Goal: Task Accomplishment & Management: Manage account settings

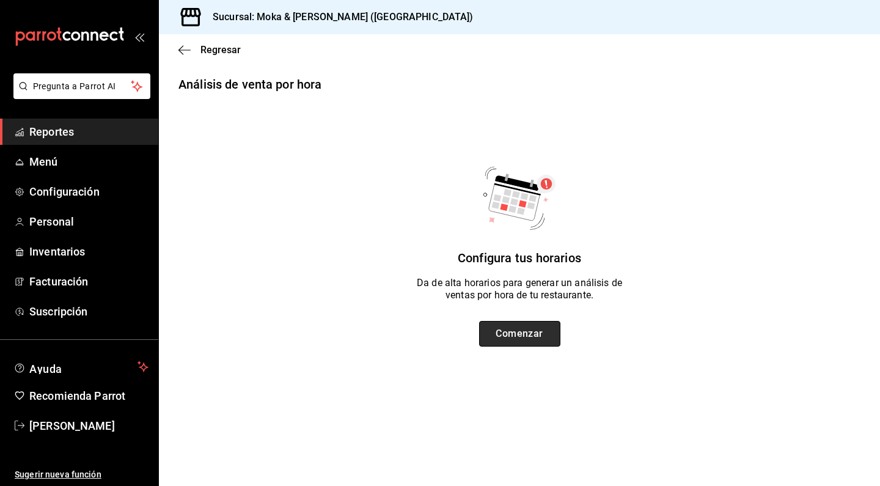
click at [548, 342] on button "Comenzar" at bounding box center [519, 334] width 81 height 26
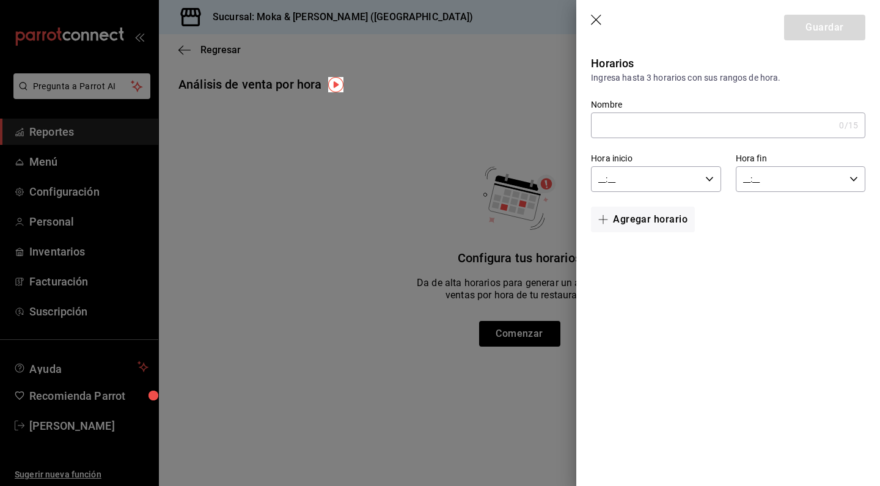
click at [611, 127] on input "Nombre" at bounding box center [712, 125] width 243 height 24
type input "Desayuno"
click at [626, 175] on input "__:__" at bounding box center [645, 179] width 109 height 24
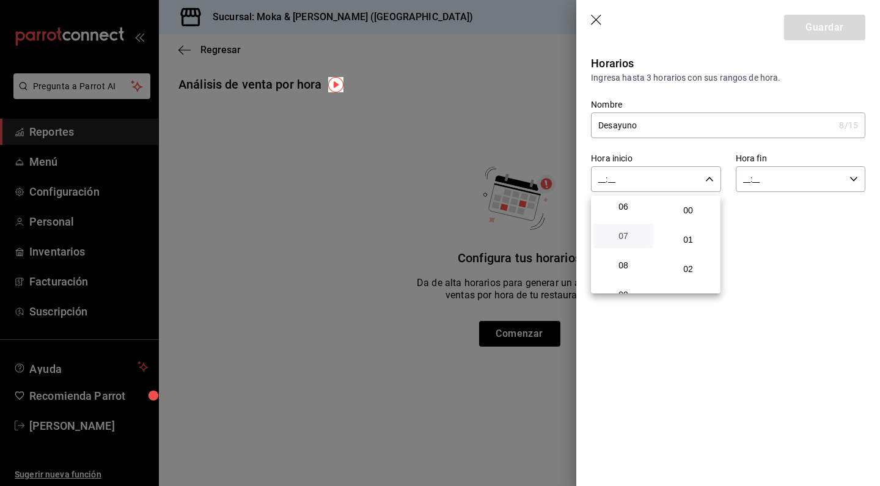
scroll to position [180, 0]
click at [625, 240] on span "07" at bounding box center [623, 235] width 45 height 10
click at [692, 217] on button "00" at bounding box center [688, 210] width 60 height 24
type input "07:00"
click at [766, 182] on div at bounding box center [440, 243] width 880 height 486
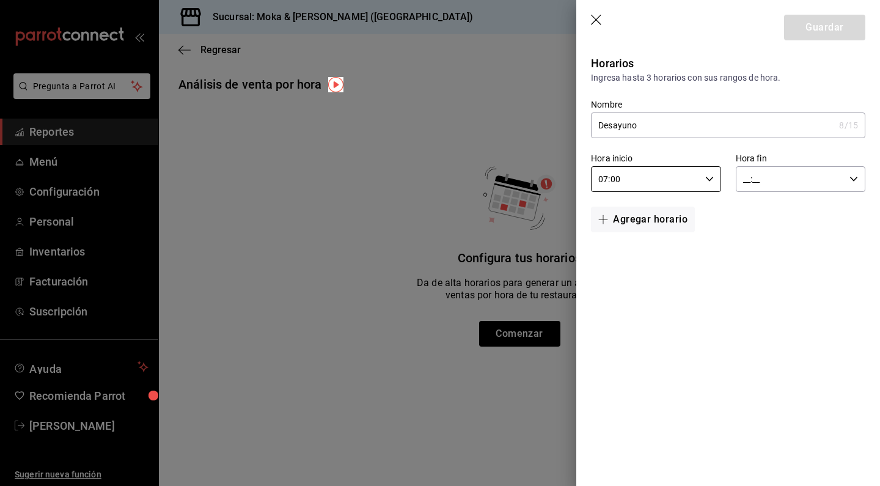
click at [750, 177] on input "__:__" at bounding box center [790, 179] width 109 height 24
click at [770, 249] on span "13" at bounding box center [768, 245] width 45 height 10
click at [833, 215] on span "00" at bounding box center [833, 210] width 45 height 10
type input "13:00"
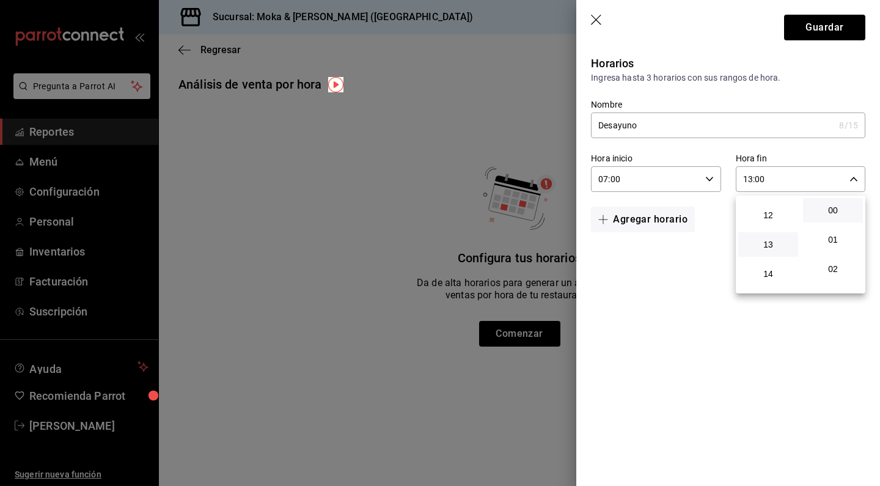
click at [822, 33] on div at bounding box center [440, 243] width 880 height 486
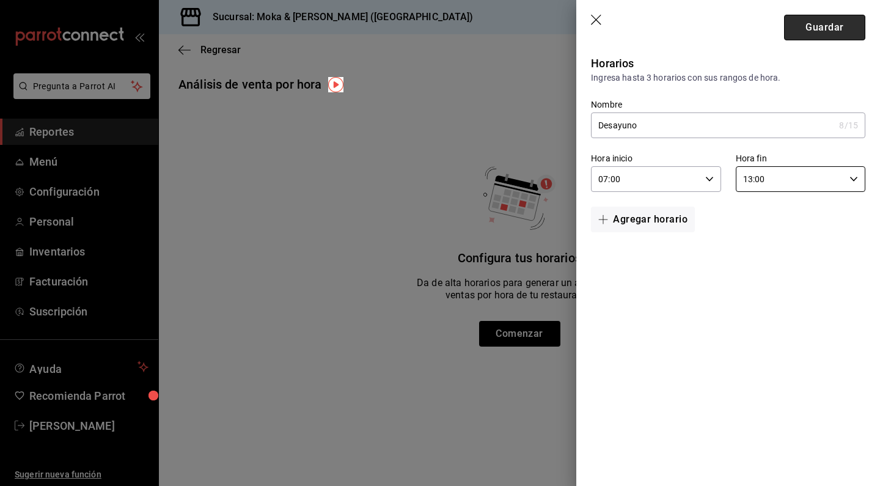
click at [812, 30] on button "Guardar" at bounding box center [824, 28] width 81 height 26
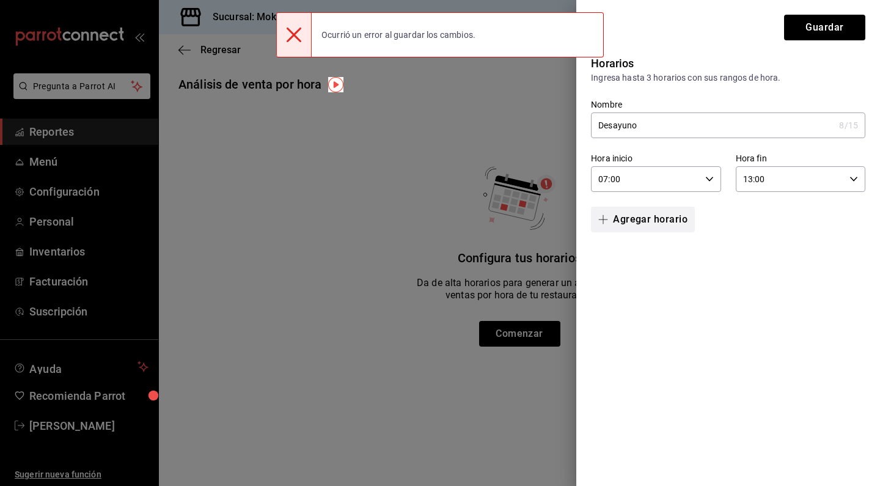
click at [624, 216] on button "Agregar horario" at bounding box center [643, 220] width 104 height 26
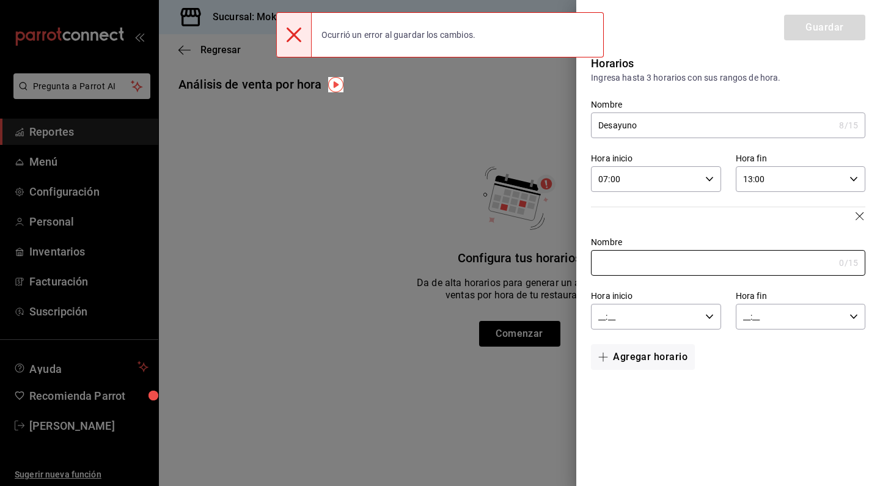
click at [370, 99] on div at bounding box center [440, 243] width 880 height 486
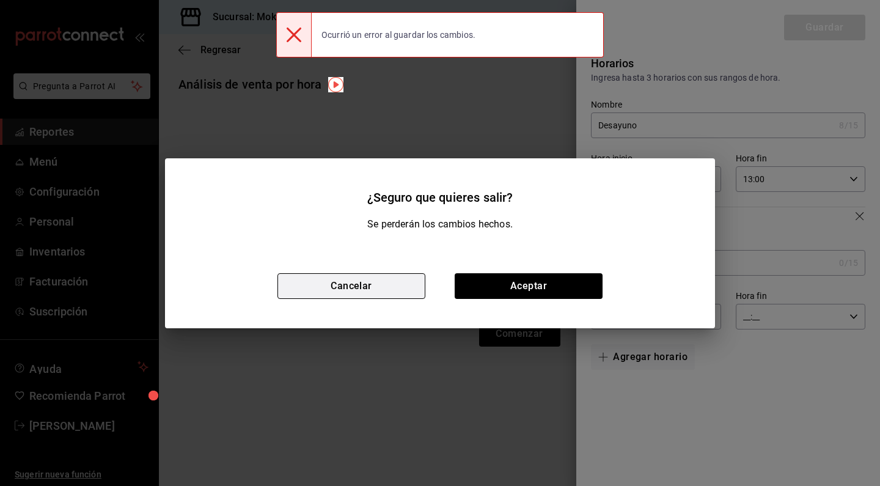
click at [389, 289] on button "Cancelar" at bounding box center [352, 286] width 148 height 26
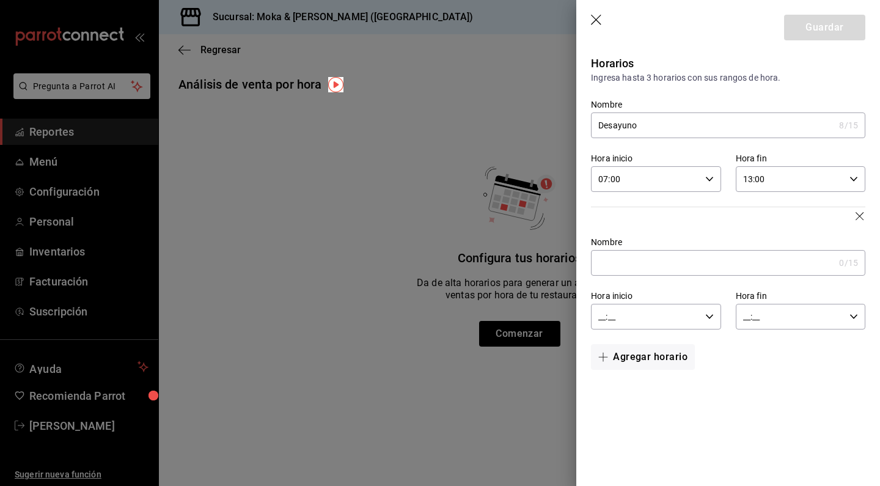
click at [347, 147] on div at bounding box center [440, 243] width 880 height 486
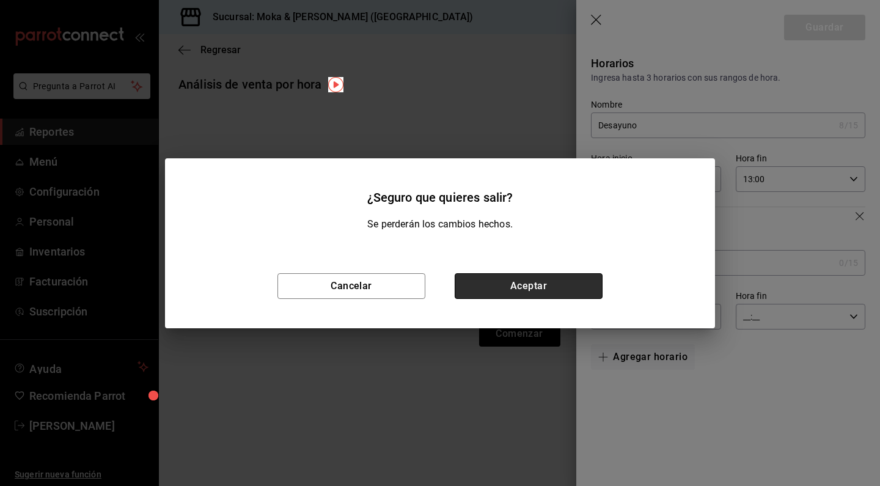
click at [507, 290] on button "Aceptar" at bounding box center [529, 286] width 148 height 26
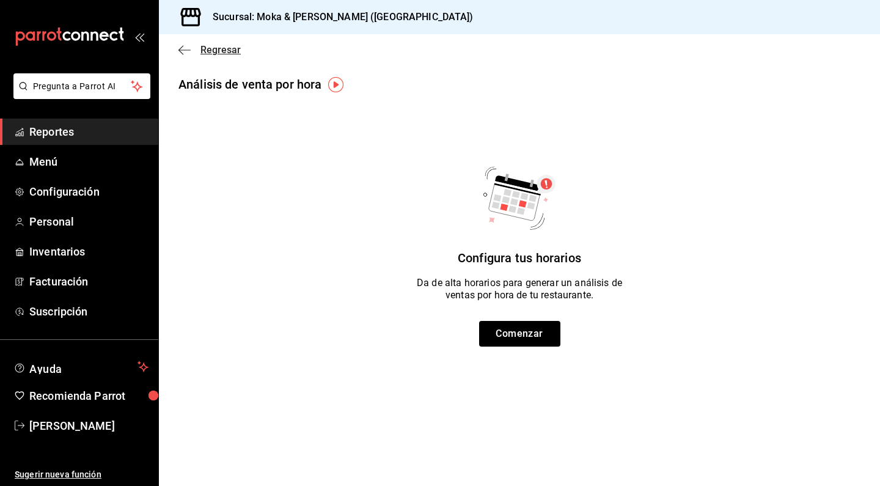
click at [184, 54] on icon "button" at bounding box center [184, 50] width 12 height 11
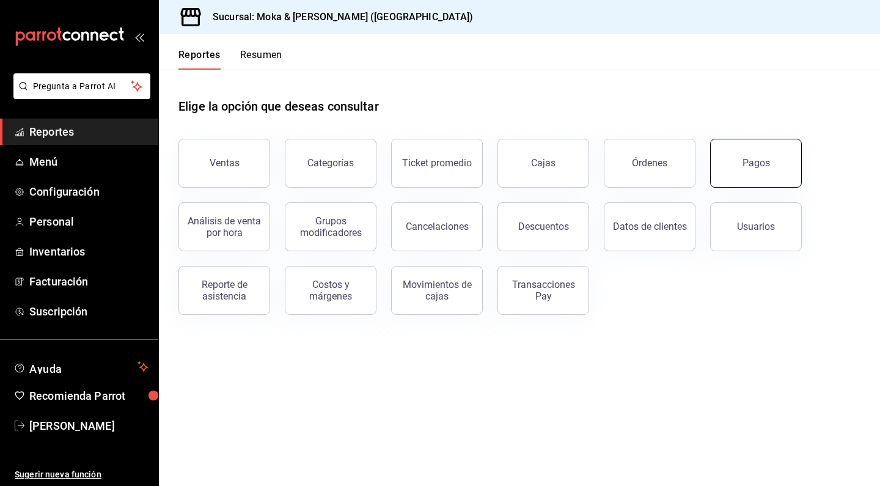
click at [748, 164] on div "Pagos" at bounding box center [757, 163] width 28 height 12
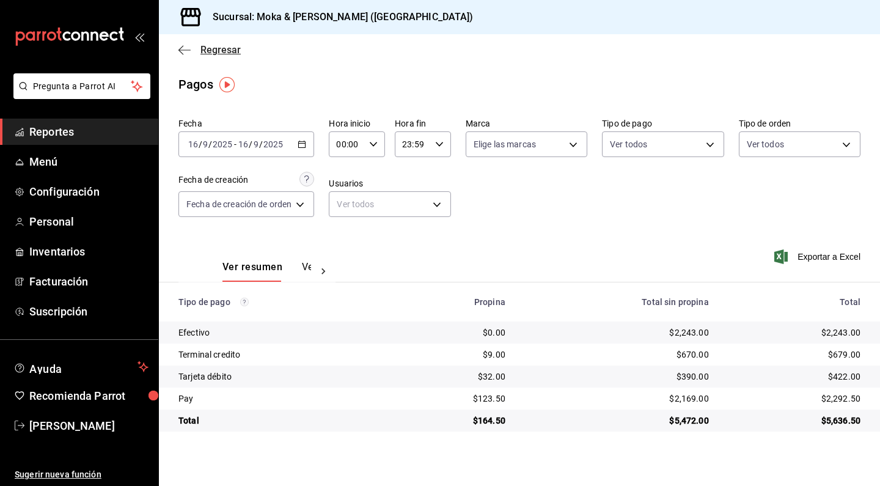
click at [185, 51] on icon "button" at bounding box center [184, 50] width 12 height 11
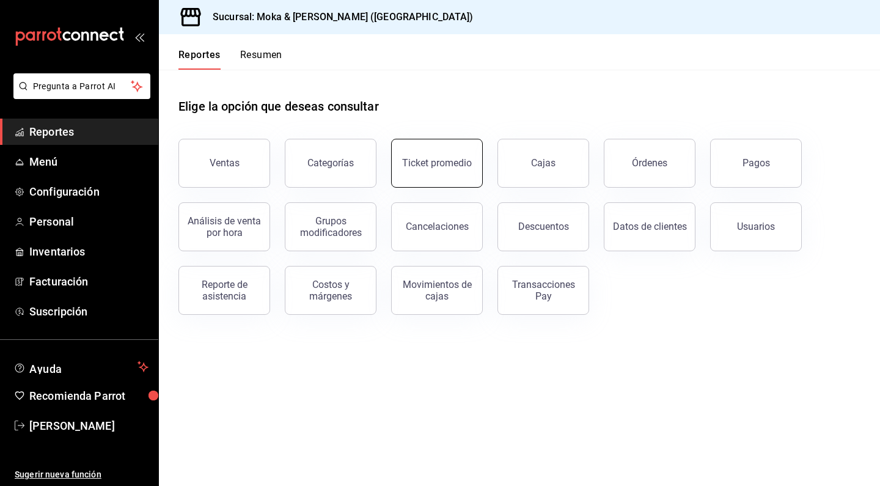
click at [437, 154] on button "Ticket promedio" at bounding box center [437, 163] width 92 height 49
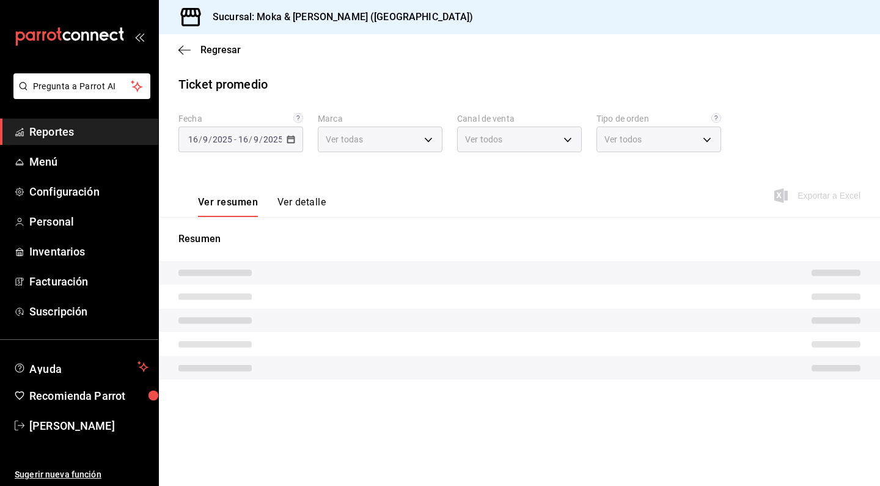
type input "ccb8ecff-ce0a-4804-bf07-26cb1caf6bc6"
type input "PARROT,UBER_EATS,RAPPI,DIDI_FOOD,ONLINE"
type input "8736dfb3-f9b2-440c-9995-5bedfda44260,309a3edd-a1da-4444-831e-6af07f596d6a,EXTER…"
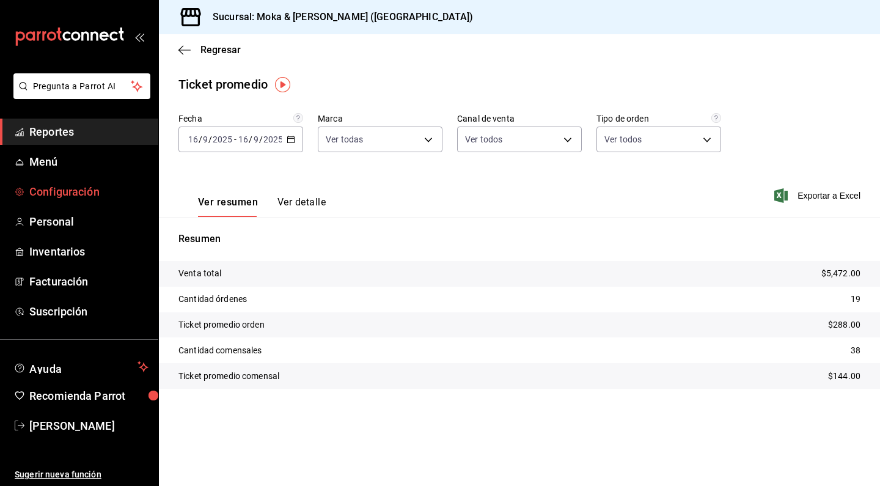
click at [66, 191] on span "Configuración" at bounding box center [88, 191] width 119 height 17
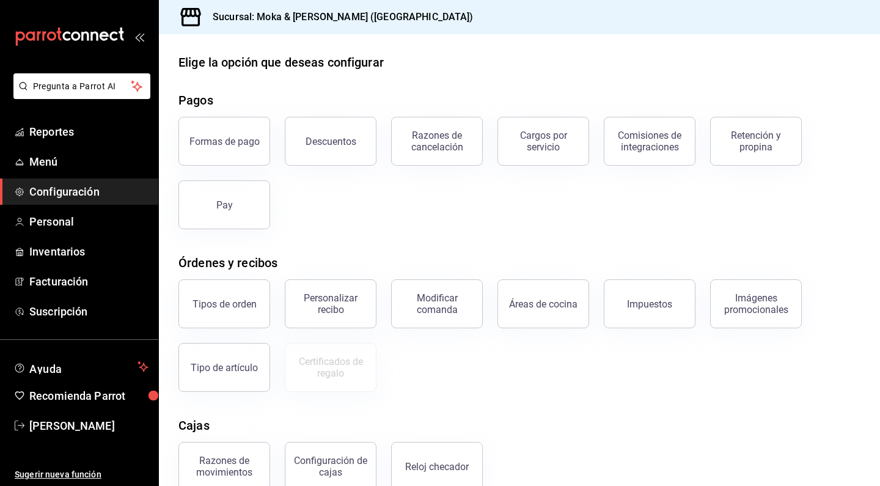
scroll to position [11, 0]
click at [245, 154] on button "Formas de pago" at bounding box center [224, 140] width 92 height 49
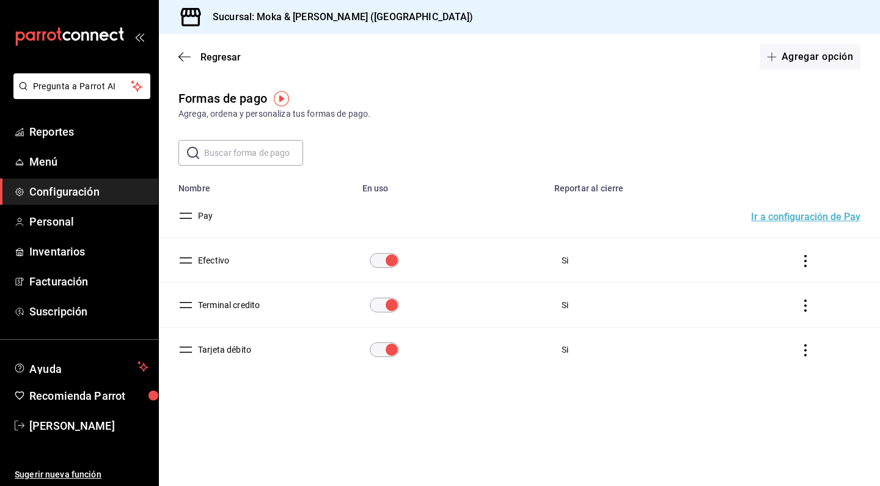
click at [218, 309] on button "Terminal credito" at bounding box center [226, 305] width 67 height 12
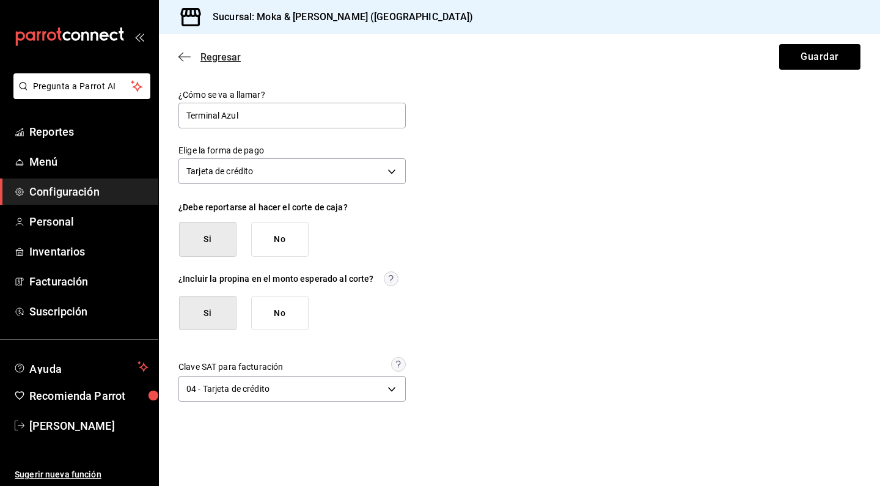
type input "Terminal Azul"
click at [184, 59] on icon "button" at bounding box center [184, 56] width 12 height 11
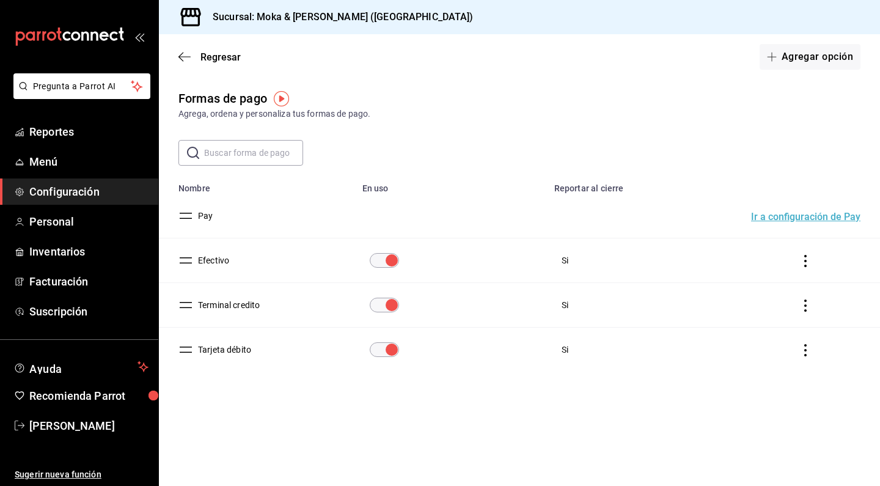
click at [386, 347] on input "paymentsTable" at bounding box center [392, 349] width 44 height 15
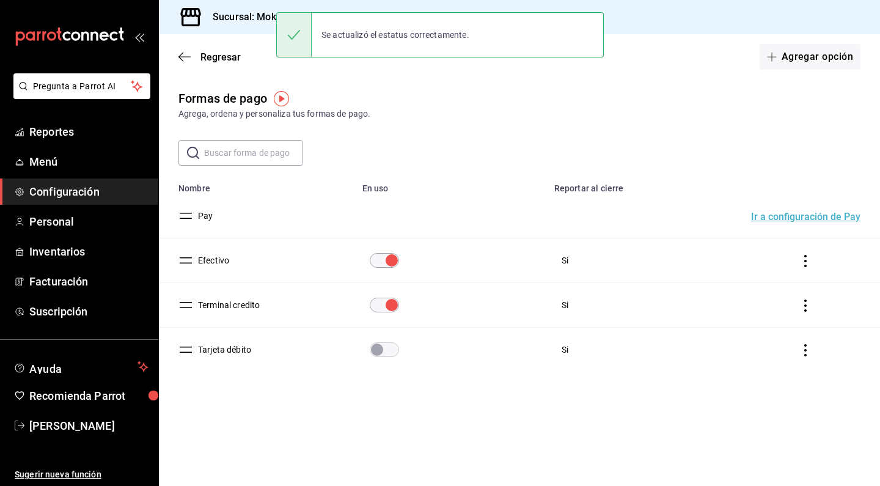
click at [235, 306] on button "Terminal credito" at bounding box center [226, 305] width 67 height 12
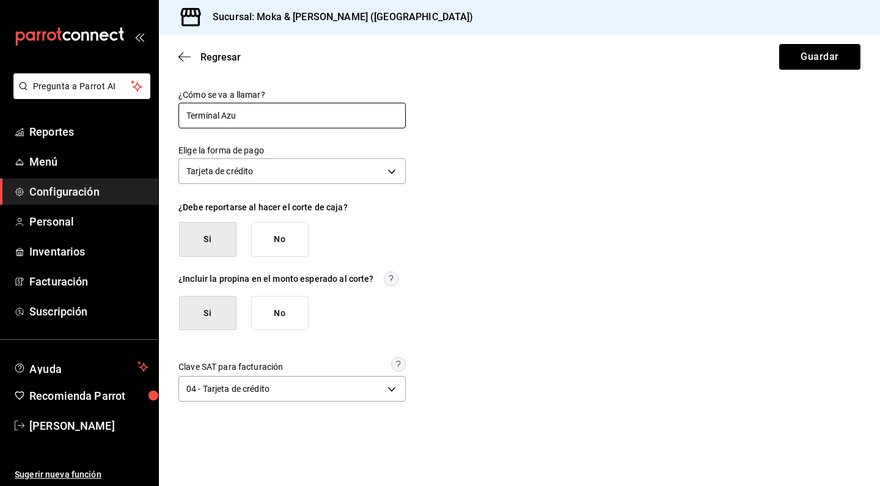
type input "Terminal Azul"
click at [795, 67] on button "Guardar" at bounding box center [819, 57] width 81 height 26
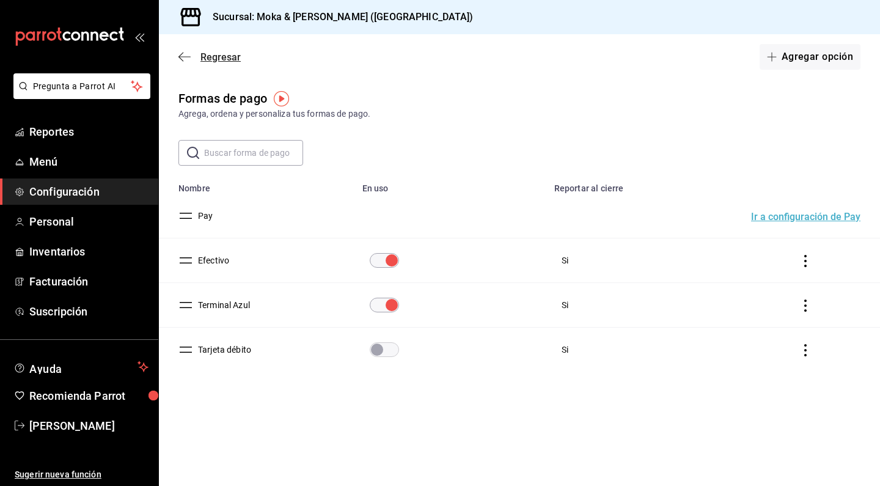
click at [180, 55] on icon "button" at bounding box center [184, 56] width 12 height 11
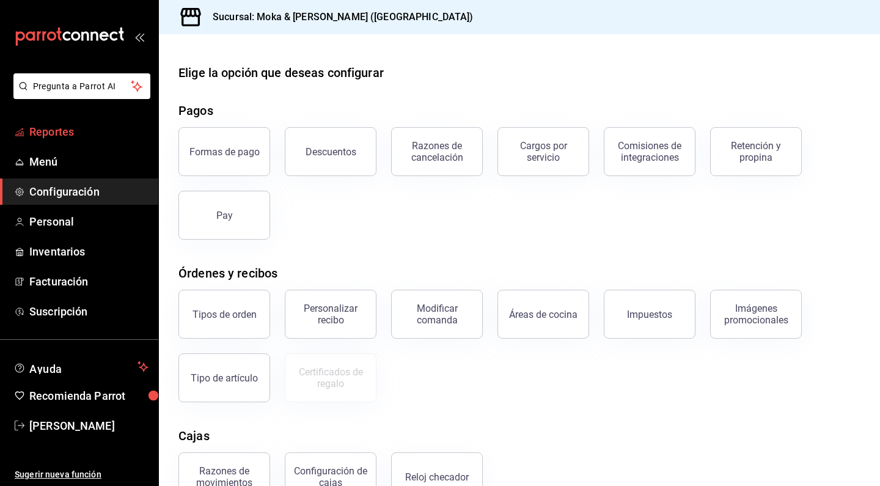
click at [57, 131] on span "Reportes" at bounding box center [88, 131] width 119 height 17
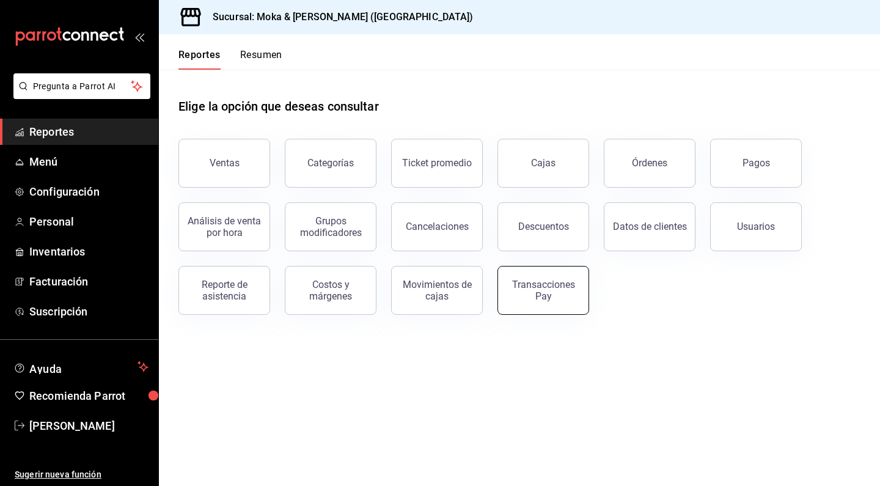
click at [523, 275] on button "Transacciones Pay" at bounding box center [544, 290] width 92 height 49
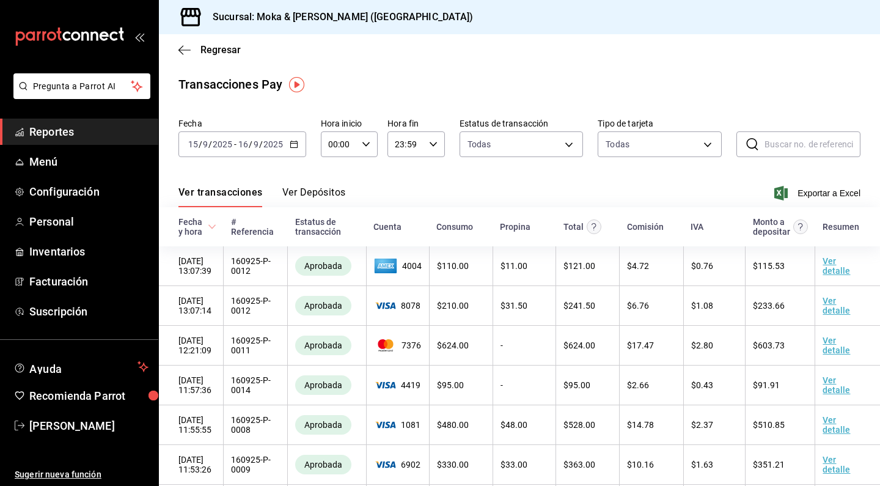
click at [277, 196] on div "Ver transacciones Ver Depósitos" at bounding box center [261, 196] width 167 height 21
click at [308, 192] on button "Ver Depósitos" at bounding box center [314, 196] width 64 height 21
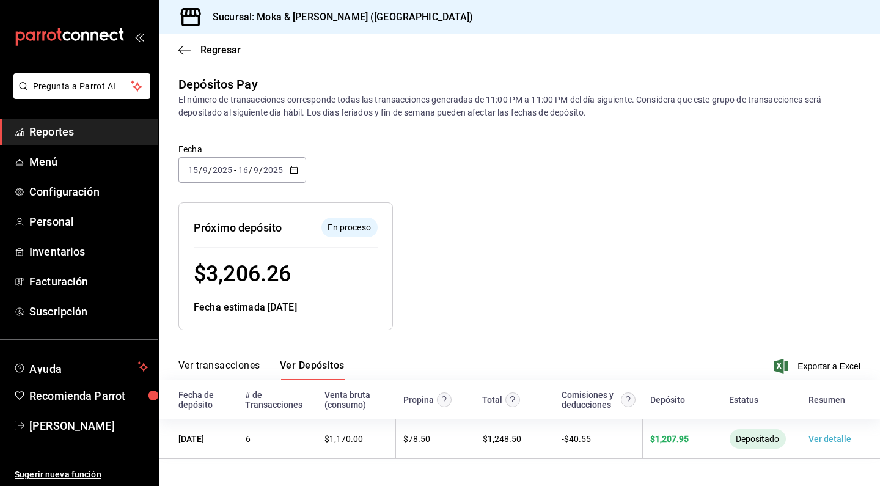
click at [245, 364] on button "Ver transacciones" at bounding box center [219, 369] width 82 height 21
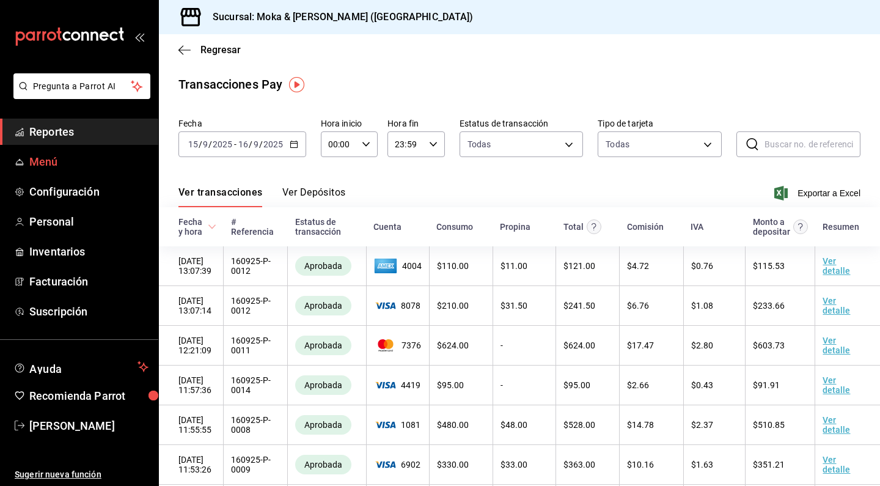
click at [64, 160] on span "Menú" at bounding box center [88, 161] width 119 height 17
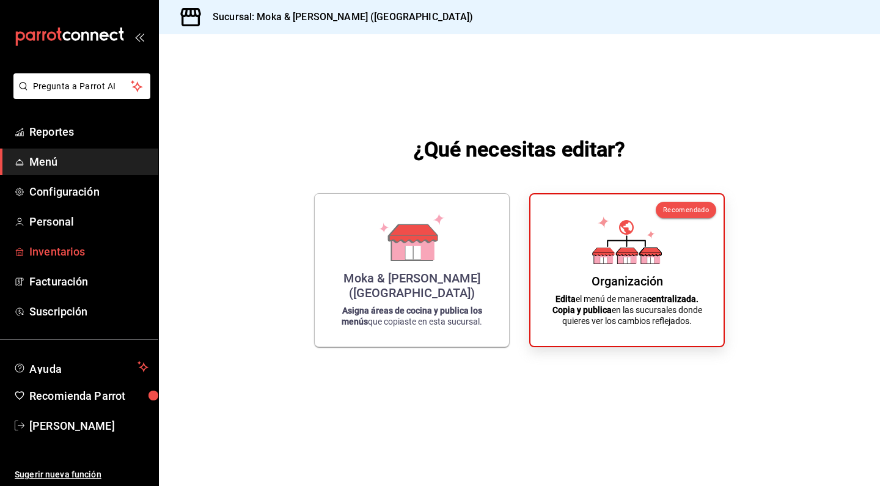
click at [90, 259] on span "Inventarios" at bounding box center [88, 251] width 119 height 17
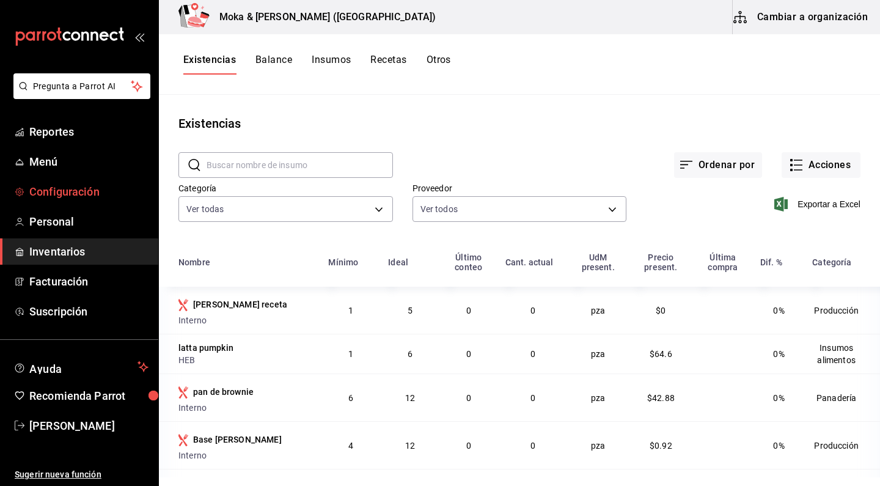
click at [61, 201] on link "Configuración" at bounding box center [79, 191] width 158 height 26
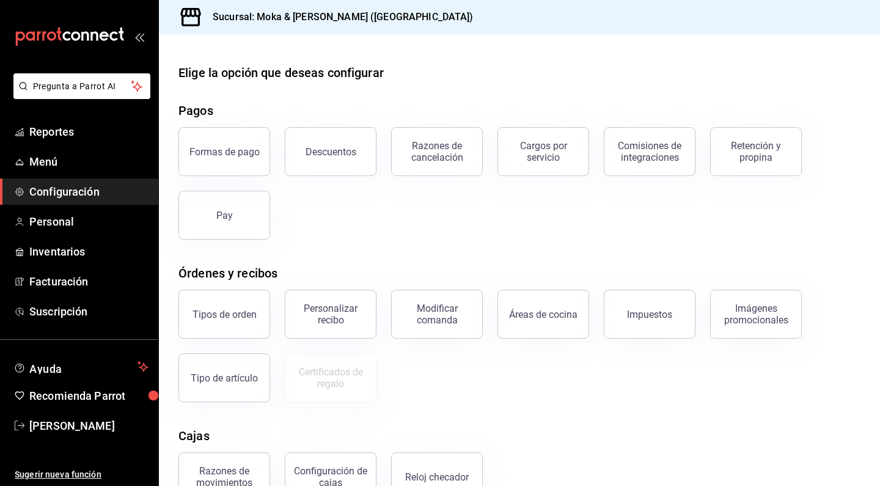
scroll to position [7, 0]
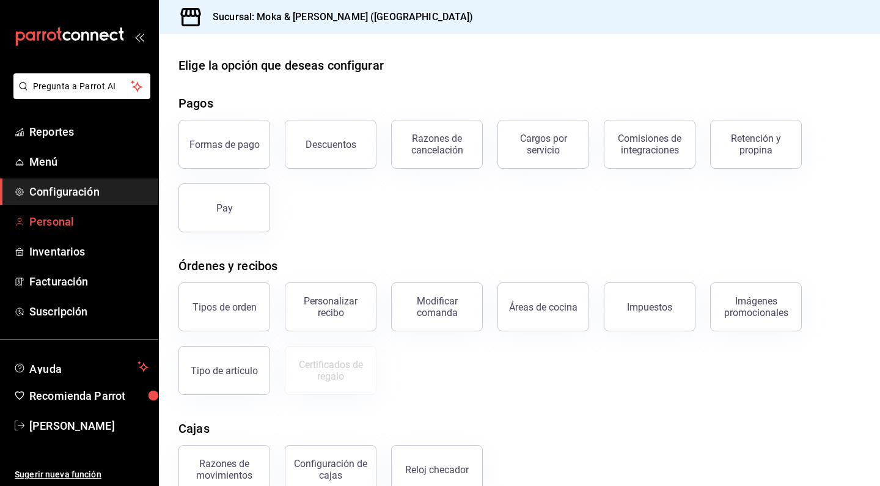
click at [65, 218] on span "Personal" at bounding box center [88, 221] width 119 height 17
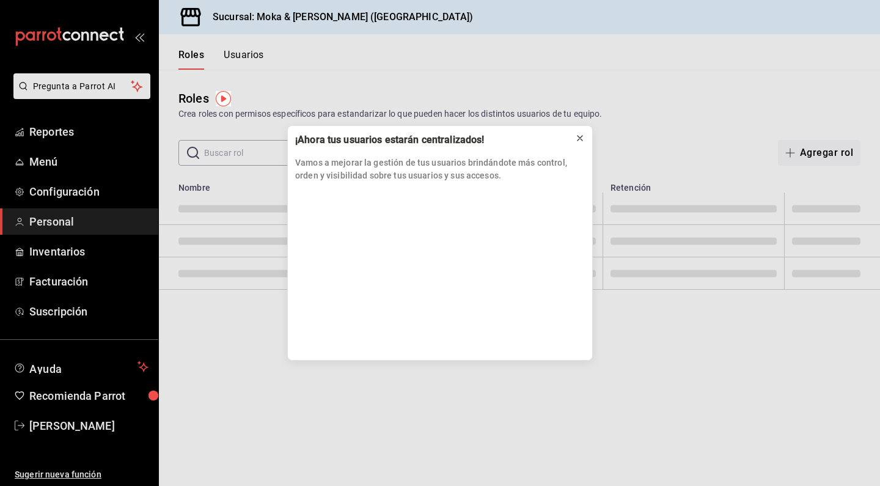
click at [585, 137] on button at bounding box center [580, 138] width 20 height 20
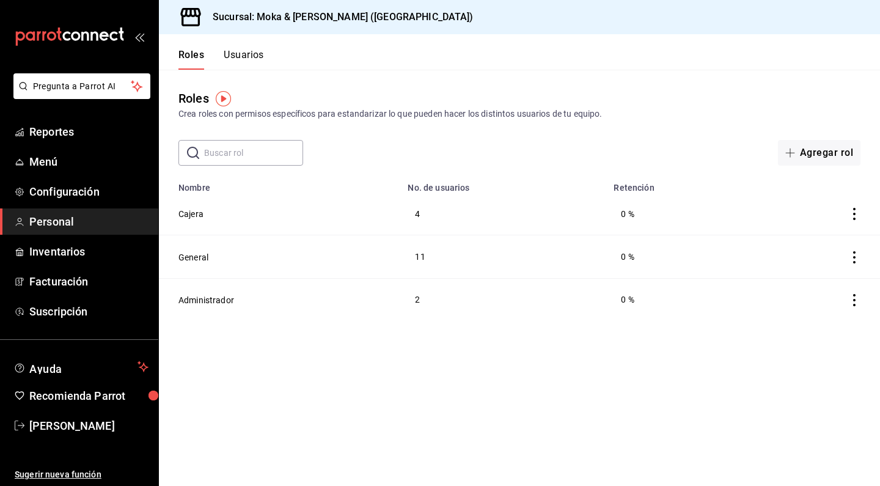
click at [583, 138] on div "Roles Crea roles con permisos específicos para estandarizar lo que pueden hacer…" at bounding box center [519, 118] width 721 height 96
click at [194, 214] on button "Cajera" at bounding box center [190, 214] width 25 height 12
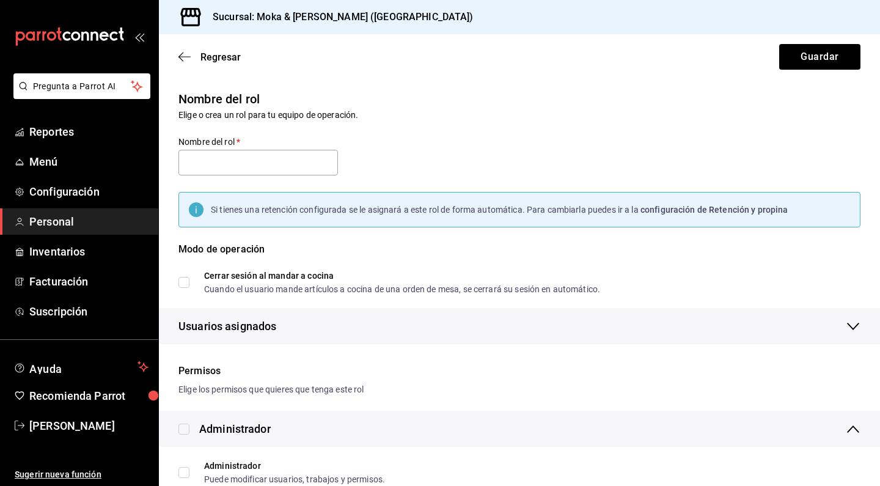
type input "Cajera"
checkbox input "true"
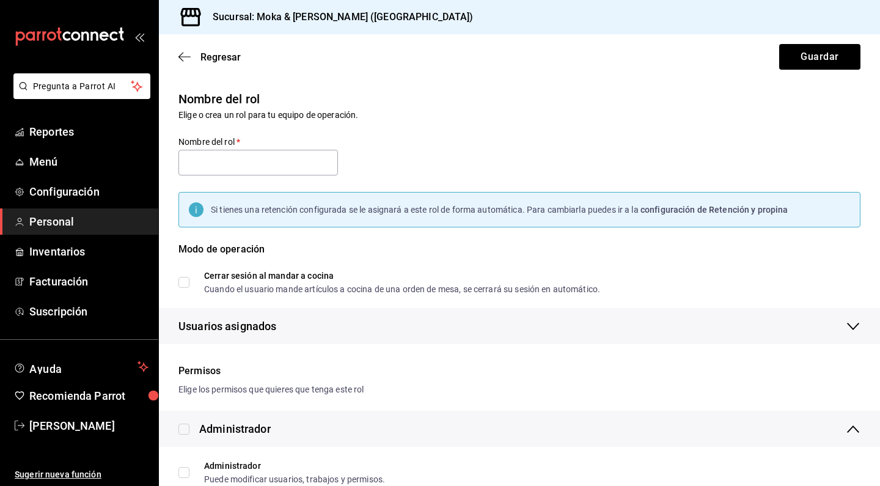
checkbox input "true"
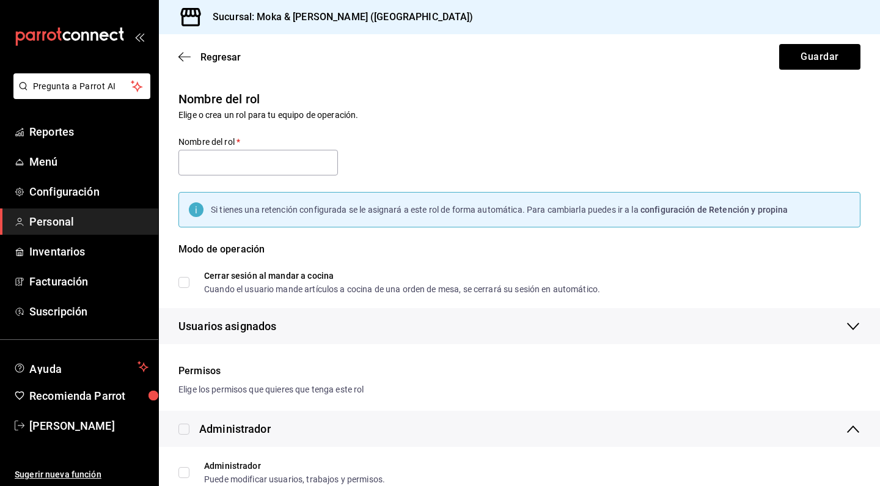
checkbox input "true"
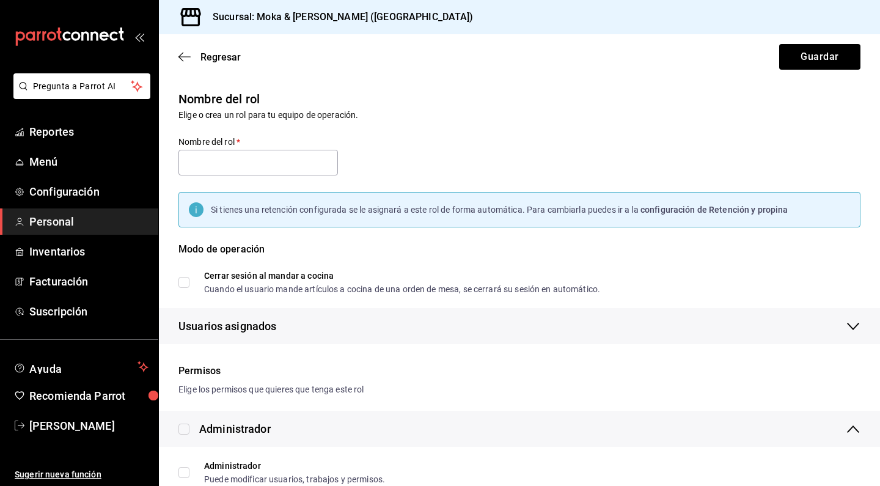
checkbox input "true"
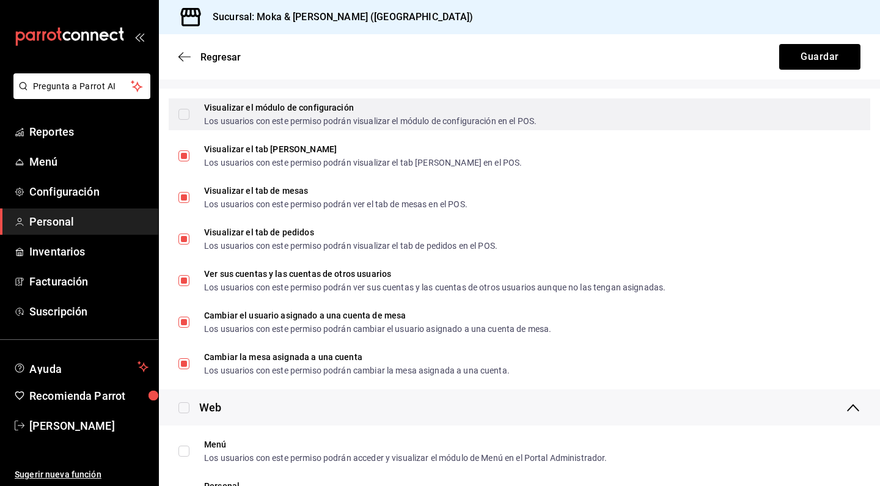
scroll to position [1623, 0]
click at [188, 117] on input "Visualizar el módulo de configuración Los usuarios con este permiso podrán visu…" at bounding box center [183, 113] width 11 height 11
checkbox input "true"
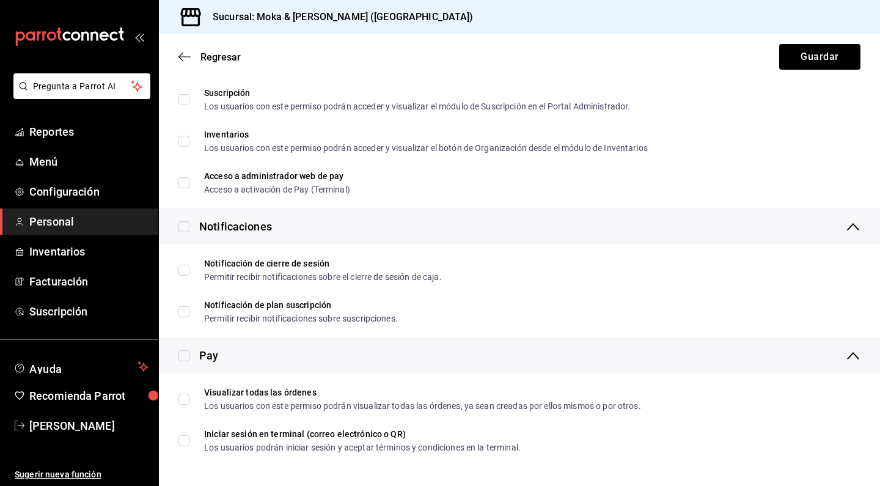
scroll to position [2182, 0]
click at [809, 45] on button "Guardar" at bounding box center [819, 57] width 81 height 26
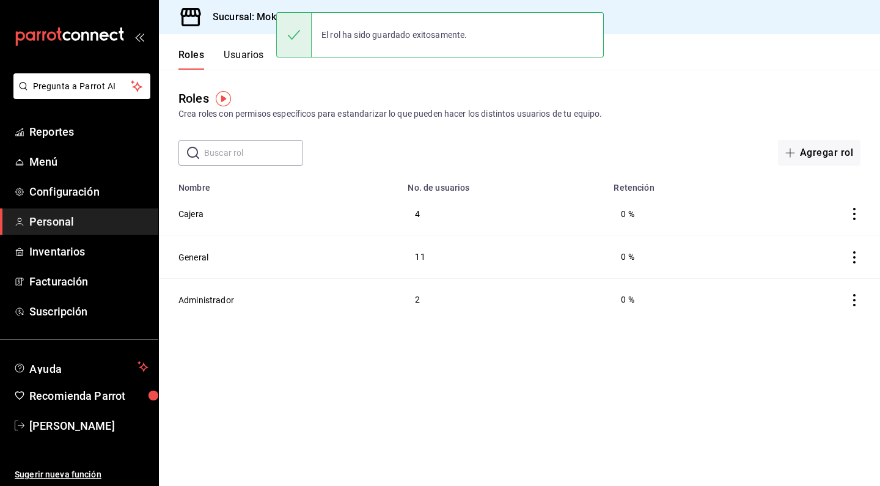
click at [183, 263] on td "General" at bounding box center [279, 256] width 241 height 43
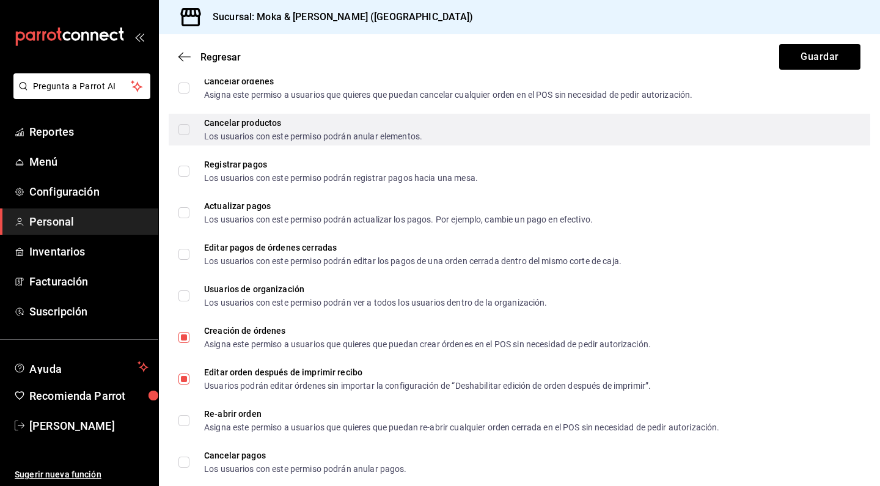
scroll to position [639, 0]
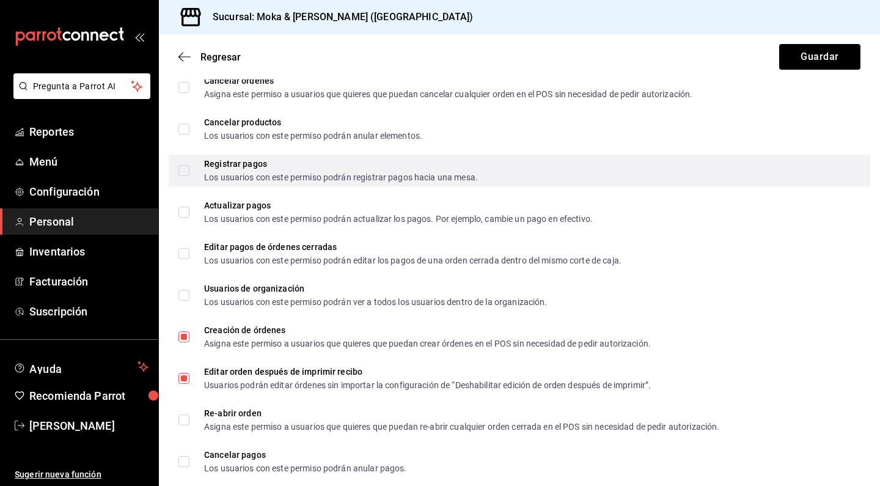
click at [189, 169] on input "Registrar pagos Los usuarios con este permiso podrán registrar pagos hacia una …" at bounding box center [183, 170] width 11 height 11
checkbox input "true"
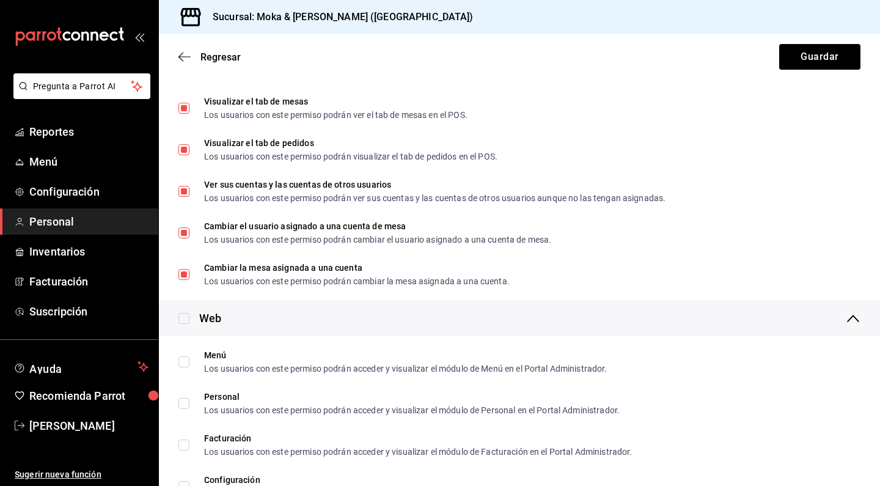
scroll to position [1751, 0]
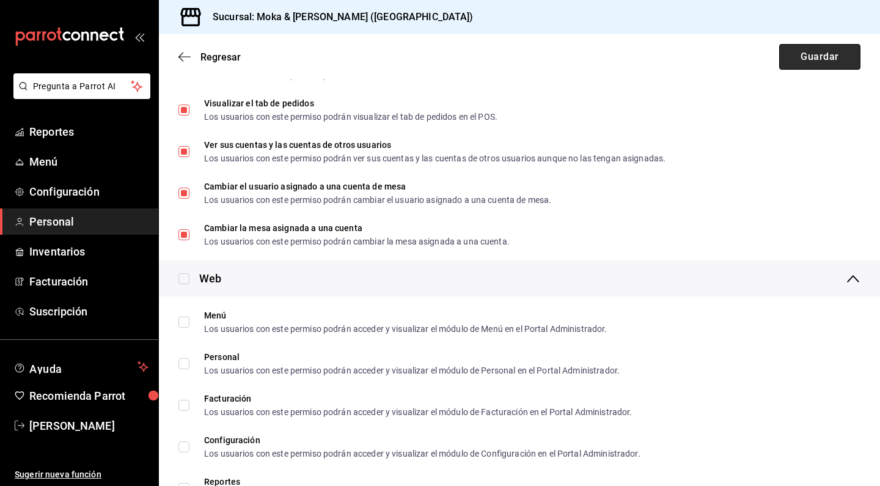
click at [846, 65] on button "Guardar" at bounding box center [819, 57] width 81 height 26
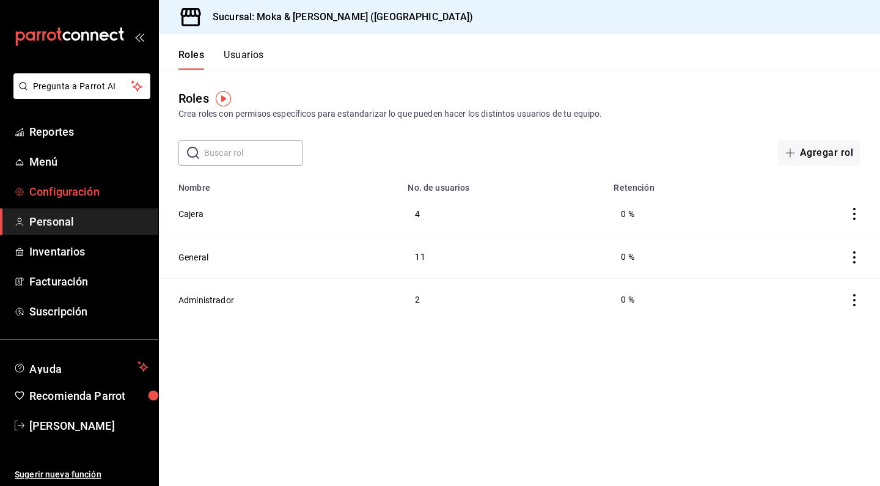
click at [81, 193] on span "Configuración" at bounding box center [88, 191] width 119 height 17
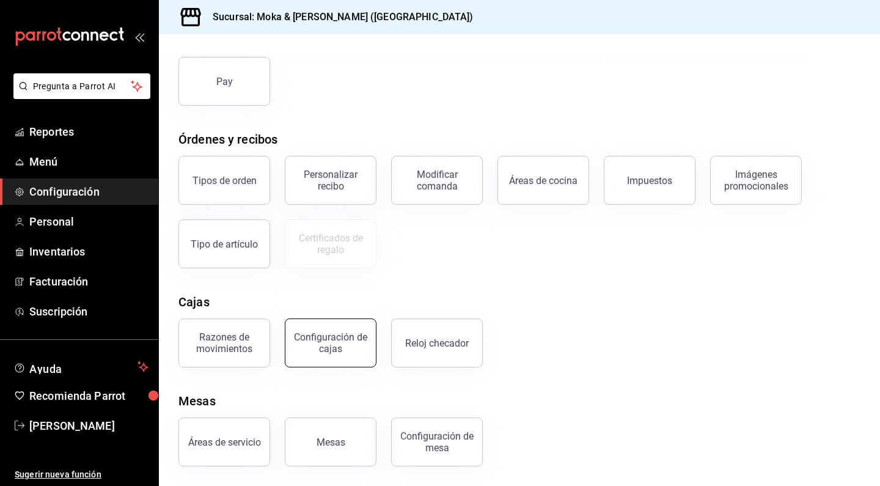
click at [330, 349] on div "Configuración de cajas" at bounding box center [331, 342] width 76 height 23
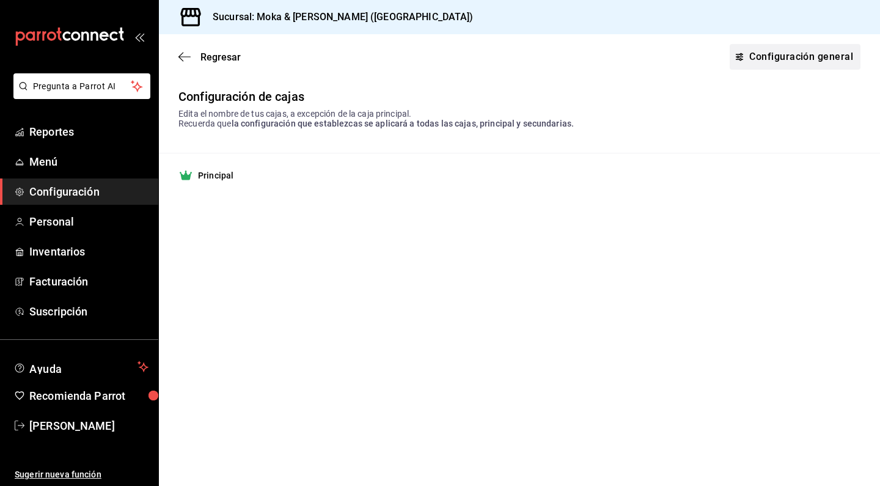
click at [784, 63] on link "Configuración general" at bounding box center [795, 57] width 131 height 26
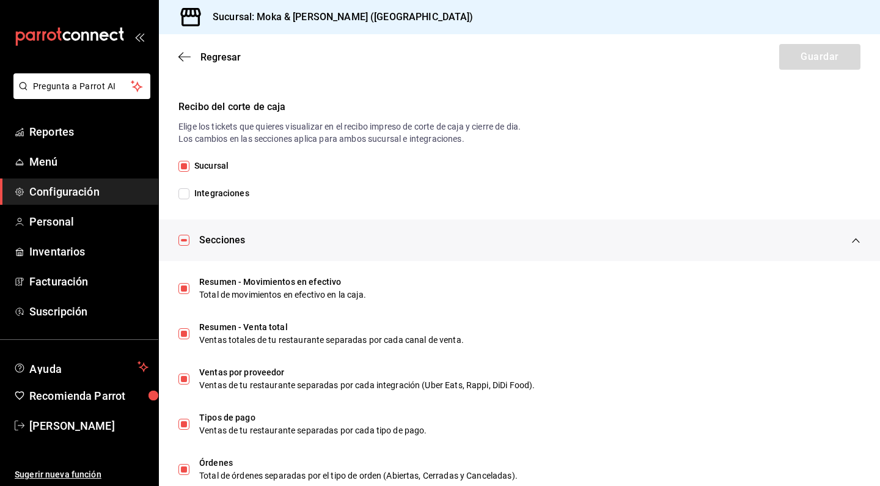
scroll to position [224, 0]
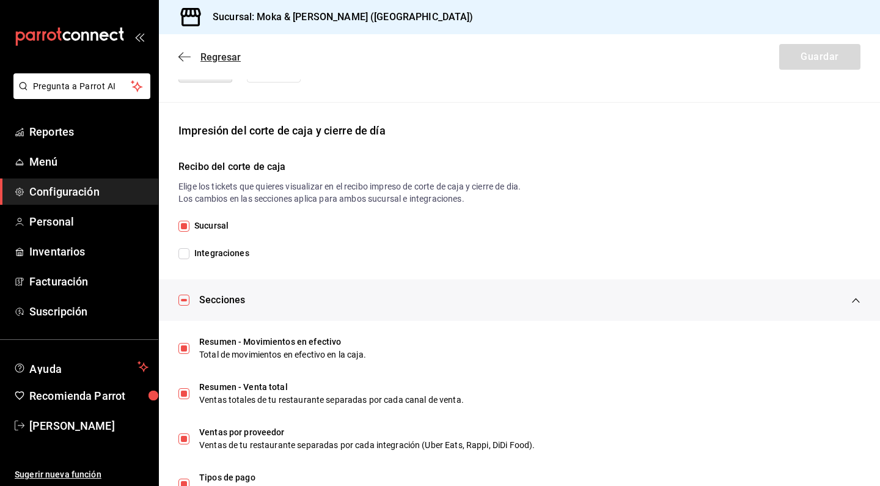
click at [189, 54] on icon "button" at bounding box center [184, 56] width 12 height 11
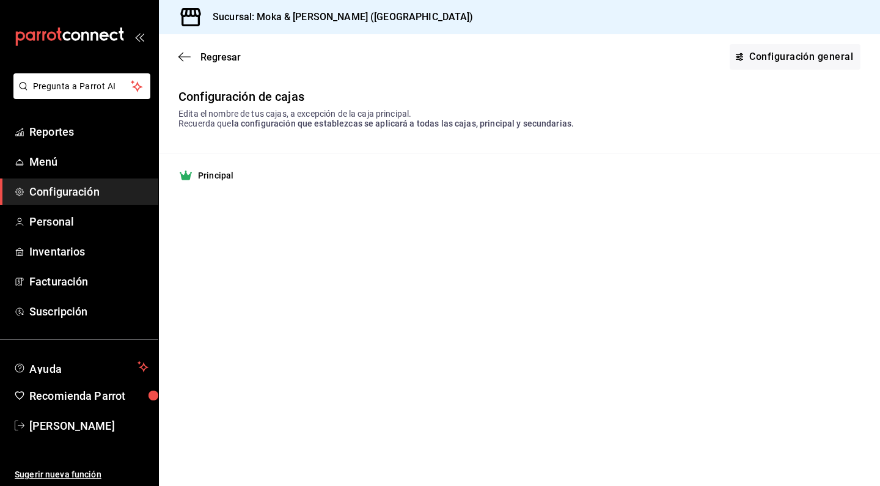
click at [188, 63] on div "Regresar Configuración general" at bounding box center [519, 56] width 721 height 45
click at [188, 55] on icon "button" at bounding box center [184, 56] width 12 height 11
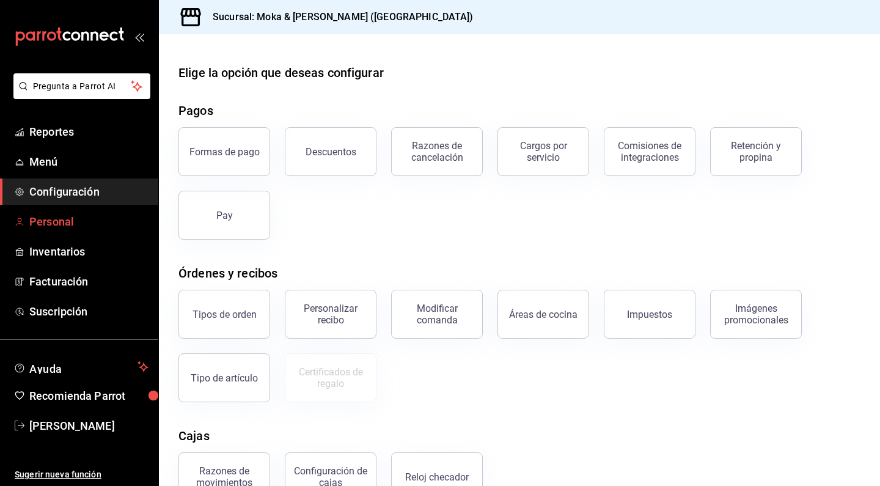
click at [70, 225] on span "Personal" at bounding box center [88, 221] width 119 height 17
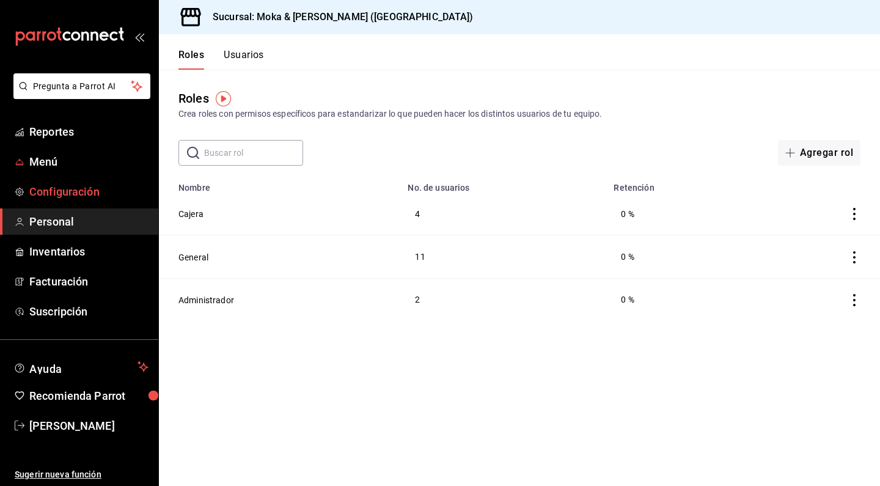
click at [105, 188] on span "Configuración" at bounding box center [88, 191] width 119 height 17
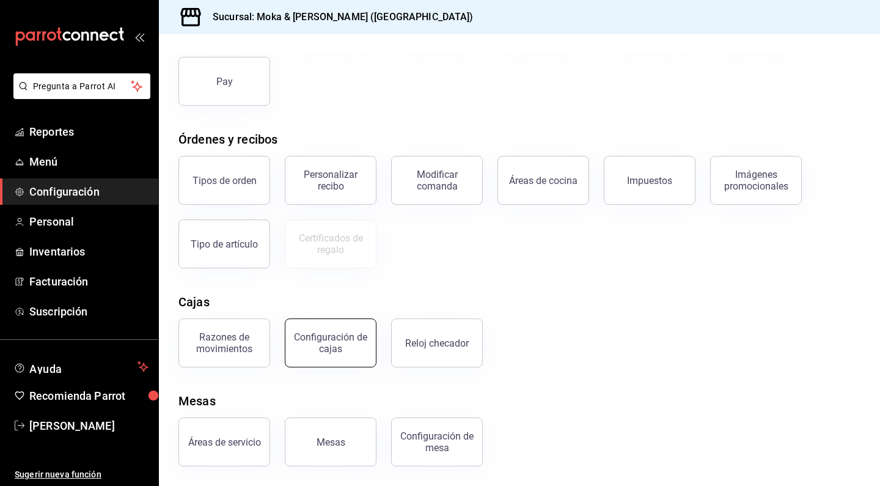
click at [343, 356] on button "Configuración de cajas" at bounding box center [331, 342] width 92 height 49
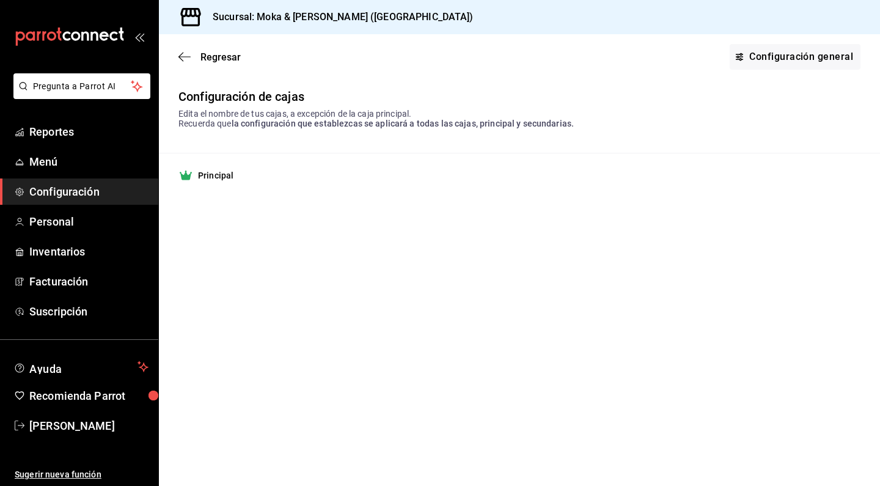
click at [219, 172] on strong "Principal" at bounding box center [215, 175] width 35 height 12
click at [817, 56] on link "Configuración general" at bounding box center [795, 57] width 131 height 26
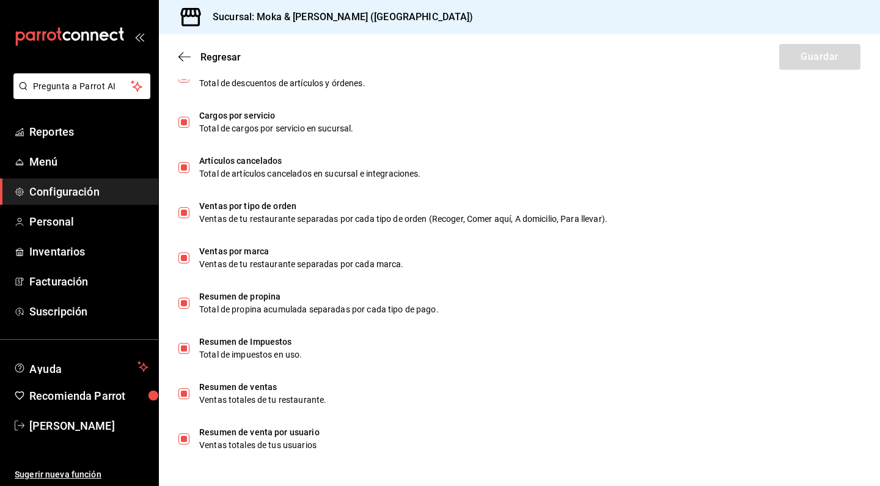
scroll to position [721, 0]
click at [185, 46] on div "Regresar Guardar" at bounding box center [519, 56] width 721 height 45
click at [182, 59] on icon "button" at bounding box center [184, 56] width 12 height 11
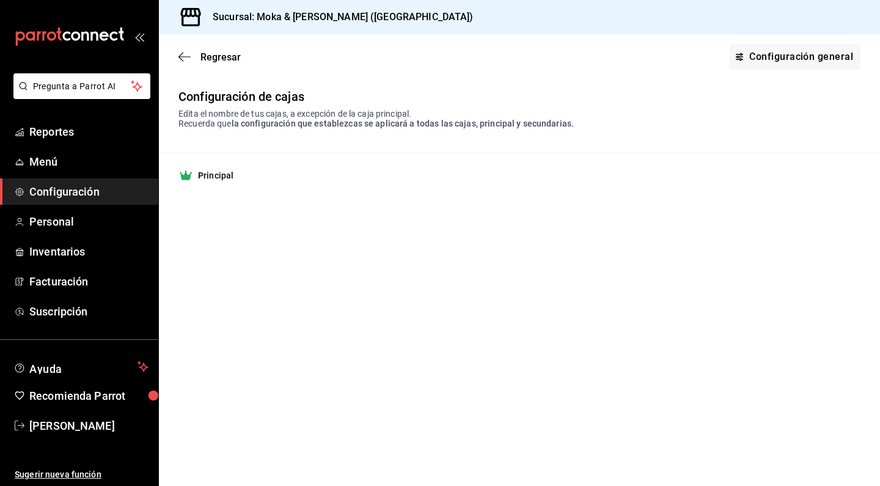
click at [182, 59] on icon "button" at bounding box center [184, 56] width 12 height 11
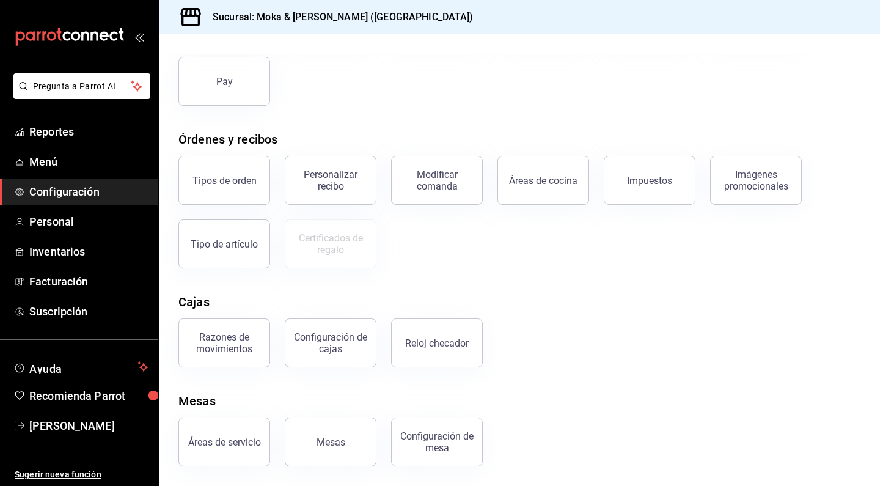
scroll to position [134, 0]
click at [230, 342] on div "Razones de movimientos" at bounding box center [224, 342] width 76 height 23
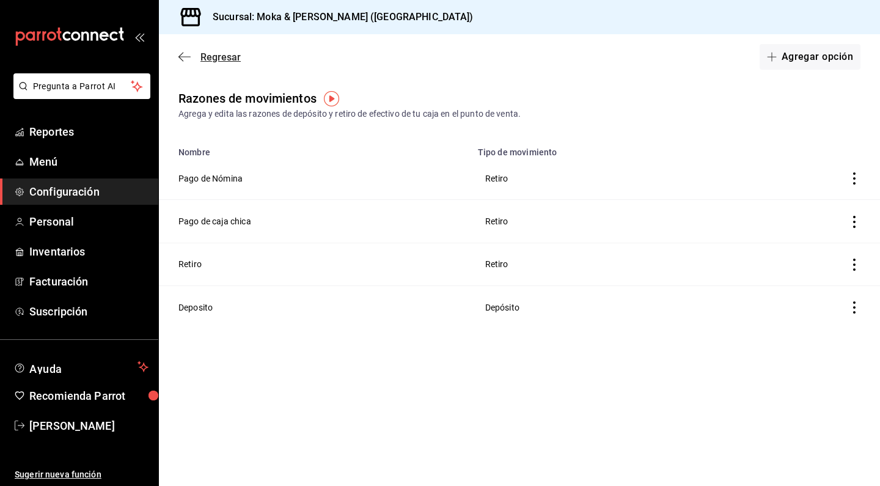
click at [180, 53] on icon "button" at bounding box center [184, 56] width 12 height 11
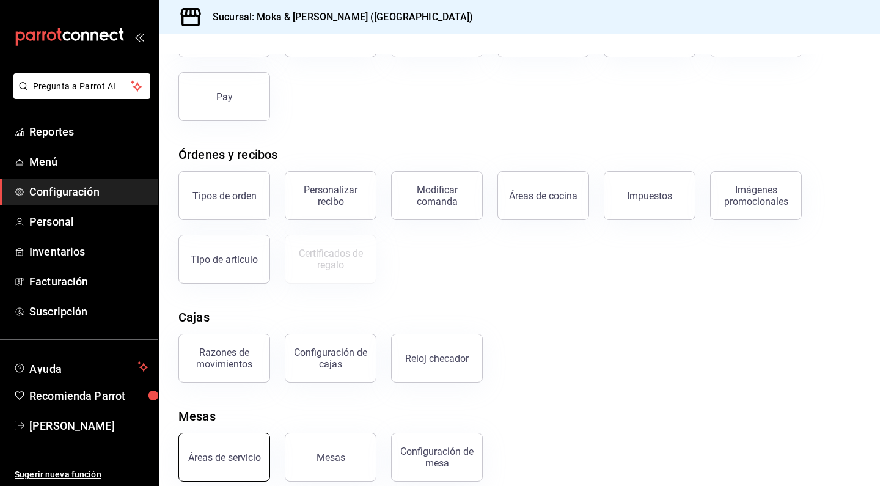
scroll to position [114, 0]
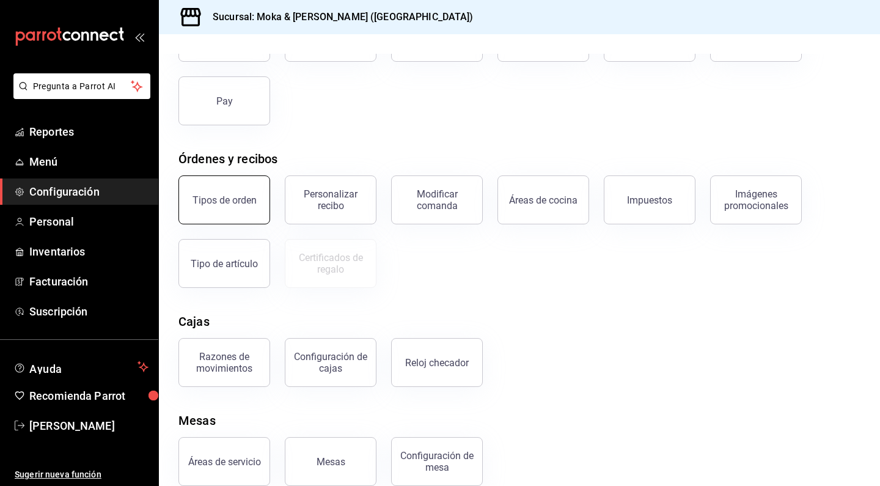
click at [249, 209] on button "Tipos de orden" at bounding box center [224, 199] width 92 height 49
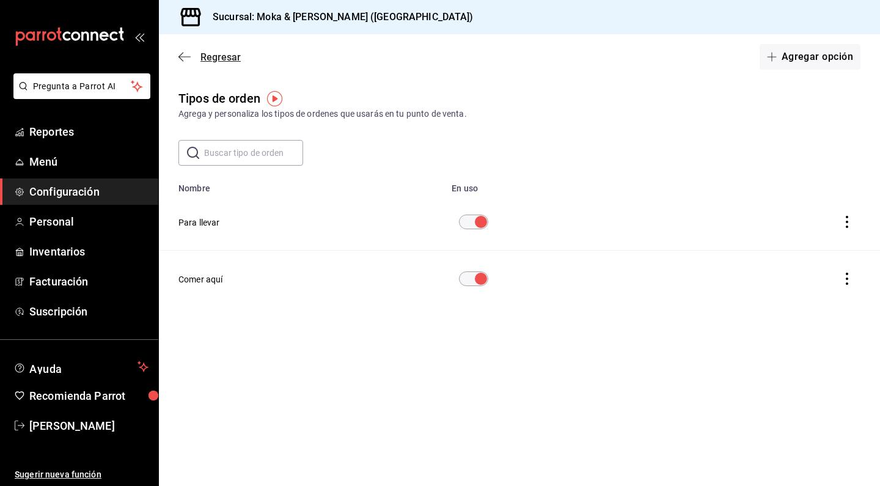
click at [182, 55] on icon "button" at bounding box center [184, 56] width 12 height 11
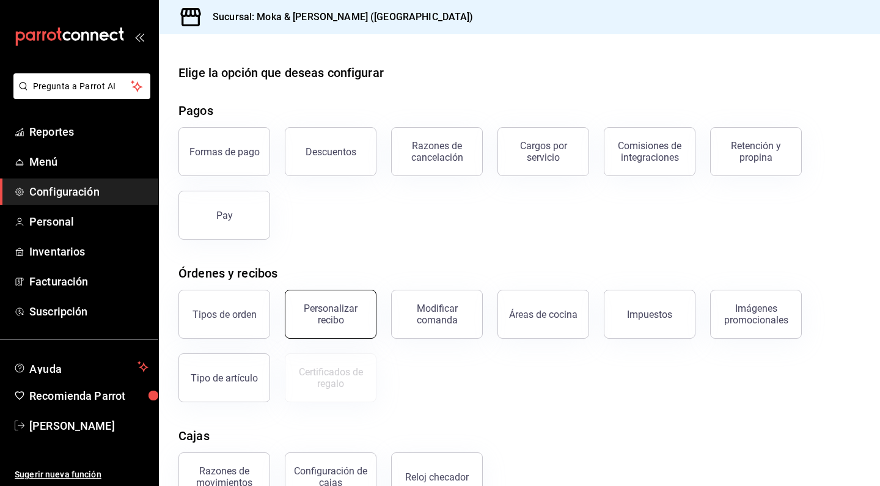
click at [312, 311] on div "Personalizar recibo" at bounding box center [331, 314] width 76 height 23
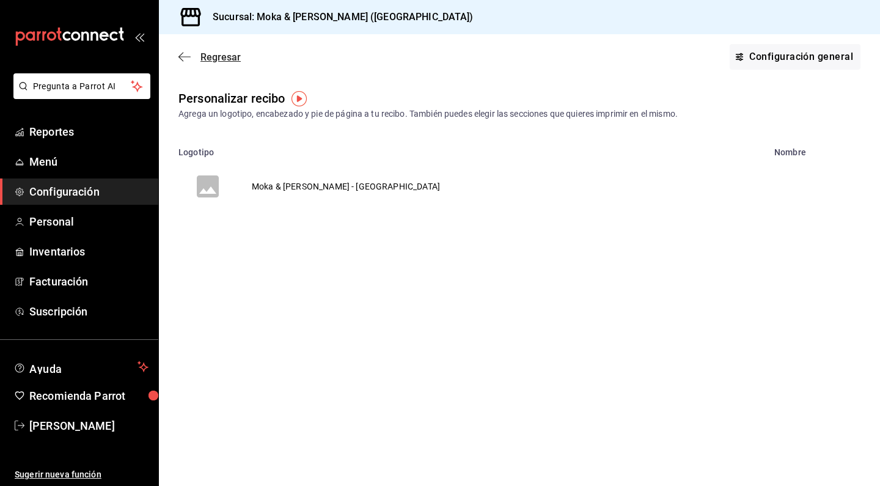
click at [181, 59] on icon "button" at bounding box center [180, 57] width 5 height 9
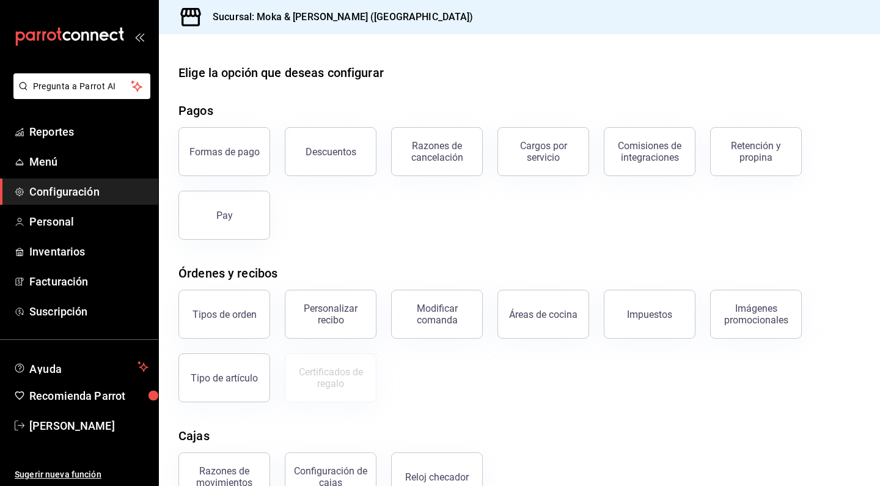
scroll to position [27, 0]
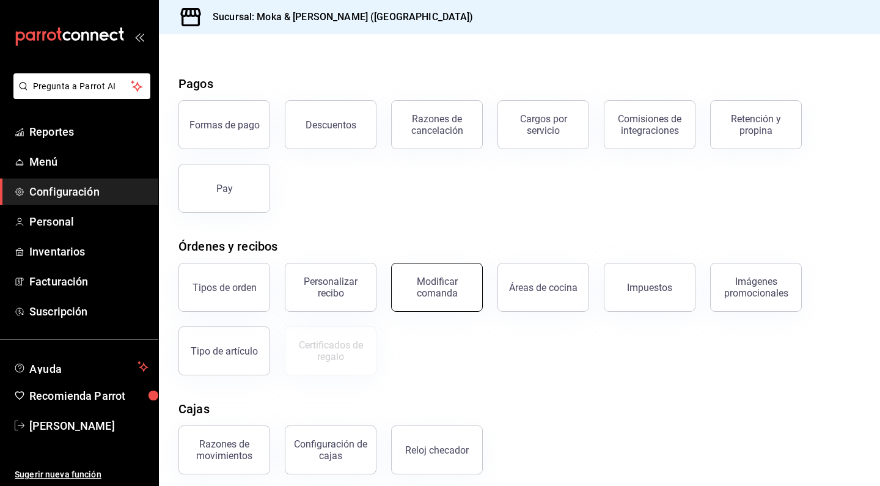
click at [447, 309] on div "Modificar comanda" at bounding box center [430, 280] width 106 height 64
click at [427, 284] on div "Modificar comanda" at bounding box center [437, 287] width 76 height 23
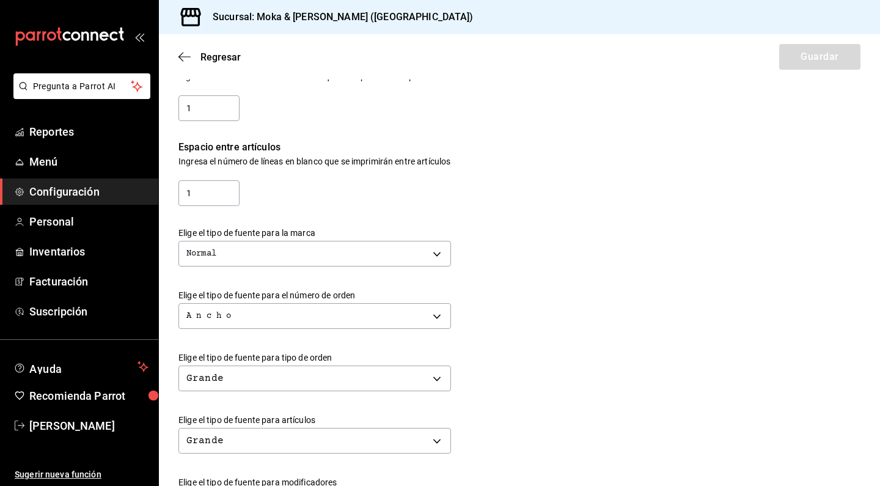
scroll to position [168, 0]
click at [188, 53] on icon "button" at bounding box center [184, 56] width 12 height 11
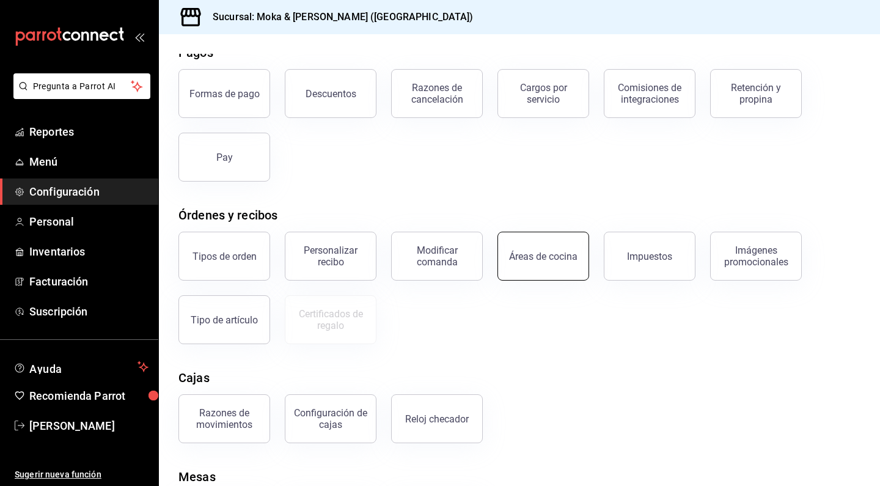
scroll to position [65, 0]
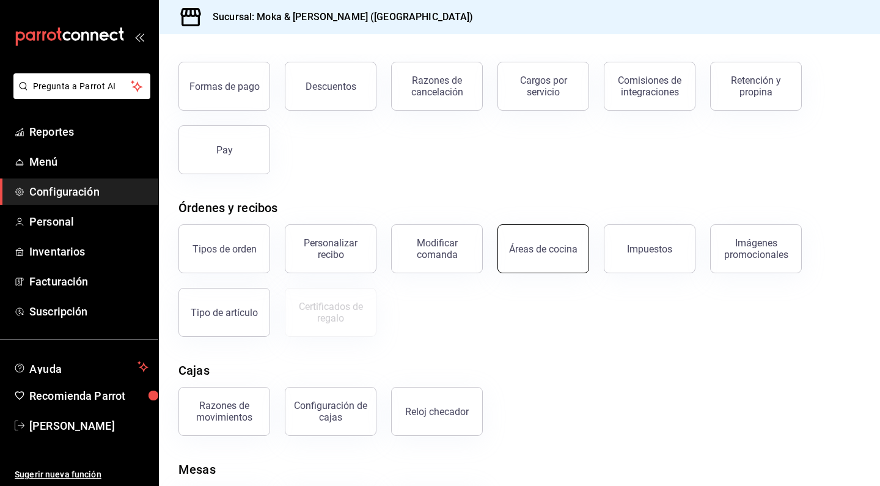
click at [565, 256] on button "Áreas de cocina" at bounding box center [544, 248] width 92 height 49
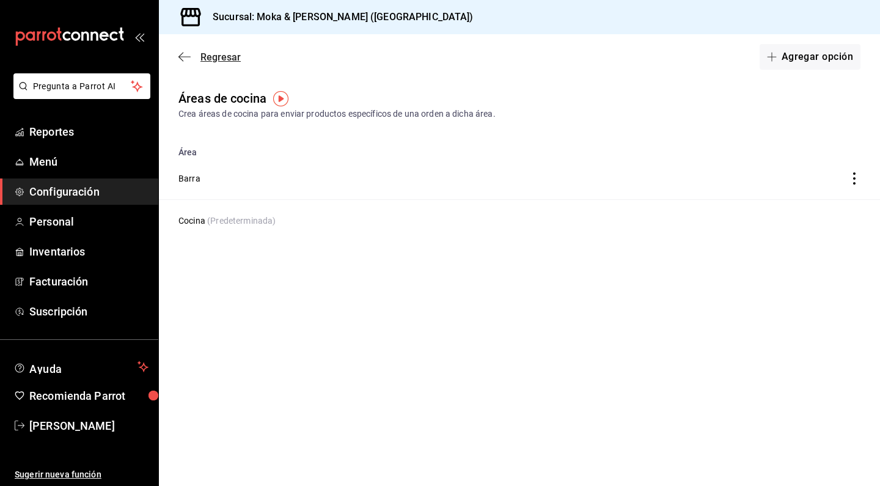
click at [182, 56] on icon "button" at bounding box center [184, 56] width 12 height 11
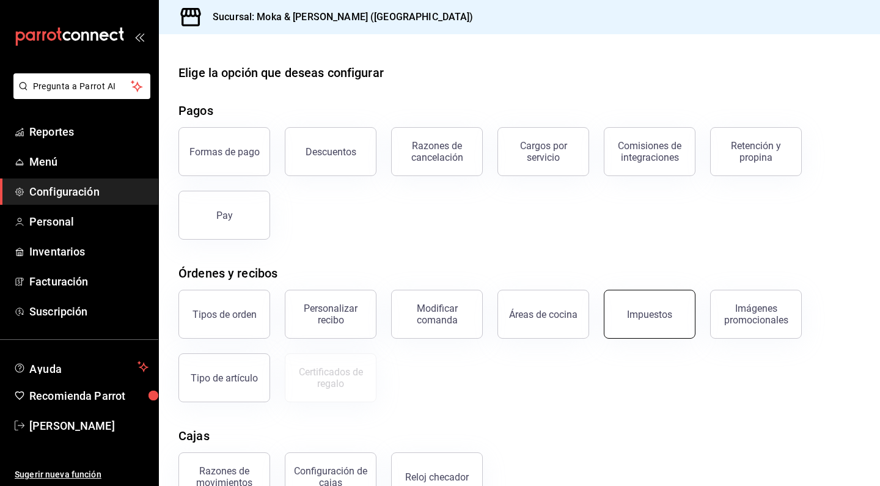
click at [630, 318] on div "Impuestos" at bounding box center [649, 315] width 45 height 12
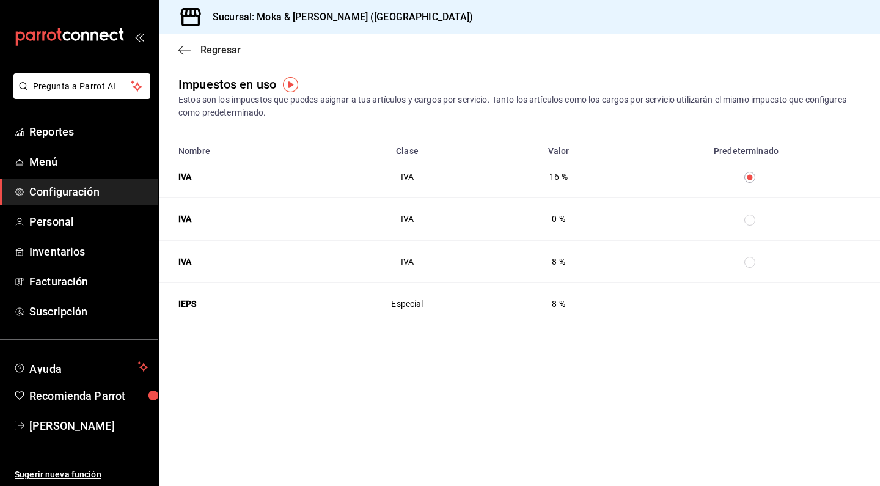
click at [182, 53] on icon "button" at bounding box center [180, 49] width 5 height 9
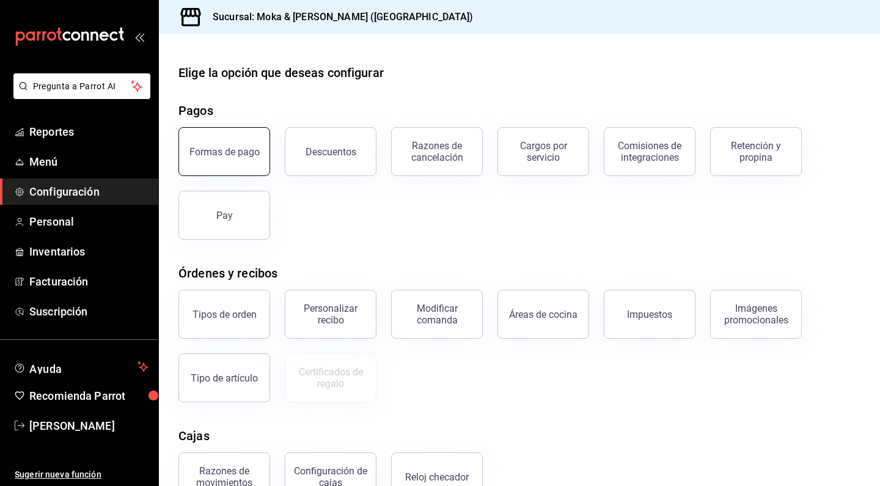
click at [236, 175] on div "Formas de pago" at bounding box center [217, 144] width 106 height 64
click at [237, 163] on button "Formas de pago" at bounding box center [224, 151] width 92 height 49
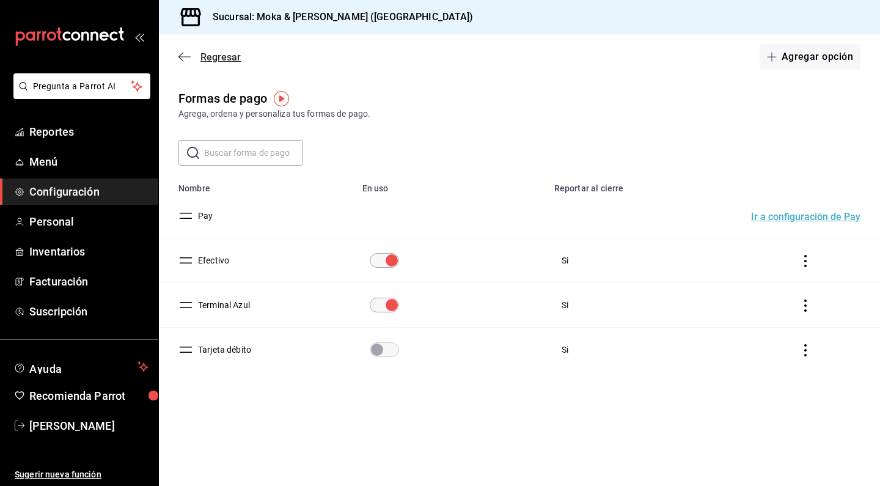
click at [186, 57] on icon "button" at bounding box center [184, 56] width 12 height 11
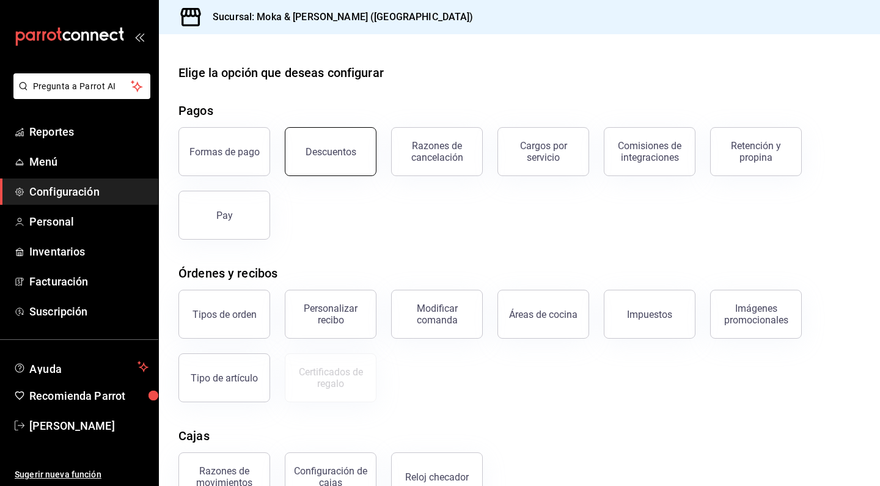
click at [327, 161] on button "Descuentos" at bounding box center [331, 151] width 92 height 49
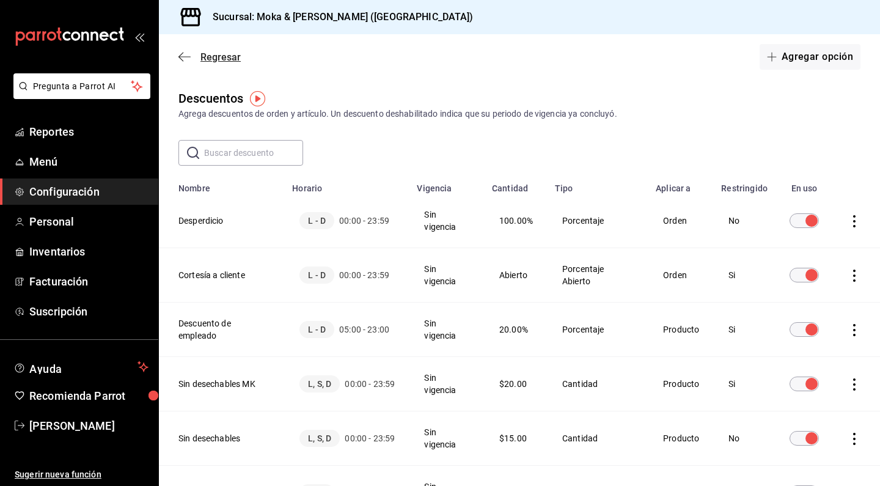
click at [185, 56] on icon "button" at bounding box center [184, 56] width 12 height 11
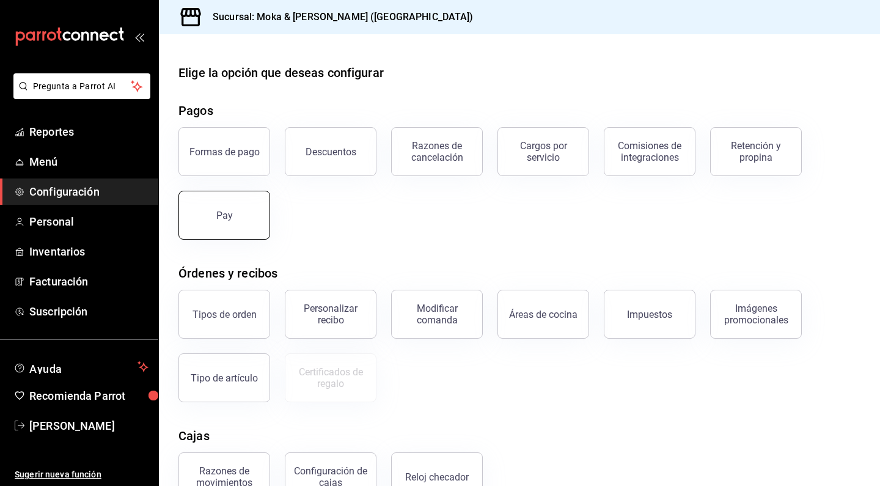
click at [238, 226] on button "Pay" at bounding box center [224, 215] width 92 height 49
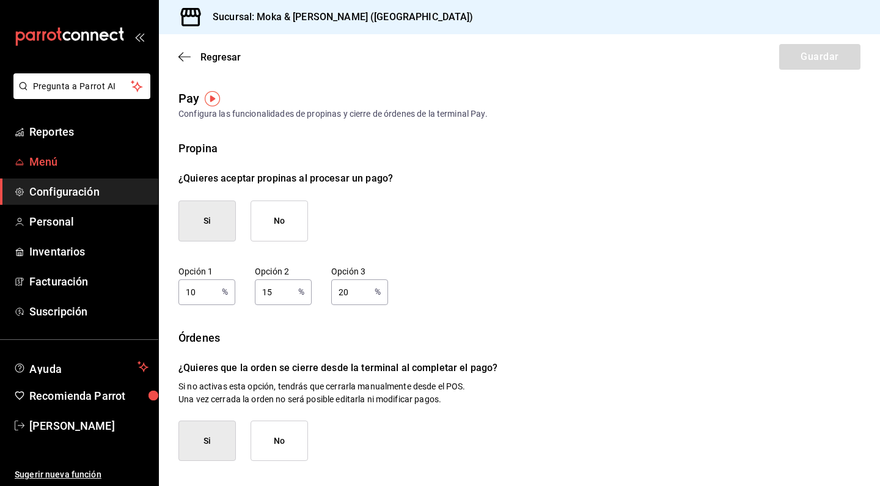
click at [47, 171] on link "Menú" at bounding box center [79, 162] width 158 height 26
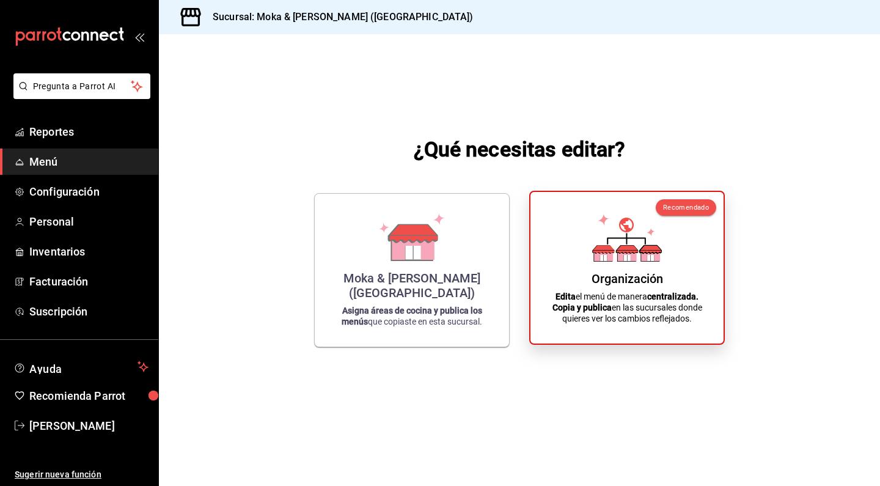
click at [707, 283] on div "Organización Edita el menú de manera centralizada. Copia y publica en las sucur…" at bounding box center [627, 268] width 164 height 132
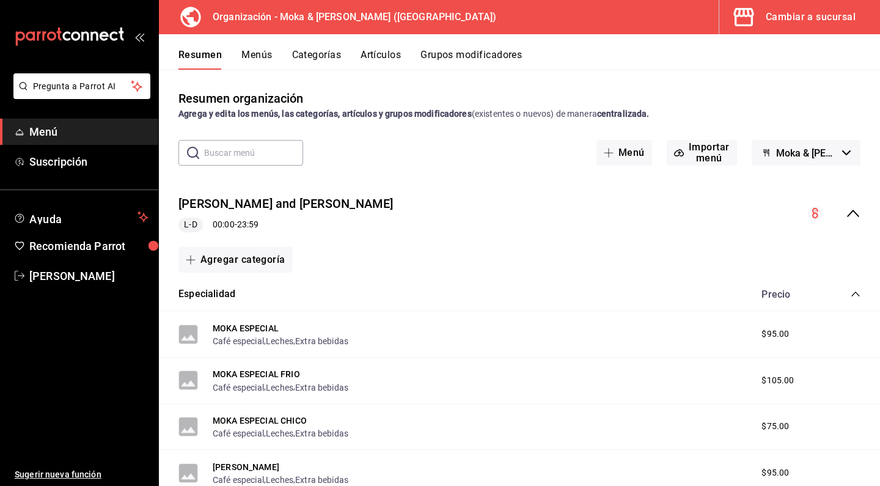
click at [383, 55] on button "Artículos" at bounding box center [381, 59] width 40 height 21
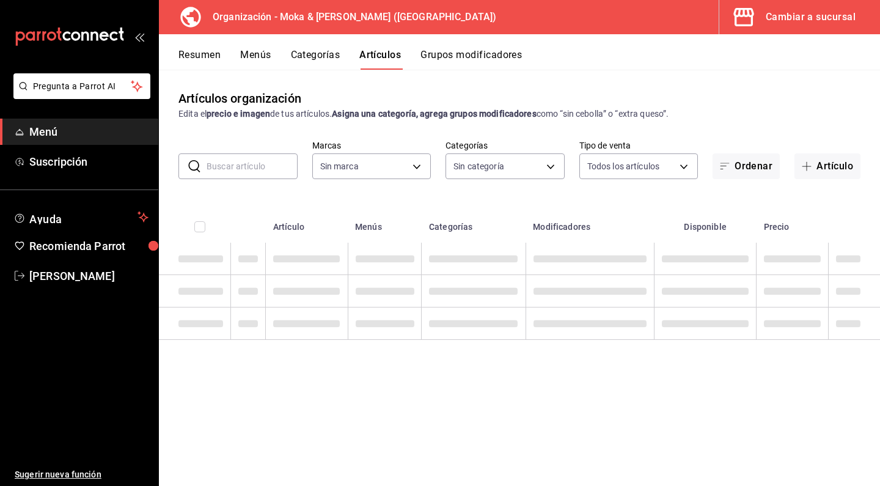
type input "133ffe9b-fe61-4f2a-b4cb-4bb08eaa479a"
type input "35ef7d49-5860-42b9-a74e-f8714ccf72fe,f0715e8d-93ea-4bc3-8789-14c21f83c212,40b05…"
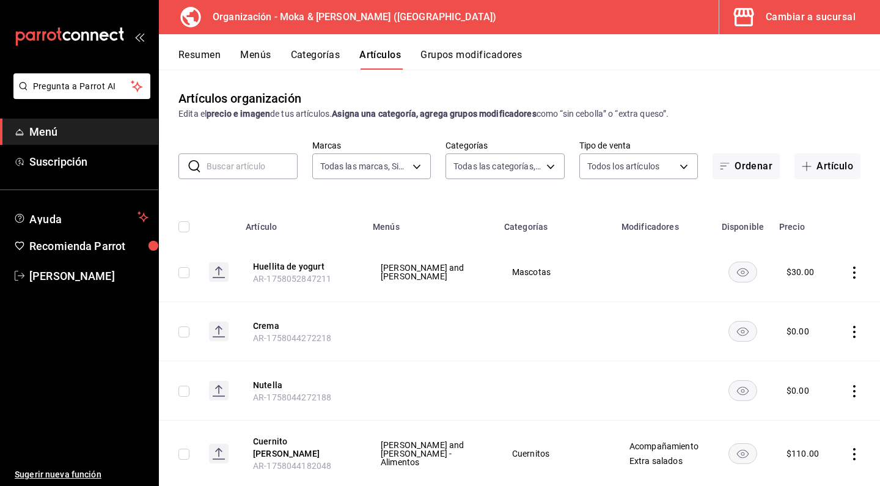
click at [254, 174] on input "text" at bounding box center [252, 166] width 91 height 24
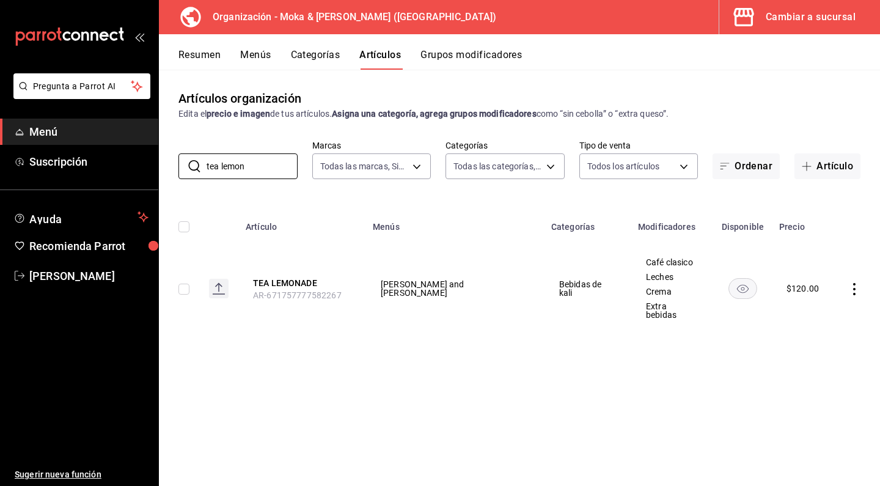
type input "tea lemon"
drag, startPoint x: 261, startPoint y: 188, endPoint x: 290, endPoint y: 279, distance: 95.5
click at [290, 279] on button "TEA LEMONADE" at bounding box center [302, 283] width 98 height 12
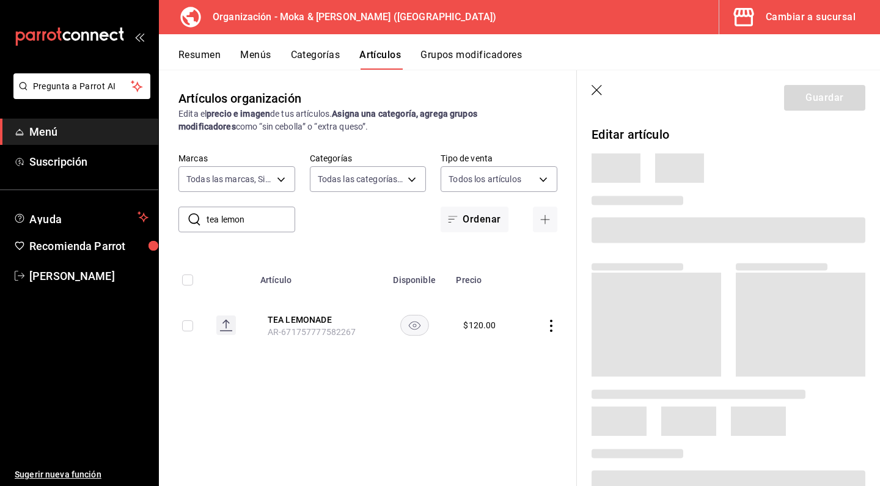
click at [306, 279] on th "Artículo" at bounding box center [316, 276] width 127 height 39
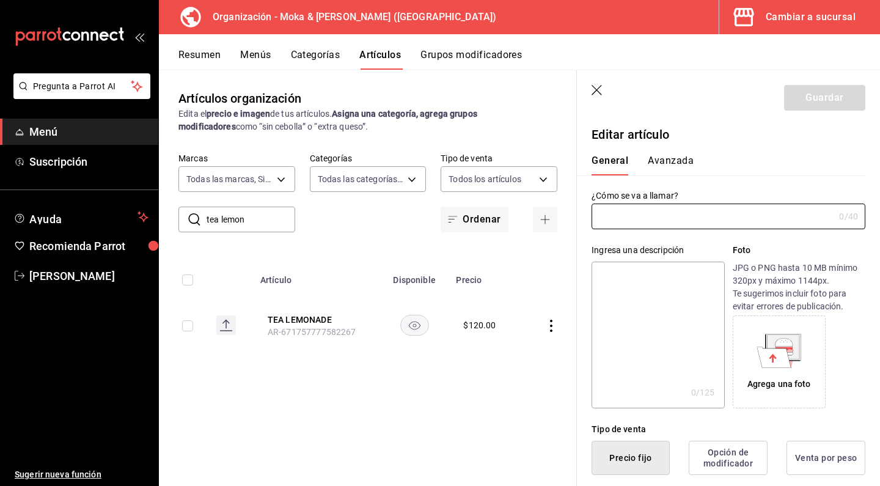
type input "TEA LEMONADE"
type input "$120.00"
type input "AR-671757777582267"
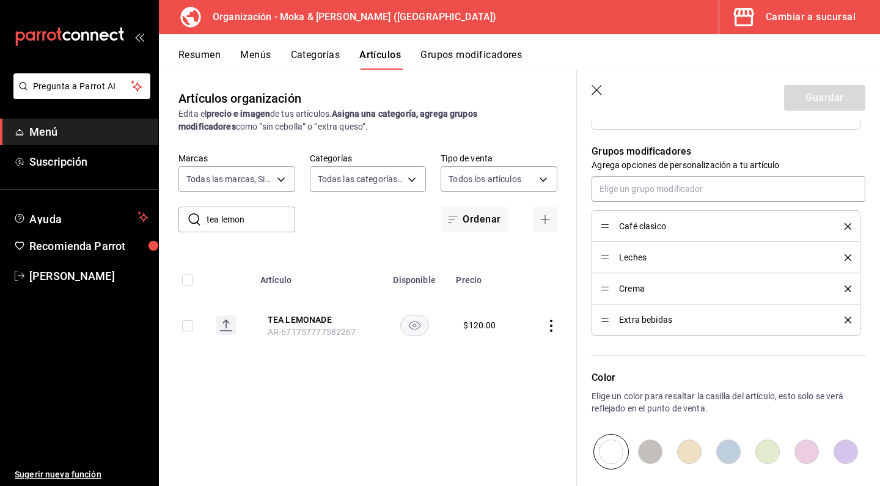
scroll to position [506, 0]
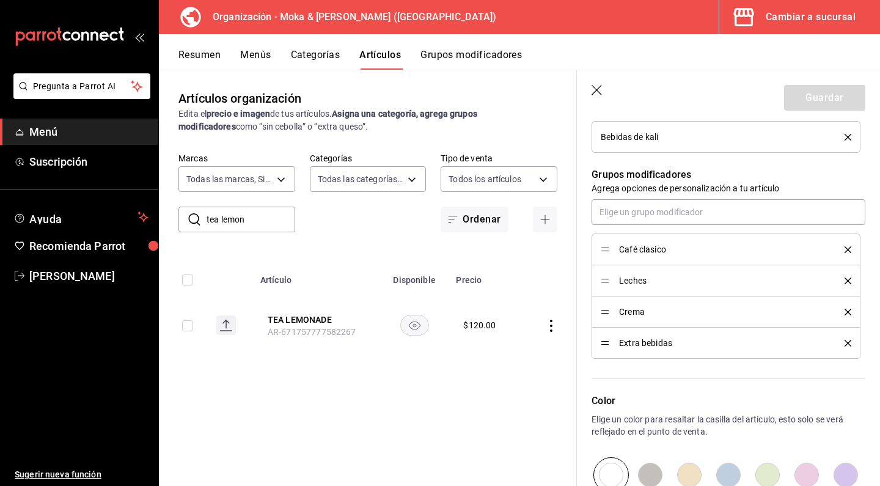
click at [847, 251] on icon "delete" at bounding box center [848, 249] width 7 height 7
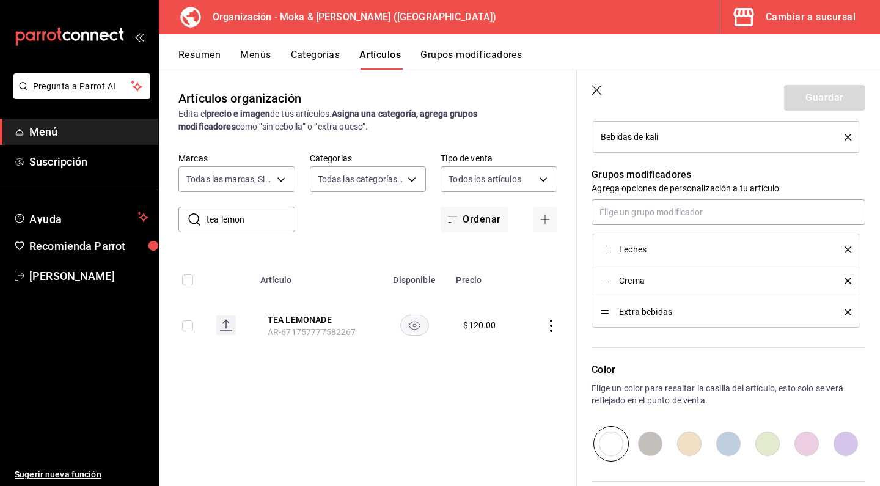
click at [847, 251] on icon "delete" at bounding box center [848, 249] width 7 height 7
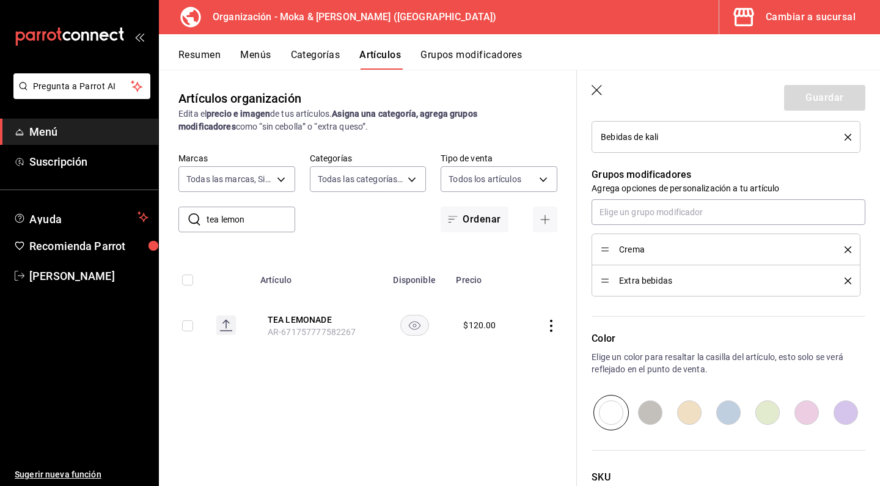
click at [847, 251] on icon "delete" at bounding box center [848, 249] width 7 height 7
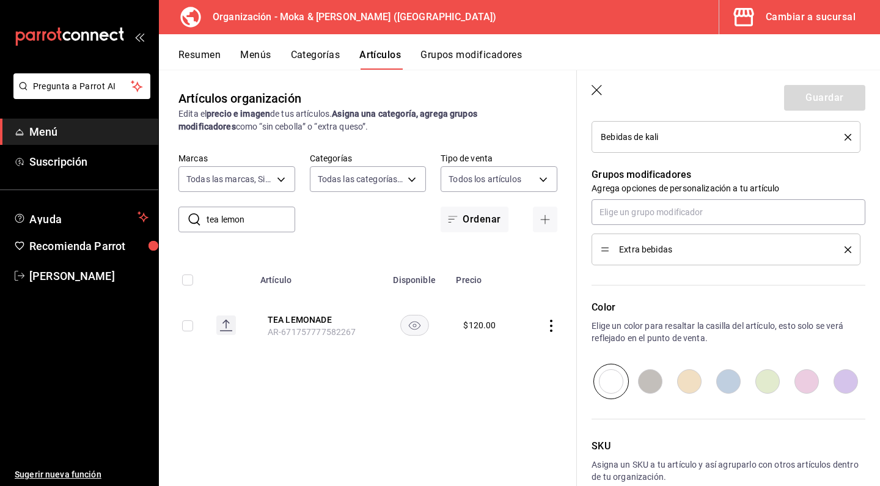
click at [847, 251] on icon "delete" at bounding box center [848, 249] width 7 height 7
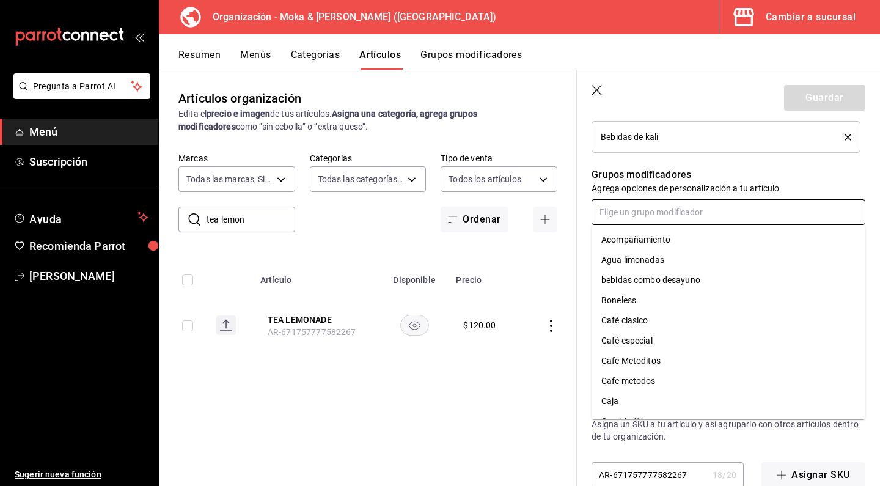
click at [713, 215] on input "text" at bounding box center [729, 212] width 274 height 26
type input "te"
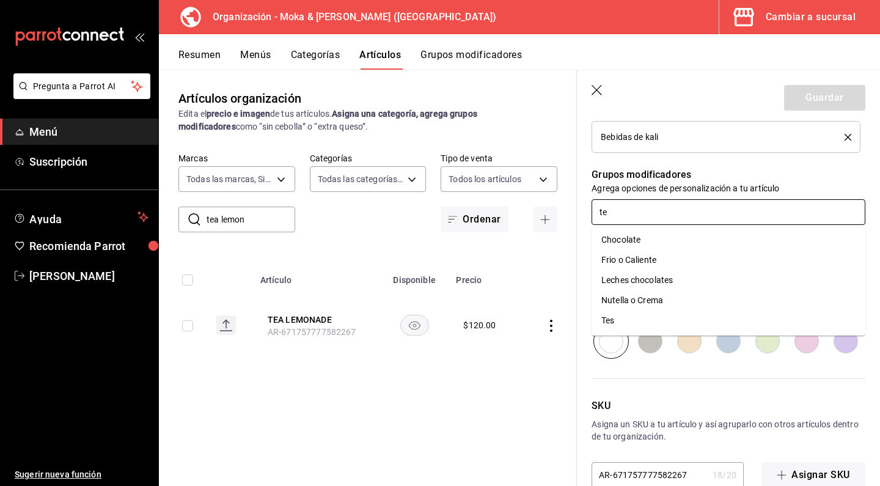
click at [630, 317] on li "Tes" at bounding box center [729, 321] width 274 height 20
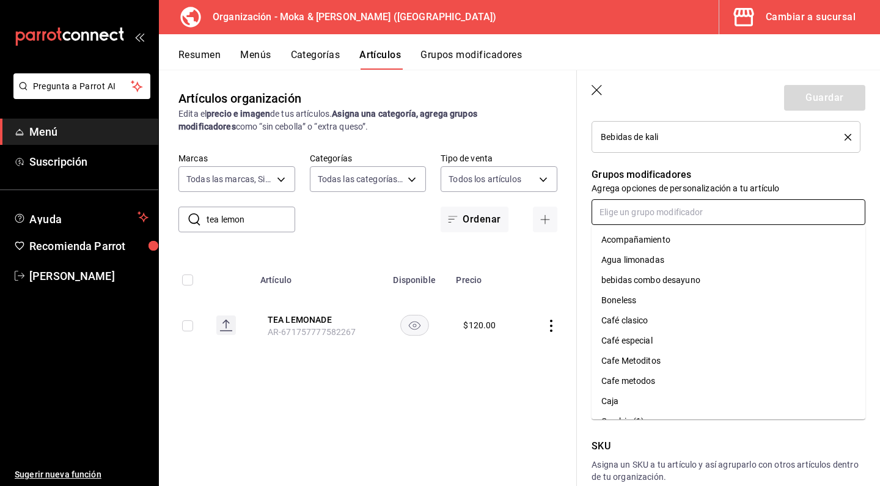
click at [652, 214] on input "text" at bounding box center [729, 212] width 274 height 26
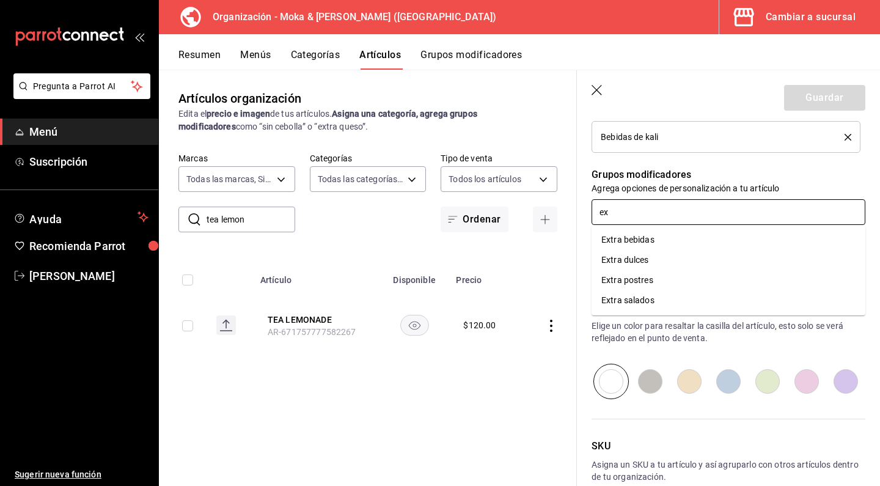
type input "ext"
click at [653, 249] on li "Extra bebidas" at bounding box center [729, 240] width 274 height 20
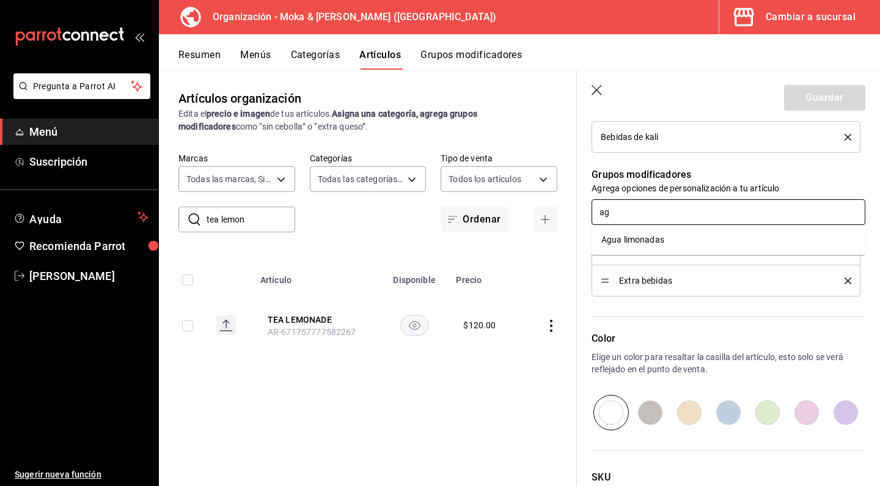
type input "a"
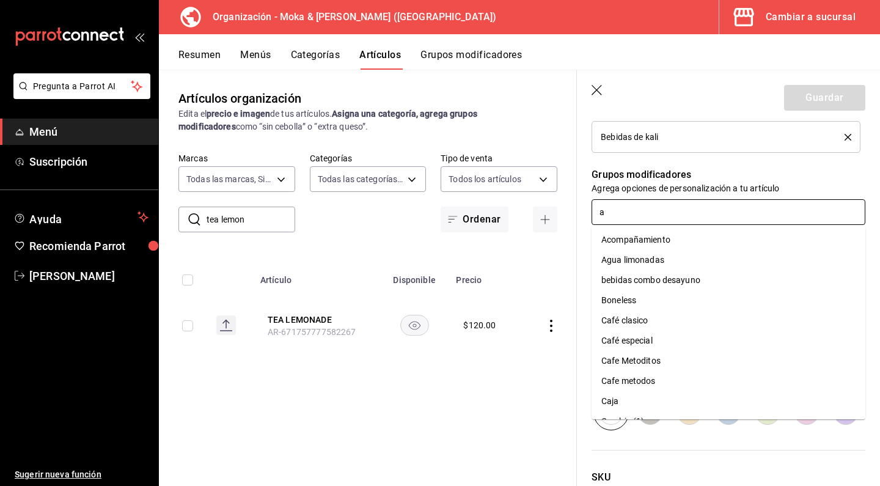
type input "ag"
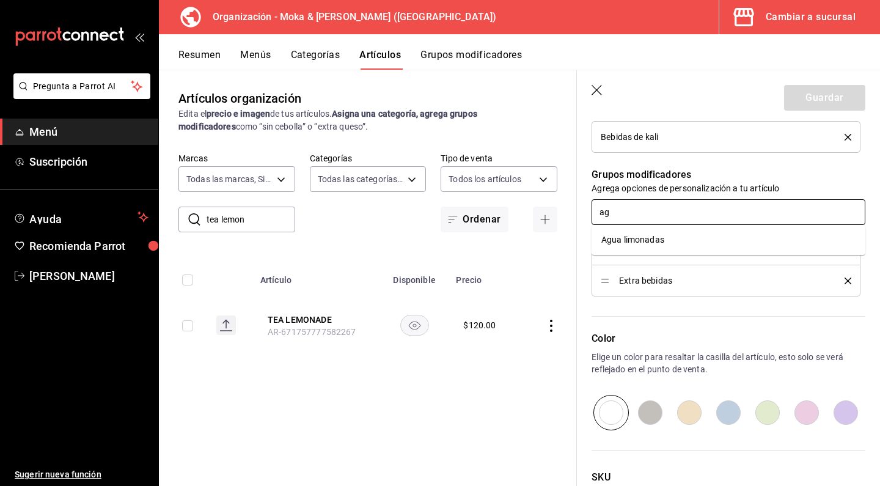
click at [647, 242] on div "Agua limonadas" at bounding box center [633, 240] width 63 height 13
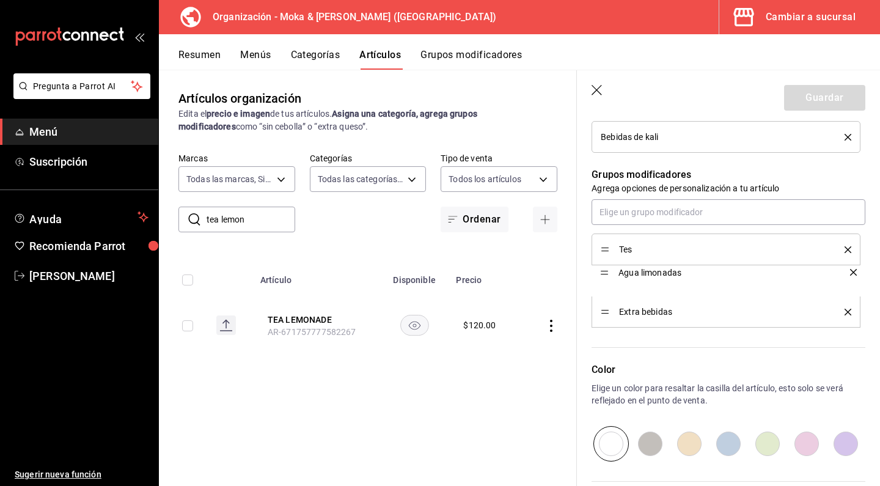
drag, startPoint x: 605, startPoint y: 312, endPoint x: 605, endPoint y: 273, distance: 39.7
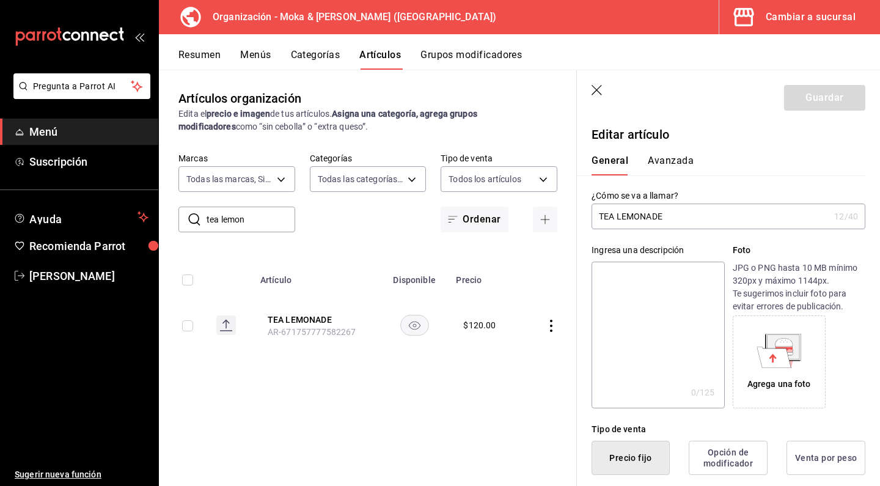
scroll to position [0, 0]
drag, startPoint x: 606, startPoint y: 218, endPoint x: 690, endPoint y: 217, distance: 83.7
click at [690, 217] on input "TEA LEMONADE" at bounding box center [711, 216] width 238 height 24
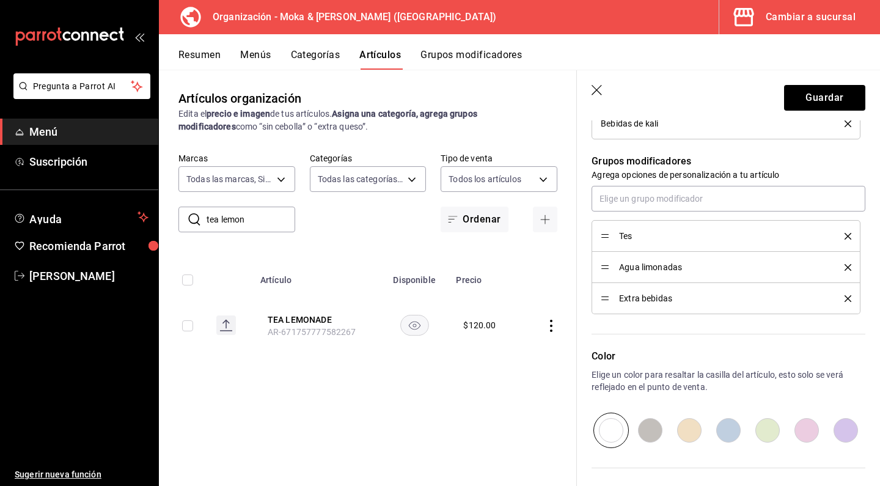
scroll to position [520, 0]
type input "Tea Lemonade"
click at [833, 93] on button "Guardar" at bounding box center [824, 98] width 81 height 26
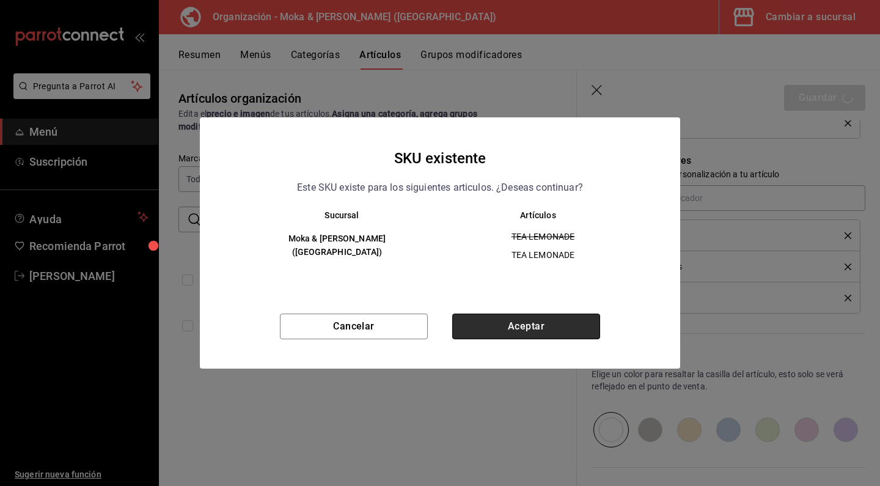
click at [535, 333] on button "Aceptar" at bounding box center [526, 327] width 148 height 26
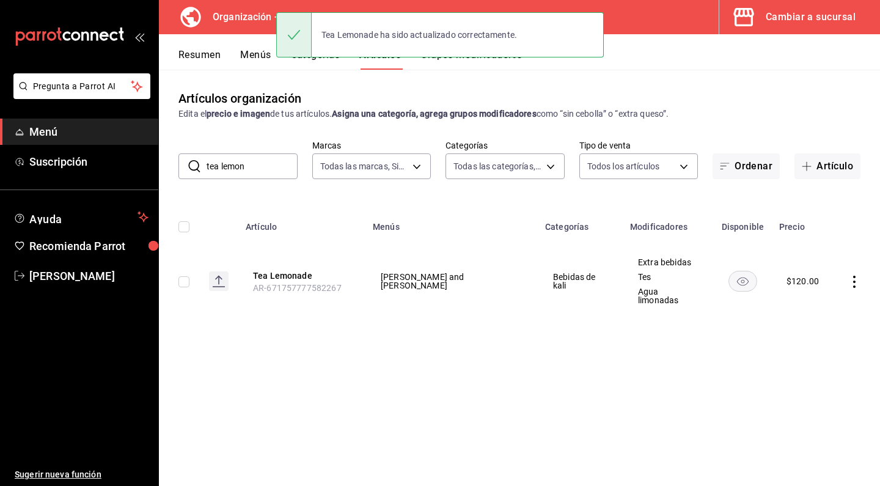
click at [258, 59] on button "Menús" at bounding box center [255, 59] width 31 height 21
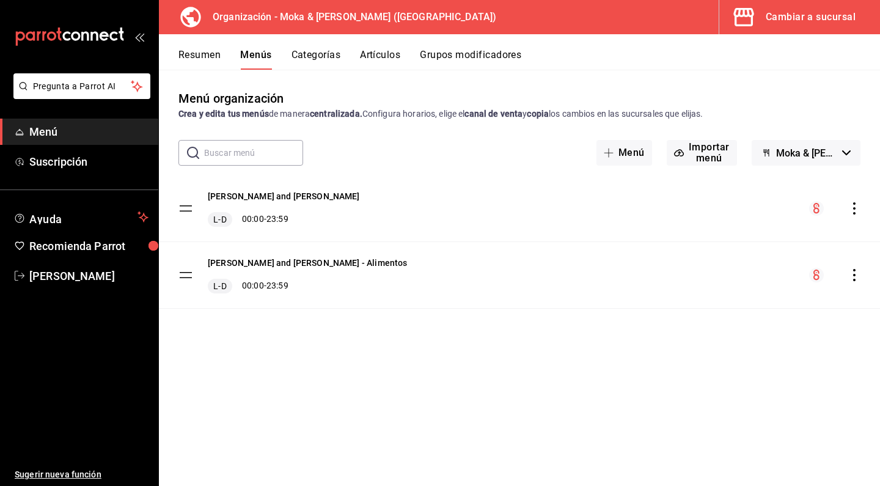
click at [853, 214] on icon "actions" at bounding box center [854, 208] width 12 height 12
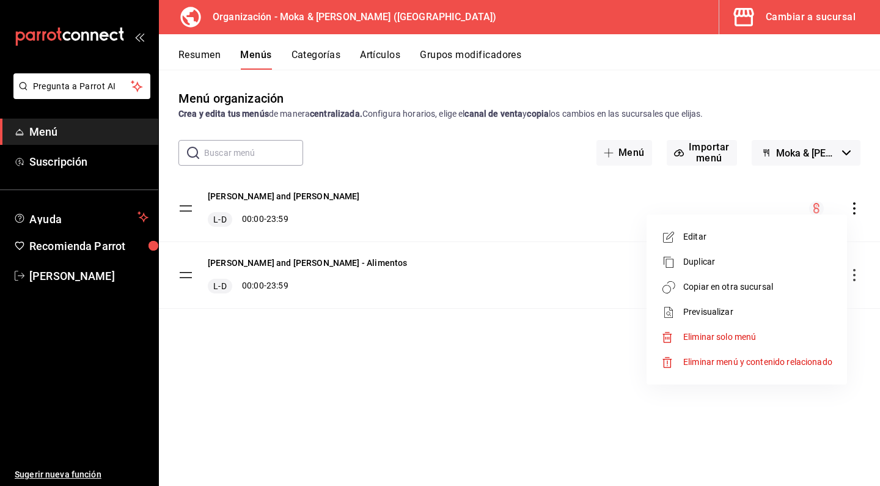
click at [705, 285] on span "Copiar en otra sucursal" at bounding box center [757, 287] width 149 height 13
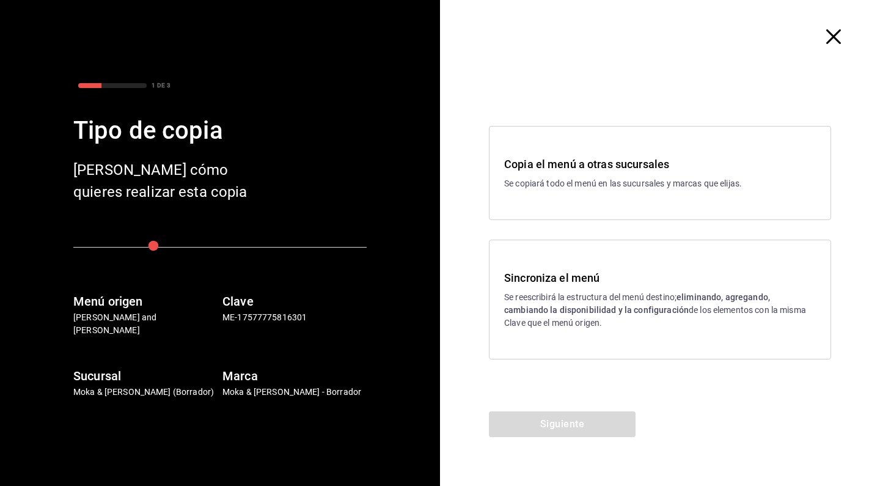
click at [527, 296] on p "Se reescribirá la estructura del menú destino; eliminando, agregando, cambiando…" at bounding box center [660, 310] width 312 height 39
click at [548, 407] on div "Copia el menú a otras sucursales Se copiará todo el menú en las sucursales y ma…" at bounding box center [660, 242] width 440 height 338
click at [545, 421] on button "Siguiente" at bounding box center [562, 424] width 147 height 26
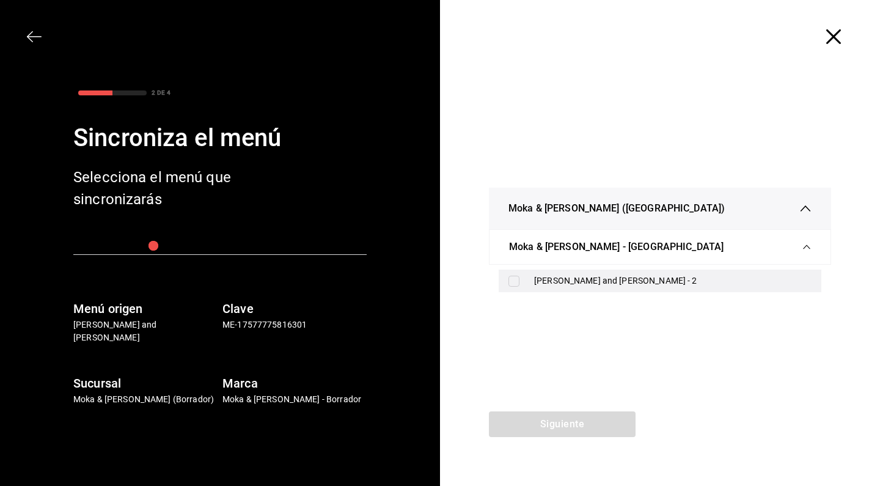
click at [510, 282] on input "checkbox" at bounding box center [514, 281] width 11 height 11
checkbox input "true"
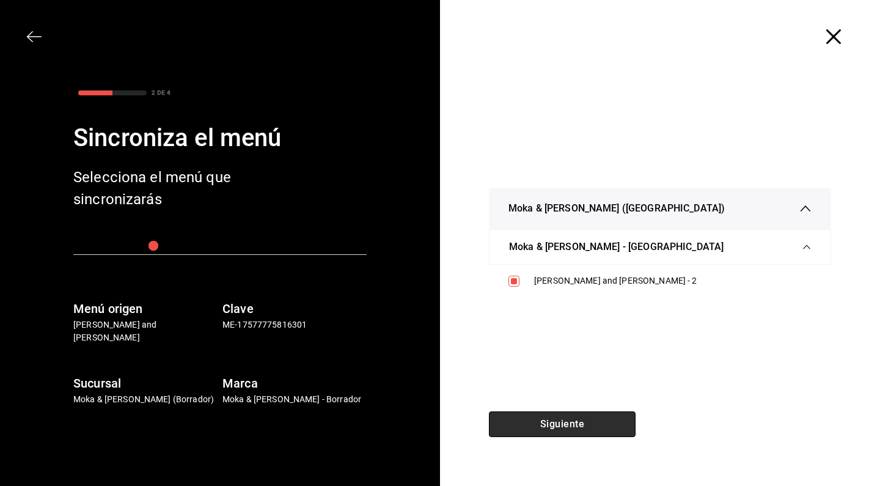
click at [533, 416] on button "Siguiente" at bounding box center [562, 424] width 147 height 26
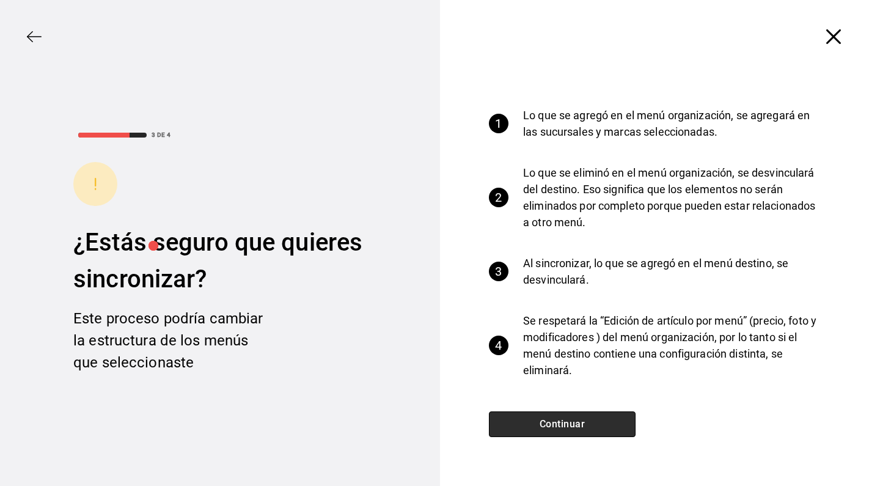
click at [533, 416] on button "Continuar" at bounding box center [562, 424] width 147 height 26
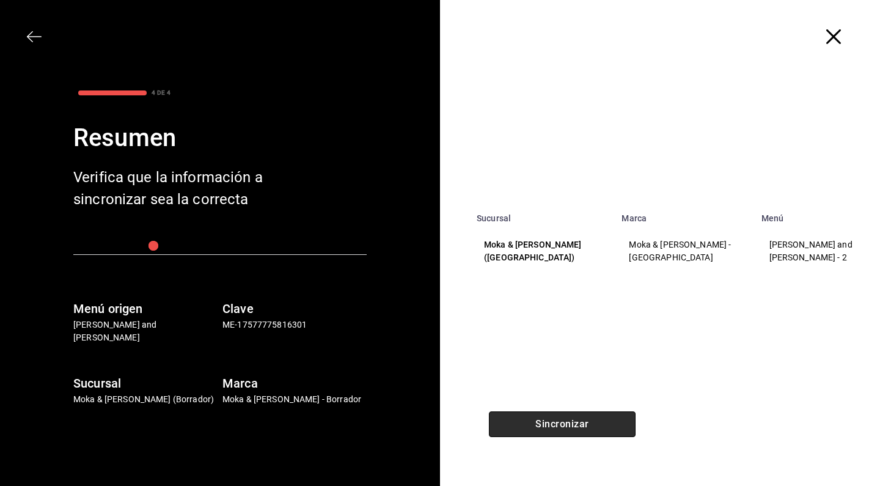
click at [533, 416] on button "Sincronizar" at bounding box center [562, 424] width 147 height 26
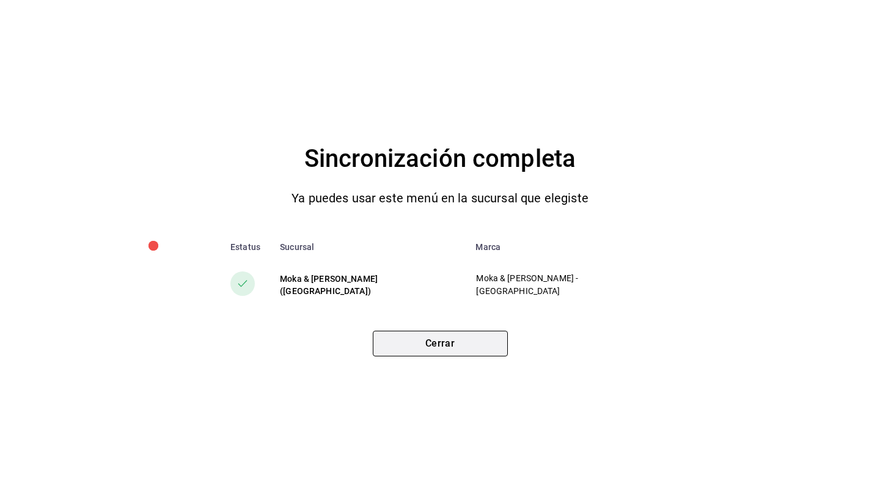
click at [447, 353] on button "Cerrar" at bounding box center [440, 344] width 135 height 26
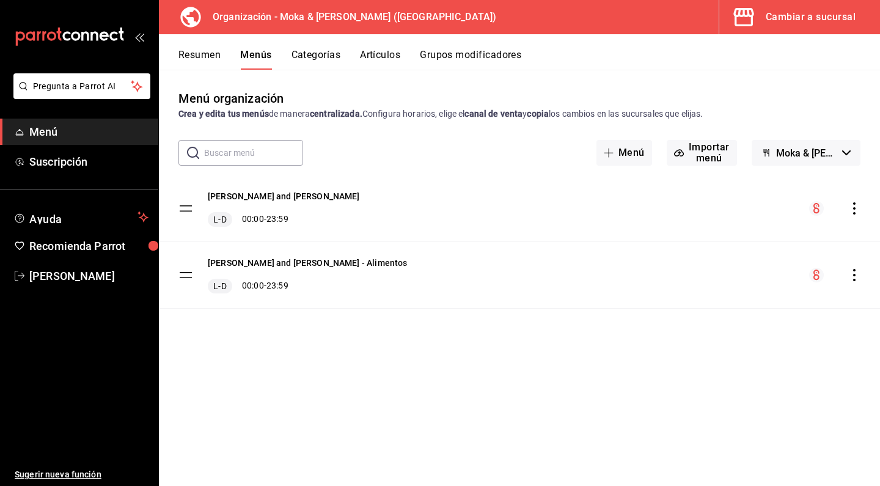
click at [788, 14] on div "Cambiar a sucursal" at bounding box center [811, 17] width 90 height 17
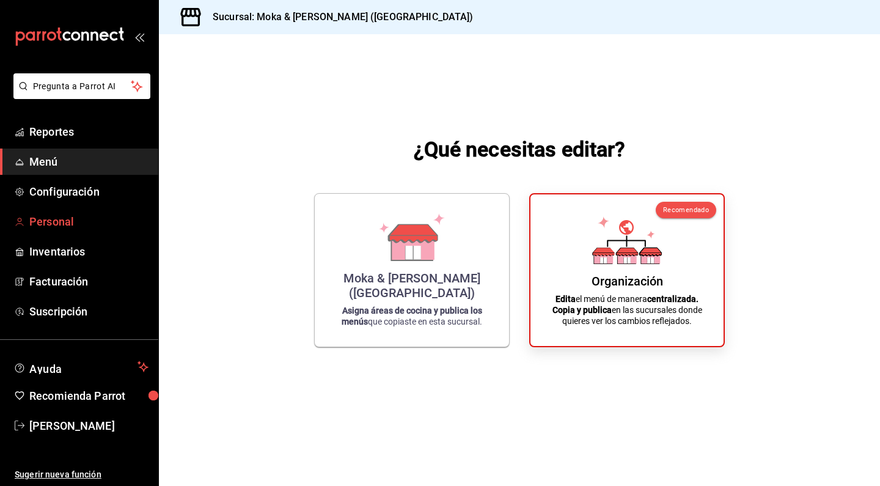
click at [54, 231] on link "Personal" at bounding box center [79, 221] width 158 height 26
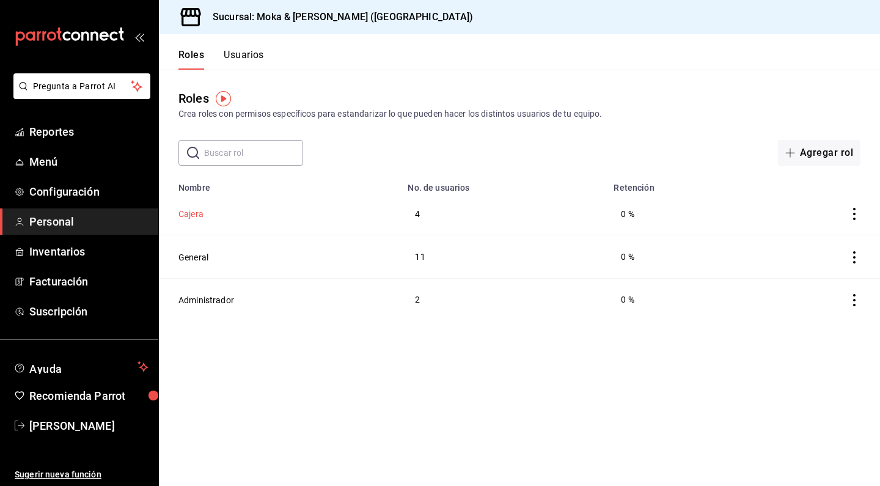
click at [194, 210] on button "Cajera" at bounding box center [190, 214] width 25 height 12
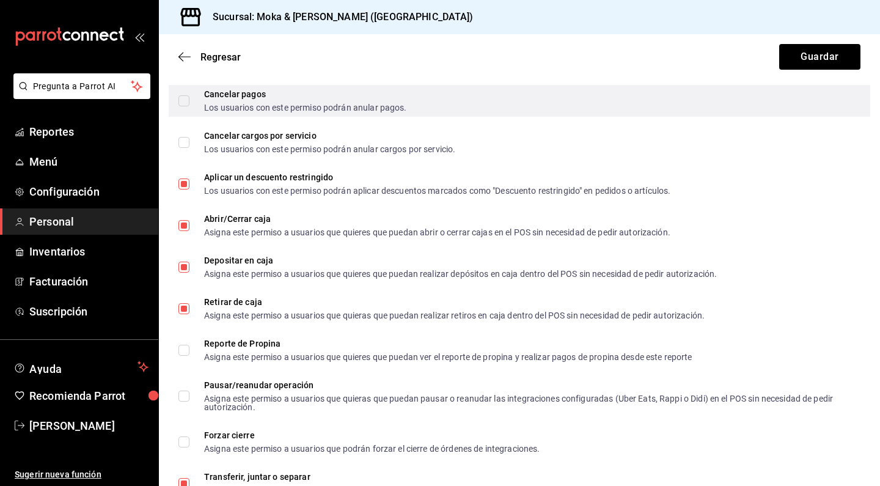
scroll to position [1003, 0]
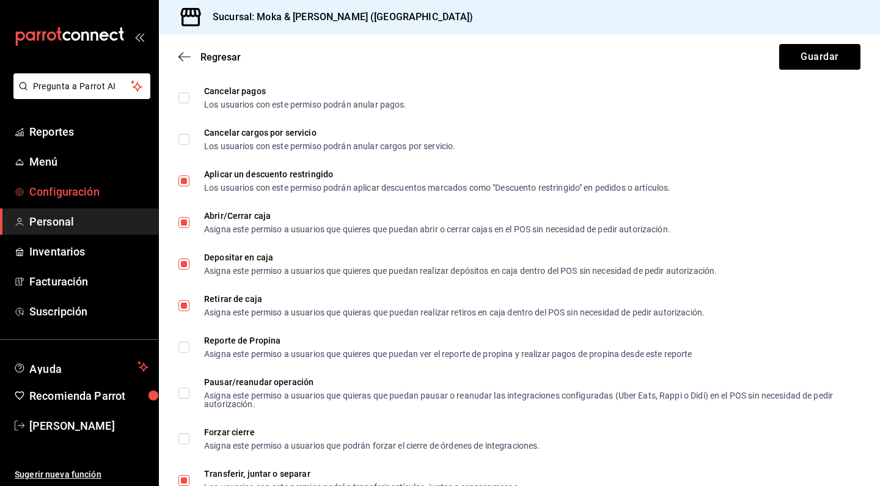
click at [57, 184] on span "Configuración" at bounding box center [88, 191] width 119 height 17
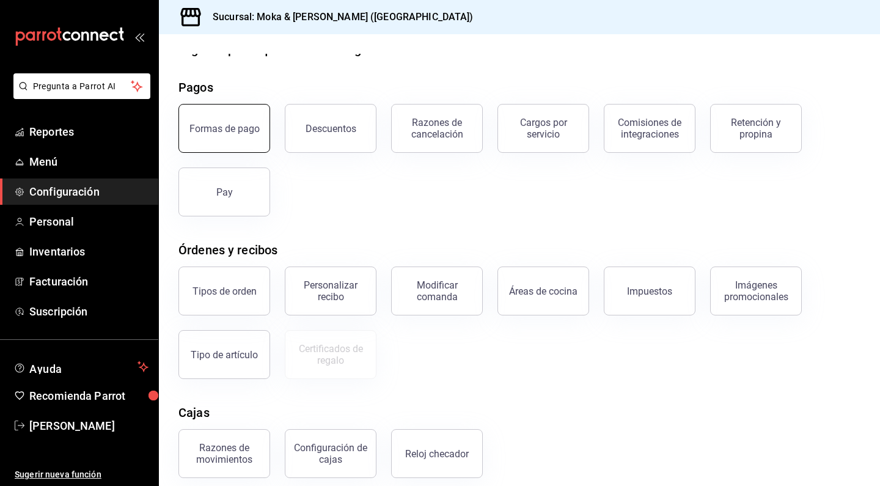
scroll to position [26, 0]
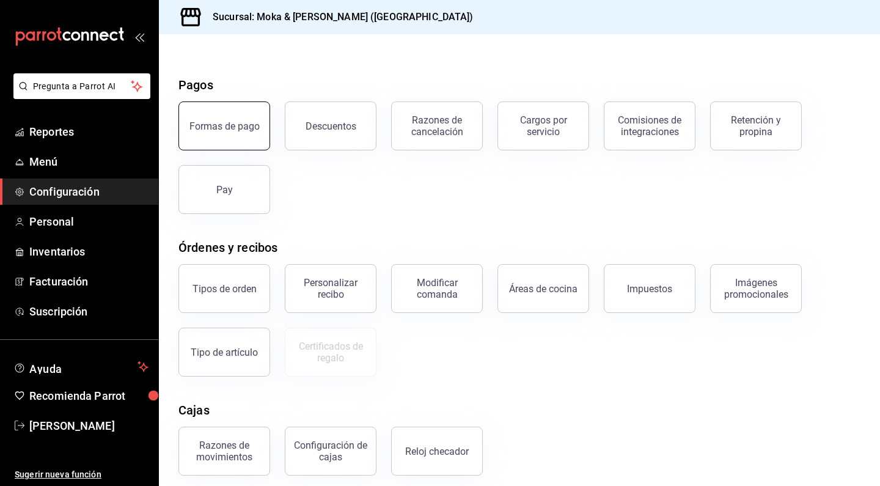
click at [251, 141] on button "Formas de pago" at bounding box center [224, 125] width 92 height 49
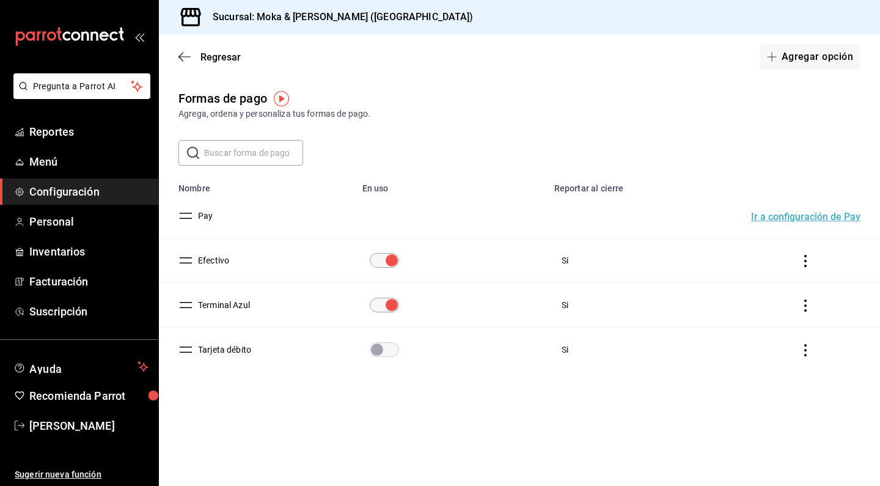
click at [805, 262] on icon "actions" at bounding box center [806, 261] width 12 height 12
click at [589, 266] on div at bounding box center [440, 243] width 880 height 486
click at [219, 265] on button "Efectivo" at bounding box center [211, 260] width 36 height 12
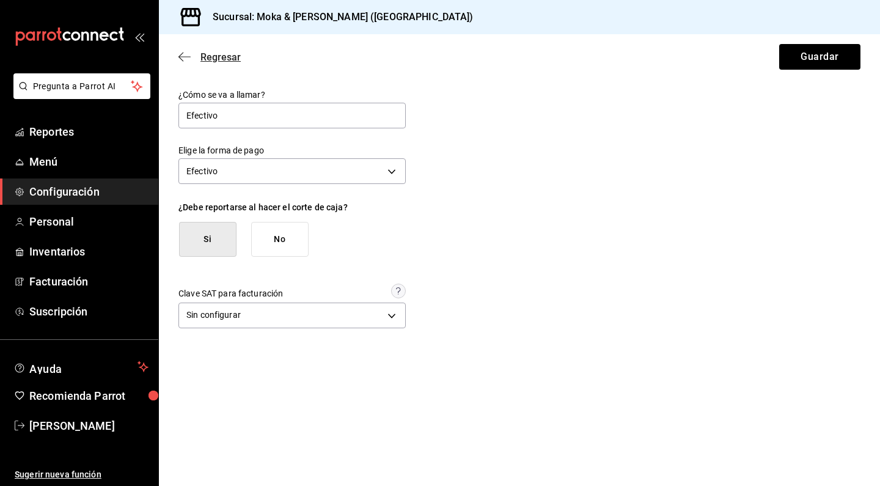
click at [185, 55] on icon "button" at bounding box center [184, 56] width 12 height 11
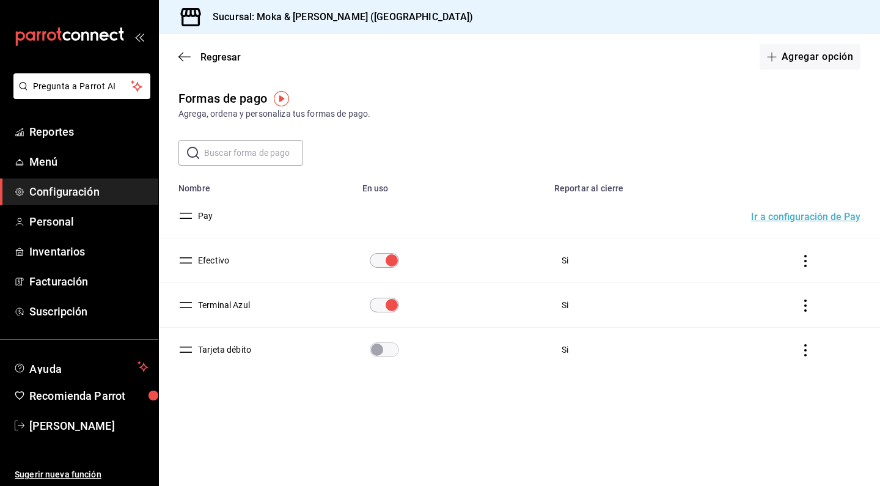
click at [212, 262] on button "Efectivo" at bounding box center [211, 260] width 36 height 12
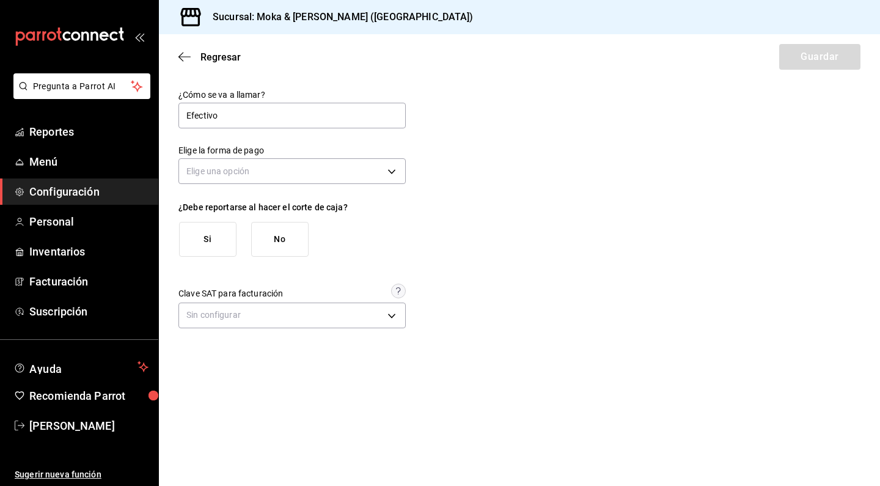
type input "[object Object]"
type input "CASH"
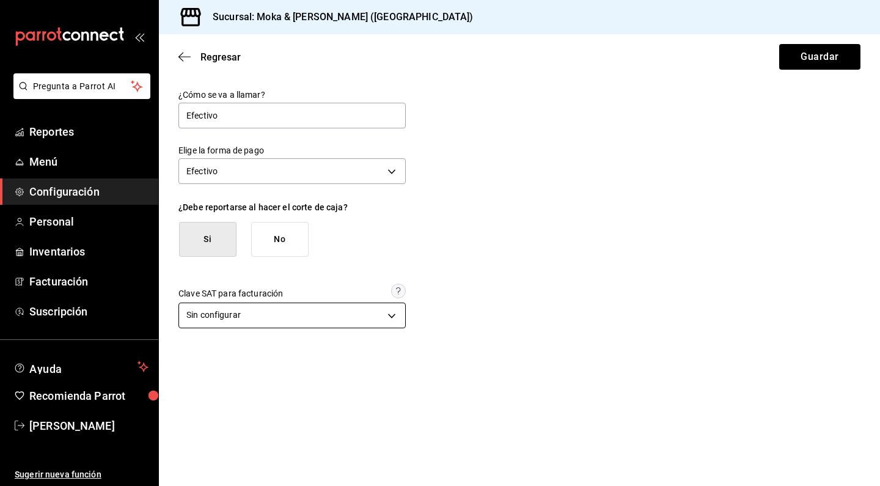
click at [388, 309] on body "Pregunta a Parrot AI Reportes Menú Configuración Personal Inventarios Facturaci…" at bounding box center [440, 243] width 880 height 486
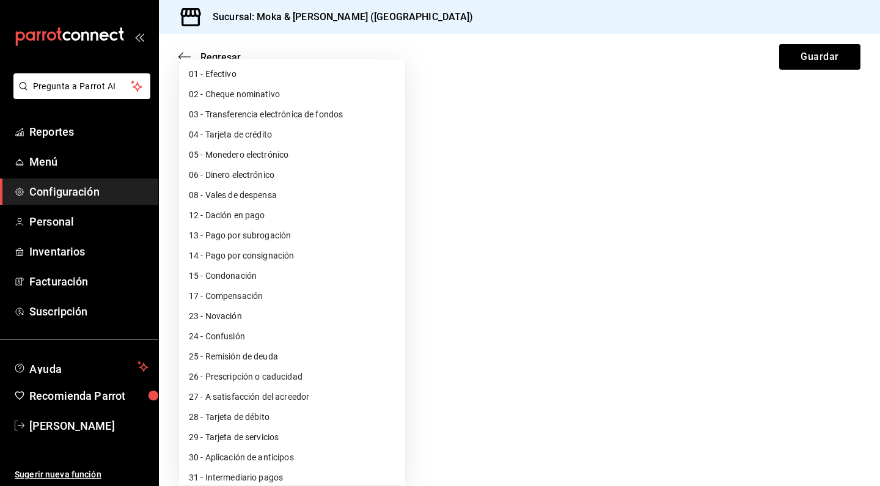
click at [228, 74] on li "01 - Efectivo" at bounding box center [292, 74] width 226 height 20
type input "01"
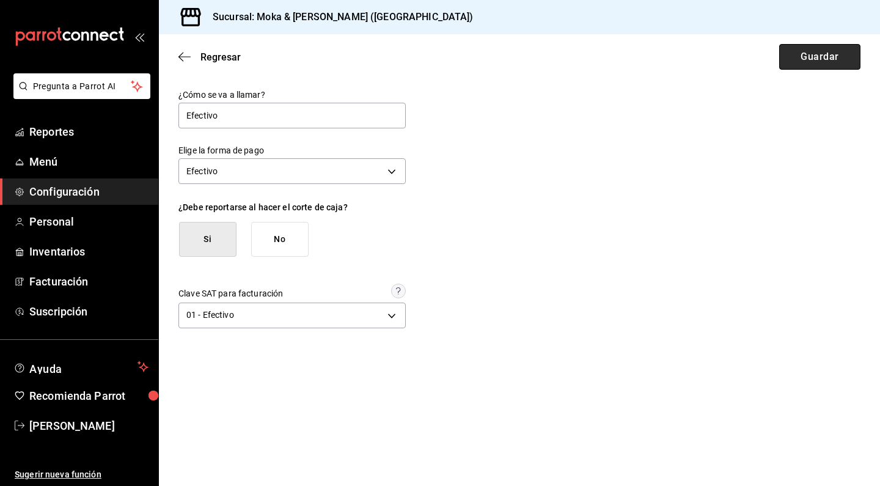
click at [801, 54] on button "Guardar" at bounding box center [819, 57] width 81 height 26
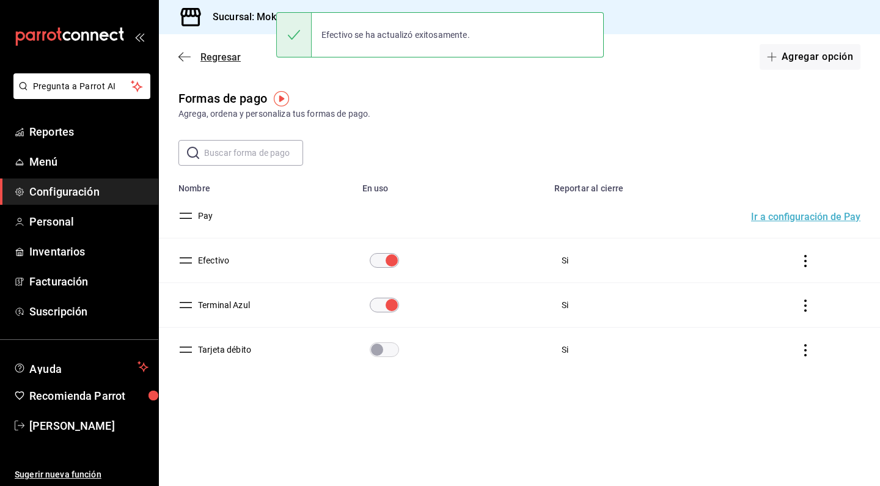
click at [184, 56] on icon "button" at bounding box center [184, 56] width 12 height 11
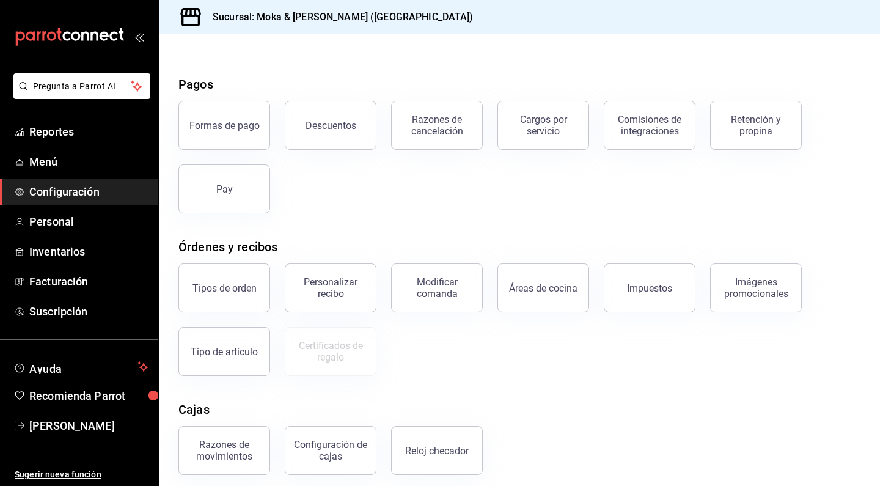
scroll to position [10, 0]
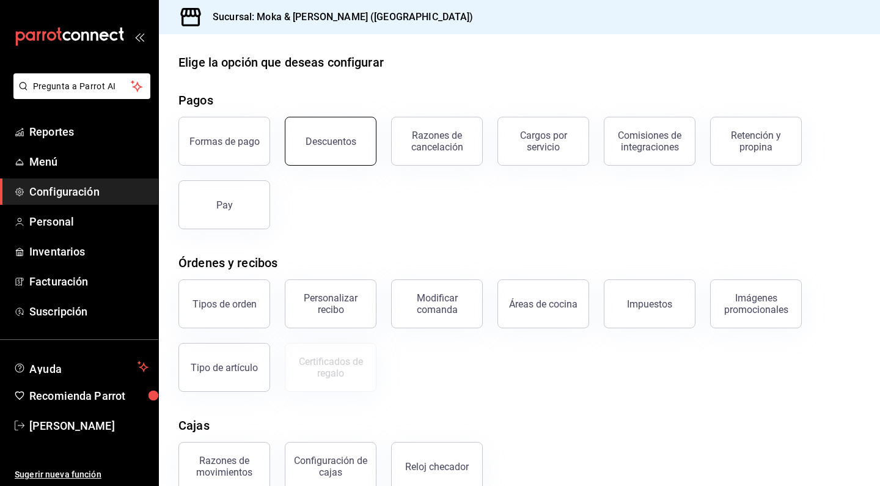
click at [356, 160] on button "Descuentos" at bounding box center [331, 141] width 92 height 49
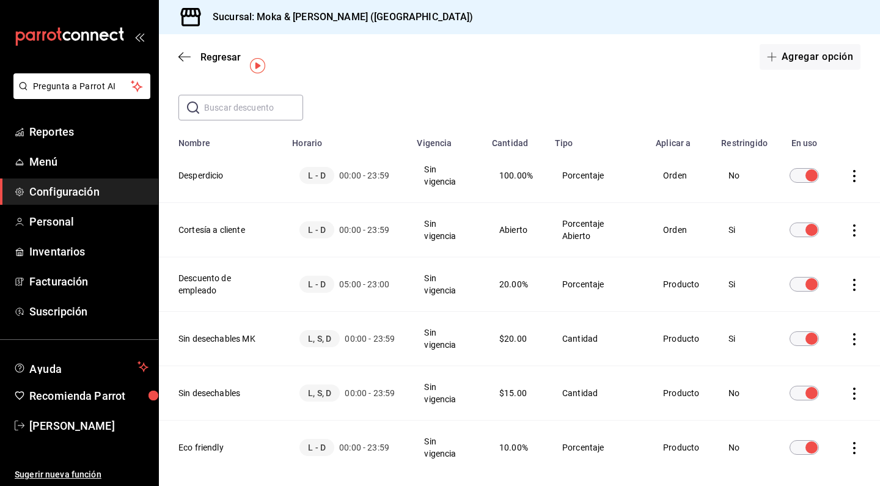
scroll to position [49, 0]
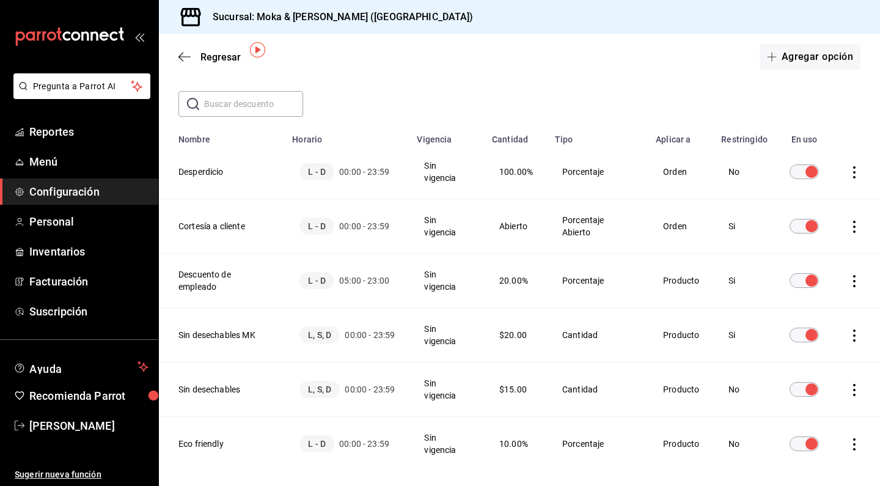
click at [214, 171] on th "Desperdicio" at bounding box center [222, 172] width 126 height 54
click at [863, 173] on td "discountsTable" at bounding box center [857, 172] width 46 height 54
click at [570, 174] on td "Porcentaje" at bounding box center [598, 172] width 101 height 54
click at [197, 167] on th "Desperdicio" at bounding box center [222, 172] width 126 height 54
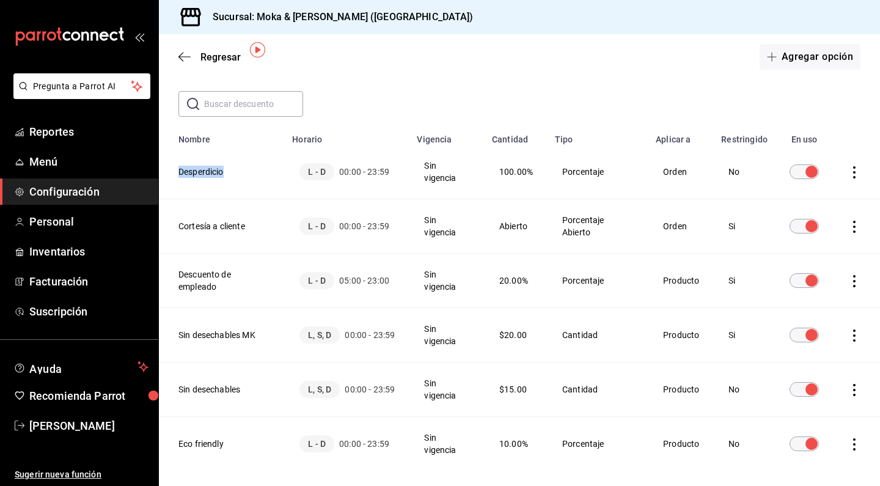
click at [858, 167] on icon "actions" at bounding box center [854, 172] width 12 height 12
click at [809, 156] on span "Duplicar" at bounding box center [799, 155] width 53 height 15
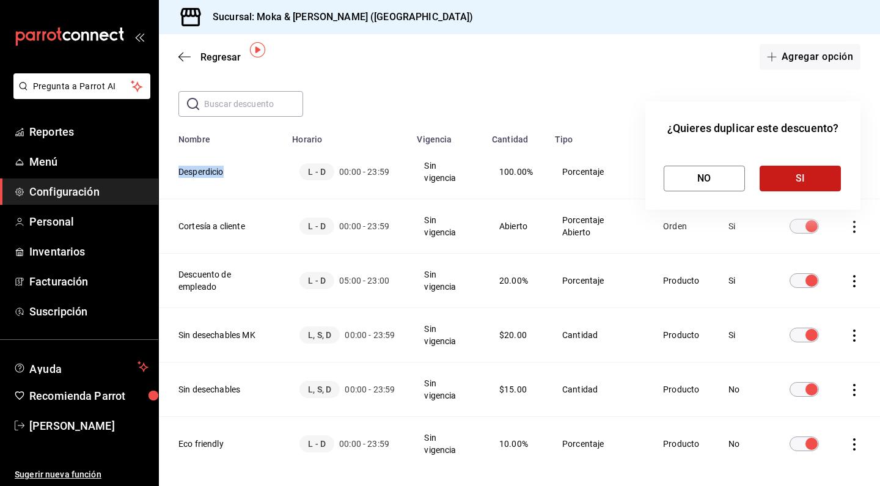
click at [801, 180] on button "SI" at bounding box center [800, 179] width 81 height 26
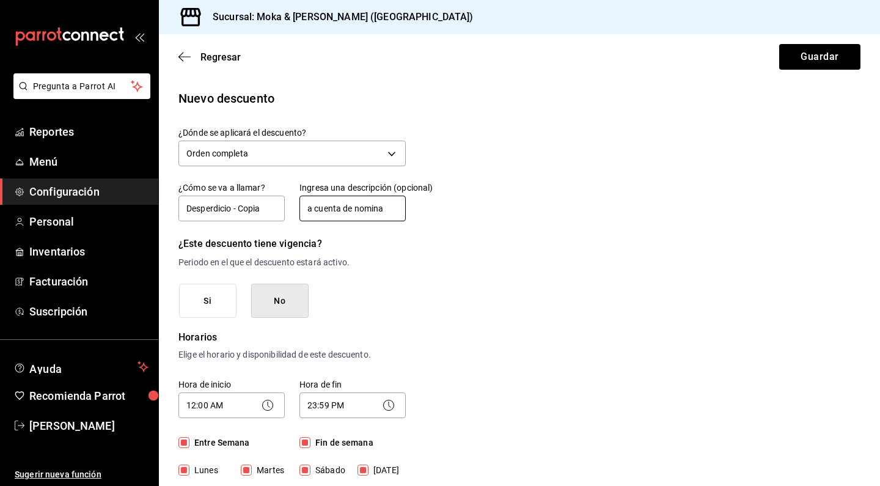
drag, startPoint x: 305, startPoint y: 210, endPoint x: 425, endPoint y: 211, distance: 120.4
type input "c"
type input "desperdicio de productos"
drag, startPoint x: 260, startPoint y: 208, endPoint x: 235, endPoint y: 208, distance: 25.7
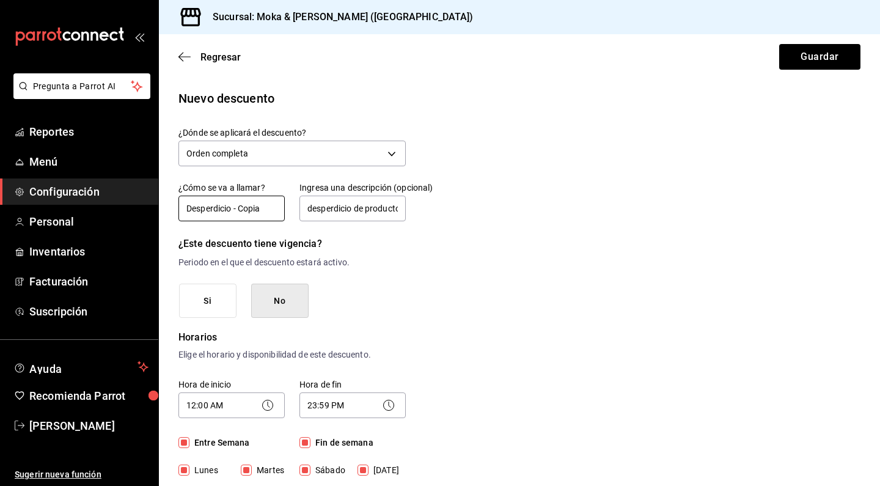
click at [235, 208] on input "Desperdicio - Copia" at bounding box center [231, 209] width 106 height 26
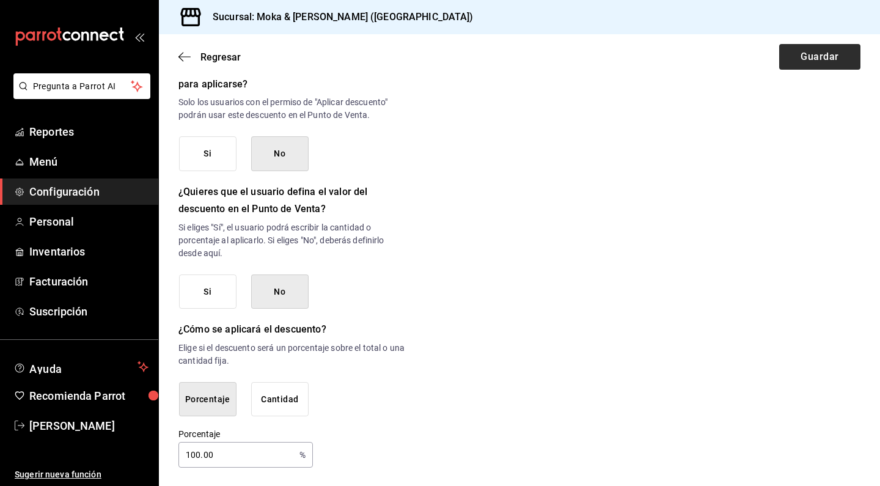
type input "Desperdicio"
click at [826, 58] on button "Guardar" at bounding box center [819, 57] width 81 height 26
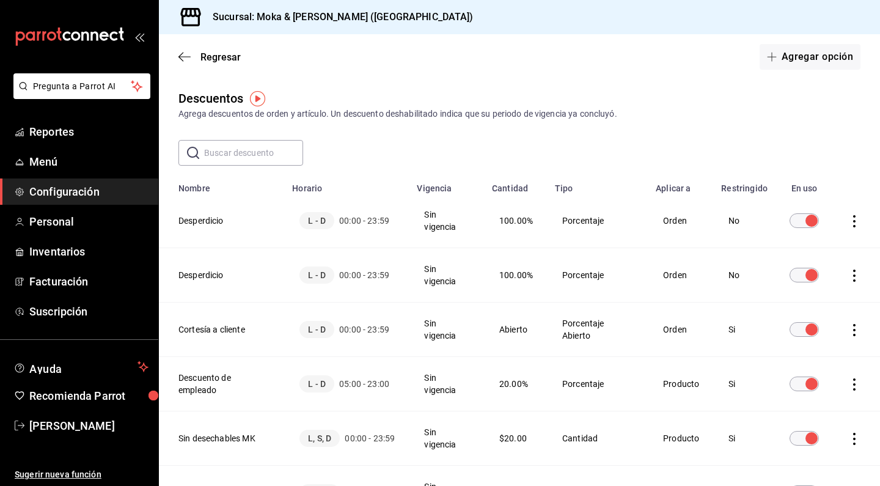
click at [853, 275] on icon "actions" at bounding box center [854, 276] width 12 height 12
click at [754, 136] on div at bounding box center [440, 243] width 880 height 486
click at [856, 278] on icon "actions" at bounding box center [854, 276] width 12 height 12
click at [834, 286] on li "Eliminar" at bounding box center [809, 293] width 103 height 34
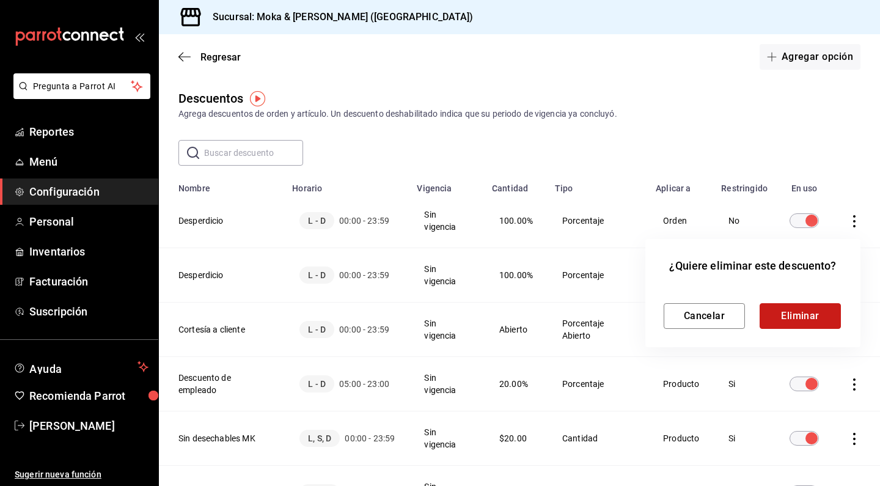
click at [782, 313] on button "Eliminar" at bounding box center [800, 316] width 81 height 26
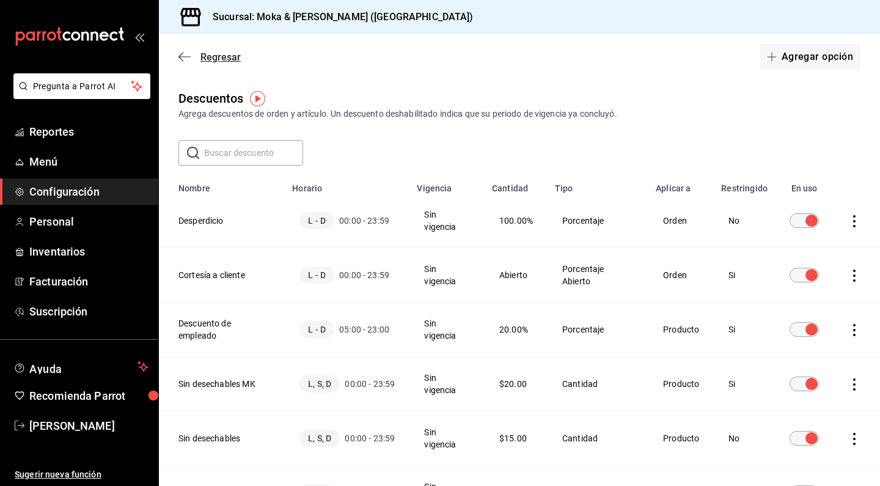
click at [186, 54] on icon "button" at bounding box center [184, 56] width 12 height 11
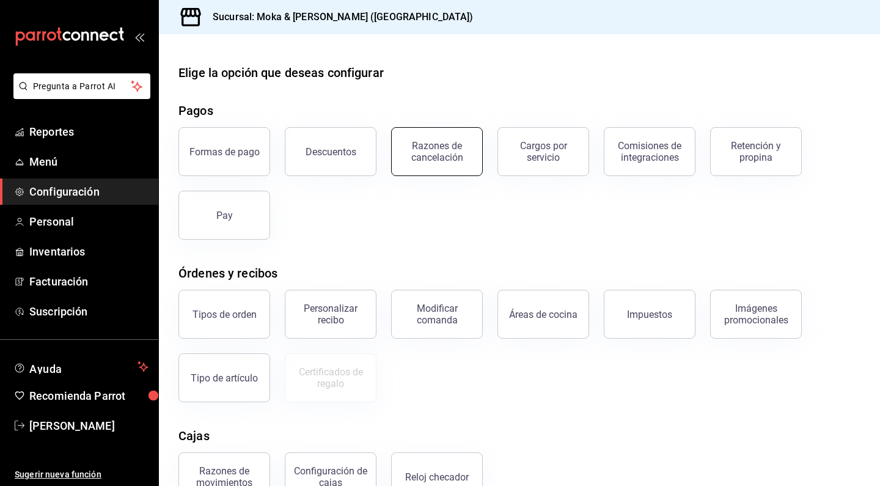
click at [430, 163] on button "Razones de cancelación" at bounding box center [437, 151] width 92 height 49
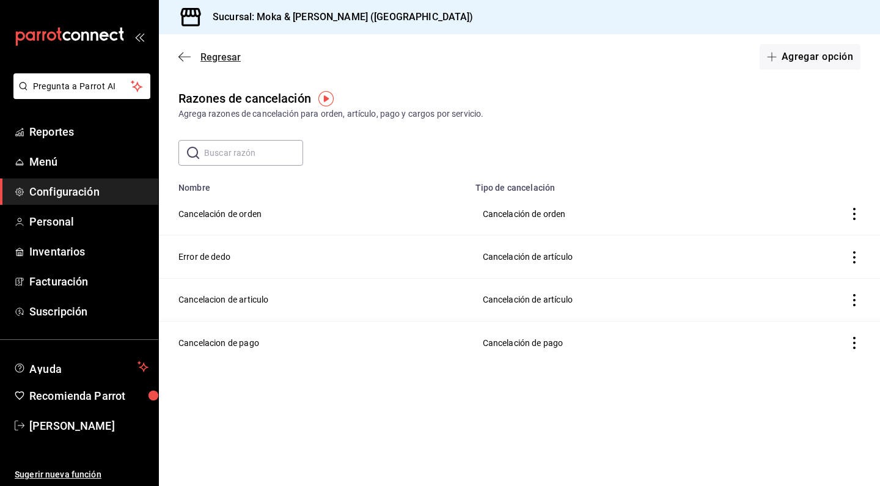
click at [190, 61] on icon "button" at bounding box center [184, 56] width 12 height 11
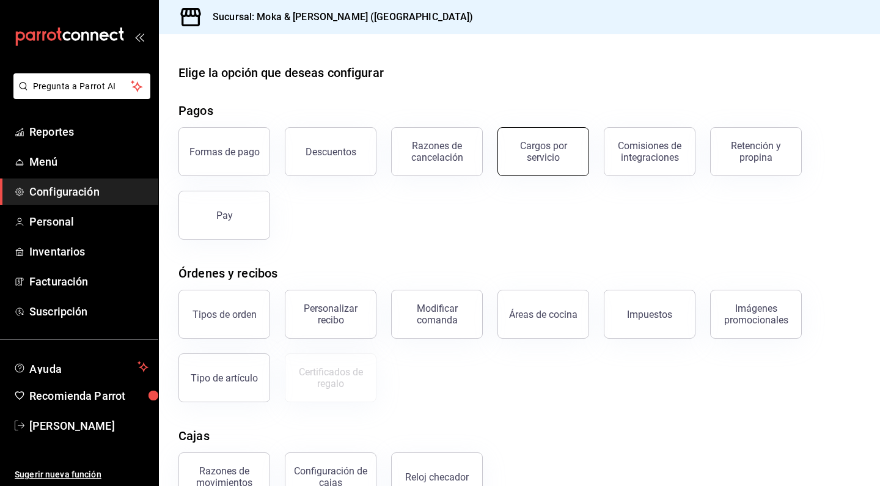
click at [518, 161] on div "Cargos por servicio" at bounding box center [544, 151] width 76 height 23
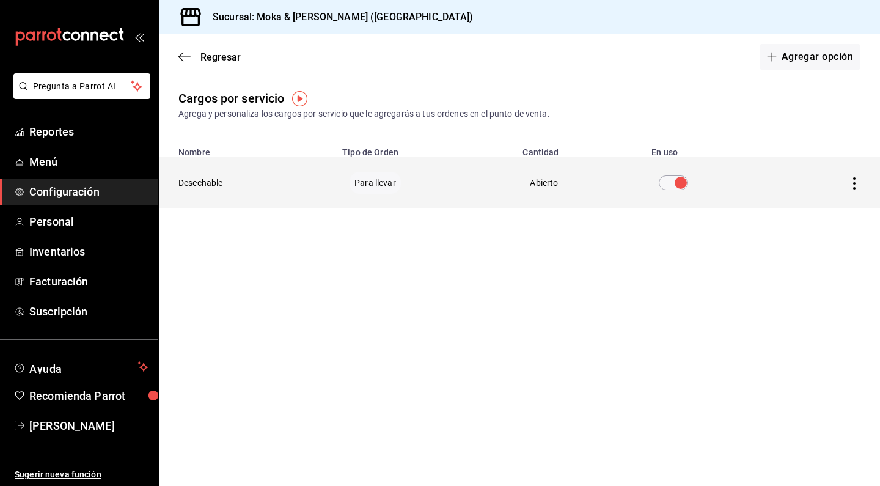
click at [853, 192] on td "voidReasonsTable" at bounding box center [828, 182] width 104 height 51
click at [854, 179] on icon "actions" at bounding box center [854, 183] width 2 height 12
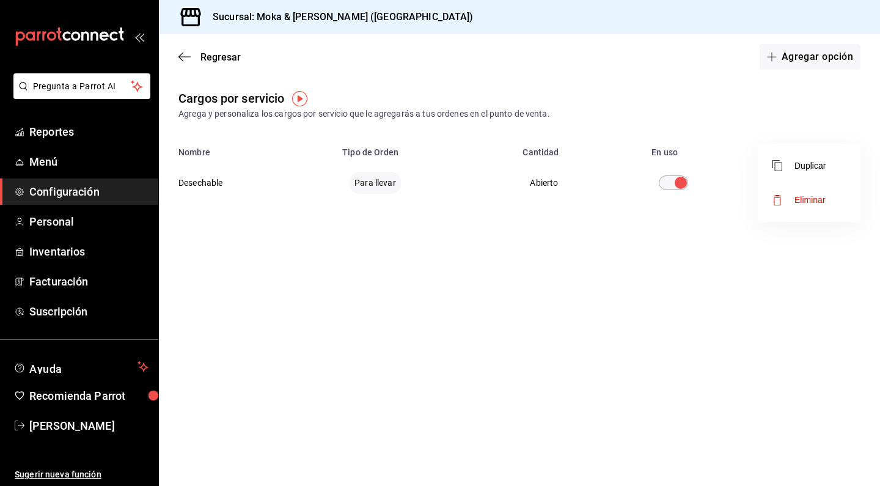
click at [207, 172] on div at bounding box center [440, 243] width 880 height 486
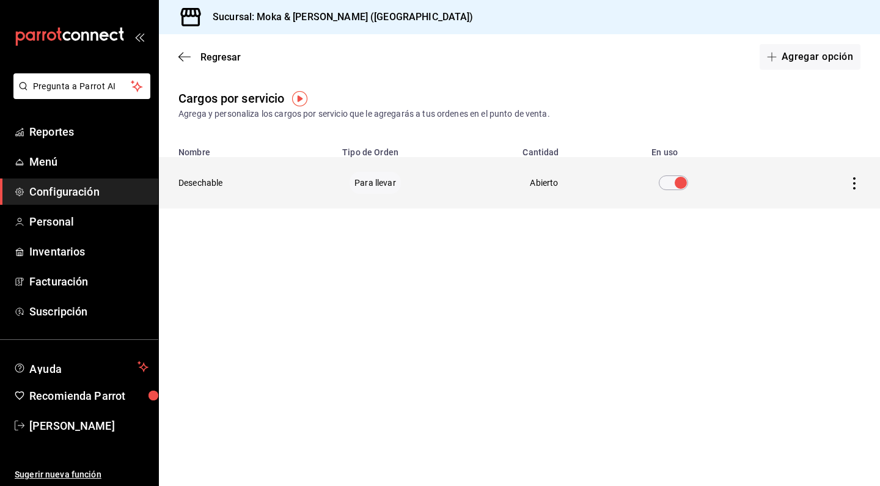
click at [208, 185] on th "Desechable" at bounding box center [247, 182] width 176 height 51
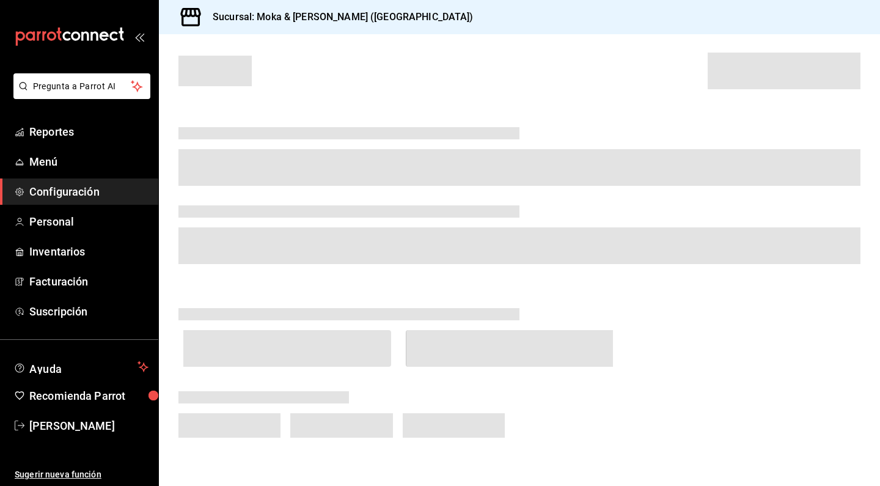
click at [289, 180] on span at bounding box center [519, 167] width 682 height 37
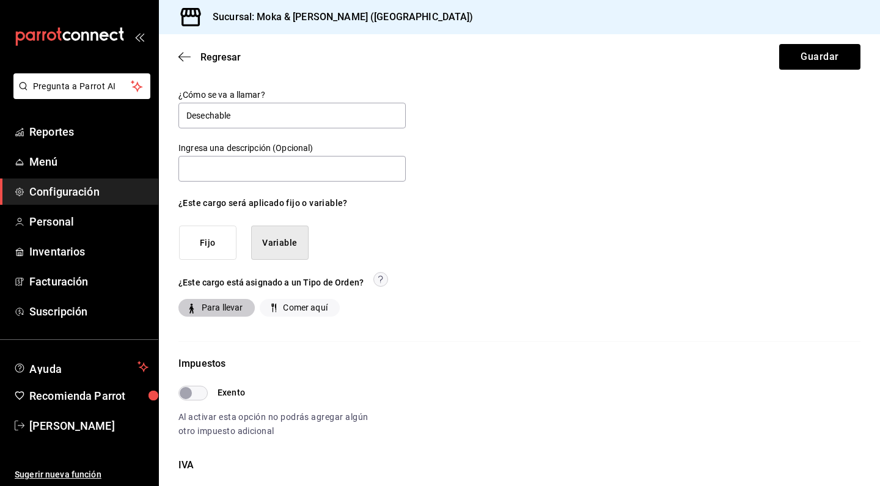
click at [219, 242] on button "Fijo" at bounding box center [207, 243] width 57 height 35
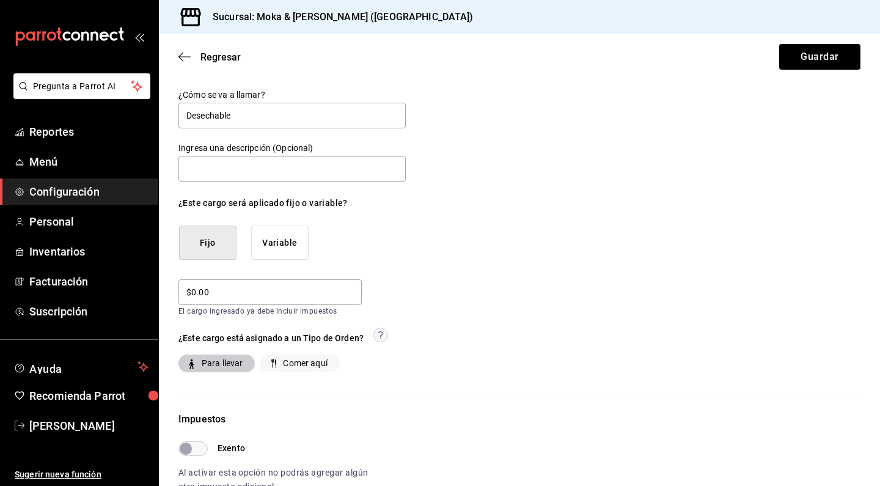
click at [282, 240] on button "Variable" at bounding box center [279, 243] width 57 height 35
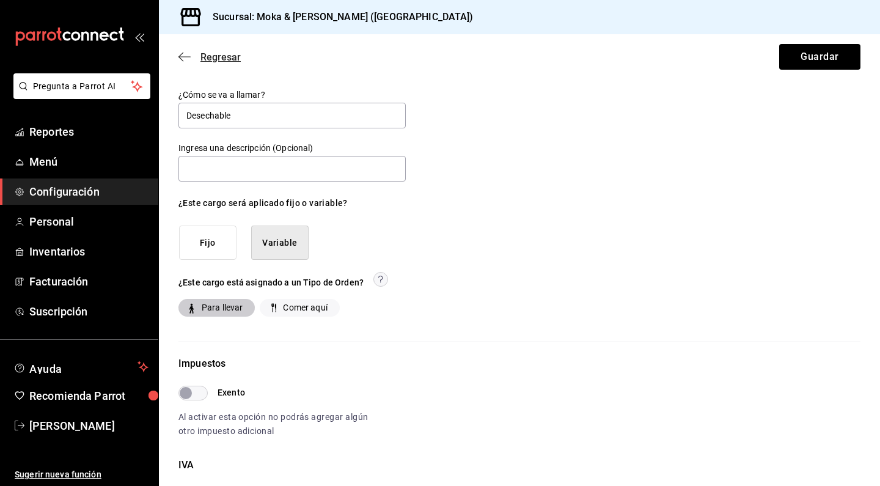
click at [186, 54] on icon "button" at bounding box center [184, 56] width 12 height 11
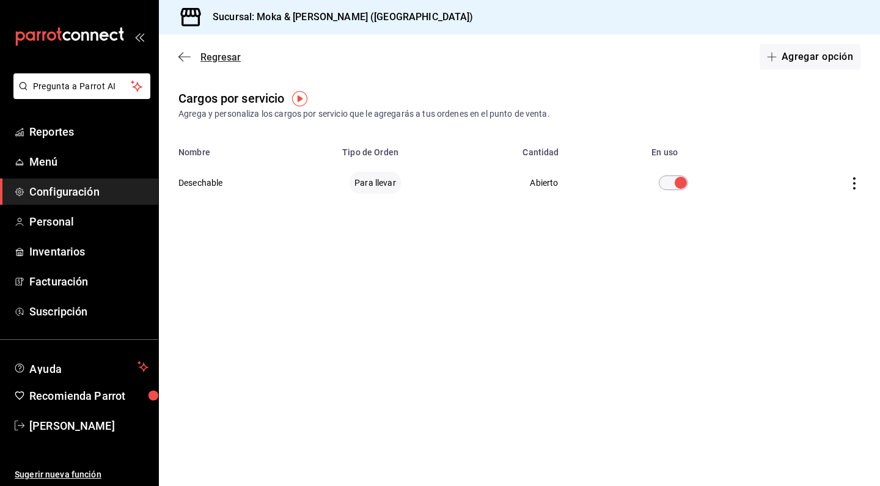
click at [183, 53] on icon "button" at bounding box center [180, 57] width 5 height 9
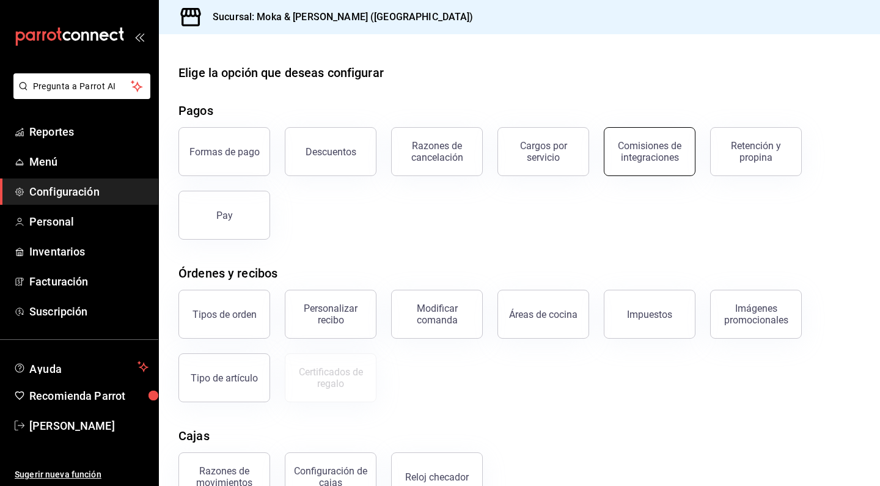
click at [645, 161] on div "Comisiones de integraciones" at bounding box center [650, 151] width 76 height 23
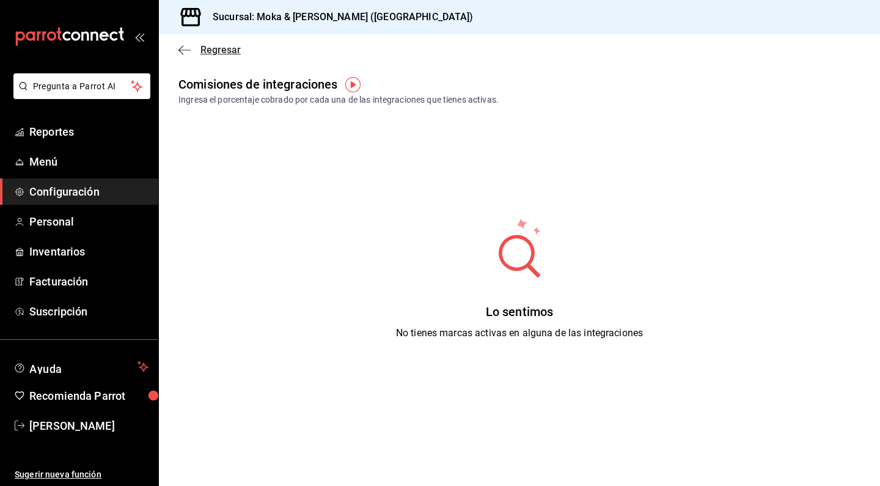
click at [180, 48] on icon "button" at bounding box center [180, 49] width 5 height 9
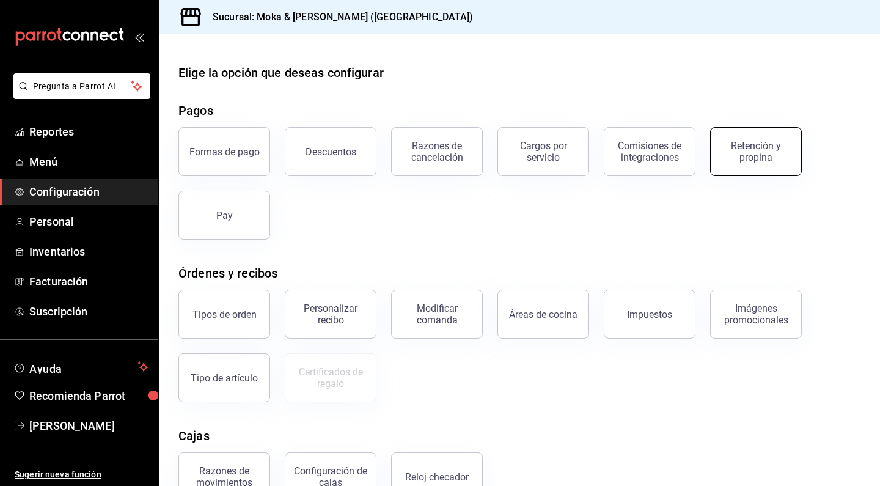
click at [736, 163] on button "Retención y propina" at bounding box center [756, 151] width 92 height 49
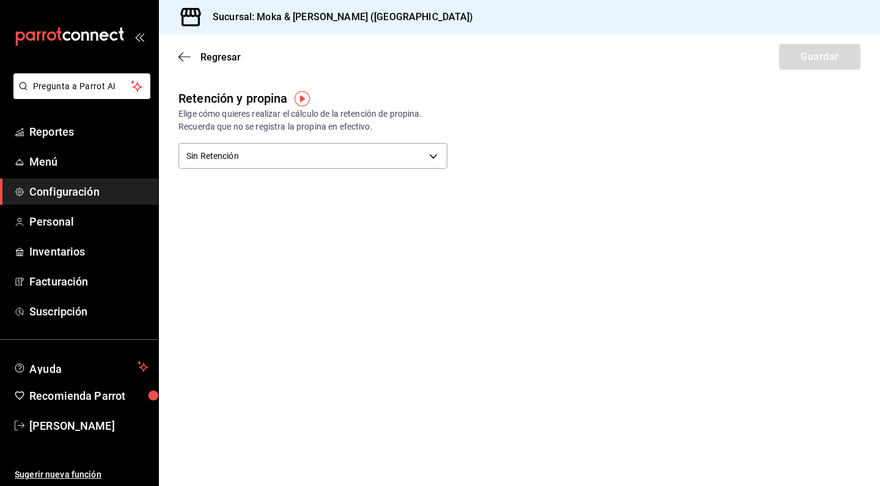
click at [183, 50] on div "Regresar Guardar" at bounding box center [519, 56] width 721 height 45
click at [183, 53] on icon "button" at bounding box center [180, 57] width 5 height 9
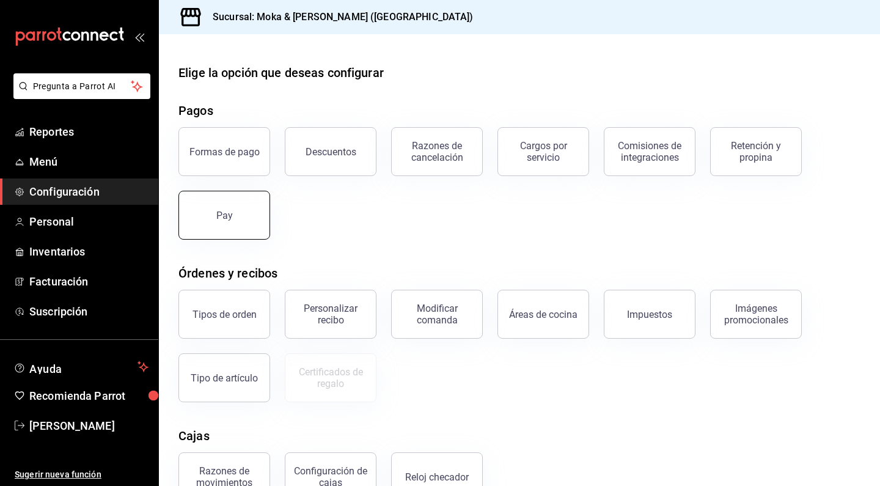
click at [236, 207] on button "Pay" at bounding box center [224, 215] width 92 height 49
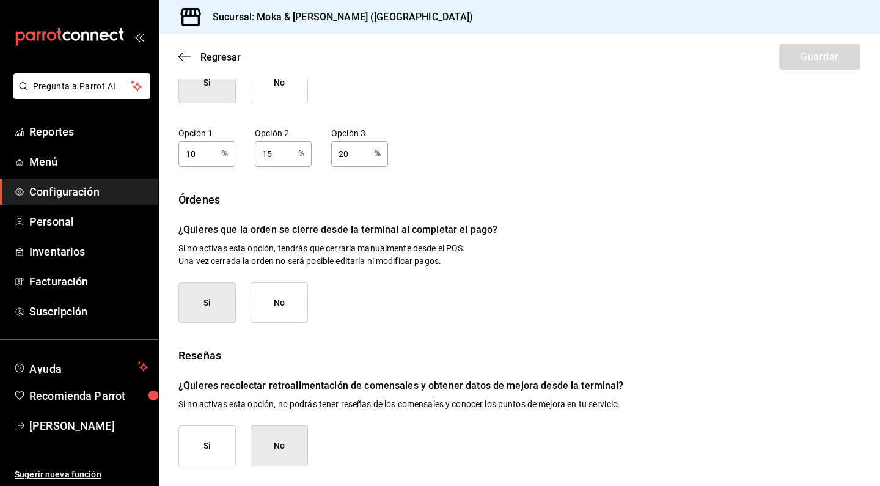
scroll to position [137, 0]
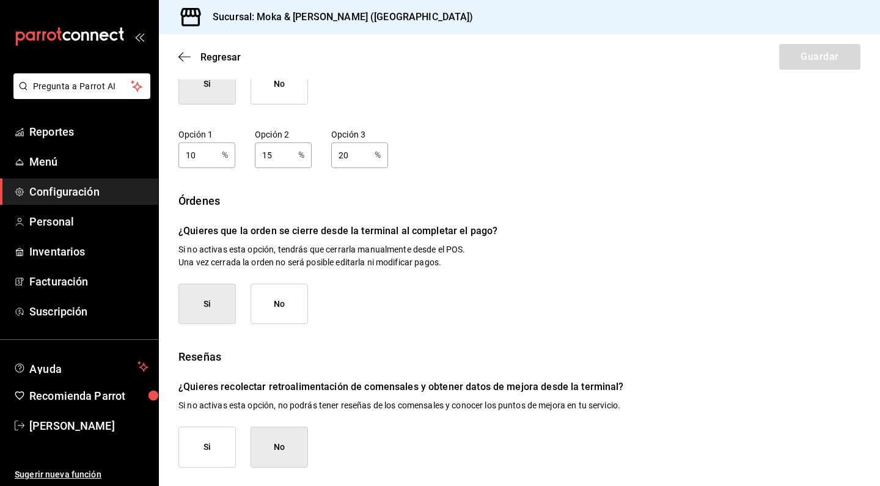
click at [230, 465] on button "Si" at bounding box center [206, 447] width 57 height 41
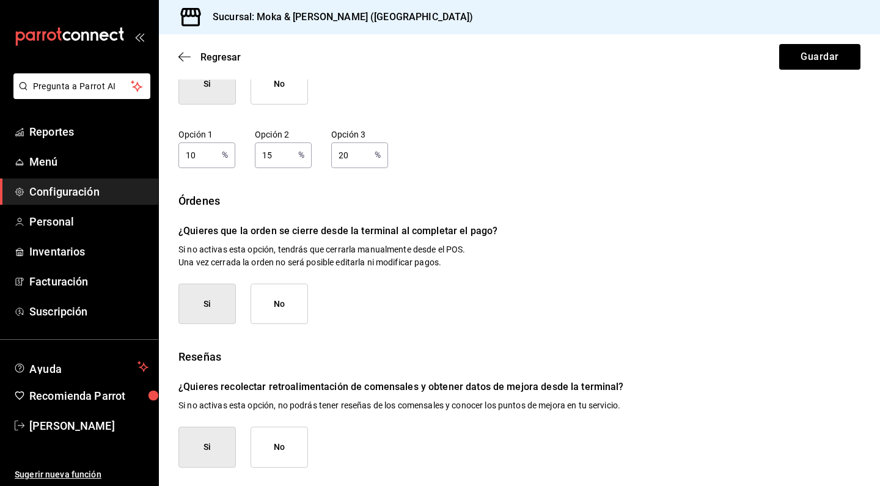
scroll to position [0, 0]
click at [782, 59] on button "Guardar" at bounding box center [819, 57] width 81 height 26
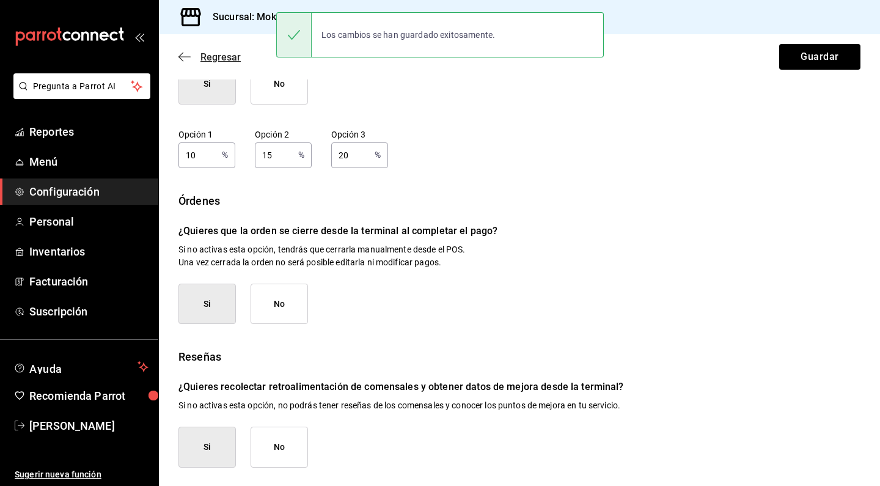
click at [184, 61] on icon "button" at bounding box center [184, 56] width 12 height 11
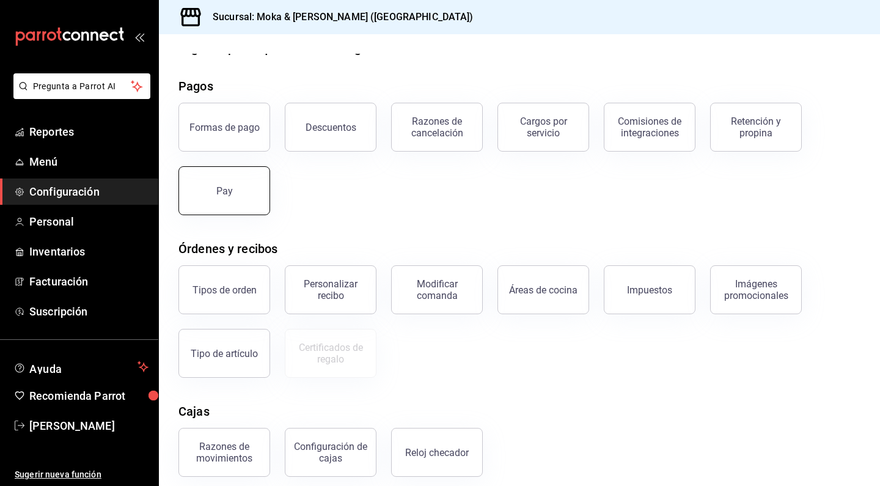
scroll to position [27, 0]
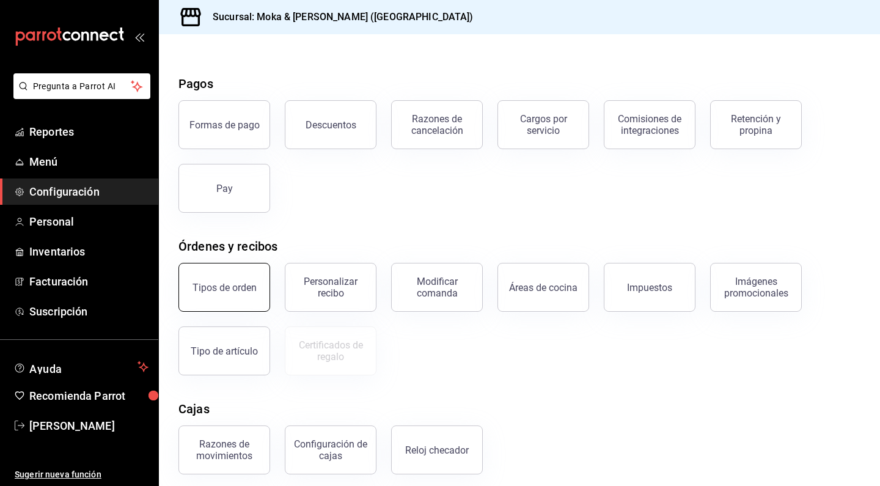
click at [257, 289] on button "Tipos de orden" at bounding box center [224, 287] width 92 height 49
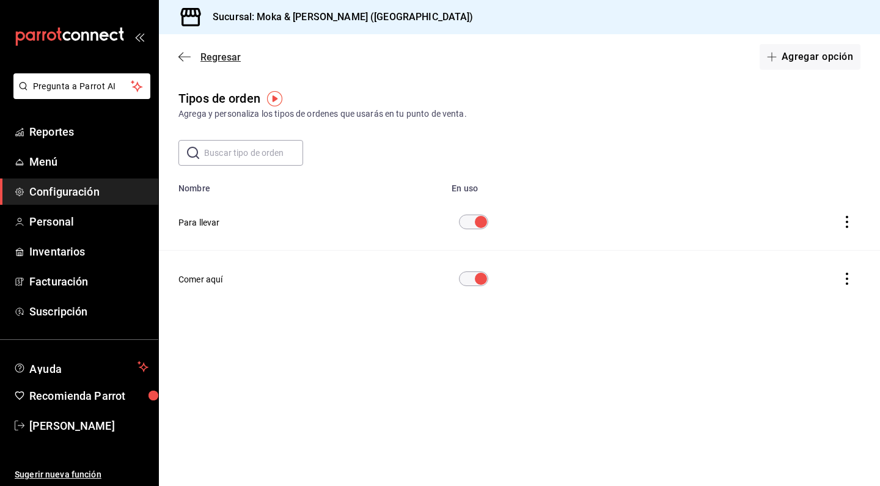
click at [195, 61] on span "Regresar" at bounding box center [209, 57] width 62 height 12
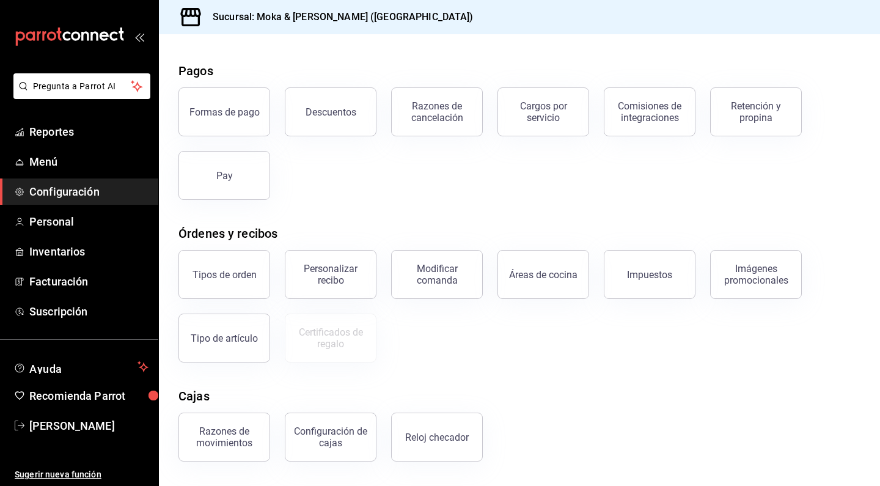
scroll to position [66, 0]
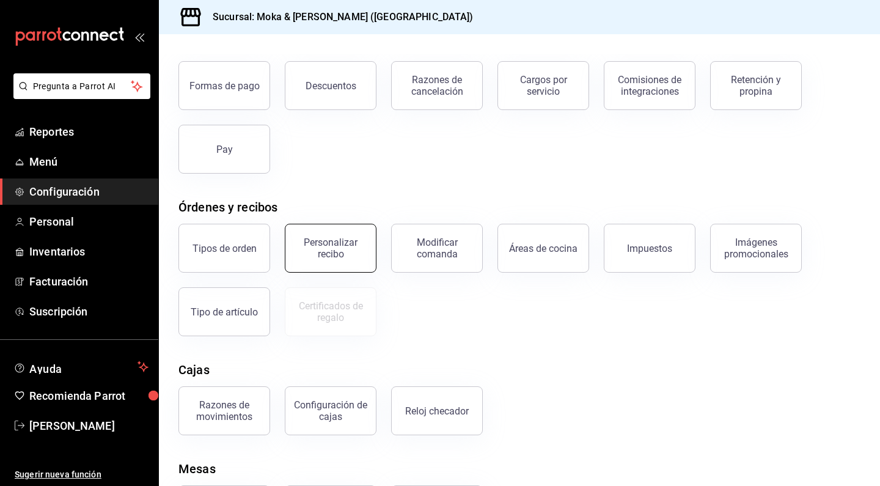
click at [344, 265] on button "Personalizar recibo" at bounding box center [331, 248] width 92 height 49
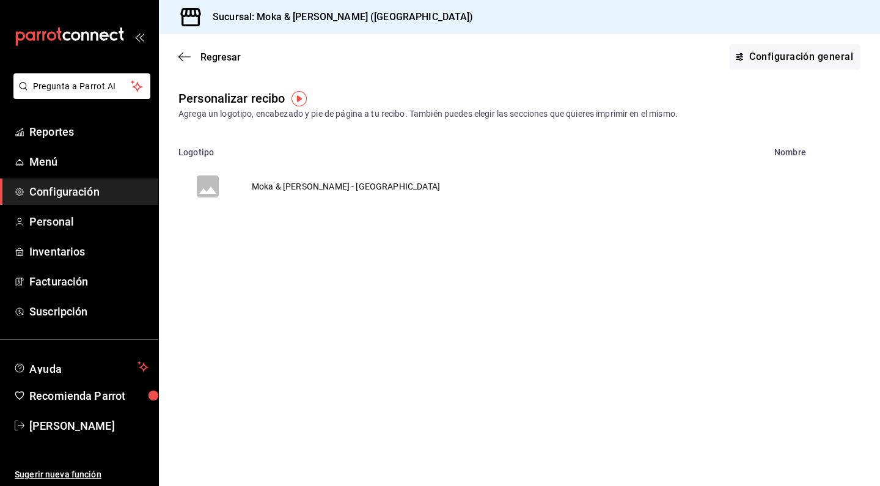
click at [312, 192] on td "Moka & [PERSON_NAME] - [GEOGRAPHIC_DATA]" at bounding box center [346, 186] width 218 height 59
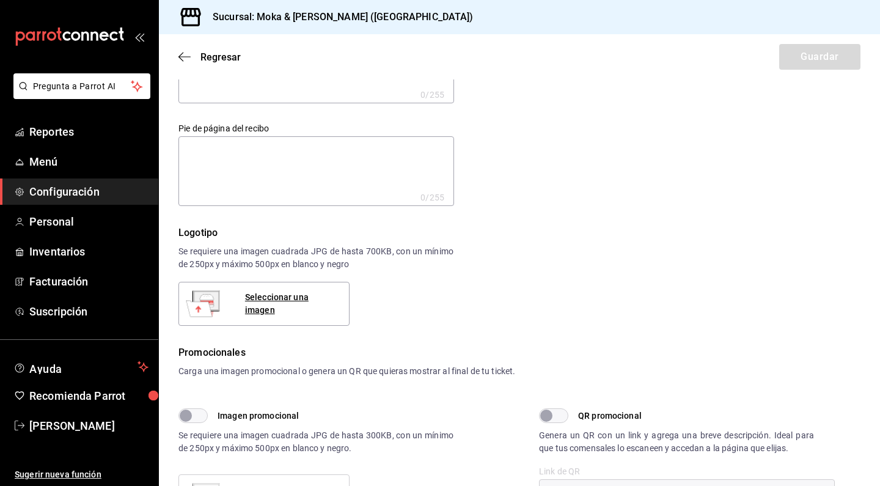
scroll to position [15, 0]
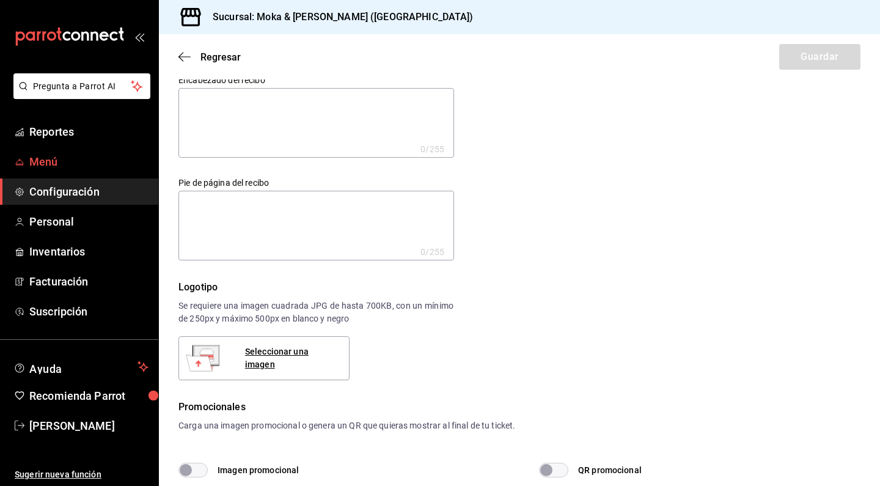
click at [47, 160] on span "Menú" at bounding box center [88, 161] width 119 height 17
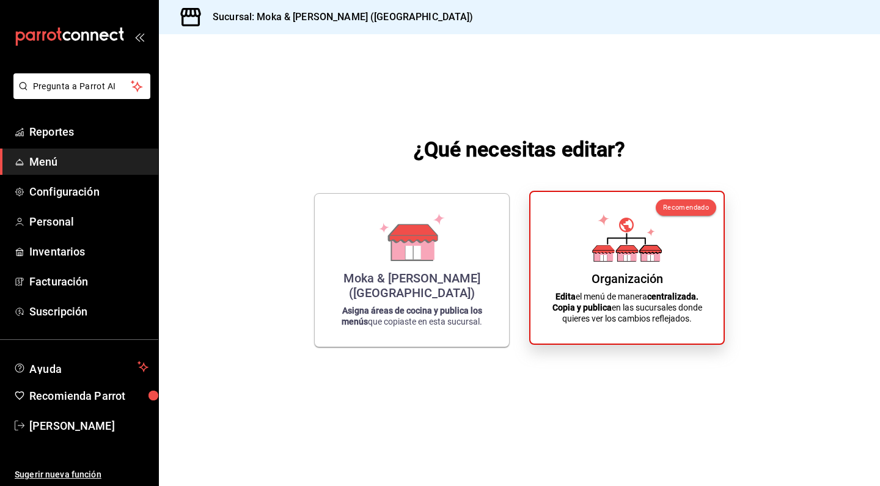
click at [575, 282] on div "Organización Edita el menú de manera centralizada. Copia y publica en las sucur…" at bounding box center [627, 268] width 164 height 132
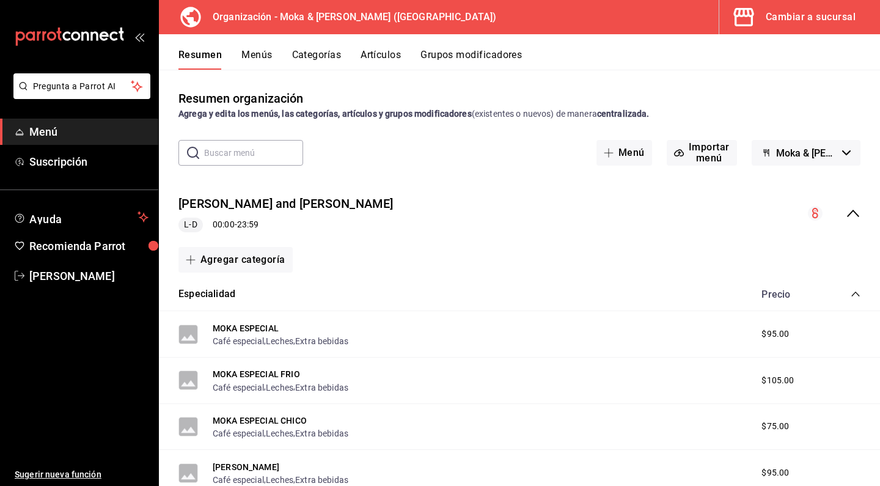
click at [390, 53] on button "Artículos" at bounding box center [381, 59] width 40 height 21
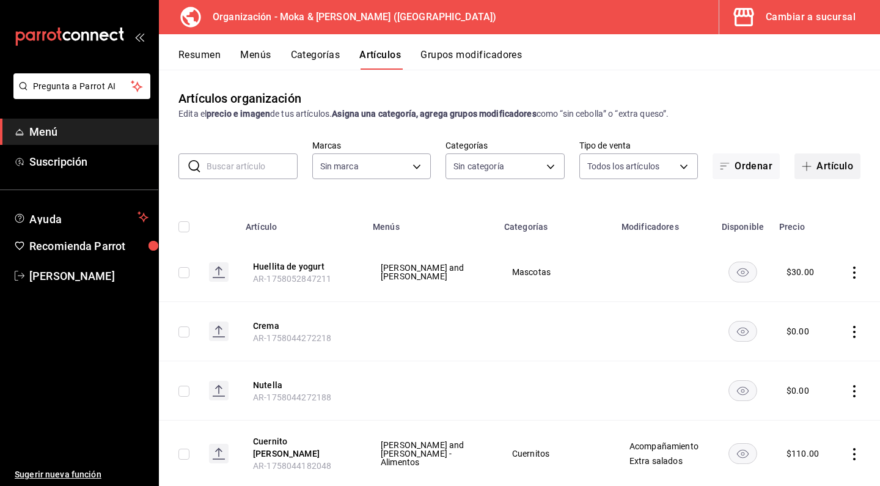
type input "133ffe9b-fe61-4f2a-b4cb-4bb08eaa479a"
type input "35ef7d49-5860-42b9-a74e-f8714ccf72fe,f0715e8d-93ea-4bc3-8789-14c21f83c212,40b05…"
click at [831, 170] on button "Artículo" at bounding box center [828, 166] width 66 height 26
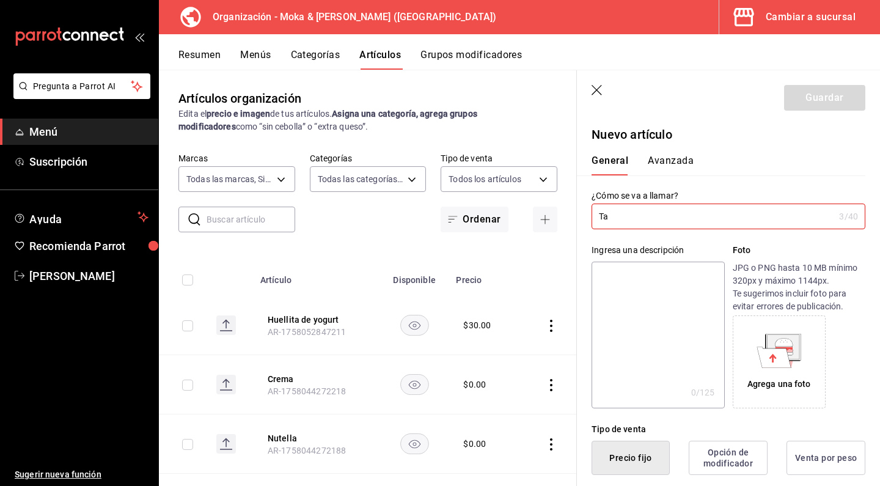
type input "T"
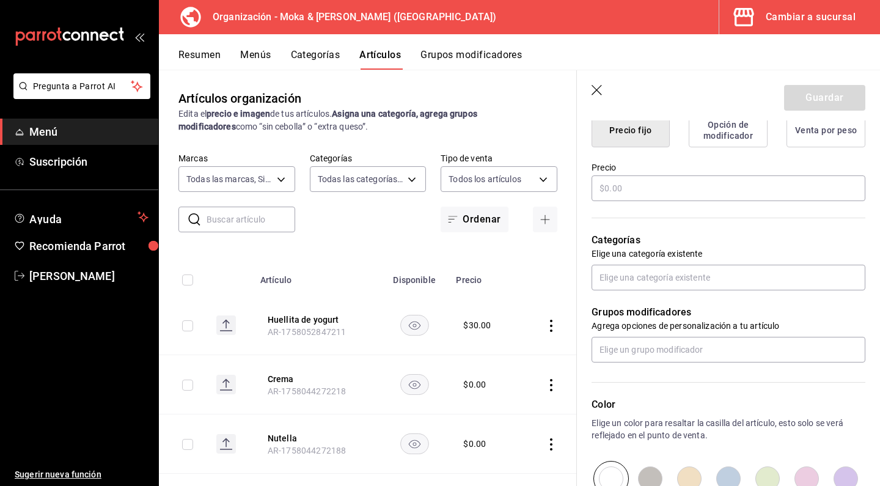
scroll to position [328, 0]
type input "Cubre popotes"
click at [647, 189] on input "text" at bounding box center [729, 188] width 274 height 26
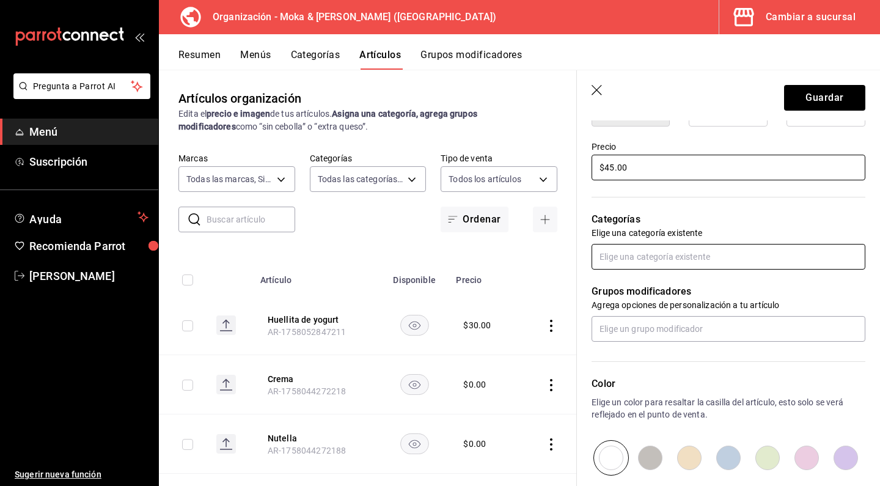
scroll to position [349, 0]
type input "$45.00"
click at [630, 248] on input "text" at bounding box center [729, 256] width 274 height 26
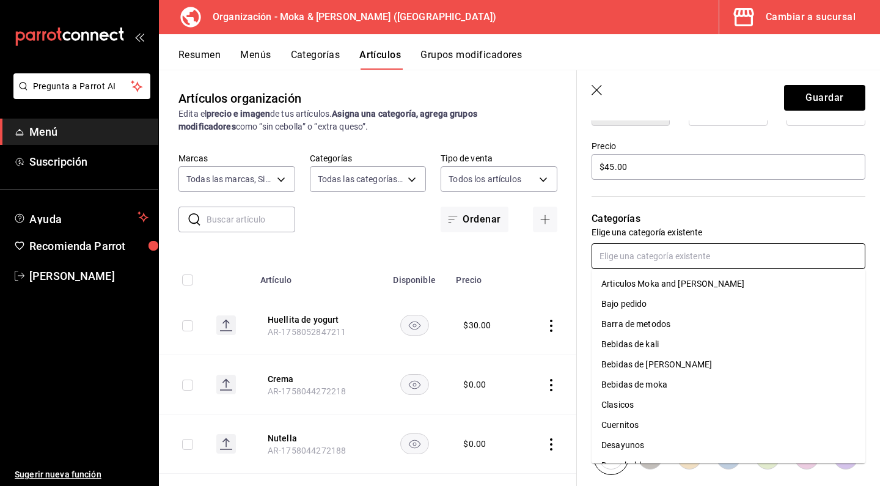
click at [629, 286] on li "Articulos Moka and [PERSON_NAME]" at bounding box center [729, 284] width 274 height 20
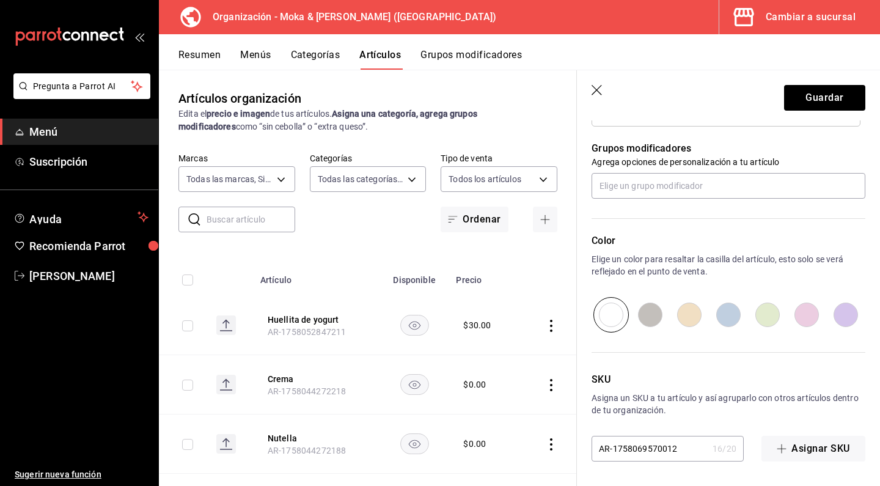
scroll to position [532, 0]
click at [686, 321] on input "radio" at bounding box center [689, 314] width 39 height 35
radio input "true"
click at [812, 106] on button "Guardar" at bounding box center [824, 98] width 81 height 26
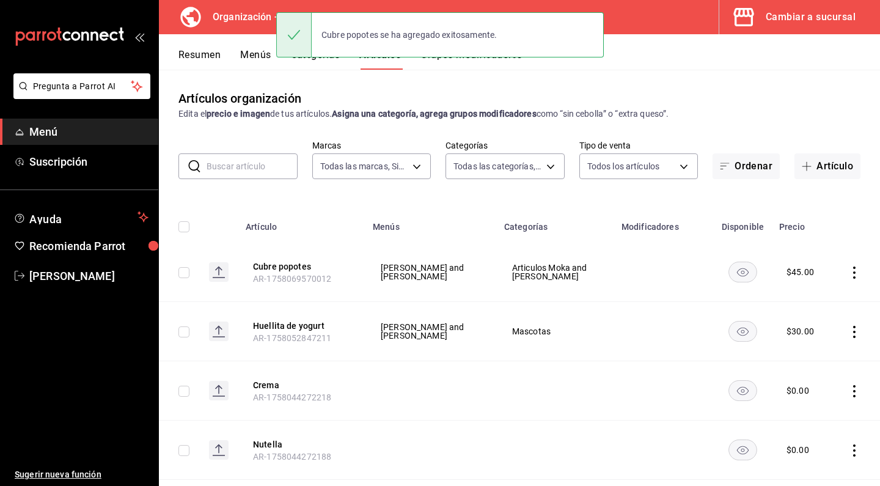
click at [256, 51] on button "Menús" at bounding box center [255, 59] width 31 height 21
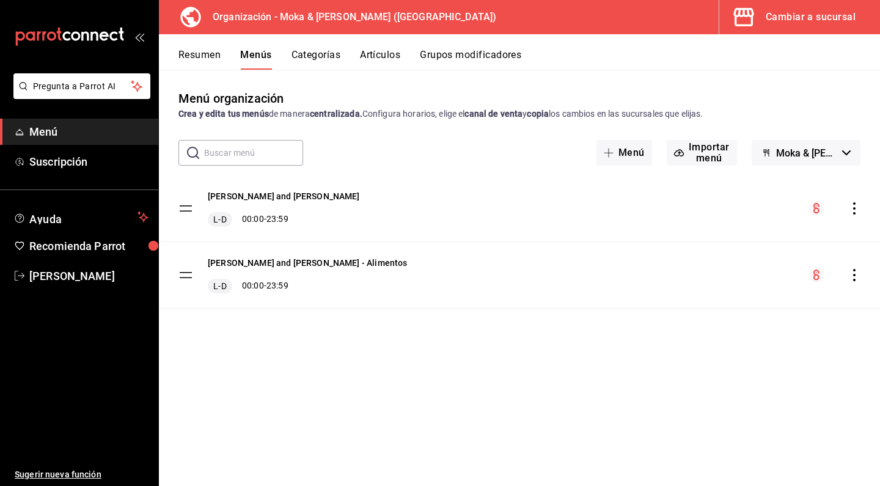
click at [859, 214] on icon "actions" at bounding box center [854, 208] width 12 height 12
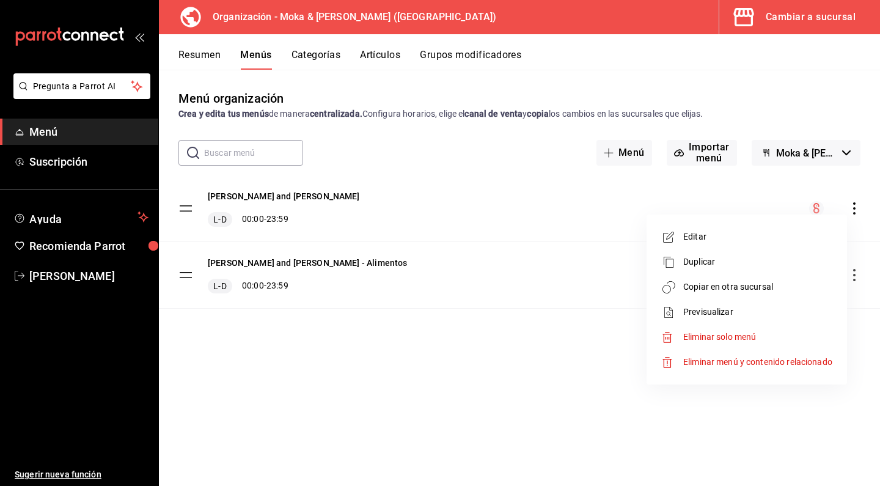
click at [698, 289] on span "Copiar en otra sucursal" at bounding box center [757, 287] width 149 height 13
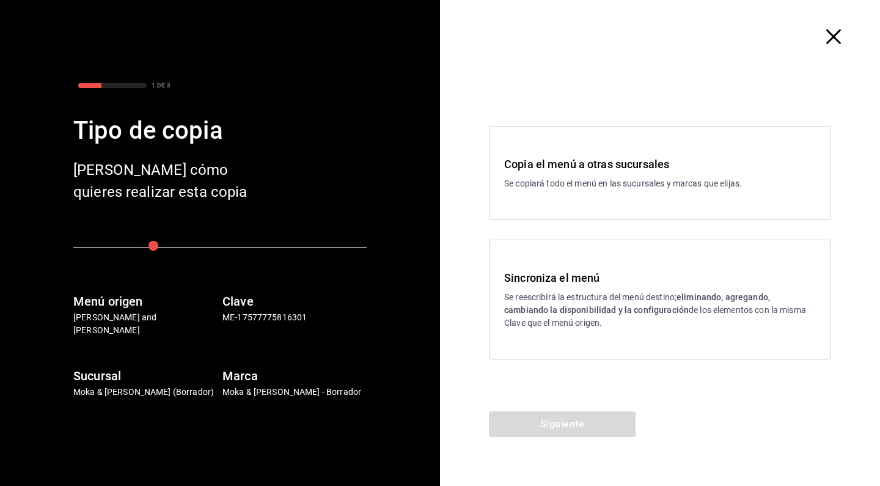
click at [599, 284] on h3 "Sincroniza el menú" at bounding box center [660, 278] width 312 height 17
click at [567, 440] on div "Siguiente" at bounding box center [562, 448] width 245 height 75
click at [567, 433] on button "Siguiente" at bounding box center [562, 424] width 147 height 26
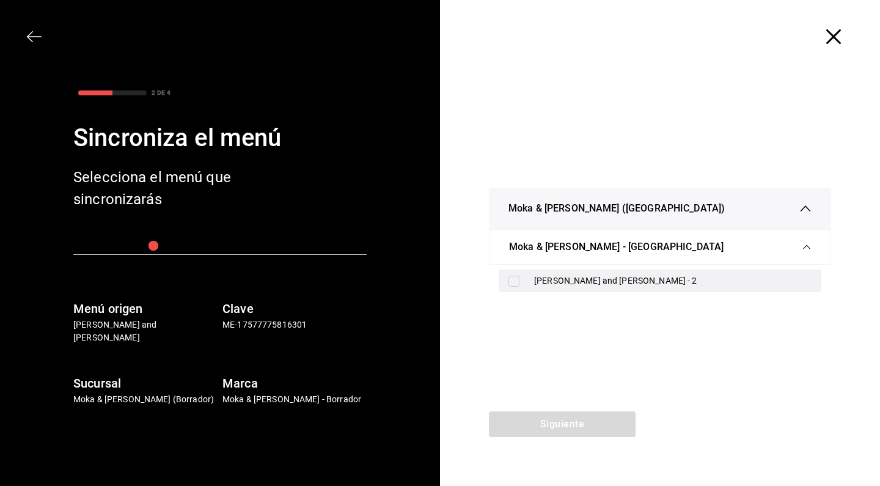
click at [531, 279] on div "[PERSON_NAME] and [PERSON_NAME] - 2" at bounding box center [660, 281] width 323 height 23
checkbox input "true"
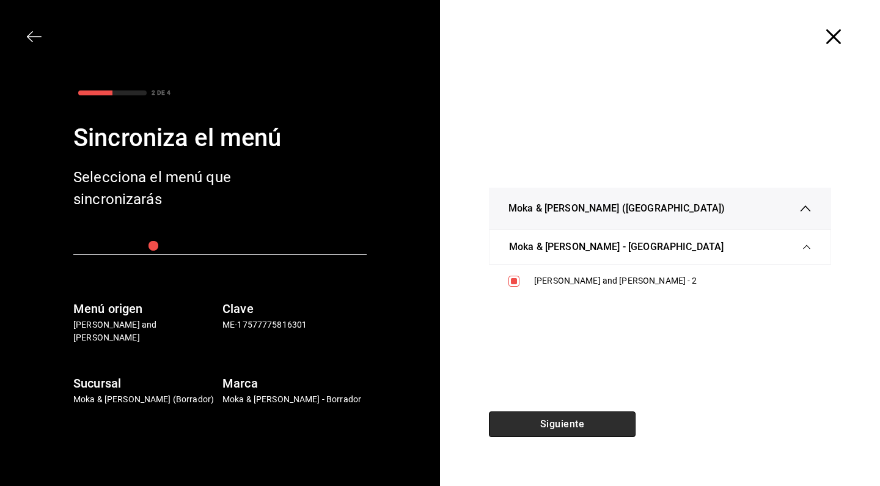
click at [524, 416] on button "Siguiente" at bounding box center [562, 424] width 147 height 26
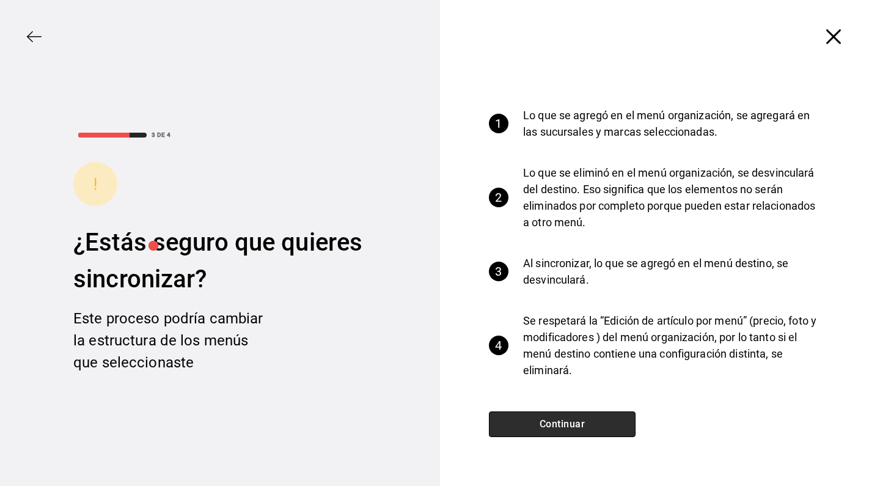
click at [535, 420] on button "Continuar" at bounding box center [562, 424] width 147 height 26
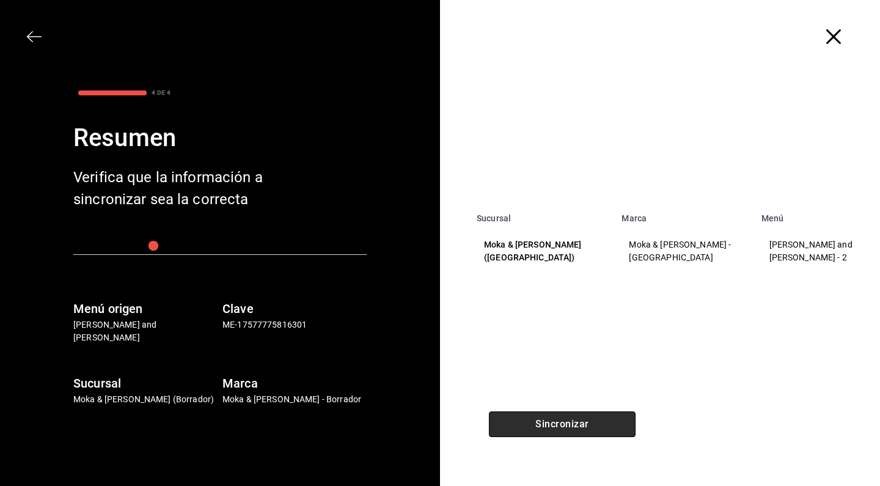
click at [535, 420] on button "Sincronizar" at bounding box center [562, 424] width 147 height 26
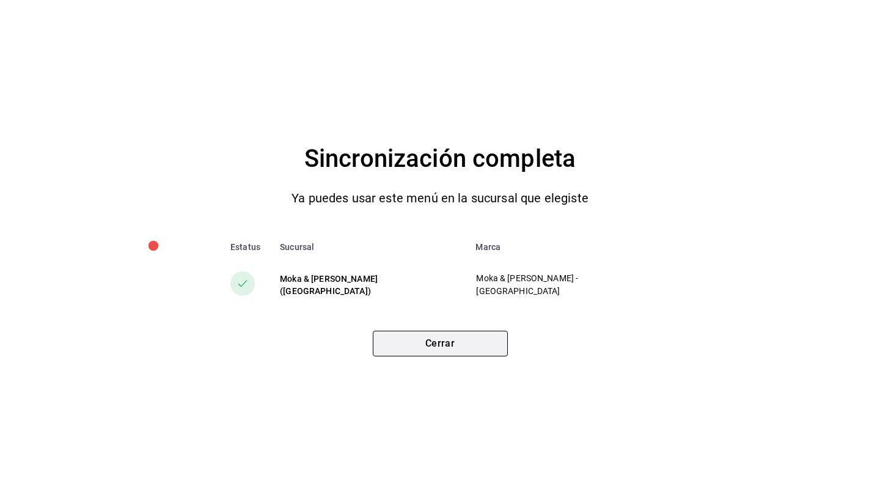
click at [488, 350] on button "Cerrar" at bounding box center [440, 344] width 135 height 26
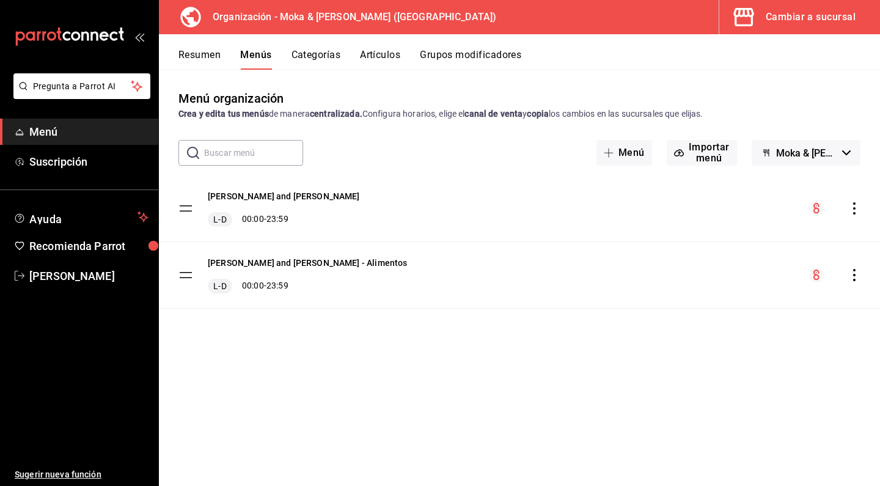
click at [391, 56] on button "Artículos" at bounding box center [380, 59] width 40 height 21
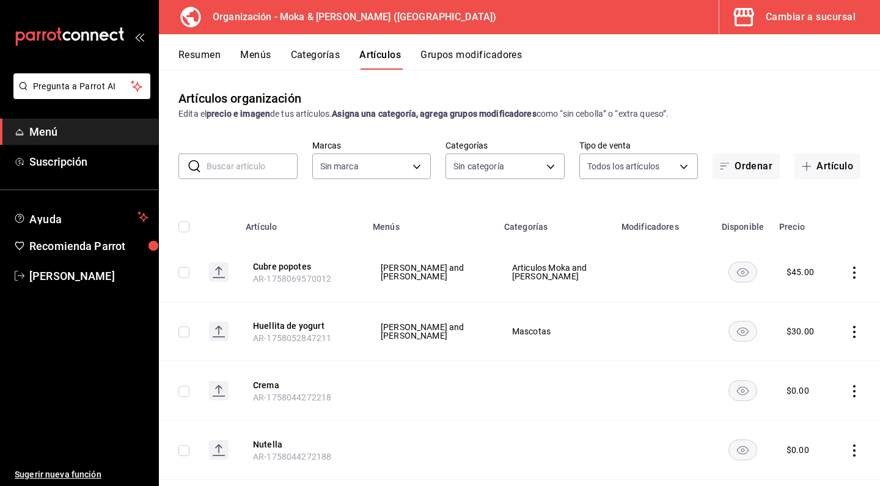
type input "133ffe9b-fe61-4f2a-b4cb-4bb08eaa479a"
type input "35ef7d49-5860-42b9-a74e-f8714ccf72fe,f0715e8d-93ea-4bc3-8789-14c21f83c212,40b05…"
click at [291, 265] on button "Cubre popotes" at bounding box center [302, 266] width 98 height 12
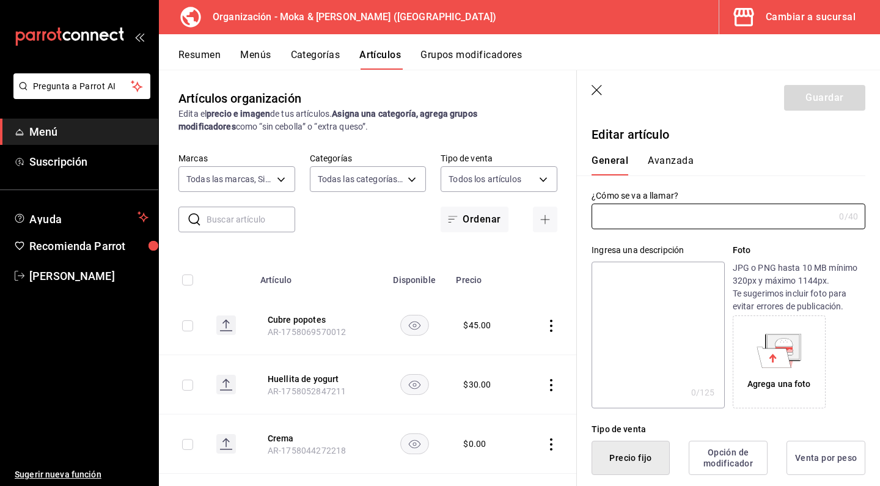
type input "Cubre popotes"
type input "$45.00"
radio input "false"
radio input "true"
type input "AR-1758069570012"
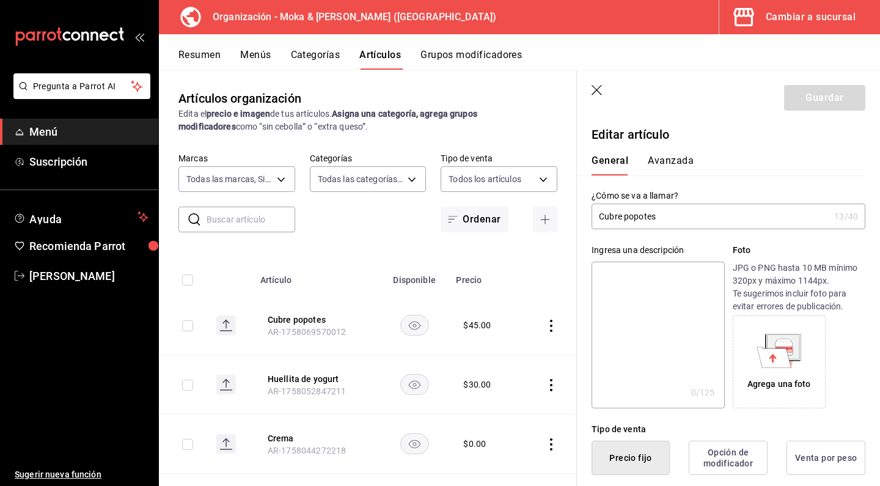
click at [669, 223] on input "Cubre popotes" at bounding box center [711, 216] width 238 height 24
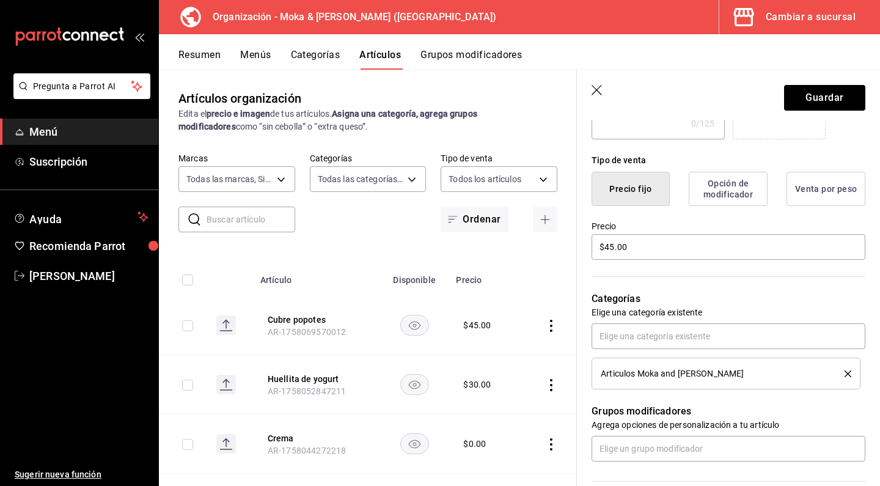
scroll to position [270, 0]
type input "Design by [PERSON_NAME]"
click at [668, 252] on input "$45.00" at bounding box center [729, 247] width 274 height 26
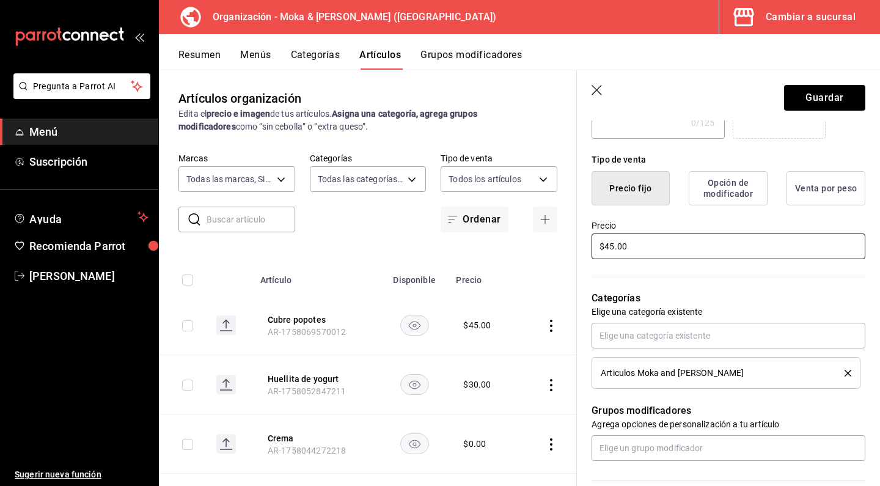
type input "$0.00"
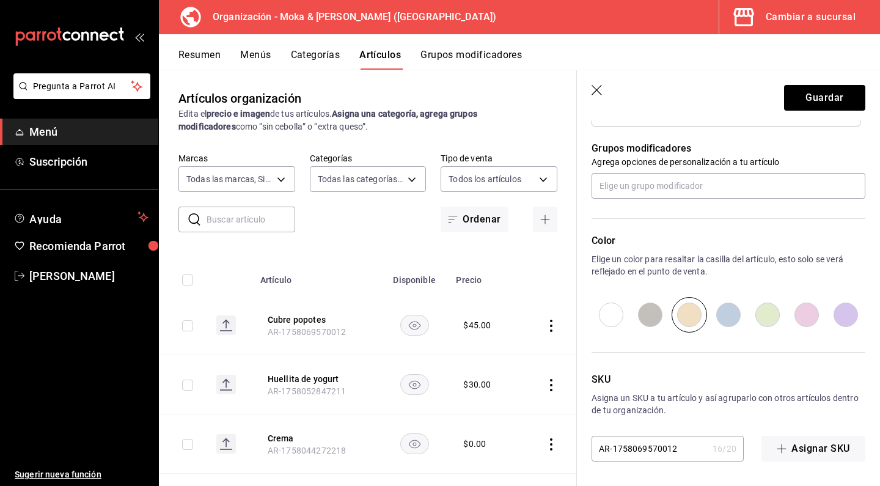
scroll to position [532, 0]
click at [832, 84] on header "Guardar" at bounding box center [728, 95] width 303 height 50
click at [817, 95] on button "Guardar" at bounding box center [824, 98] width 81 height 26
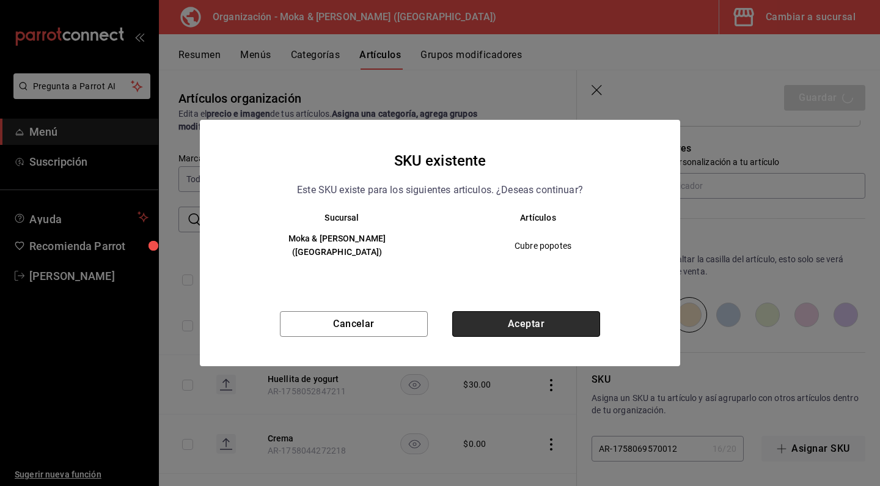
click at [506, 323] on button "Aceptar" at bounding box center [526, 324] width 148 height 26
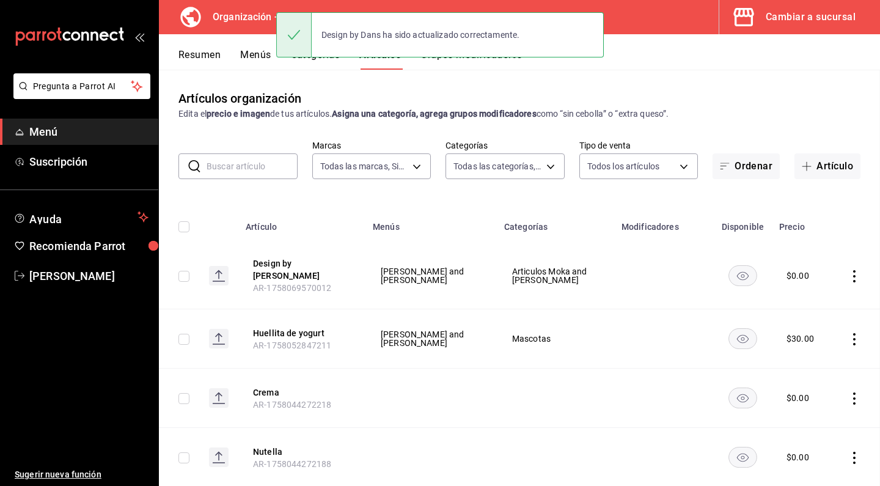
click at [457, 57] on div "Design by Dans ha sido actualizado correctamente." at bounding box center [440, 34] width 328 height 45
click at [471, 61] on button "Grupos modificadores" at bounding box center [471, 59] width 101 height 21
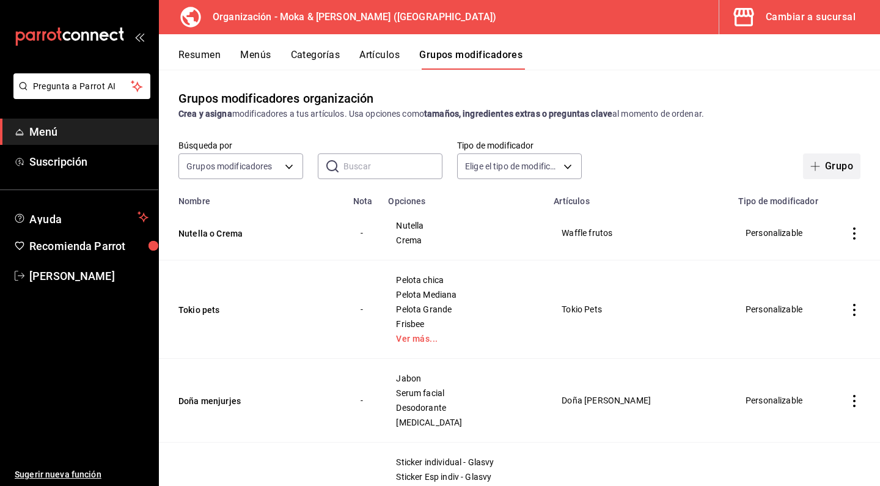
click at [823, 166] on span "button" at bounding box center [818, 166] width 15 height 10
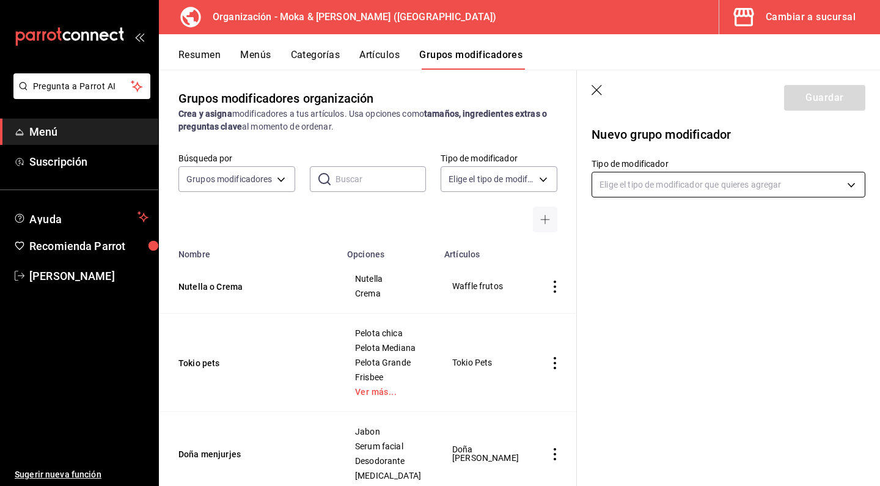
click at [639, 186] on body "Pregunta a Parrot AI Menú Suscripción Ayuda Recomienda Parrot [PERSON_NAME] Sug…" at bounding box center [440, 243] width 880 height 486
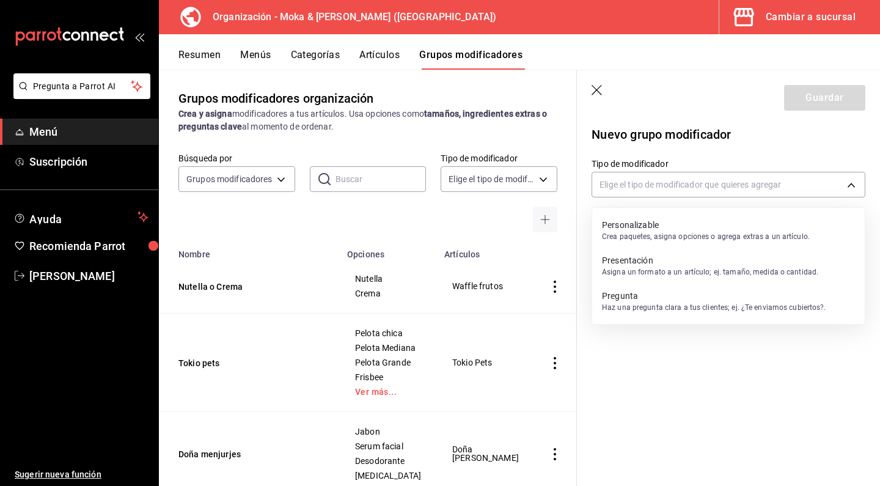
click at [623, 227] on p "Personalizable" at bounding box center [706, 225] width 208 height 12
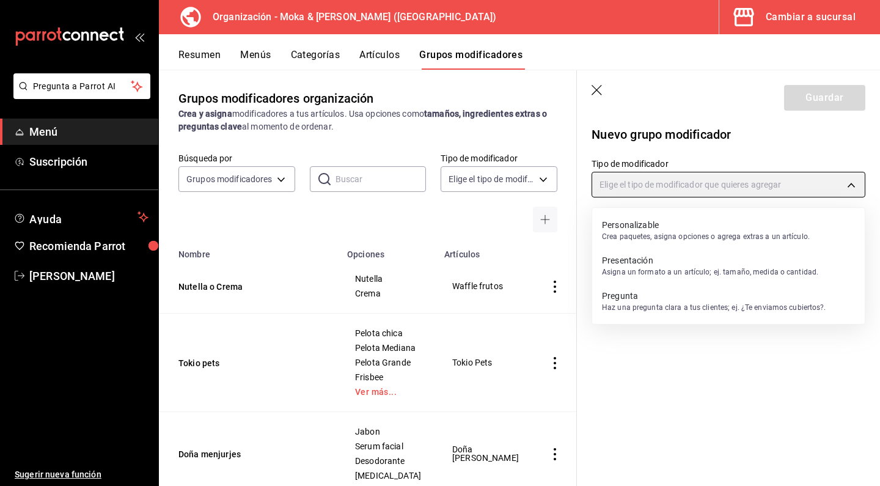
type input "CUSTOMIZABLE"
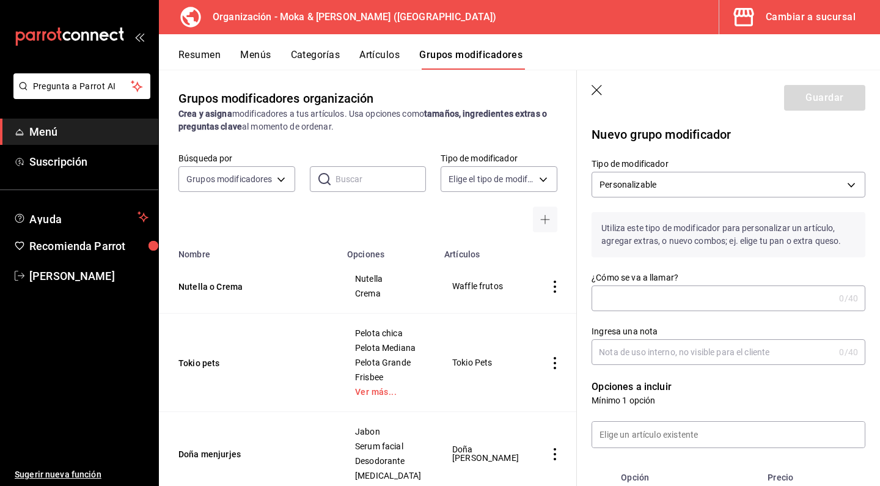
click at [625, 292] on input "¿Cómo se va a llamar?" at bounding box center [713, 298] width 243 height 24
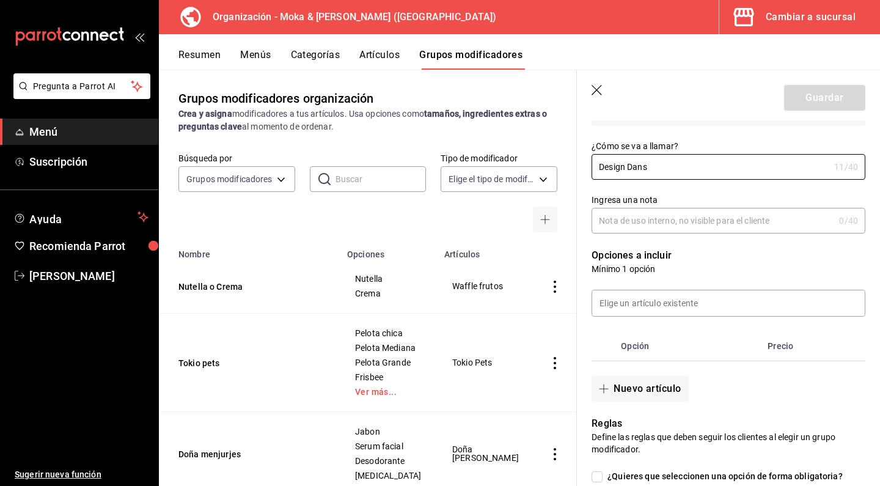
scroll to position [154, 0]
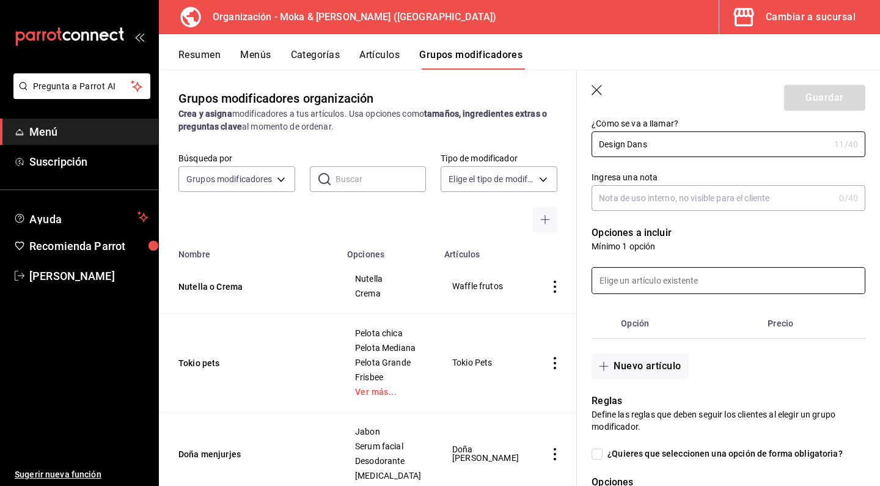
type input "Design Dans"
click at [640, 282] on input at bounding box center [728, 281] width 273 height 26
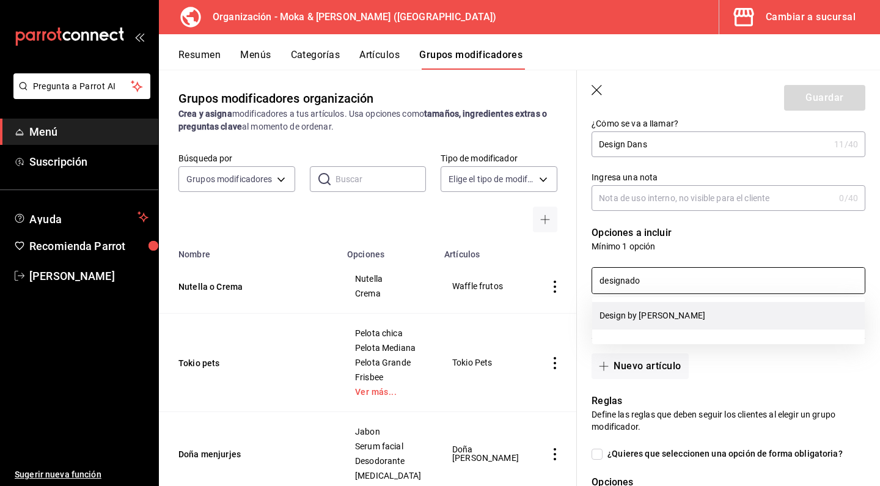
drag, startPoint x: 633, startPoint y: 301, endPoint x: 633, endPoint y: 318, distance: 17.7
click at [633, 318] on li "Design by [PERSON_NAME]" at bounding box center [728, 316] width 273 height 28
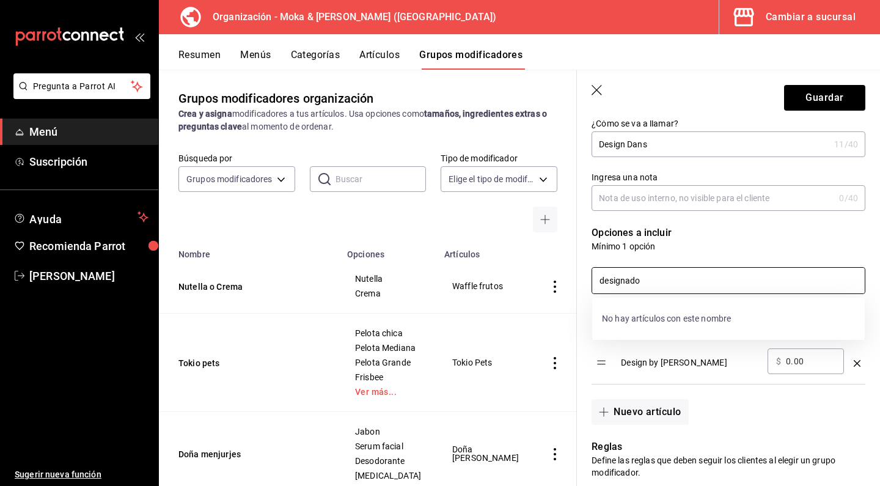
scroll to position [0, 0]
type input "designado"
click at [672, 362] on div "Design by [PERSON_NAME]" at bounding box center [689, 358] width 137 height 20
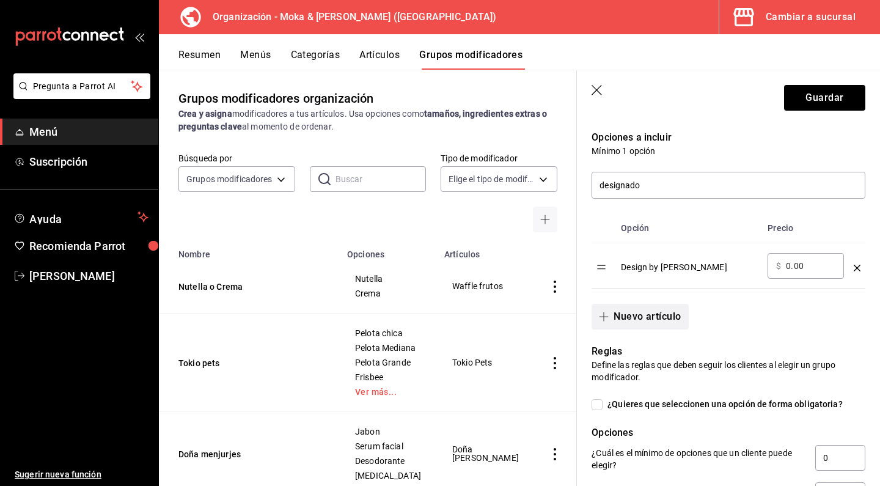
scroll to position [247, 0]
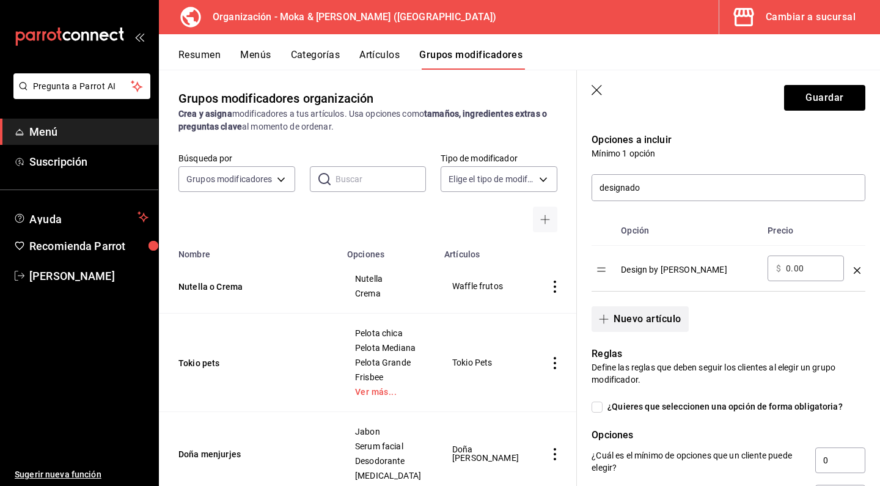
click at [605, 309] on button "Nuevo artículo" at bounding box center [640, 319] width 97 height 26
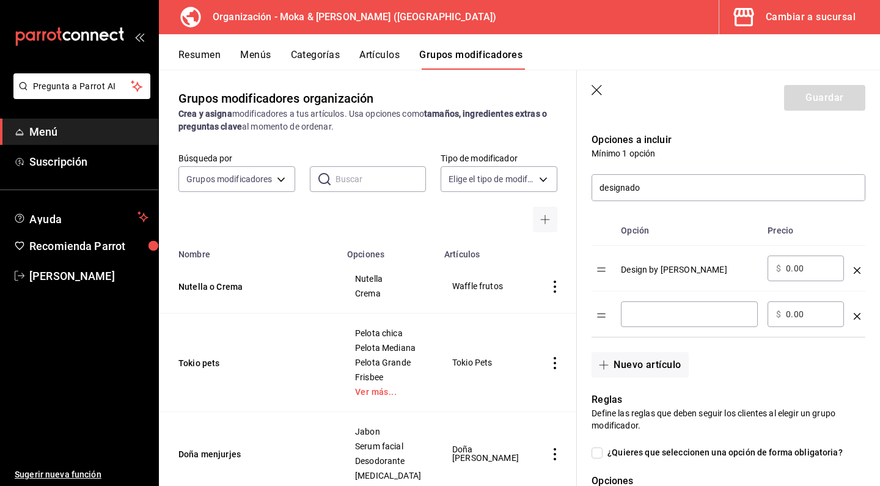
click at [653, 313] on input "optionsTable" at bounding box center [690, 314] width 120 height 12
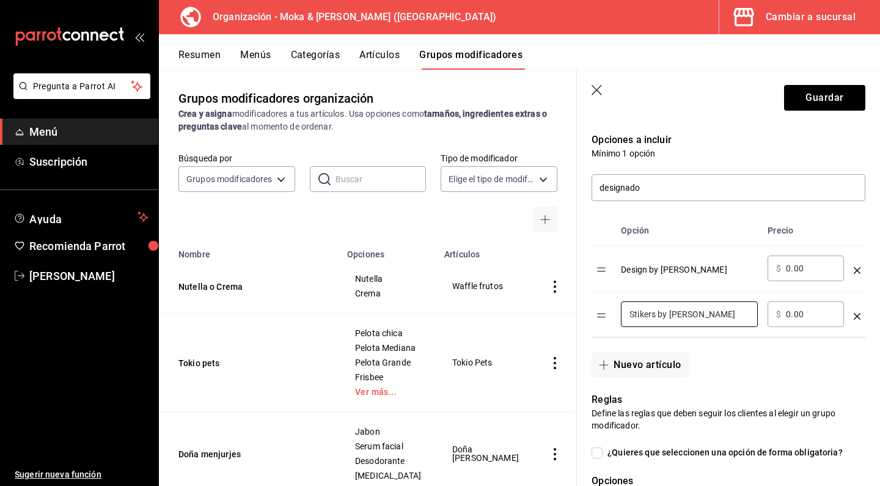
type input "Stikers by [PERSON_NAME]"
drag, startPoint x: 803, startPoint y: 320, endPoint x: 745, endPoint y: 320, distance: 58.1
click at [745, 320] on tr "Stikers by Dans ​ ​ $ 0.00 ​" at bounding box center [729, 315] width 274 height 46
drag, startPoint x: 812, startPoint y: 315, endPoint x: 763, endPoint y: 315, distance: 48.9
click at [763, 315] on td "​ $ 0.00 ​" at bounding box center [806, 315] width 86 height 46
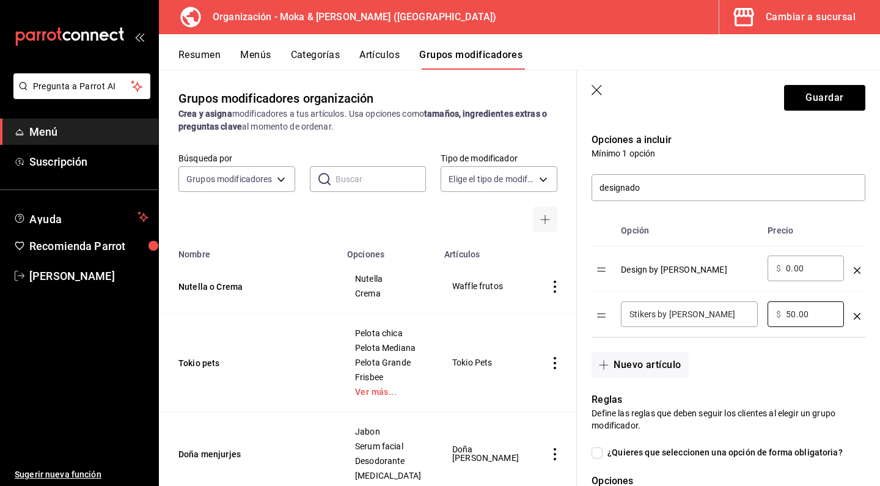
type input "50.00"
drag, startPoint x: 810, startPoint y: 267, endPoint x: 775, endPoint y: 267, distance: 34.8
click at [775, 267] on div "​ $ 0.00 ​" at bounding box center [806, 269] width 76 height 26
type input "45.00"
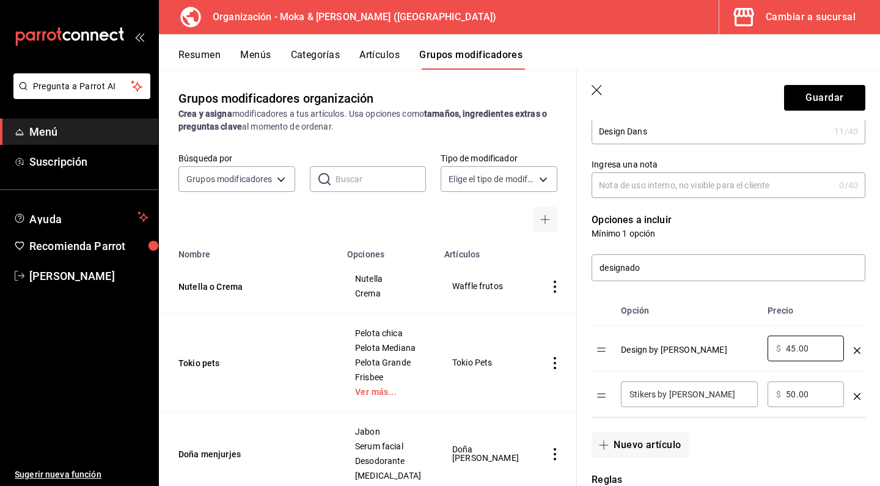
scroll to position [251, 0]
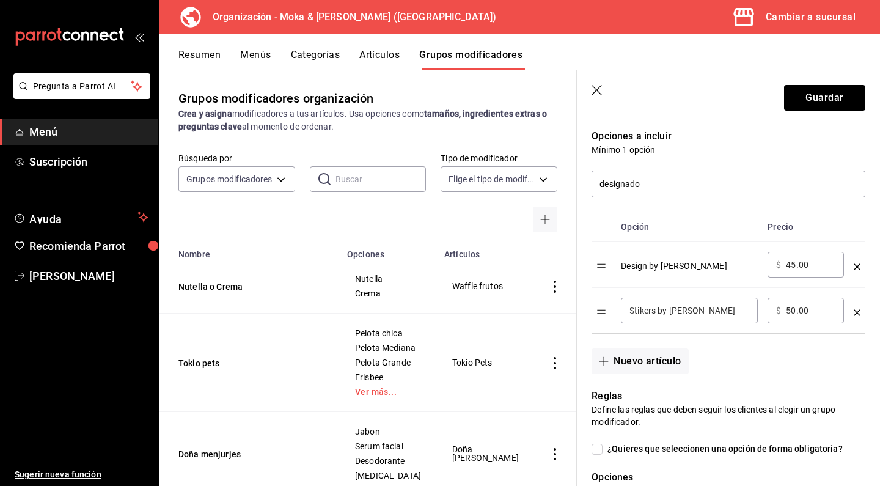
click at [859, 267] on icon "optionsTable" at bounding box center [857, 266] width 7 height 7
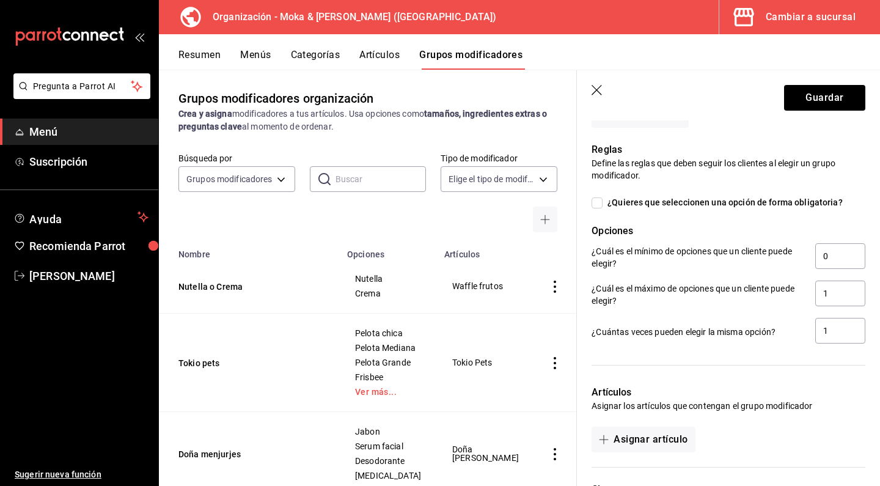
scroll to position [459, 0]
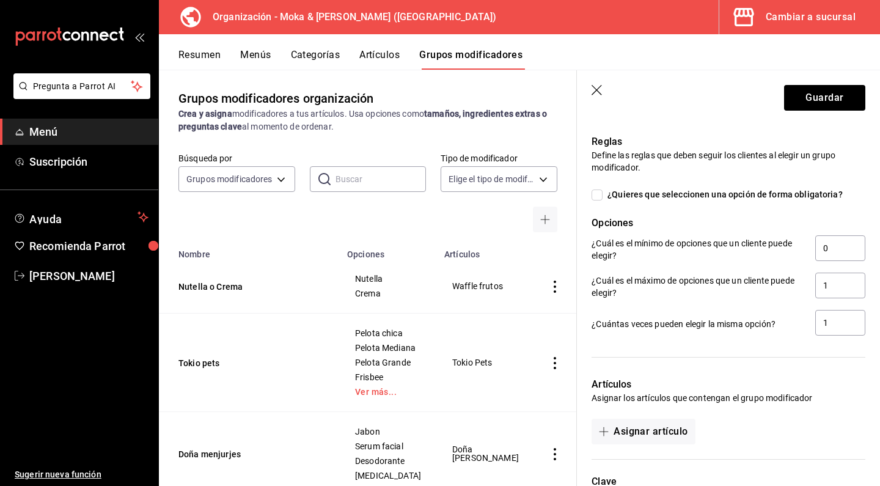
click at [598, 196] on input "¿Quieres que seleccionen una opción de forma obligatoria?" at bounding box center [597, 194] width 11 height 11
checkbox input "true"
type input "1"
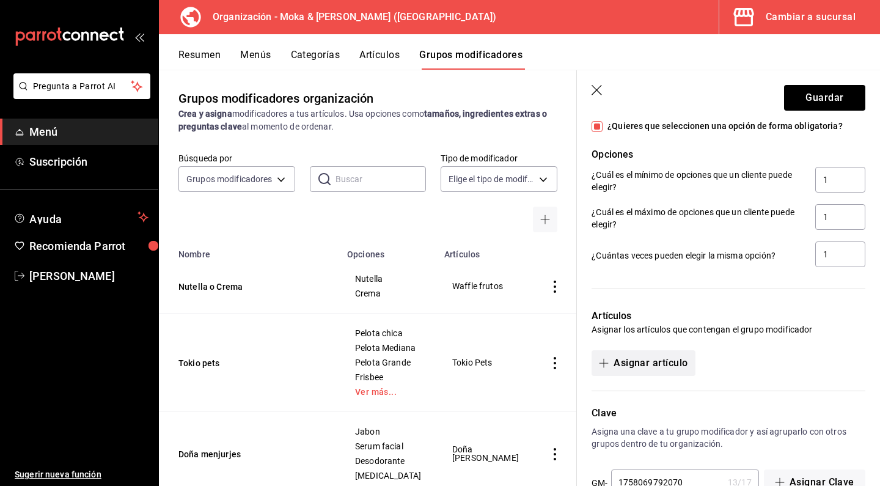
scroll to position [535, 0]
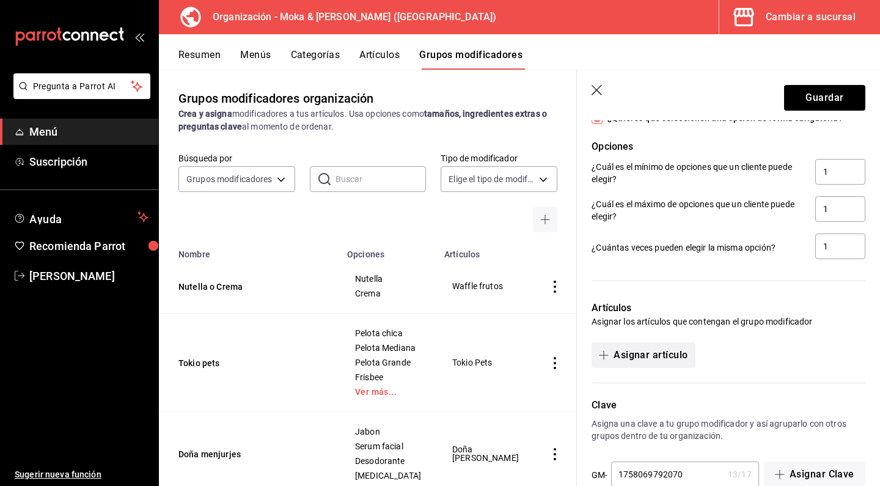
click at [632, 361] on button "Asignar artículo" at bounding box center [643, 355] width 103 height 26
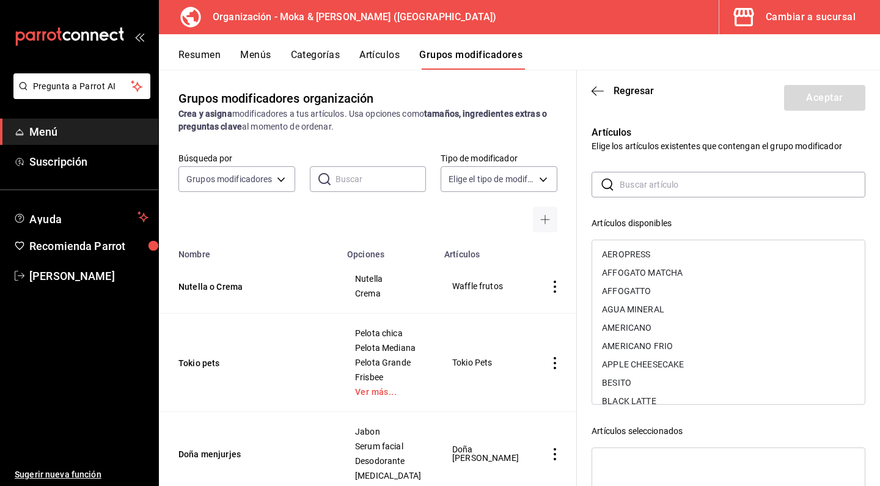
click at [633, 183] on input "text" at bounding box center [743, 184] width 246 height 24
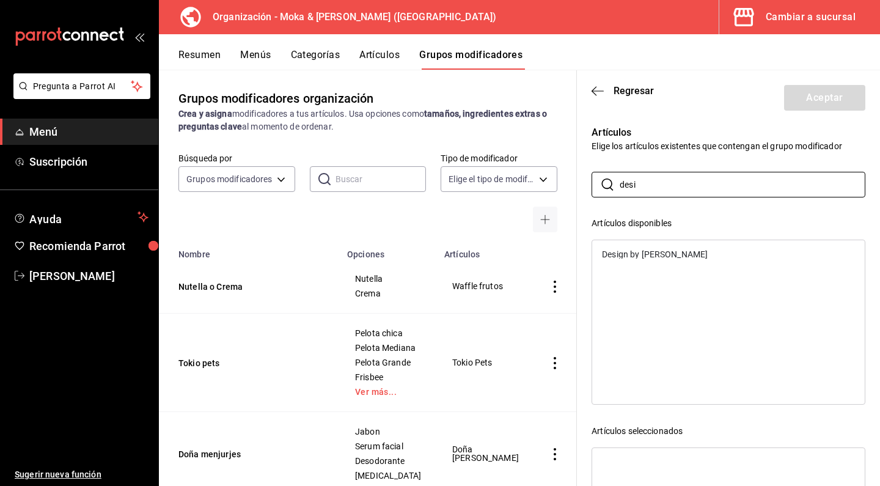
type input "desi"
click at [630, 252] on div "Design by [PERSON_NAME]" at bounding box center [655, 254] width 106 height 9
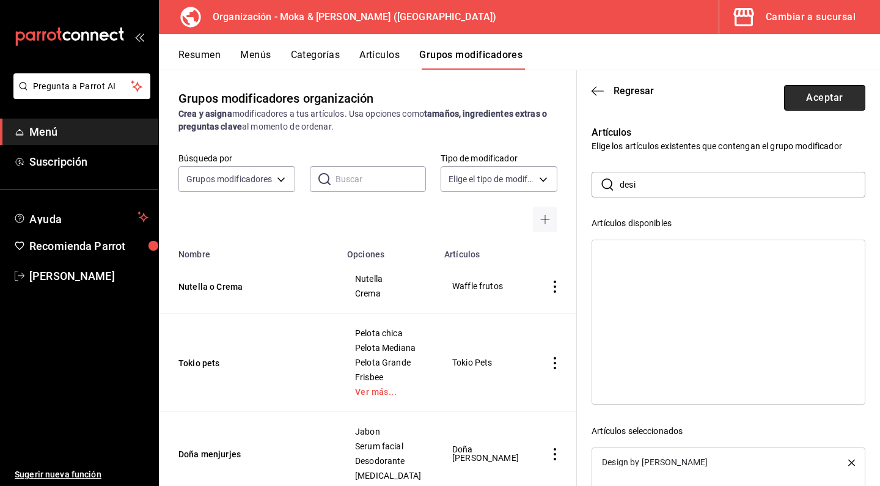
click at [823, 97] on button "Aceptar" at bounding box center [824, 98] width 81 height 26
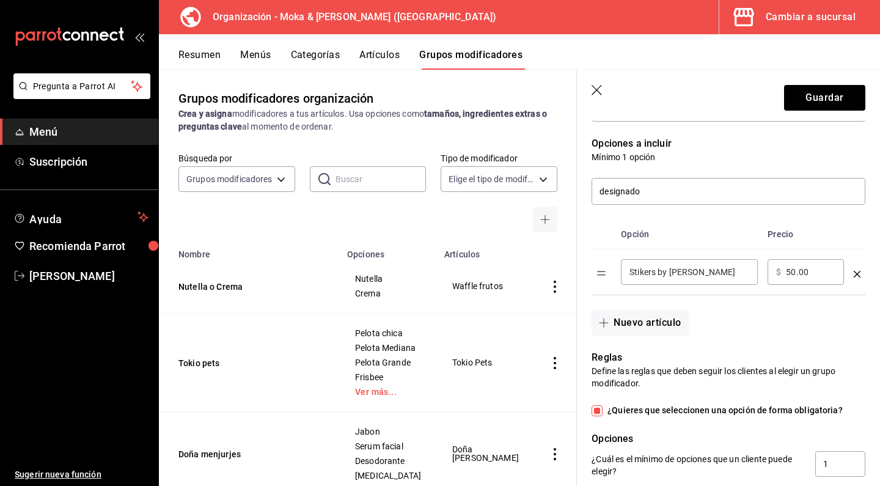
scroll to position [237, 0]
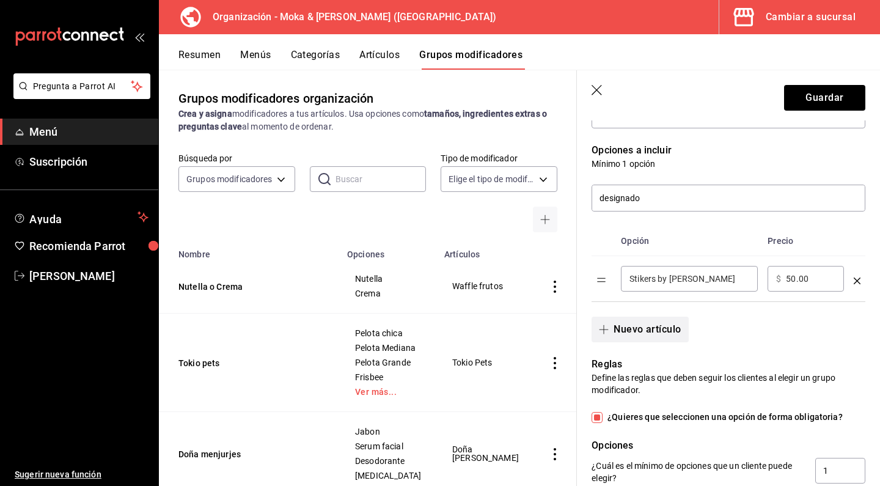
click at [623, 337] on button "Nuevo artículo" at bounding box center [640, 330] width 97 height 26
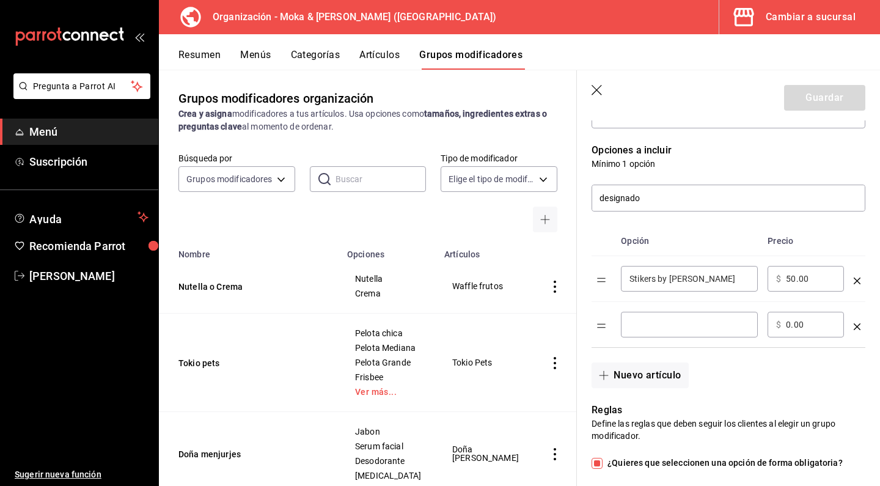
click at [666, 329] on input "optionsTable" at bounding box center [690, 324] width 120 height 12
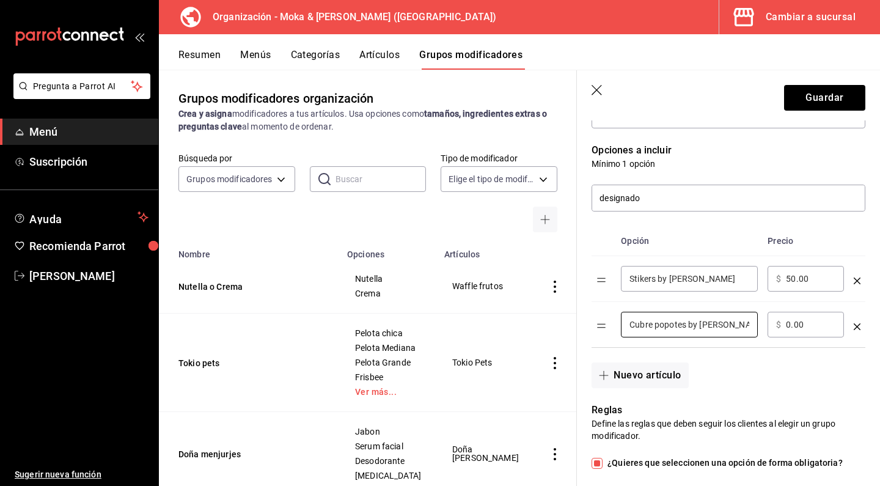
type input "Cubre popotes by [PERSON_NAME]"
drag, startPoint x: 818, startPoint y: 329, endPoint x: 754, endPoint y: 329, distance: 63.6
click at [754, 329] on tr "Cubre popotes by Dans ​ ​ $ 0.00 ​" at bounding box center [729, 325] width 274 height 46
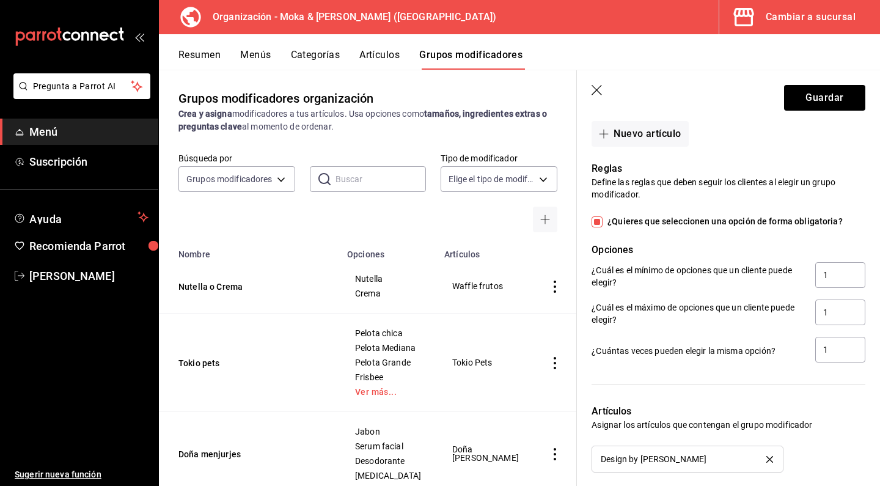
scroll to position [487, 0]
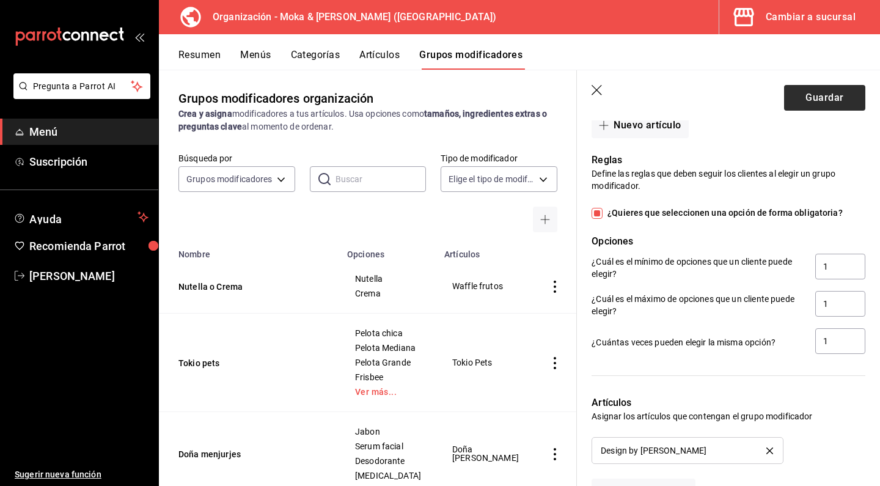
type input "45.00"
click at [826, 108] on button "Guardar" at bounding box center [824, 98] width 81 height 26
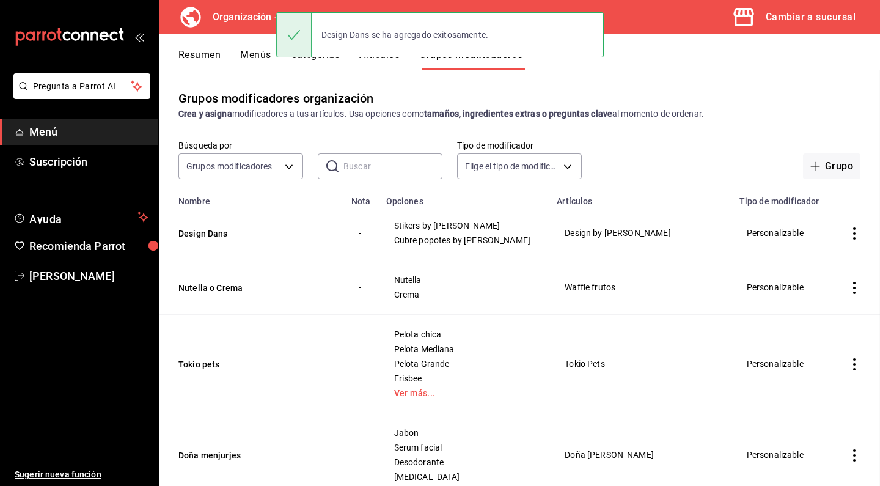
click at [268, 54] on button "Menús" at bounding box center [255, 59] width 31 height 21
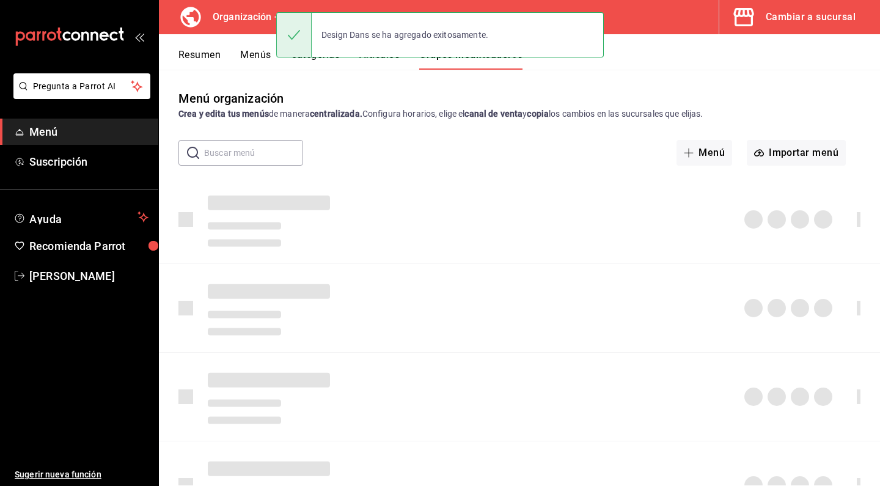
click at [261, 54] on button "Menús" at bounding box center [255, 59] width 31 height 21
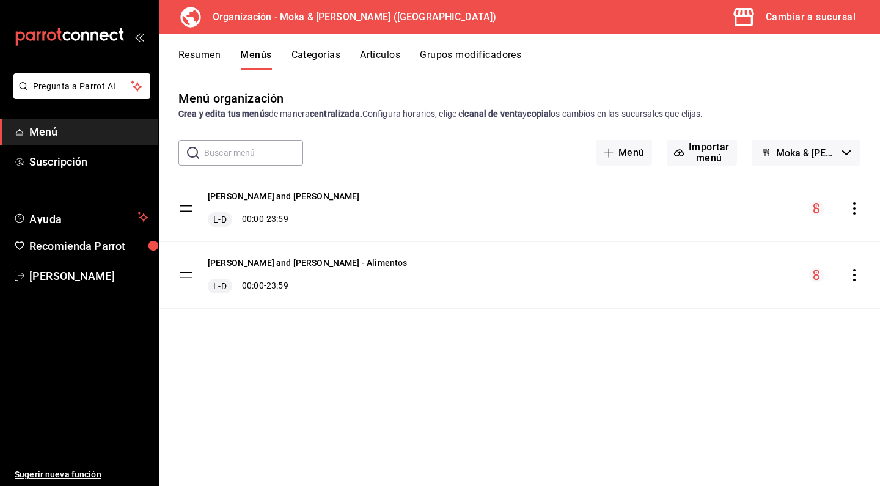
click at [858, 208] on icon "actions" at bounding box center [854, 208] width 12 height 12
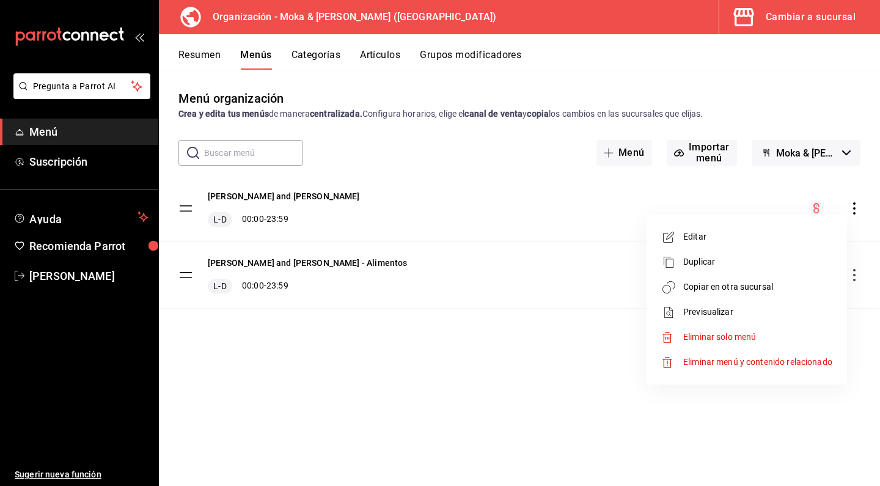
click at [719, 284] on span "Copiar en otra sucursal" at bounding box center [757, 287] width 149 height 13
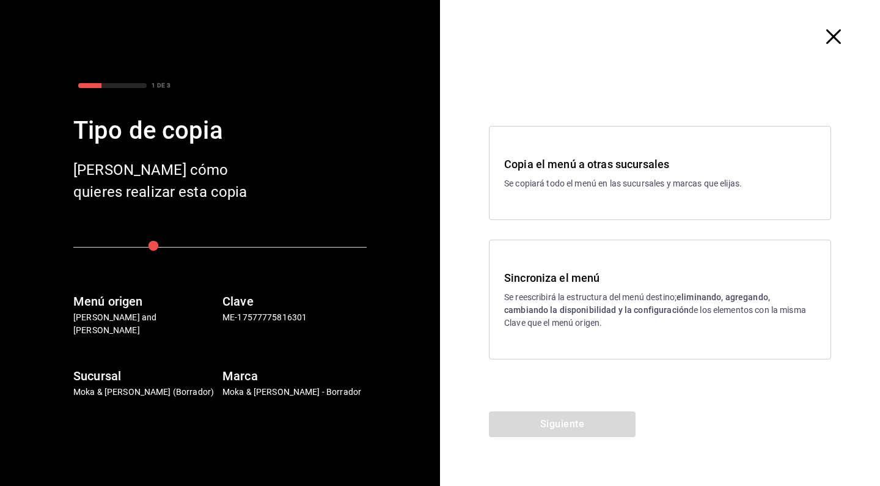
click at [542, 314] on strong "eliminando, agregando, cambiando la disponibilidad y la configuración" at bounding box center [637, 303] width 266 height 23
click at [538, 414] on button "Siguiente" at bounding box center [562, 424] width 147 height 26
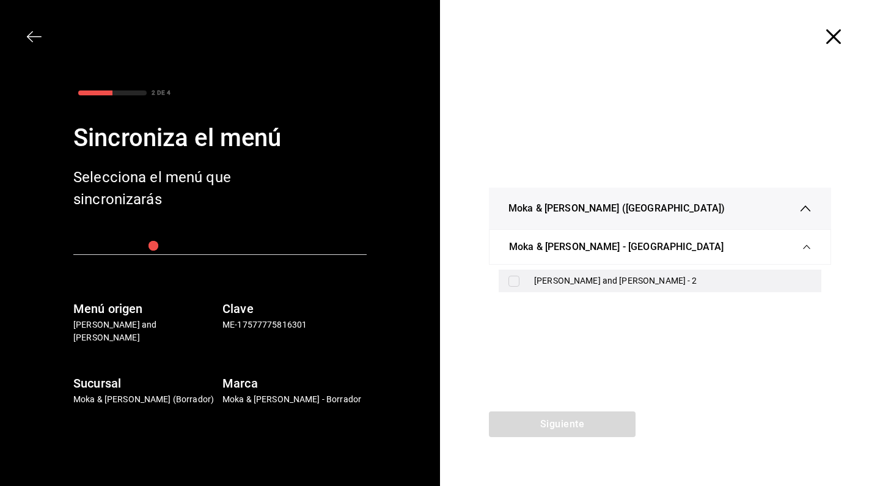
click at [510, 283] on input "checkbox" at bounding box center [514, 281] width 11 height 11
checkbox input "true"
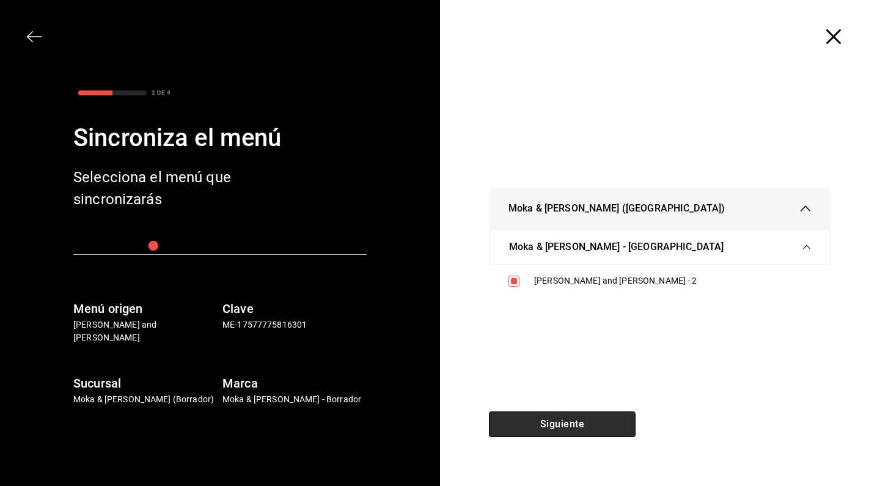
click at [524, 413] on button "Siguiente" at bounding box center [562, 424] width 147 height 26
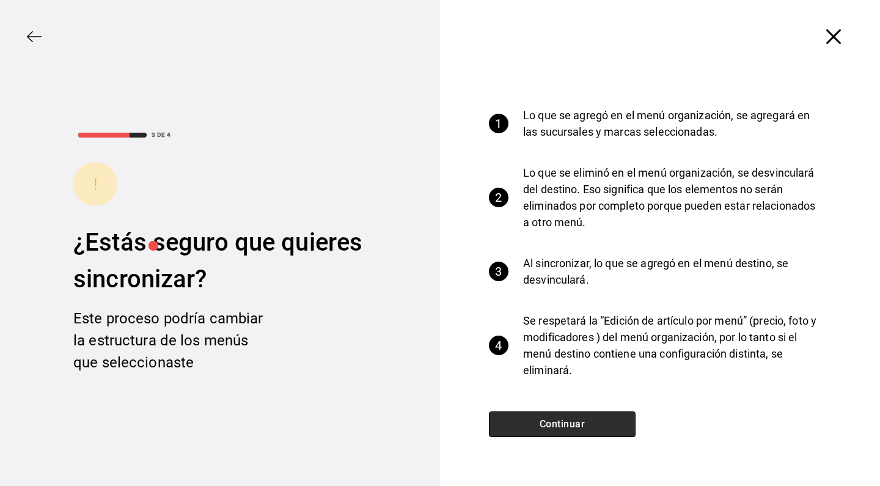
click at [532, 413] on button "Continuar" at bounding box center [562, 424] width 147 height 26
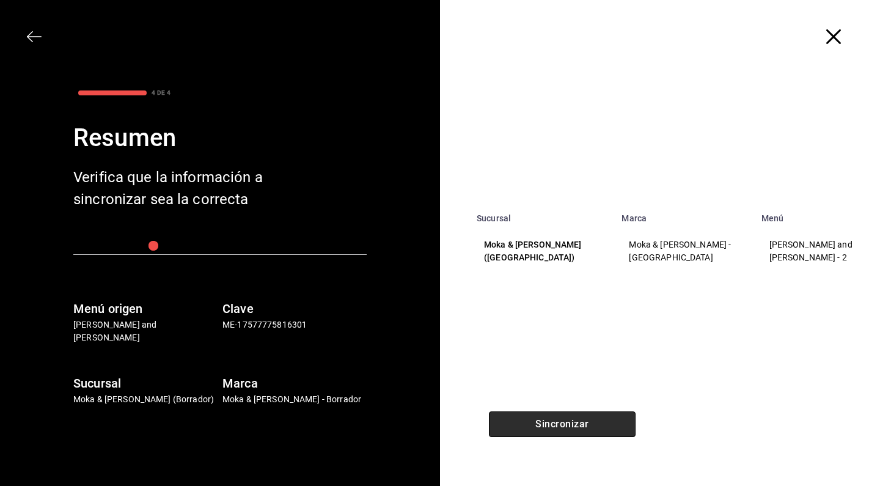
click at [532, 413] on button "Sincronizar" at bounding box center [562, 424] width 147 height 26
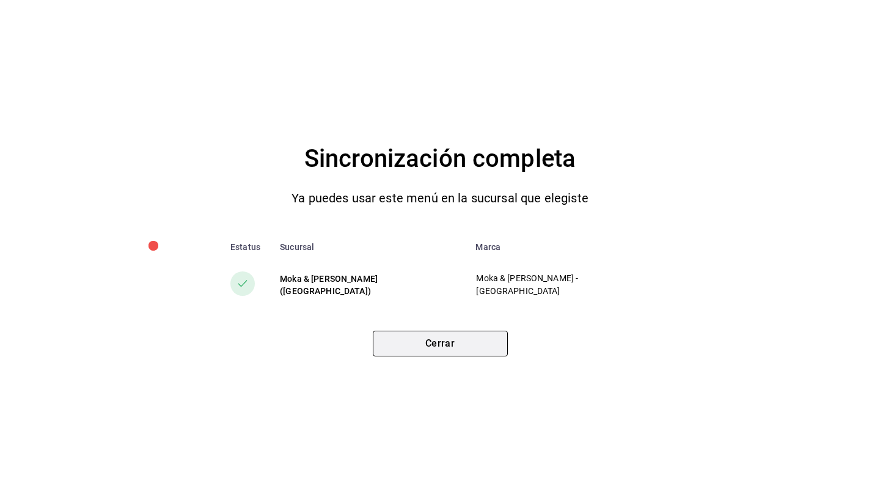
click at [462, 347] on button "Cerrar" at bounding box center [440, 344] width 135 height 26
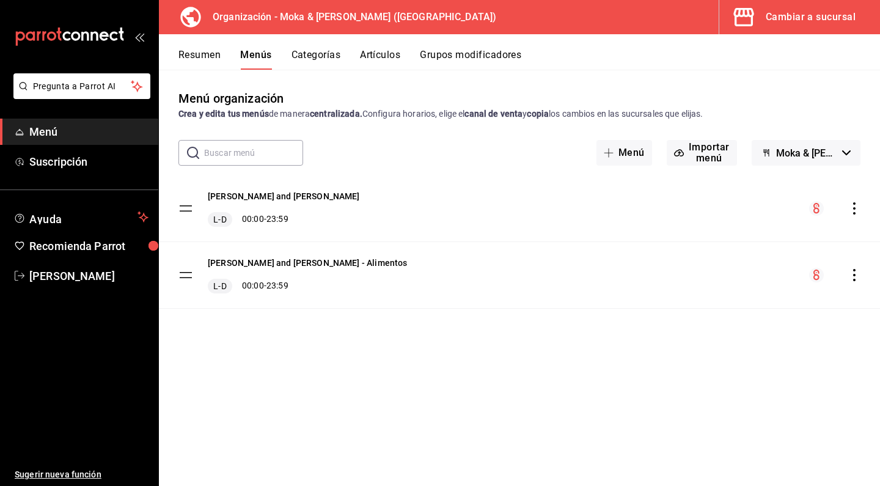
click at [380, 48] on div "Resumen Menús Categorías Artículos Grupos modificadores" at bounding box center [519, 51] width 721 height 35
click at [379, 54] on button "Artículos" at bounding box center [380, 59] width 40 height 21
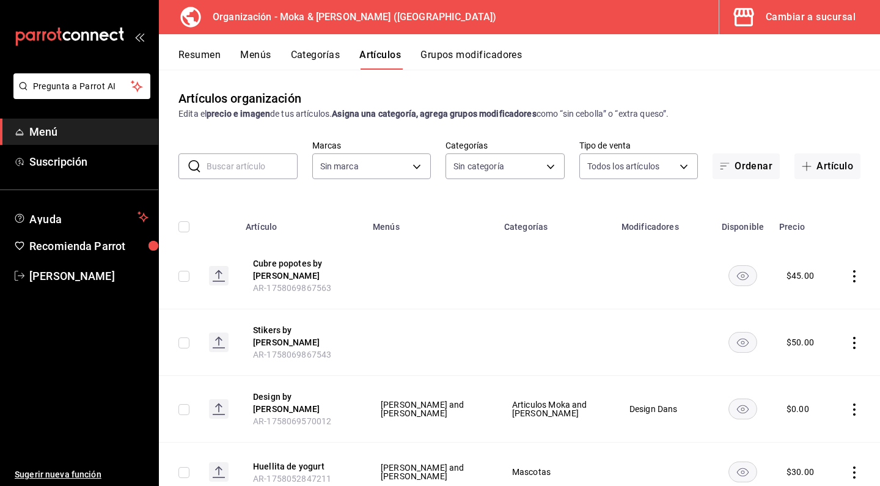
type input "133ffe9b-fe61-4f2a-b4cb-4bb08eaa479a"
type input "35ef7d49-5860-42b9-a74e-f8714ccf72fe,f0715e8d-93ea-4bc3-8789-14c21f83c212,40b05…"
click at [821, 175] on button "Artículo" at bounding box center [828, 166] width 66 height 26
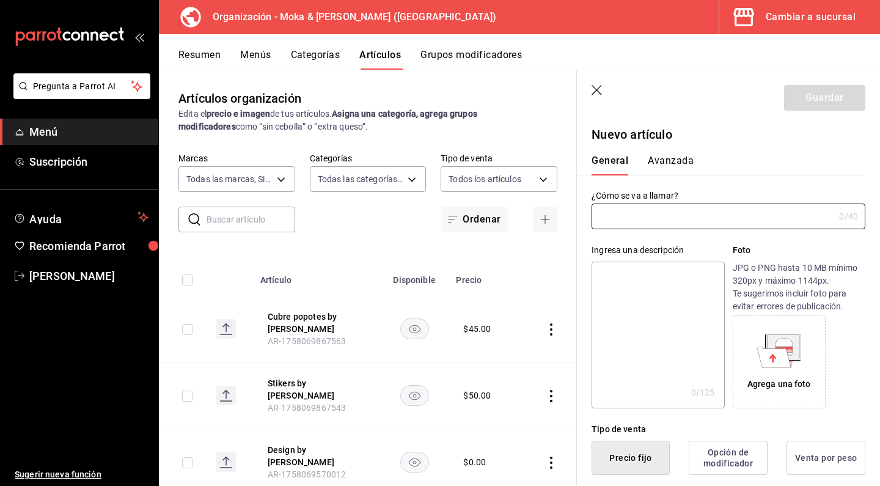
type input "AR-1758070202096"
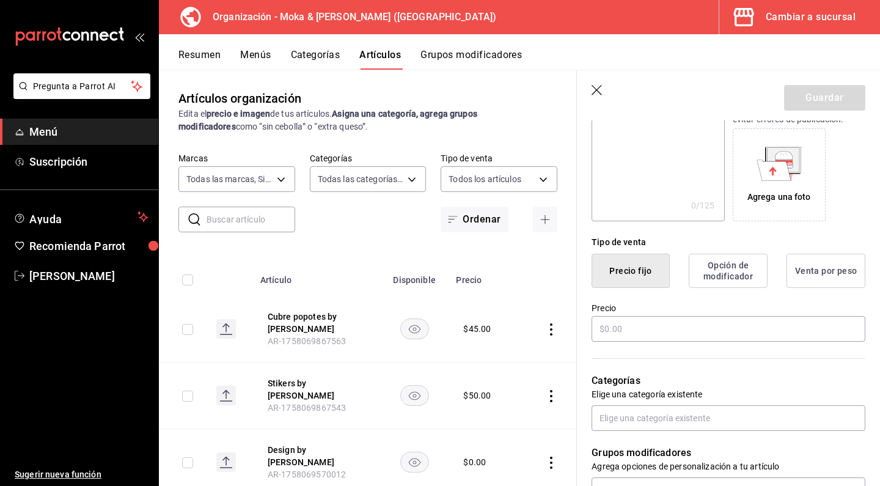
scroll to position [204, 0]
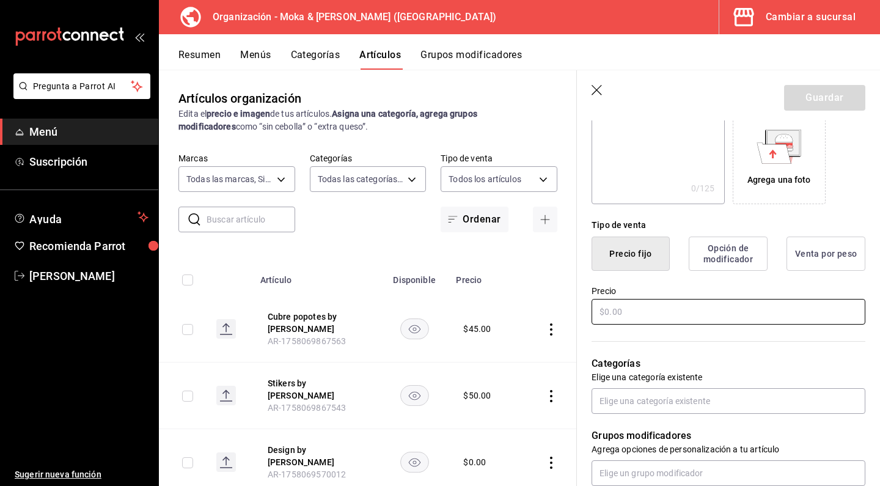
type input "Dogelthy"
click at [630, 311] on input "text" at bounding box center [729, 312] width 274 height 26
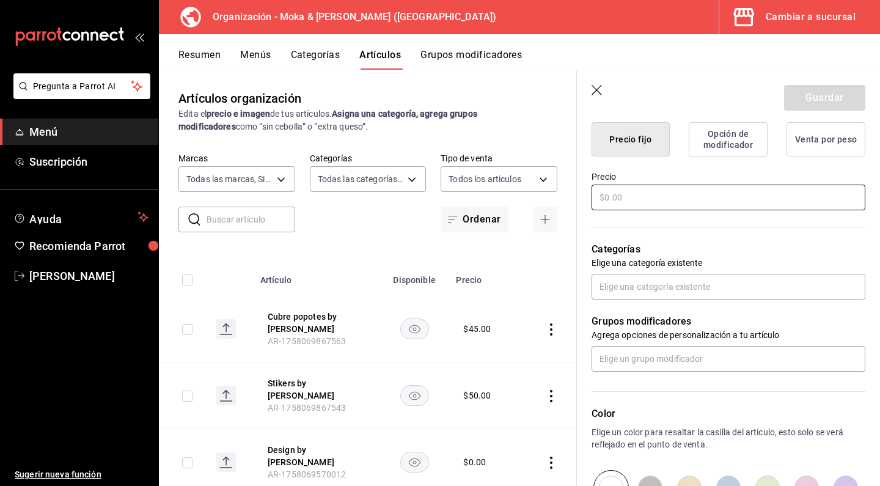
scroll to position [322, 0]
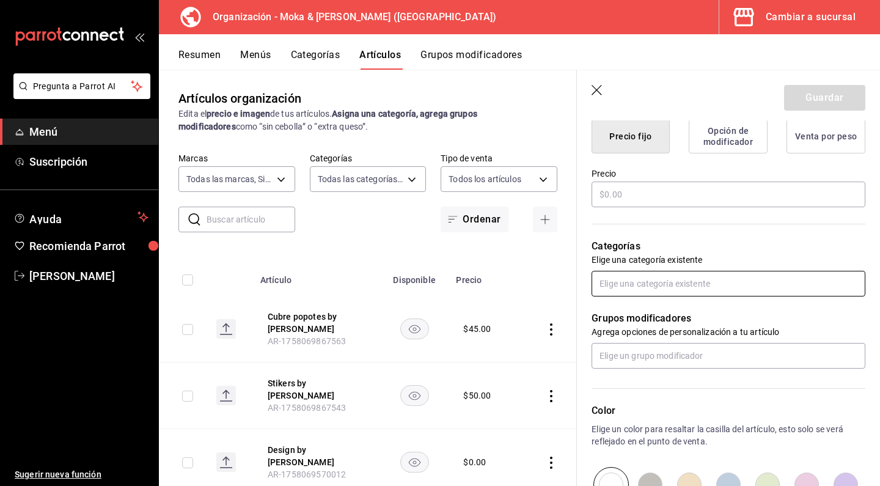
click at [637, 292] on input "text" at bounding box center [729, 284] width 274 height 26
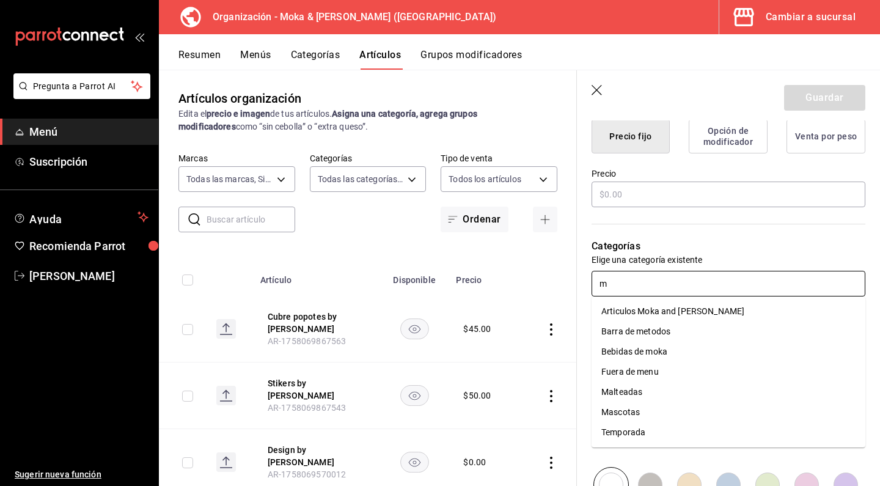
type input "ma"
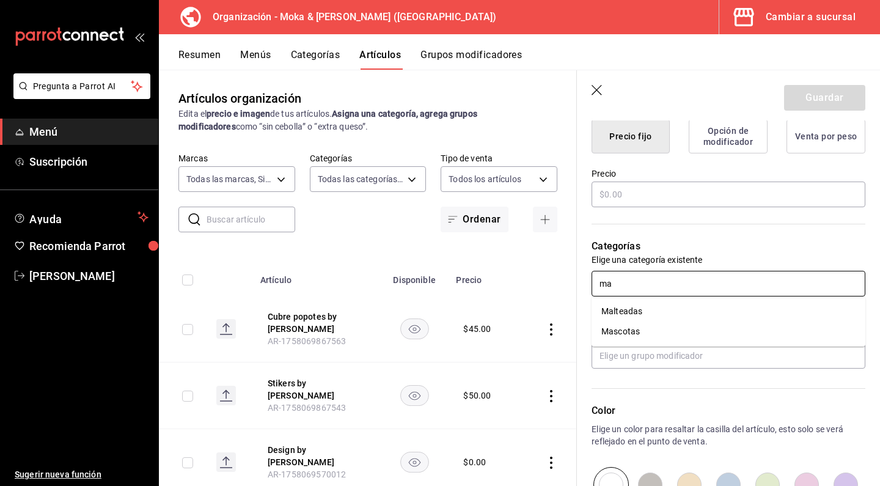
click at [622, 335] on li "Mascotas" at bounding box center [729, 332] width 274 height 20
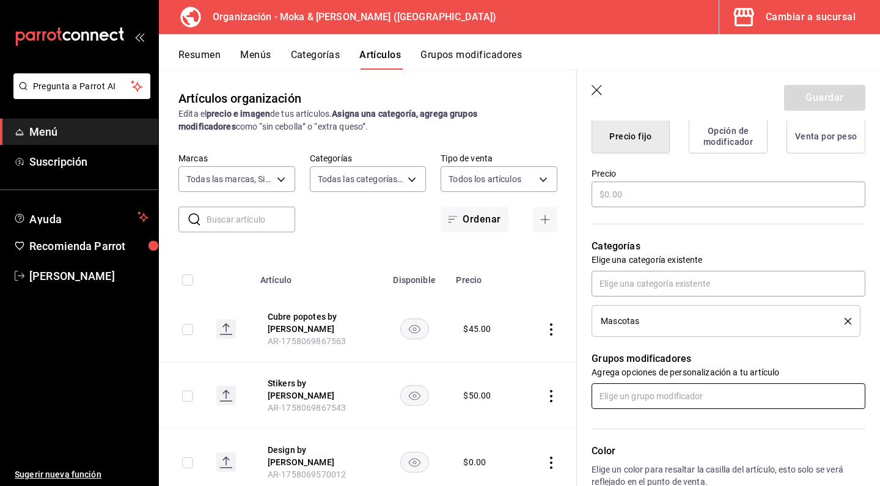
click at [638, 394] on input "text" at bounding box center [729, 396] width 274 height 26
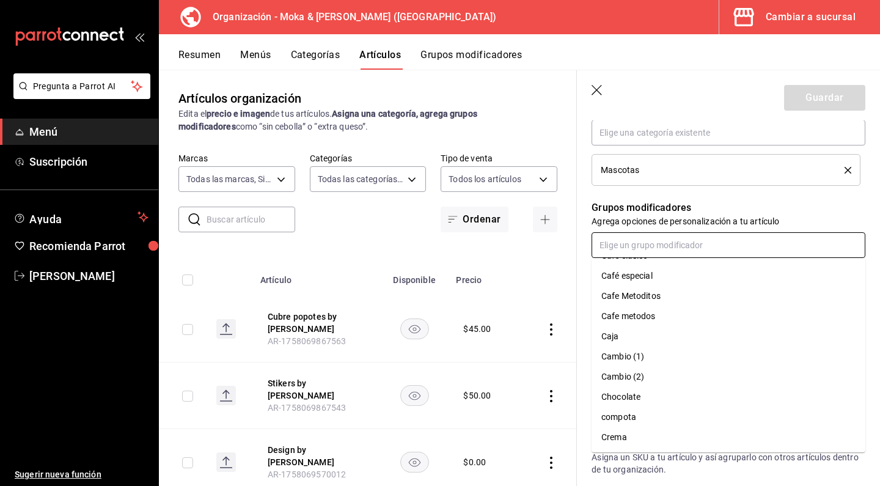
scroll to position [154, 0]
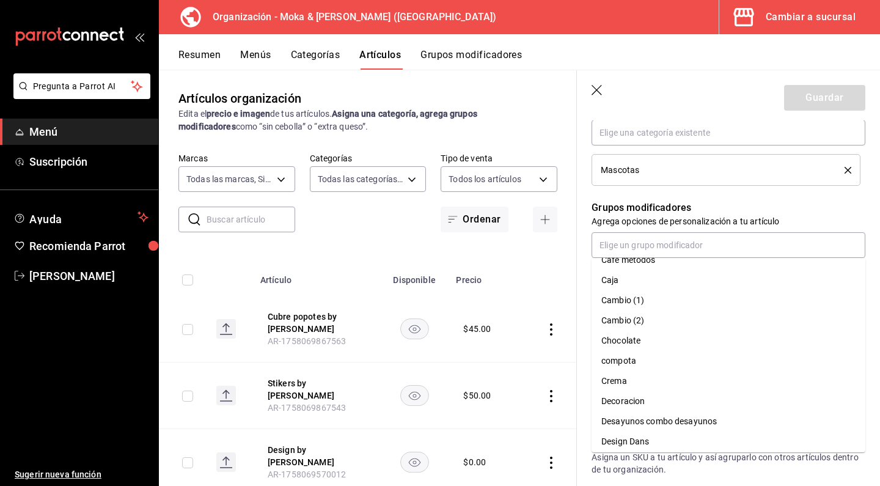
click at [731, 479] on div "SKU Asigna un SKU a tu artículo y así agruparlo con otros artículos dentro de t…" at bounding box center [721, 456] width 289 height 129
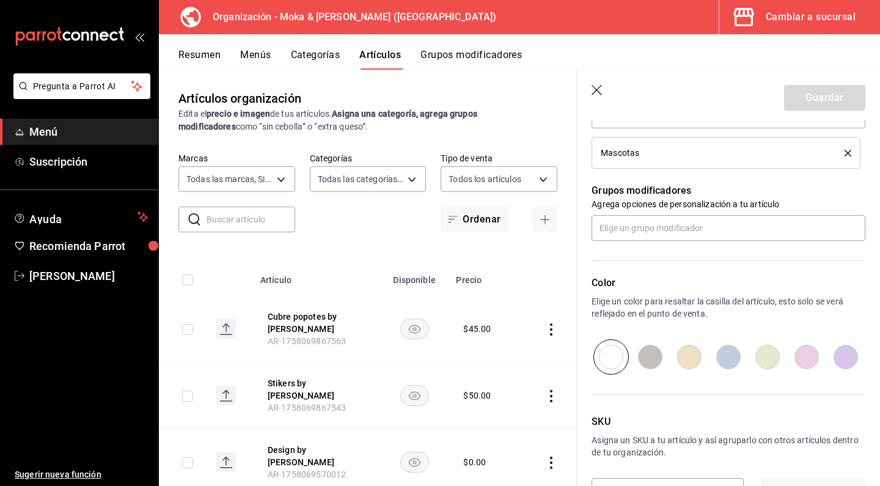
scroll to position [490, 0]
click at [733, 351] on input "radio" at bounding box center [728, 356] width 39 height 35
radio input "true"
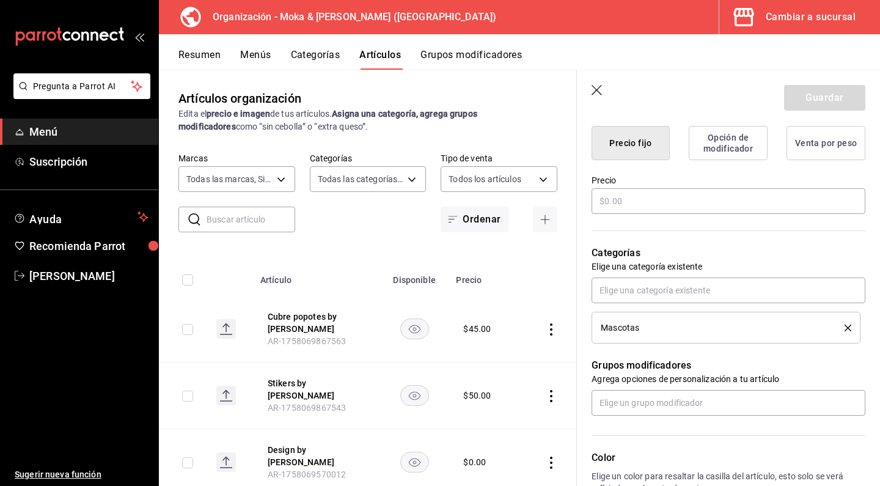
scroll to position [316, 0]
click at [664, 201] on input "text" at bounding box center [729, 200] width 274 height 26
type input "$0.00"
click at [818, 90] on button "Guardar" at bounding box center [824, 98] width 81 height 26
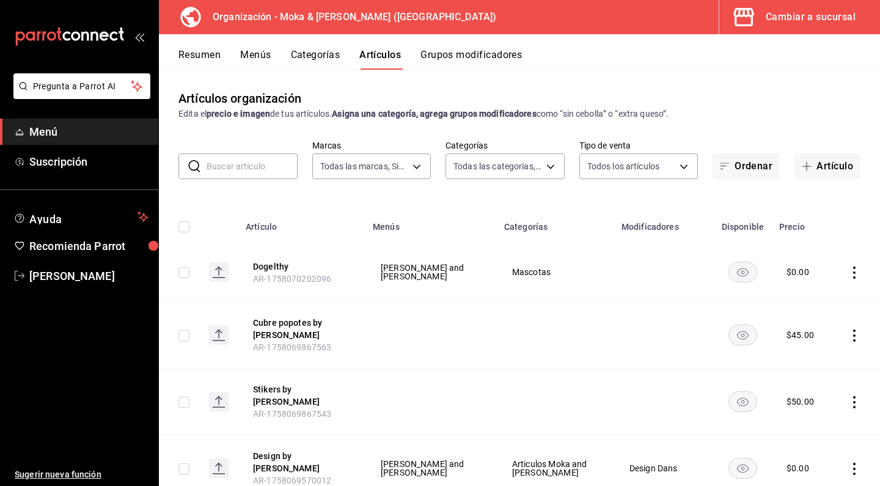
click at [482, 57] on button "Grupos modificadores" at bounding box center [471, 59] width 101 height 21
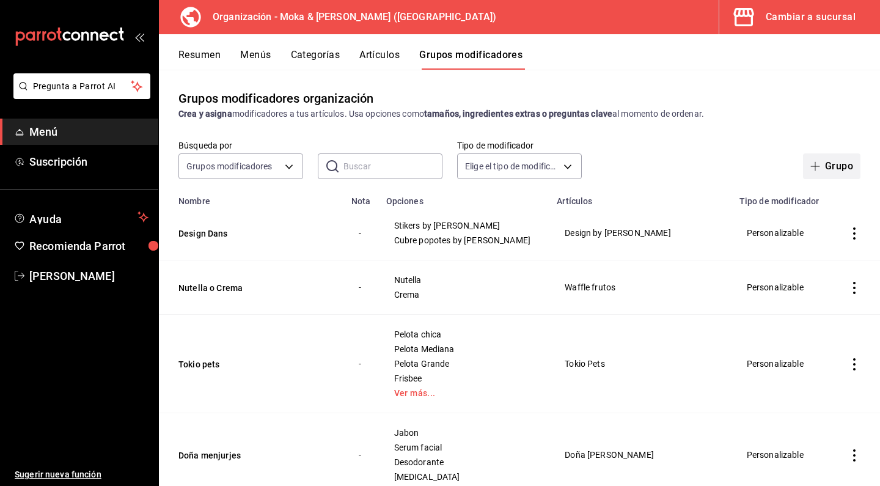
click at [820, 161] on button "Grupo" at bounding box center [831, 166] width 57 height 26
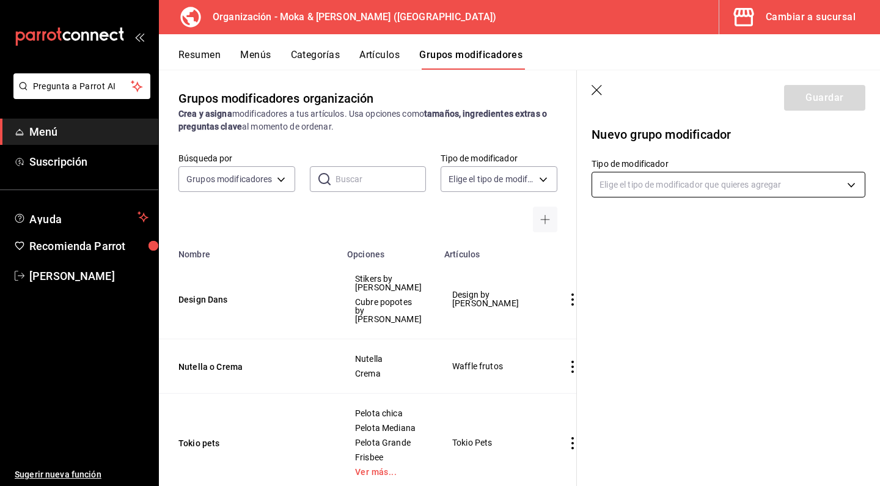
click at [621, 188] on body "Pregunta a Parrot AI Menú Suscripción Ayuda Recomienda Parrot [PERSON_NAME] Sug…" at bounding box center [440, 243] width 880 height 486
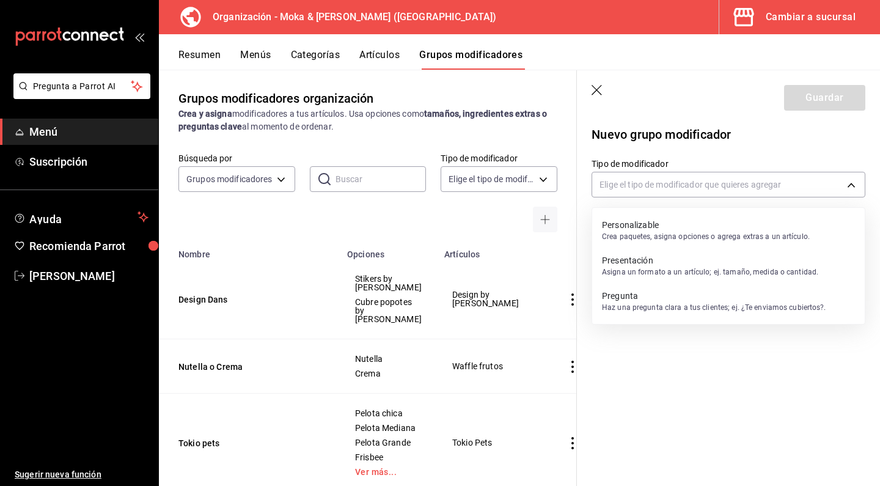
click at [630, 224] on p "Personalizable" at bounding box center [706, 225] width 208 height 12
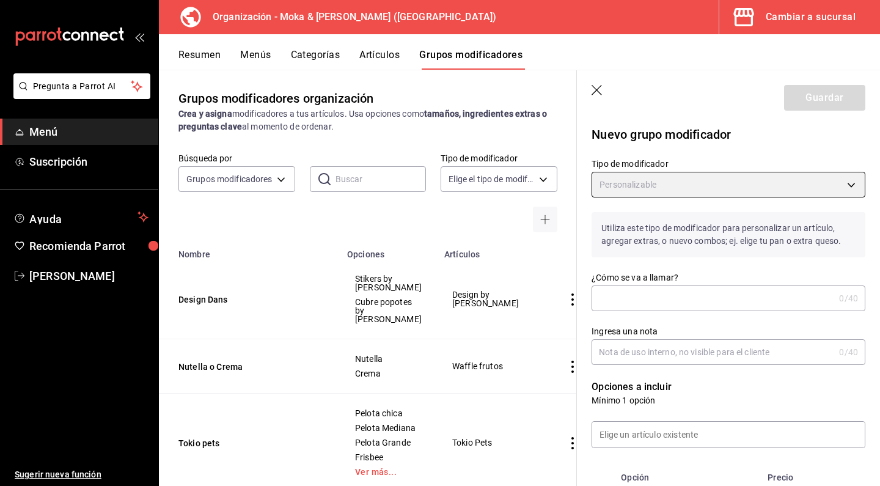
type input "CUSTOMIZABLE"
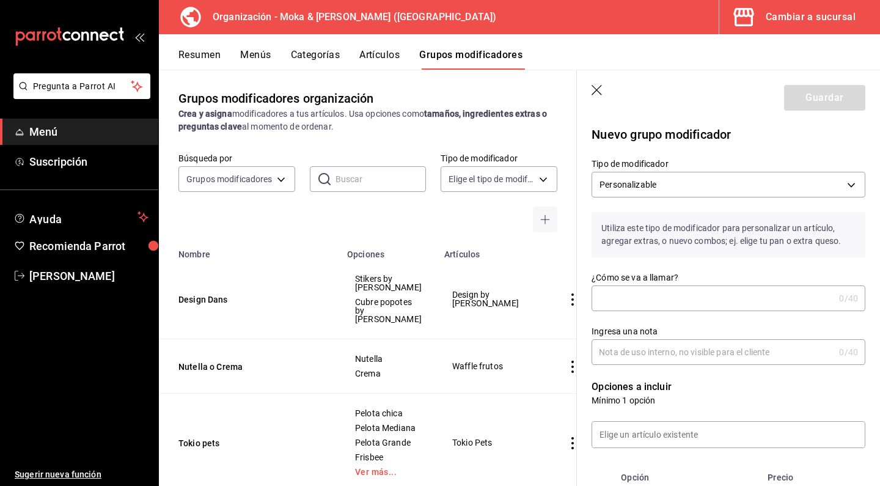
click at [631, 294] on input "¿Cómo se va a llamar?" at bounding box center [713, 298] width 243 height 24
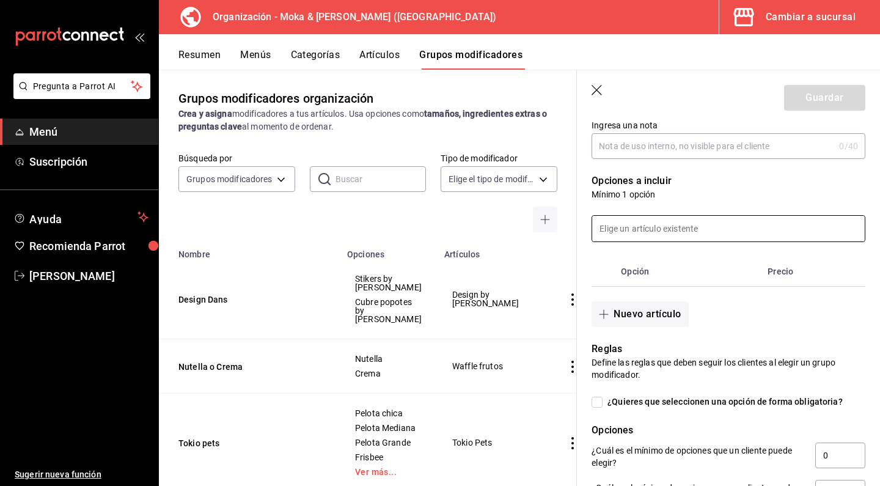
scroll to position [213, 0]
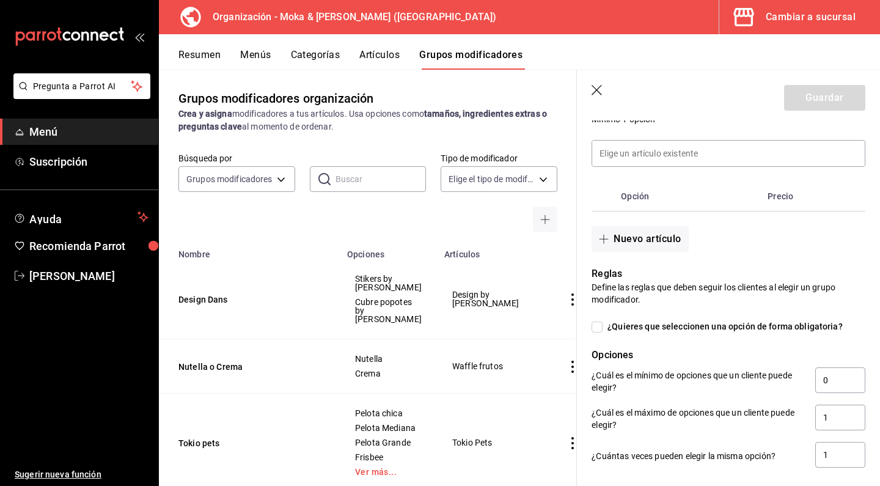
type input "Dogelthy"
click at [598, 330] on input "¿Quieres que seleccionen una opción de forma obligatoria?" at bounding box center [597, 327] width 11 height 11
checkbox input "true"
type input "1"
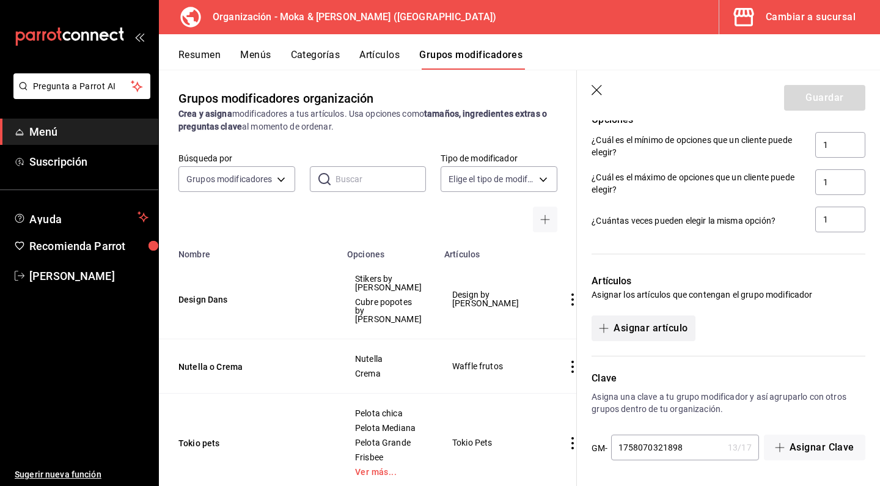
scroll to position [0, 0]
click at [630, 328] on button "Asignar artículo" at bounding box center [643, 328] width 103 height 26
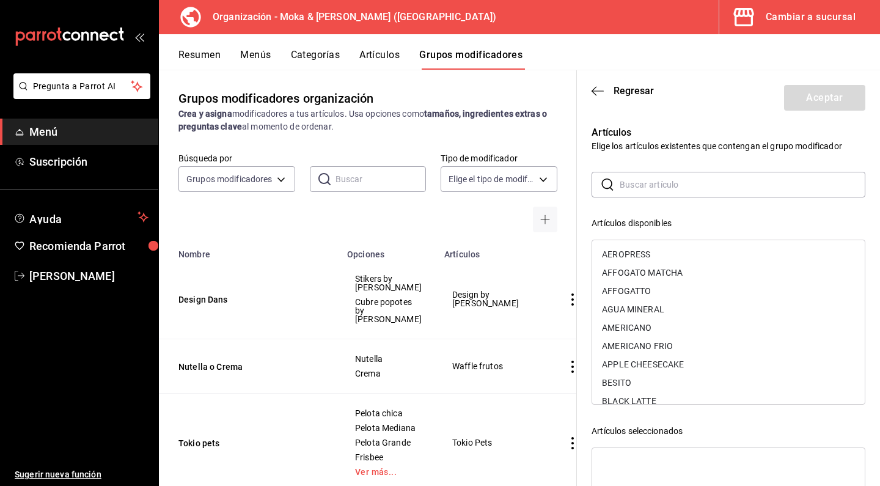
click at [624, 182] on input "text" at bounding box center [743, 184] width 246 height 24
click at [638, 185] on input "text" at bounding box center [743, 184] width 246 height 24
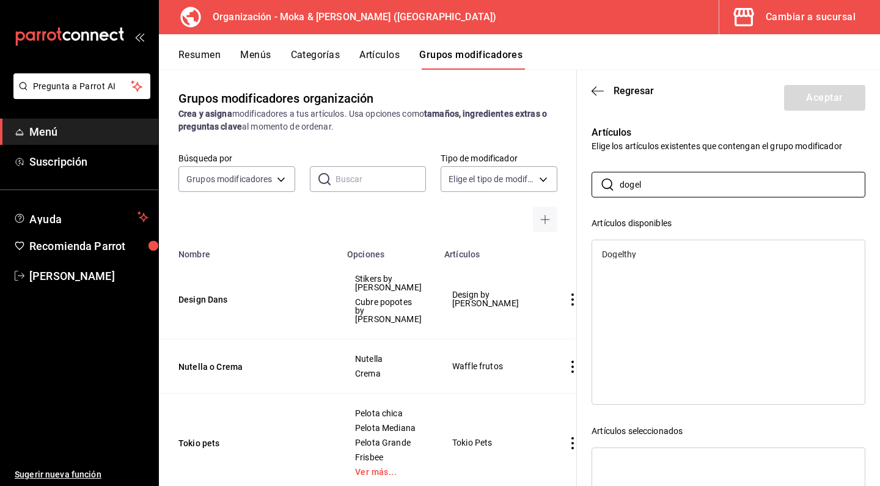
type input "dosel"
drag, startPoint x: 655, startPoint y: 204, endPoint x: 624, endPoint y: 263, distance: 66.5
click at [624, 263] on div "Dogelthy" at bounding box center [728, 254] width 273 height 18
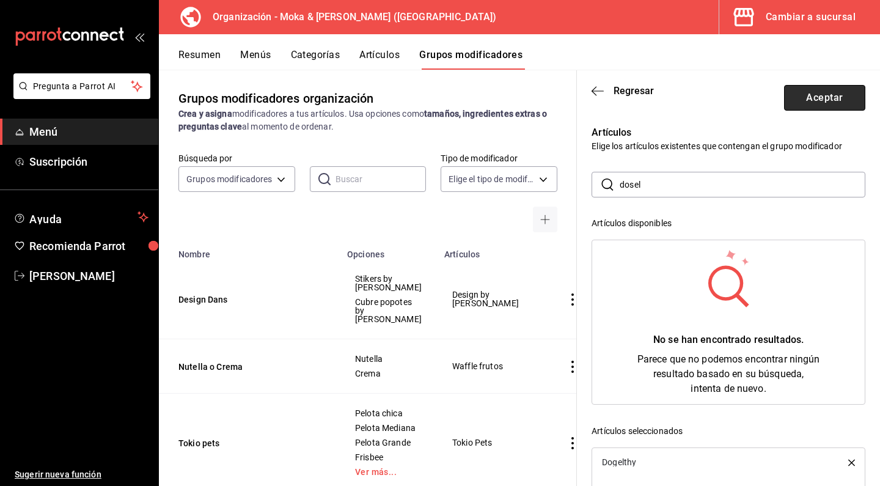
click at [823, 104] on button "Aceptar" at bounding box center [824, 98] width 81 height 26
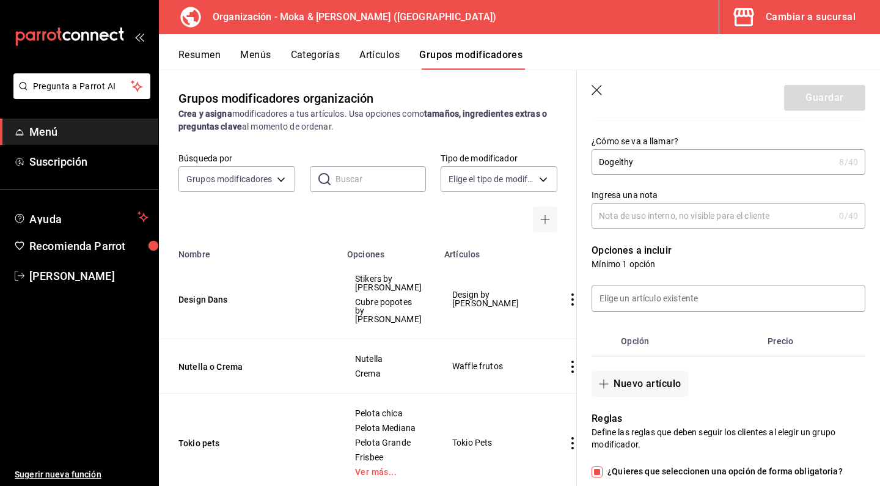
scroll to position [253, 0]
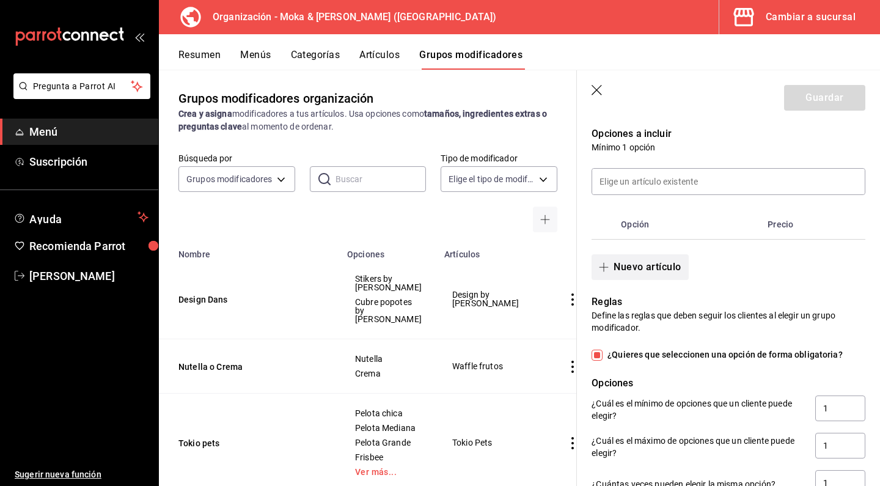
click at [622, 265] on button "Nuevo artículo" at bounding box center [640, 267] width 97 height 26
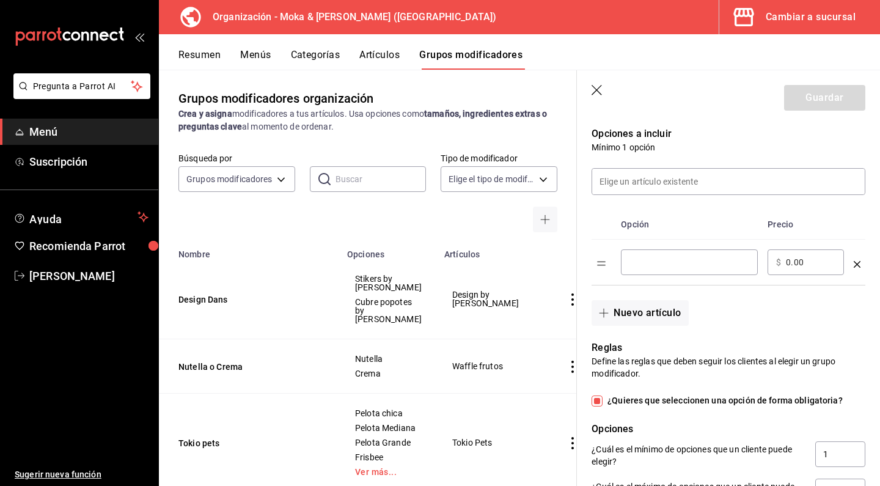
click at [636, 259] on input "optionsTable" at bounding box center [690, 262] width 120 height 12
type input "Pure Sardine Oil"
click at [828, 263] on input "0.00" at bounding box center [811, 262] width 50 height 12
click at [785, 259] on div "​ $ 0.00 ​" at bounding box center [806, 262] width 76 height 26
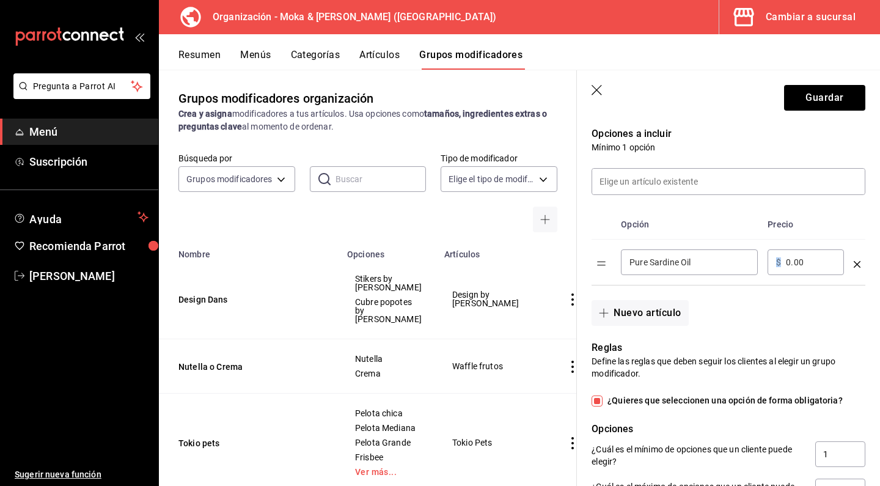
click at [804, 270] on div "​ $ 0.00 ​" at bounding box center [806, 262] width 76 height 26
click at [792, 308] on div "Nuevo artículo" at bounding box center [721, 305] width 289 height 40
click at [796, 267] on input "0.00" at bounding box center [811, 262] width 50 height 12
drag, startPoint x: 785, startPoint y: 263, endPoint x: 819, endPoint y: 263, distance: 33.6
click at [819, 263] on div "​ $ 0.00 ​" at bounding box center [806, 262] width 76 height 26
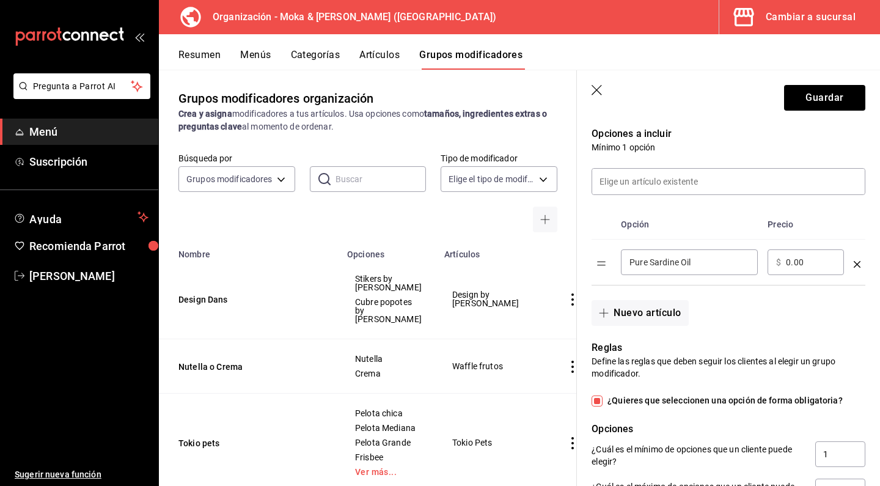
click at [818, 263] on input "0.00" at bounding box center [811, 262] width 50 height 12
type input "0.00"
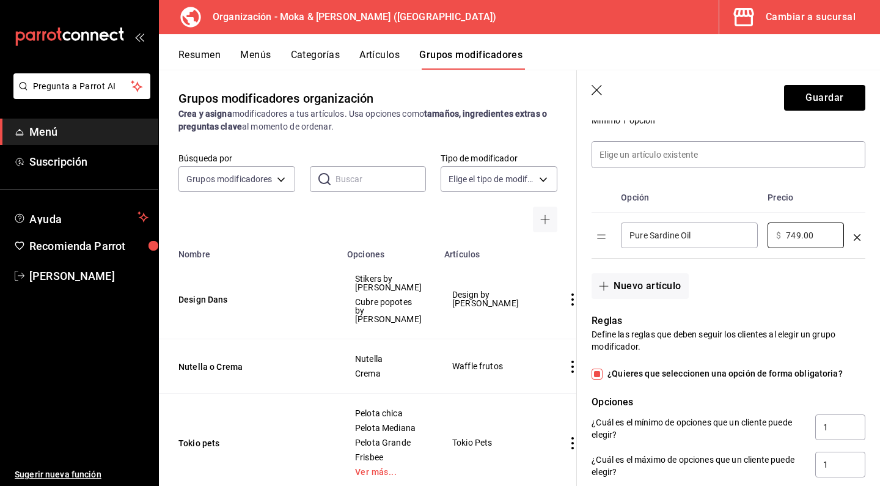
scroll to position [316, 0]
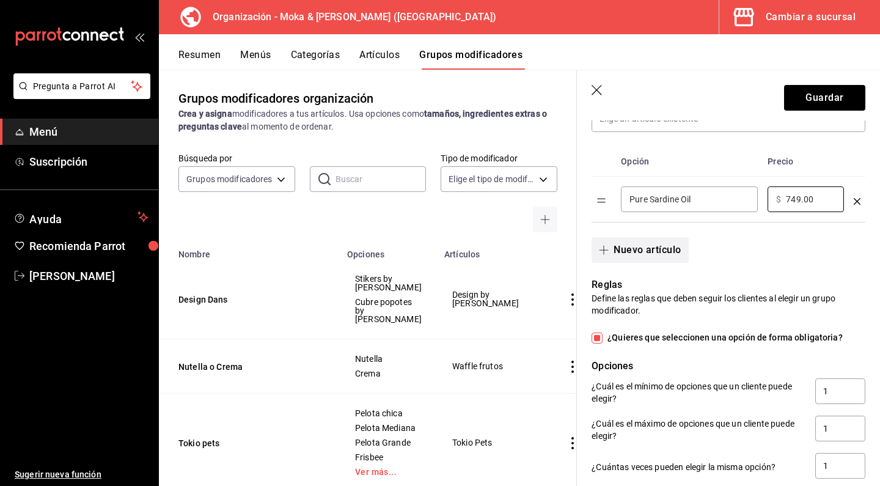
type input "749.00"
click at [620, 250] on button "Nuevo artículo" at bounding box center [640, 250] width 97 height 26
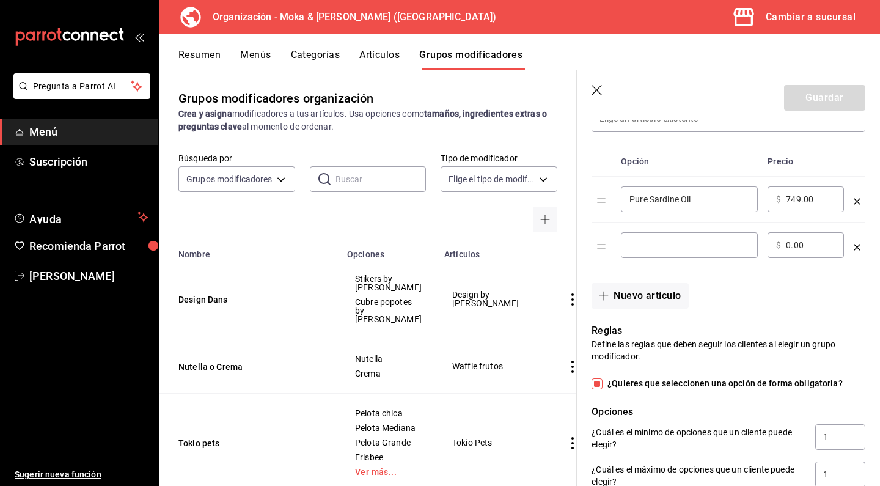
click at [679, 255] on div "​" at bounding box center [689, 245] width 137 height 26
type input "Mobility"
click at [782, 245] on div "​ $ 0.00 ​" at bounding box center [806, 245] width 76 height 26
click at [787, 253] on div "​ $ 0.00 ​" at bounding box center [806, 245] width 76 height 26
click at [788, 243] on input "0.00" at bounding box center [811, 245] width 50 height 12
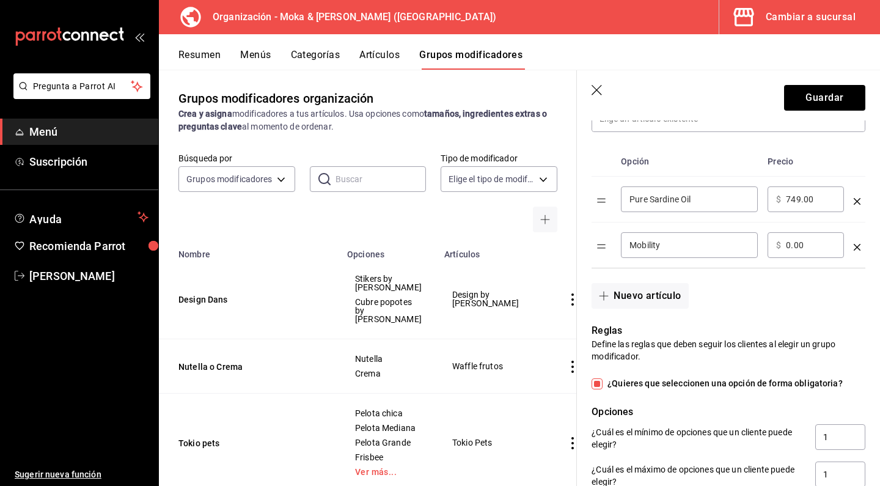
click at [788, 243] on input "0.00" at bounding box center [811, 245] width 50 height 12
type input "1099.00"
click at [659, 301] on button "Nuevo artículo" at bounding box center [640, 296] width 97 height 26
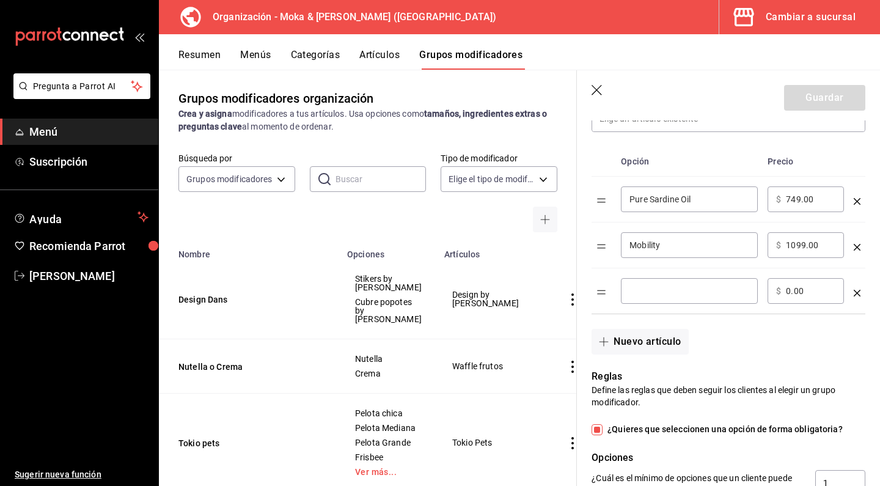
click at [692, 301] on div "​" at bounding box center [689, 291] width 137 height 26
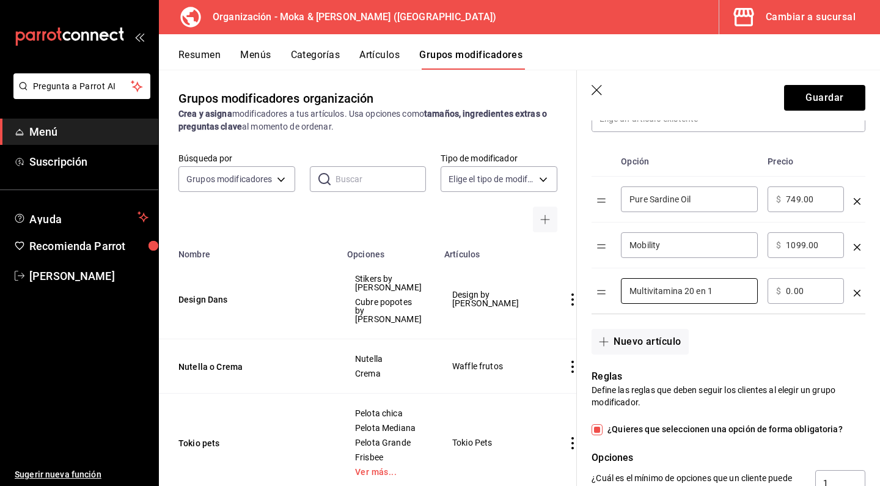
type input "Multivitamina 20 en 1"
click at [782, 293] on div "​ $ 0.00 ​" at bounding box center [806, 291] width 76 height 26
click at [789, 292] on input "0.00" at bounding box center [811, 291] width 50 height 12
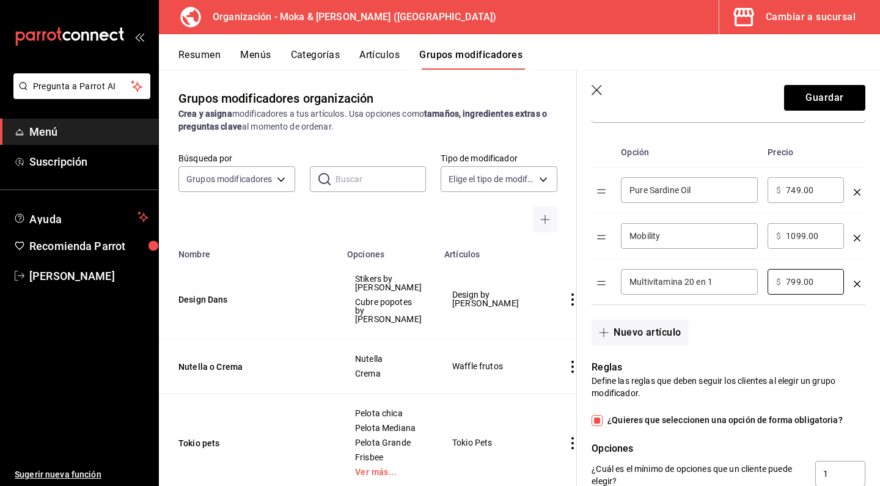
scroll to position [333, 0]
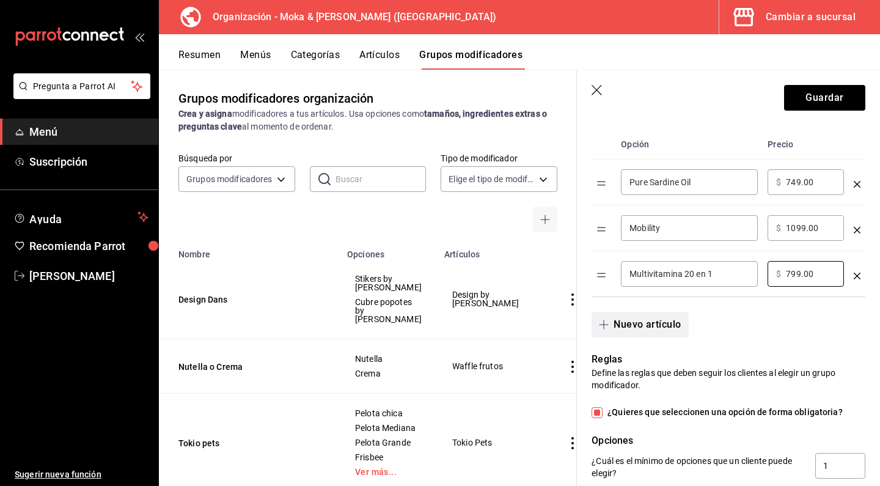
type input "799.00"
click at [638, 333] on button "Nuevo artículo" at bounding box center [640, 325] width 97 height 26
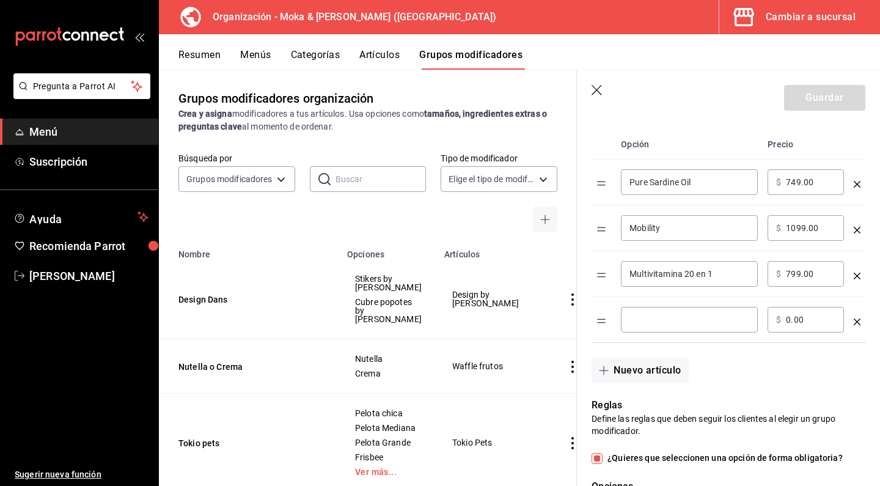
click at [648, 323] on input "optionsTable" at bounding box center [690, 320] width 120 height 12
type input "Gastro Aid"
click at [783, 315] on div "​ $ 0.00 ​" at bounding box center [806, 320] width 76 height 26
click at [789, 320] on input "0.00" at bounding box center [811, 320] width 50 height 12
type input "899.00"
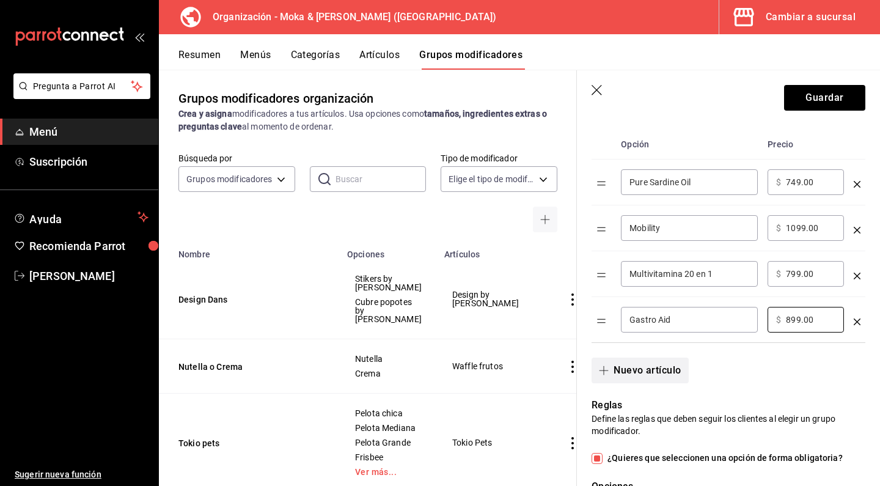
click at [645, 363] on button "Nuevo artículo" at bounding box center [640, 371] width 97 height 26
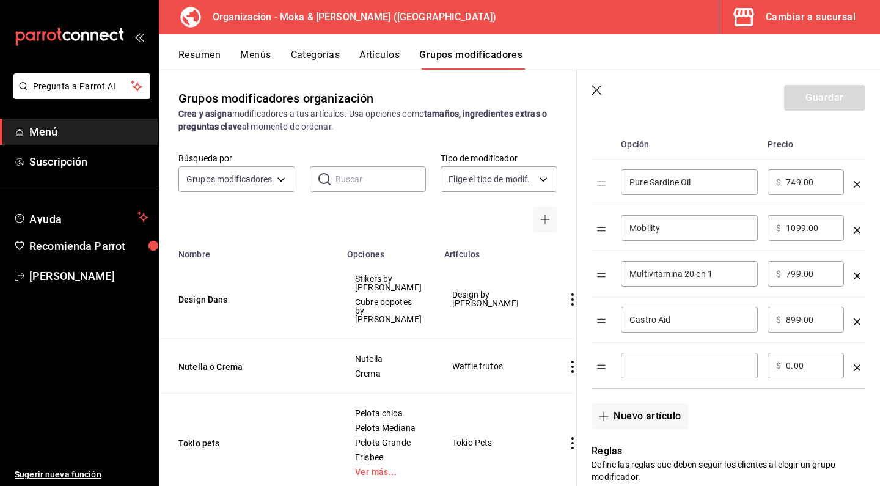
click at [650, 364] on input "optionsTable" at bounding box center [690, 365] width 120 height 12
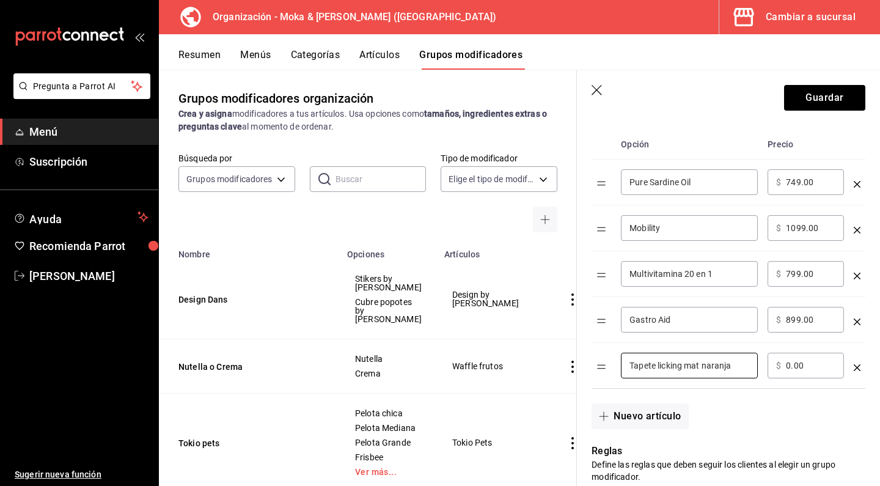
type input "Tapete licking mat naranja"
click at [790, 365] on input "0.00" at bounding box center [811, 365] width 50 height 12
type input "150.00"
click at [663, 410] on button "Nuevo artículo" at bounding box center [640, 416] width 97 height 26
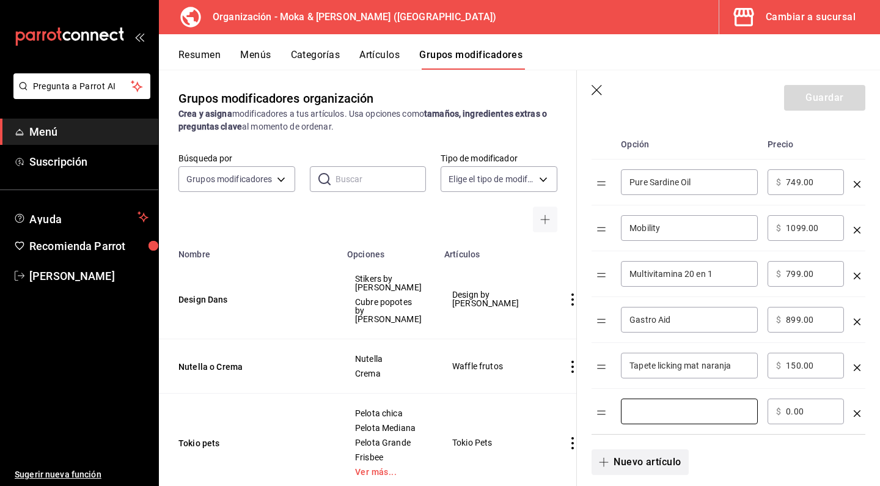
click at [663, 410] on input "optionsTable" at bounding box center [690, 411] width 120 height 12
type input "Dog Balm"
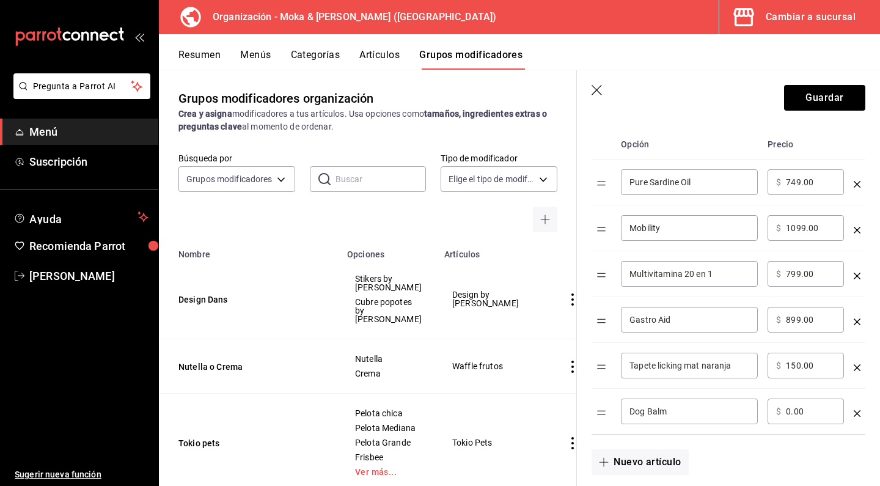
click at [790, 411] on input "0.00" at bounding box center [811, 411] width 50 height 12
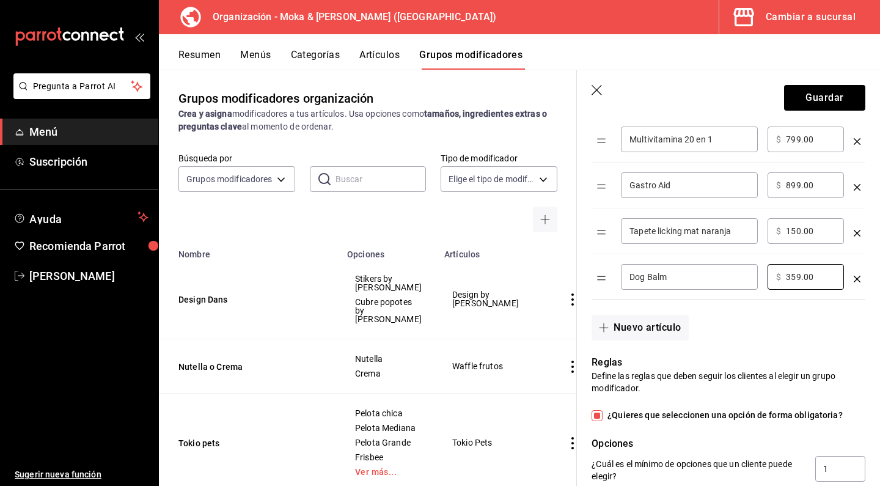
scroll to position [470, 0]
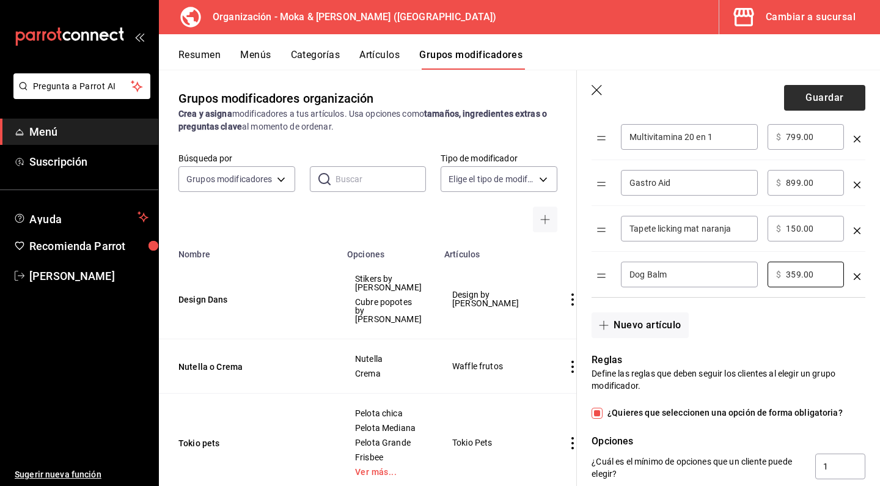
type input "359.00"
click at [826, 101] on button "Guardar" at bounding box center [824, 98] width 81 height 26
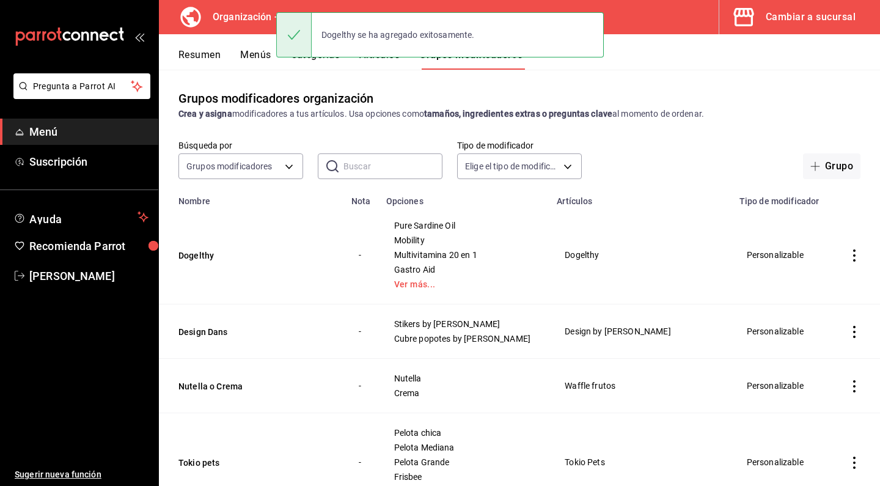
click at [258, 55] on button "Menús" at bounding box center [255, 59] width 31 height 21
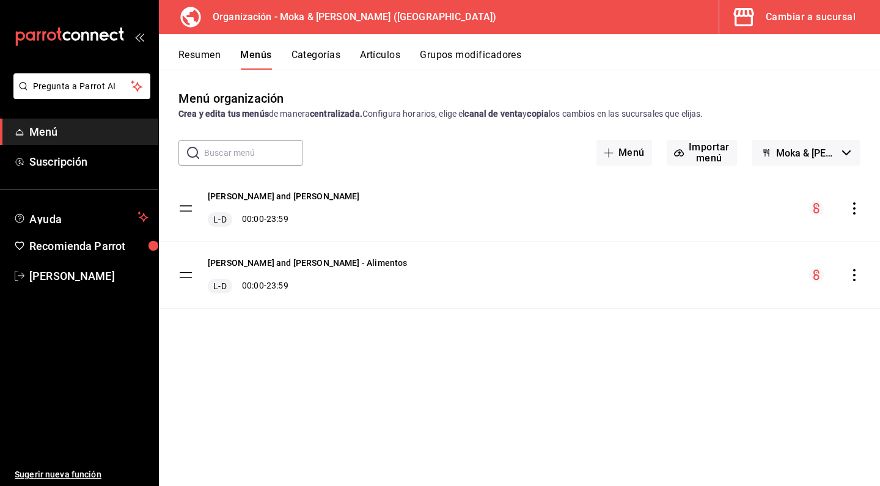
click at [850, 209] on icon "actions" at bounding box center [854, 208] width 12 height 12
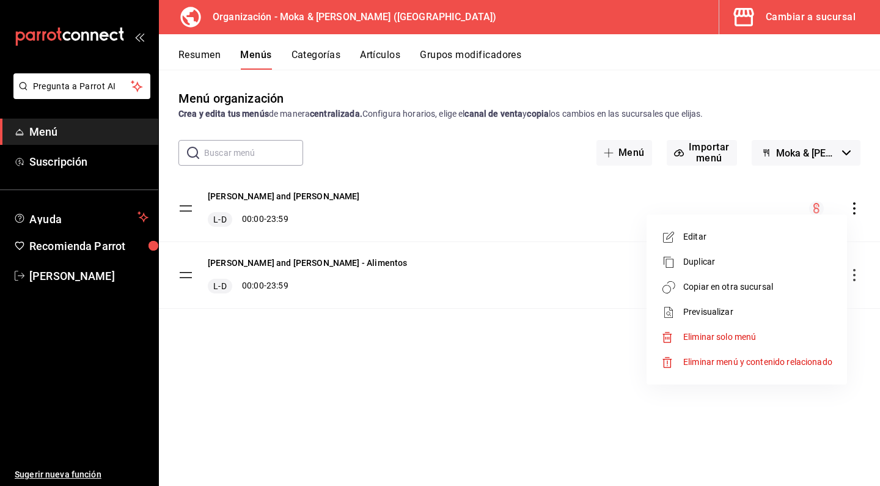
click at [714, 287] on span "Copiar en otra sucursal" at bounding box center [757, 287] width 149 height 13
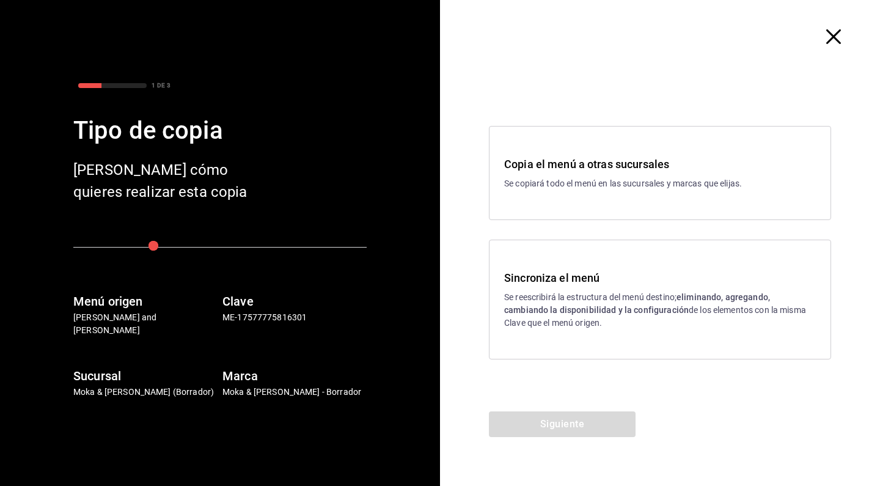
click at [539, 300] on p "Se reescribirá la estructura del menú destino; eliminando, agregando, cambiando…" at bounding box center [660, 310] width 312 height 39
click at [548, 429] on button "Siguiente" at bounding box center [562, 424] width 147 height 26
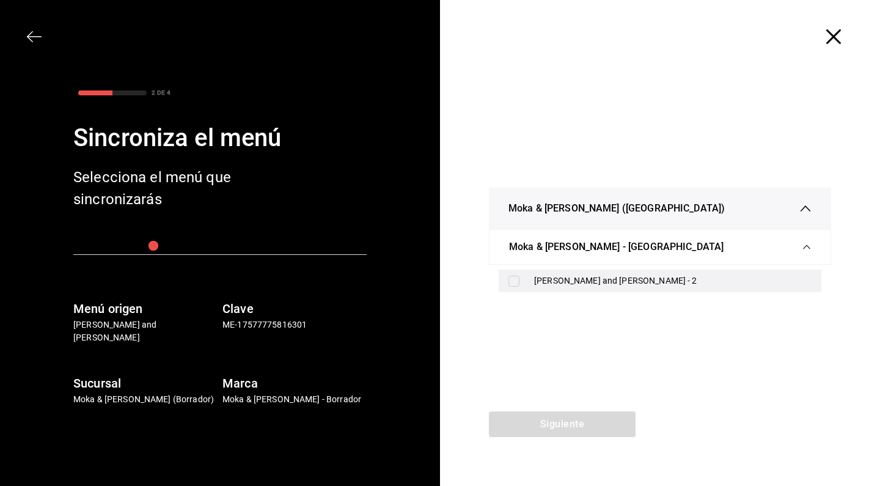
click at [510, 271] on div "[PERSON_NAME] and [PERSON_NAME] - 2" at bounding box center [660, 281] width 323 height 23
checkbox input "true"
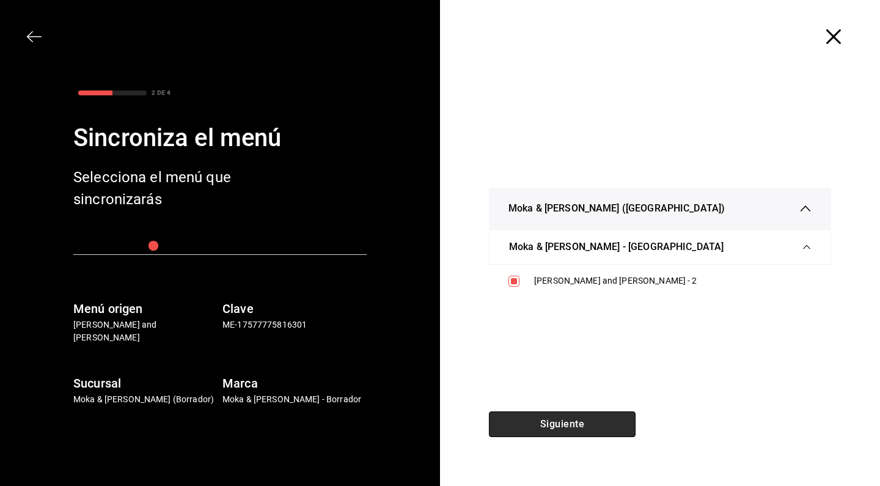
click at [560, 421] on button "Siguiente" at bounding box center [562, 424] width 147 height 26
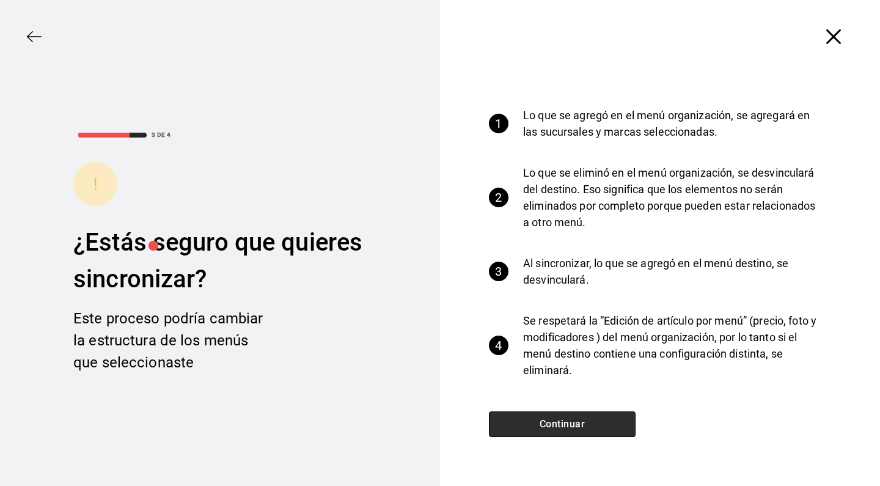
click at [560, 421] on button "Continuar" at bounding box center [562, 424] width 147 height 26
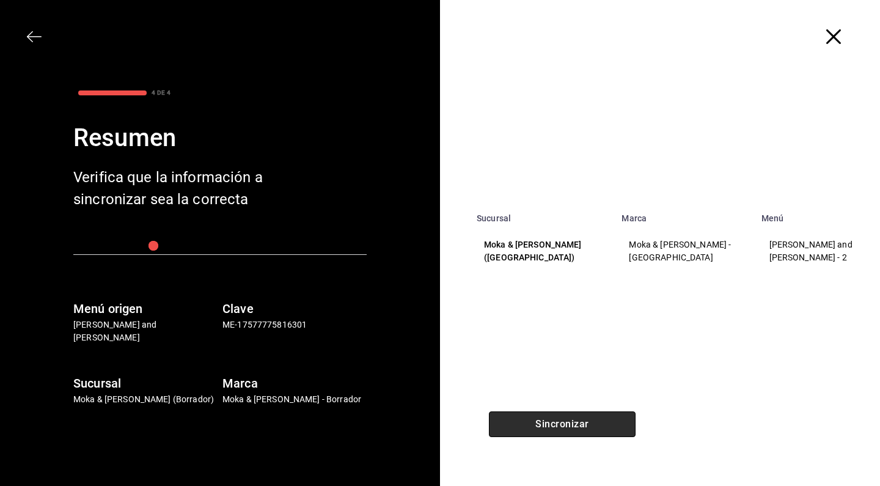
click at [560, 421] on button "Sincronizar" at bounding box center [562, 424] width 147 height 26
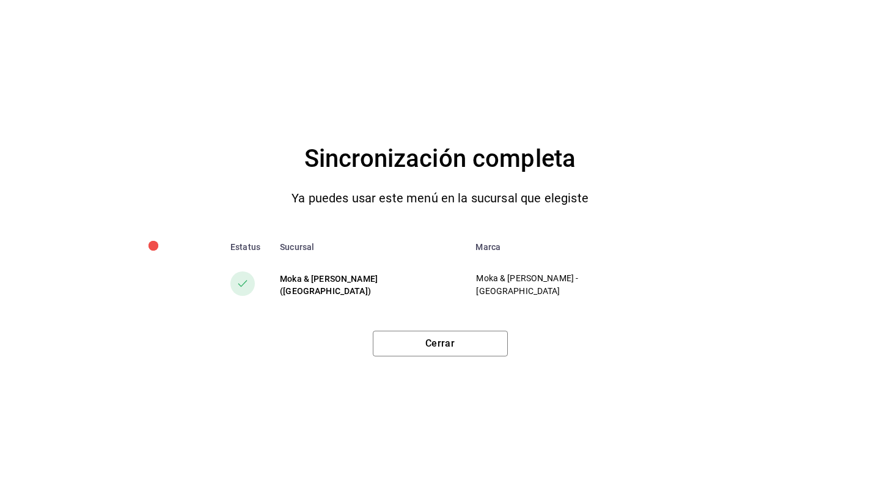
click at [471, 359] on div "Sincronización completa Ya puedes usar este menú en la sucursal que elegiste Es…" at bounding box center [440, 243] width 880 height 486
click at [465, 351] on button "Cerrar" at bounding box center [440, 344] width 135 height 26
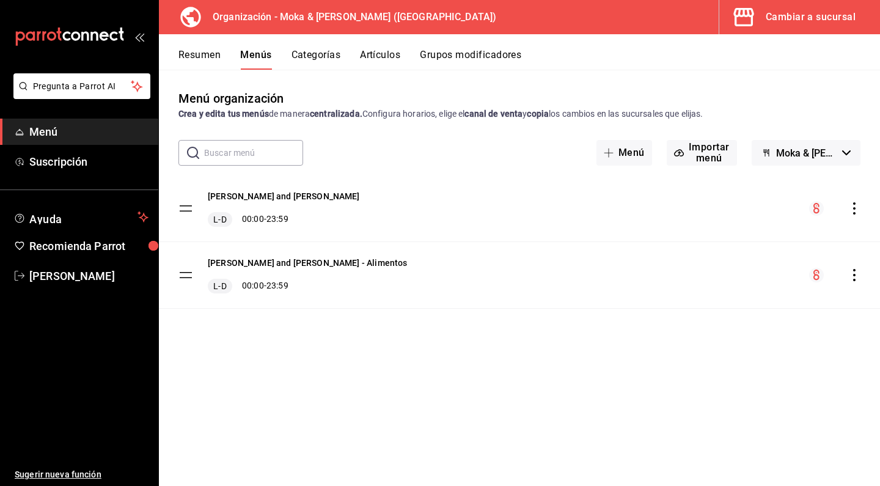
click at [793, 5] on button "Cambiar a sucursal" at bounding box center [794, 17] width 151 height 34
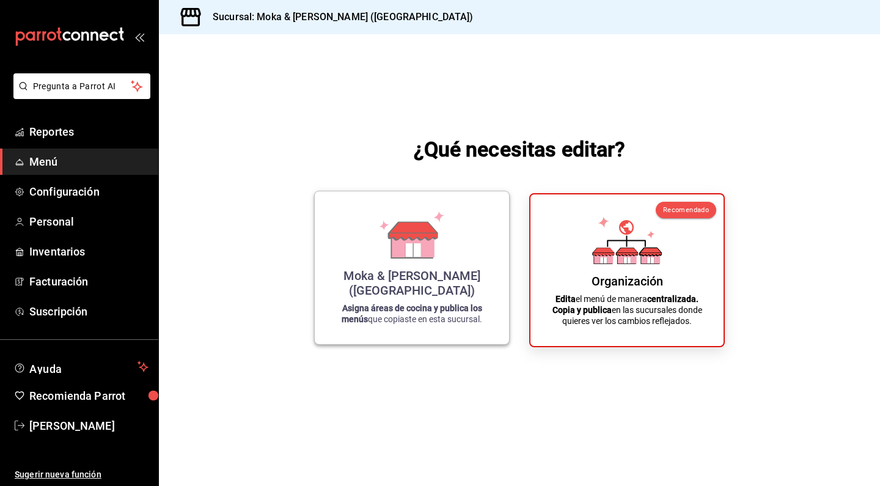
click at [389, 289] on div "Moka & [PERSON_NAME] ([GEOGRAPHIC_DATA])" at bounding box center [411, 282] width 165 height 29
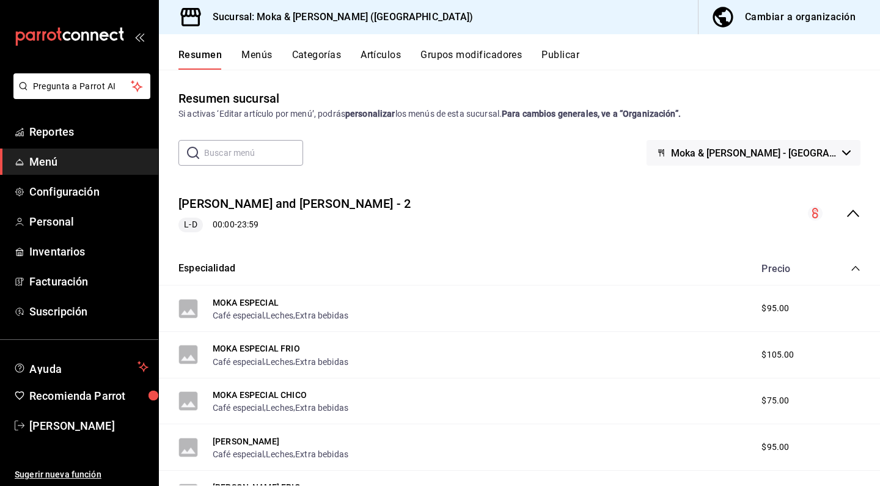
click at [253, 55] on button "Menús" at bounding box center [256, 59] width 31 height 21
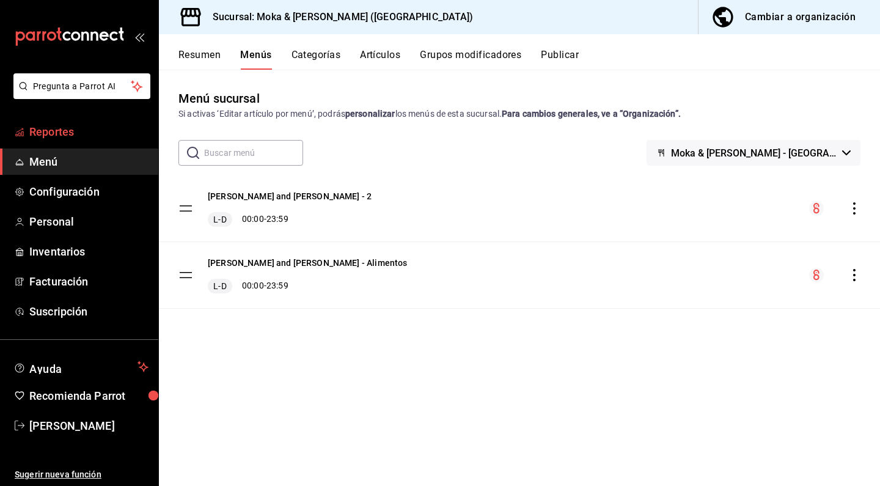
click at [68, 131] on span "Reportes" at bounding box center [88, 131] width 119 height 17
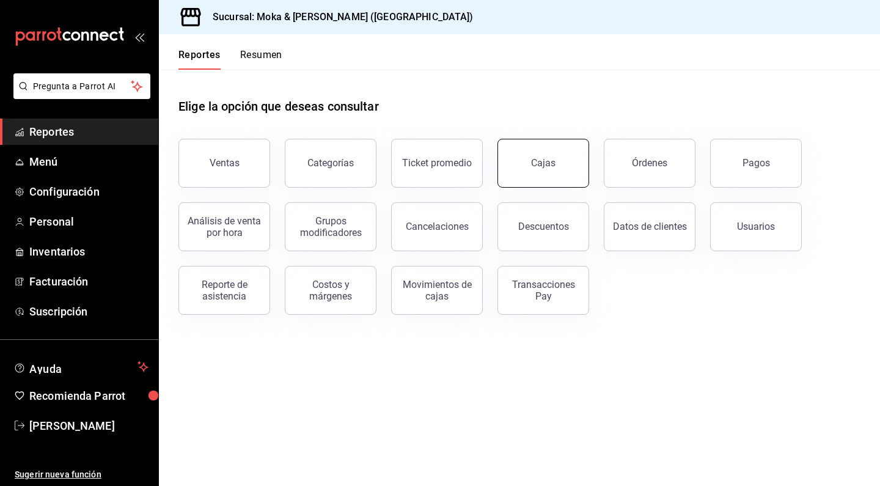
click at [565, 177] on link "Cajas" at bounding box center [544, 163] width 92 height 49
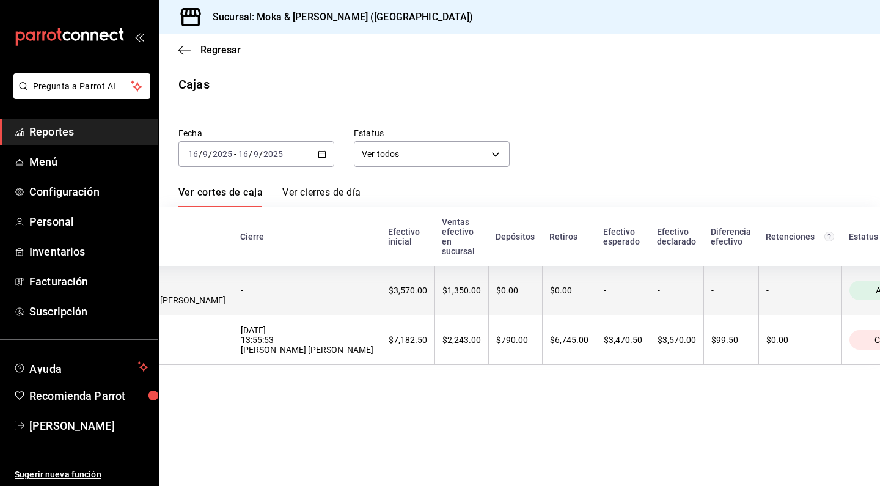
scroll to position [0, 178]
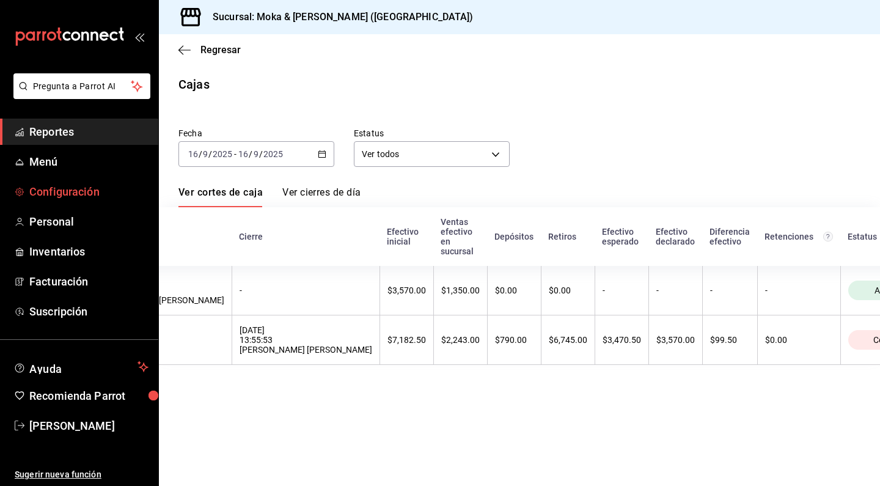
click at [95, 188] on span "Configuración" at bounding box center [88, 191] width 119 height 17
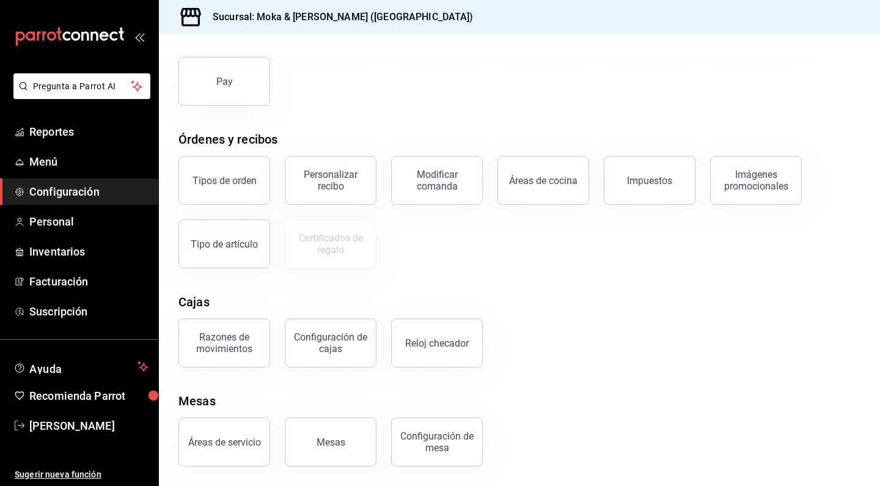
scroll to position [134, 0]
click at [64, 139] on span "Reportes" at bounding box center [88, 131] width 119 height 17
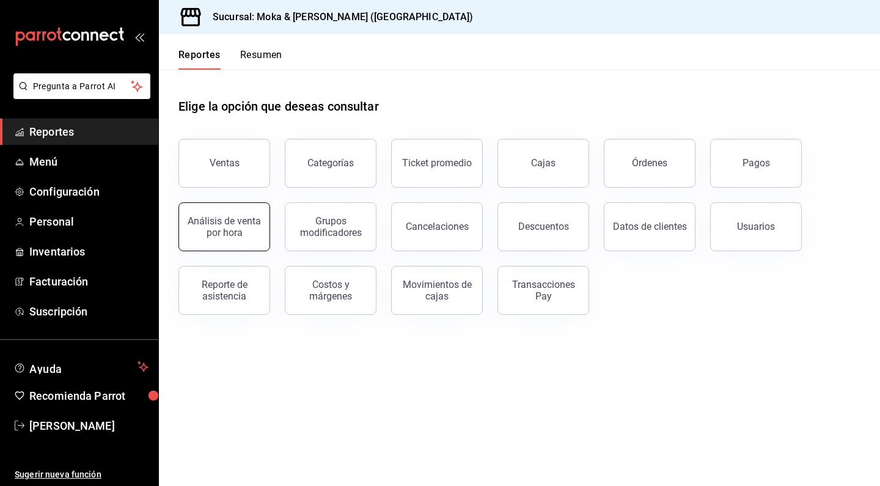
click at [250, 240] on button "Análisis de venta por hora" at bounding box center [224, 226] width 92 height 49
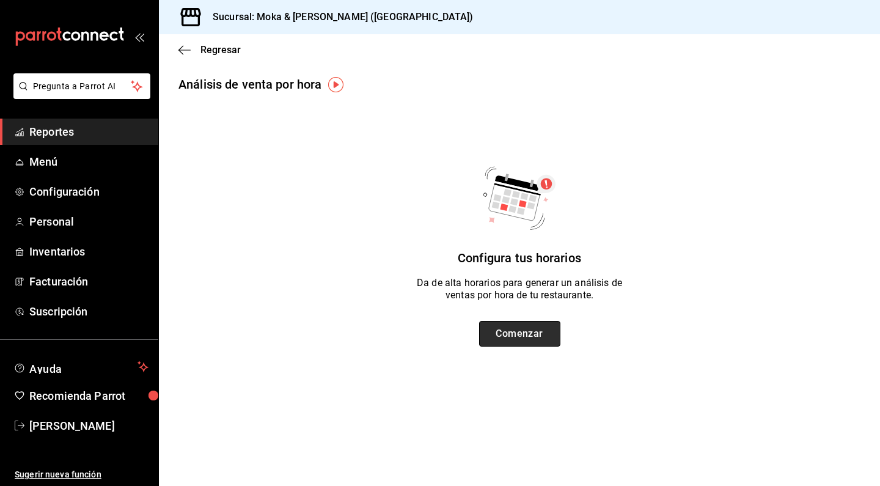
click at [520, 340] on button "Comenzar" at bounding box center [519, 334] width 81 height 26
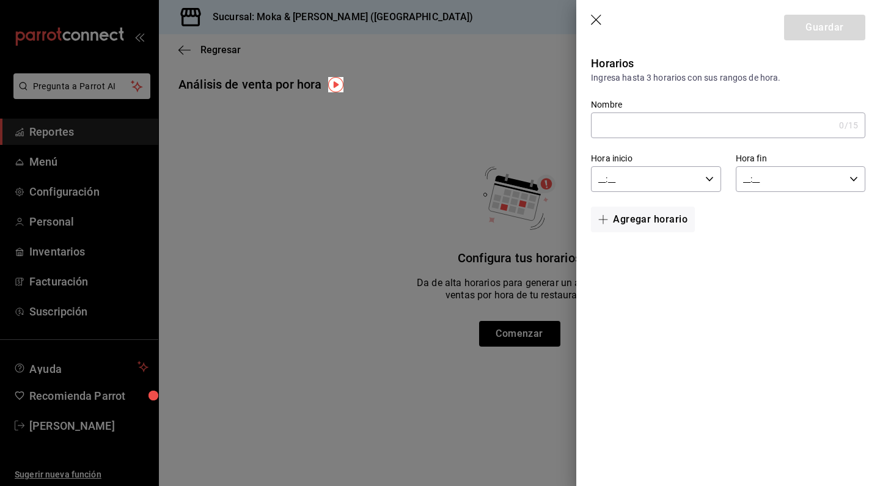
click at [672, 127] on input "Nombre" at bounding box center [712, 125] width 243 height 24
type input "Desayuno"
click at [644, 178] on input "__:__" at bounding box center [645, 179] width 109 height 24
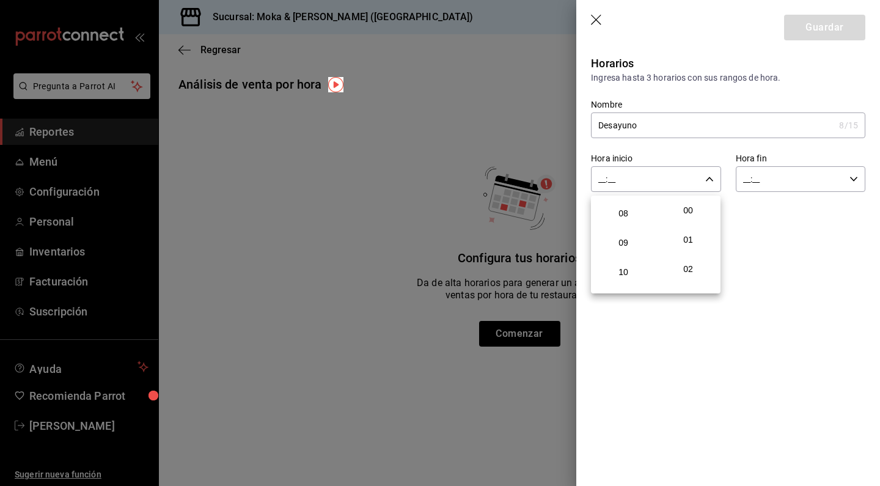
scroll to position [215, 0]
click at [623, 205] on span "07" at bounding box center [623, 201] width 45 height 10
click at [688, 210] on span "00" at bounding box center [688, 210] width 45 height 10
click at [769, 186] on div at bounding box center [440, 243] width 880 height 486
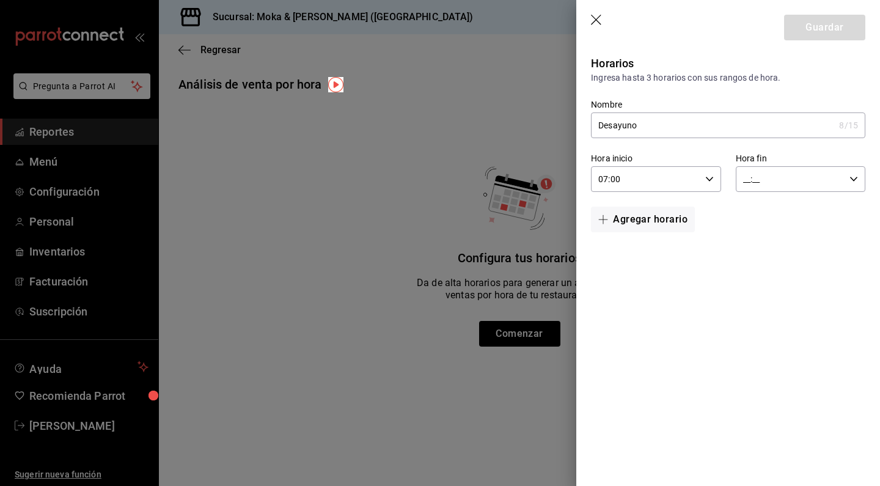
click at [750, 178] on input "__:__" at bounding box center [790, 179] width 109 height 24
click at [648, 180] on div at bounding box center [440, 243] width 880 height 486
click at [701, 182] on div "07:00 Hora inicio" at bounding box center [656, 179] width 130 height 26
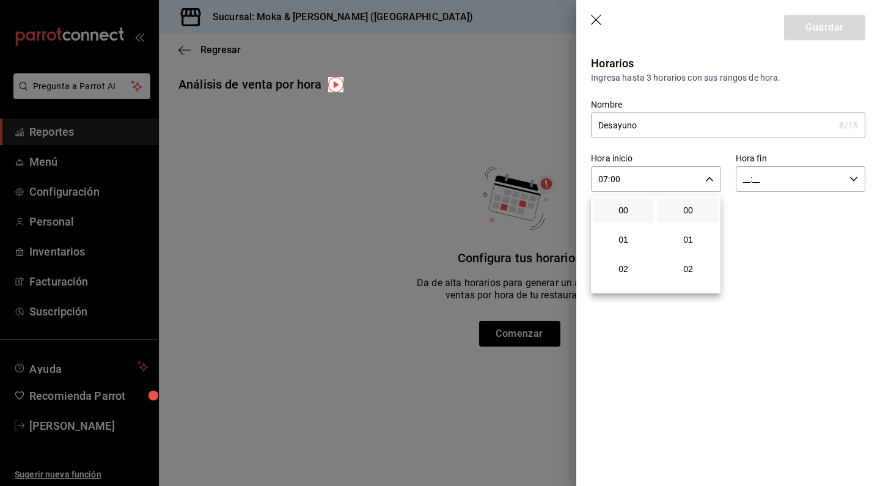
click at [630, 218] on button "00" at bounding box center [624, 210] width 60 height 24
type input "00:00"
click at [762, 188] on div at bounding box center [440, 243] width 880 height 486
click at [749, 177] on input "__:__" at bounding box center [790, 179] width 109 height 24
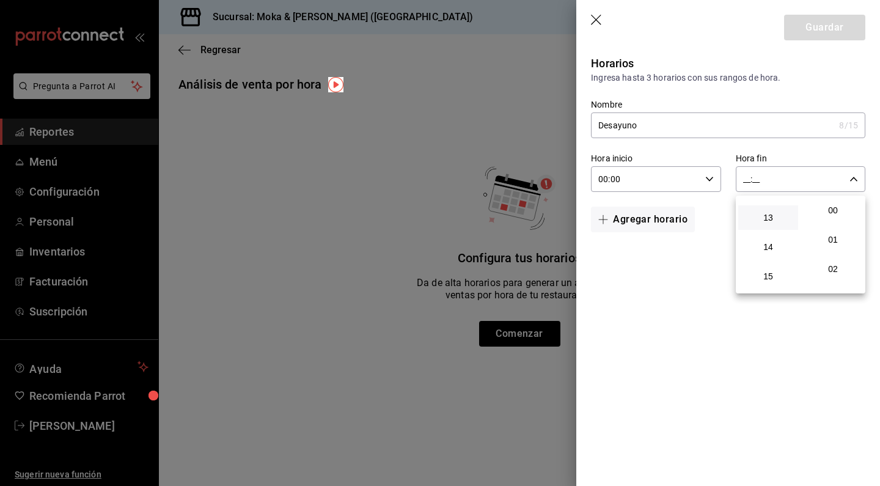
scroll to position [377, 0]
click at [768, 227] on button "13" at bounding box center [768, 215] width 60 height 24
click at [833, 215] on span "00" at bounding box center [833, 210] width 45 height 10
type input "13:00"
click at [806, 24] on div at bounding box center [440, 243] width 880 height 486
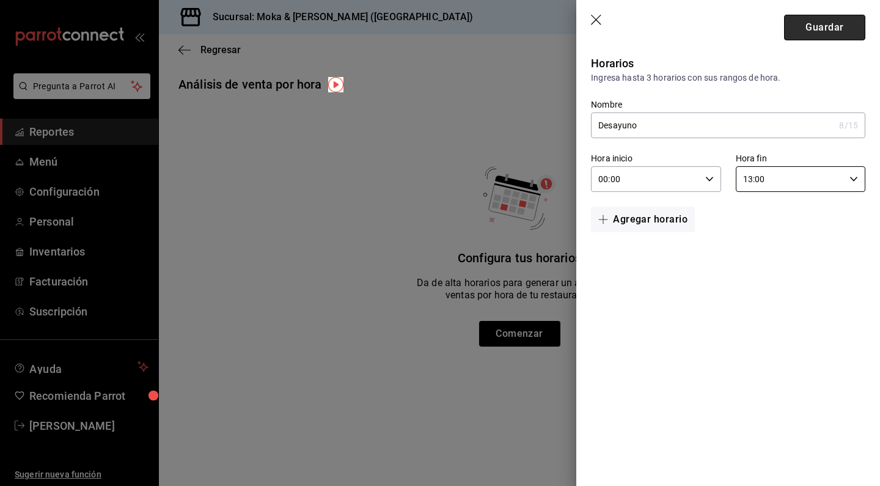
click at [819, 29] on button "Guardar" at bounding box center [824, 28] width 81 height 26
click at [609, 220] on span "button" at bounding box center [605, 220] width 15 height 10
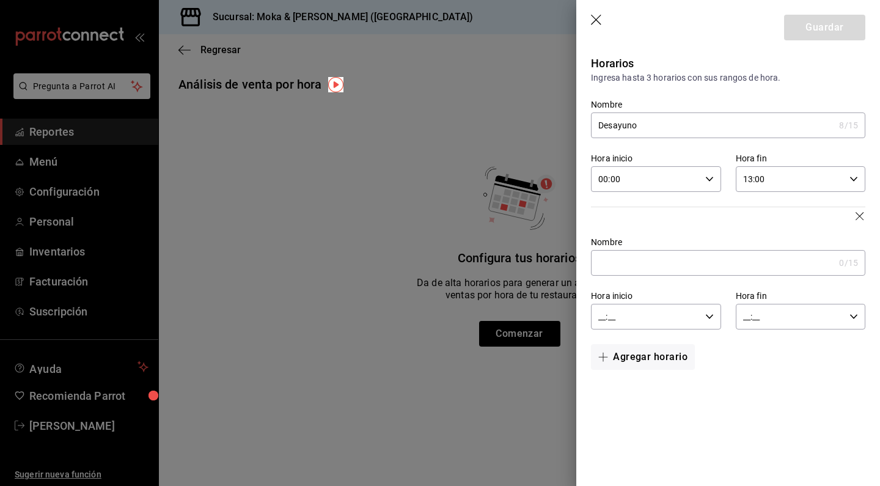
click at [615, 270] on input "Nombre" at bounding box center [712, 263] width 243 height 24
type input "Comida"
click at [613, 311] on input "__:__" at bounding box center [645, 316] width 109 height 24
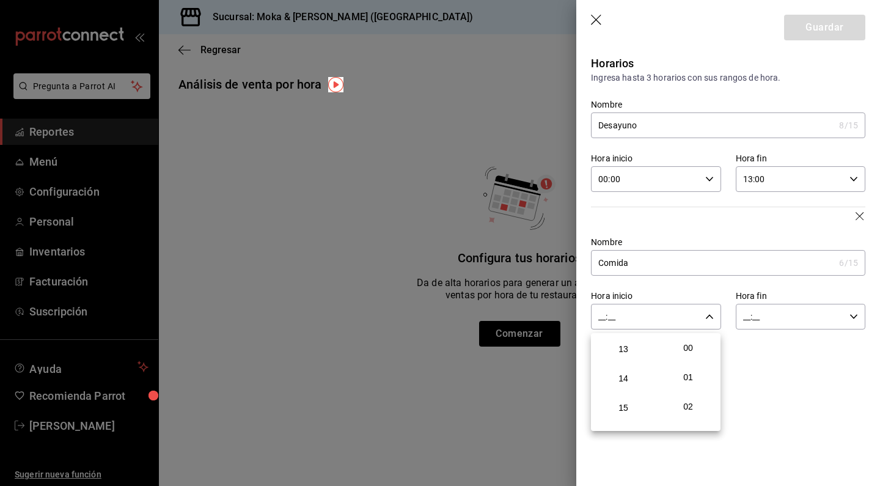
scroll to position [381, 0]
click at [625, 353] on span "13" at bounding box center [623, 348] width 45 height 10
click at [688, 374] on span "01" at bounding box center [688, 377] width 45 height 10
type input "13:01"
click at [766, 308] on div at bounding box center [440, 243] width 880 height 486
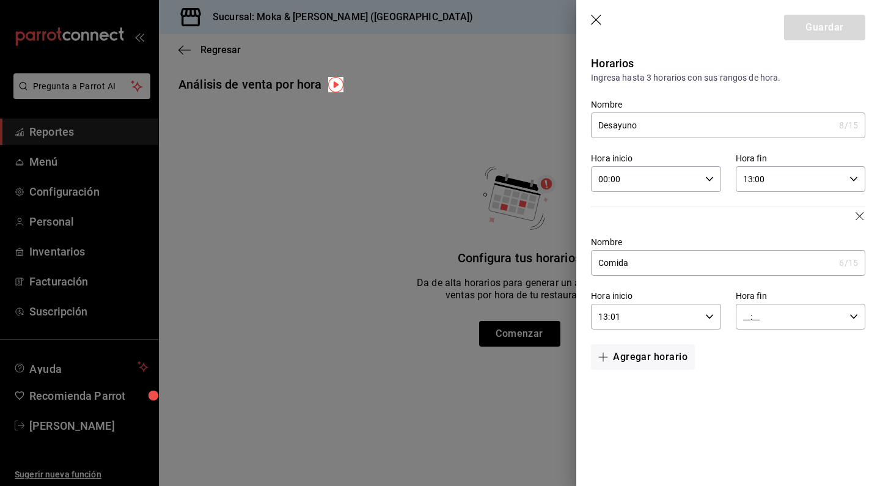
click at [759, 317] on input "__:__" at bounding box center [790, 316] width 109 height 24
click at [767, 365] on span "18" at bounding box center [768, 360] width 45 height 10
click at [829, 342] on button "00" at bounding box center [833, 348] width 60 height 24
type input "18:00"
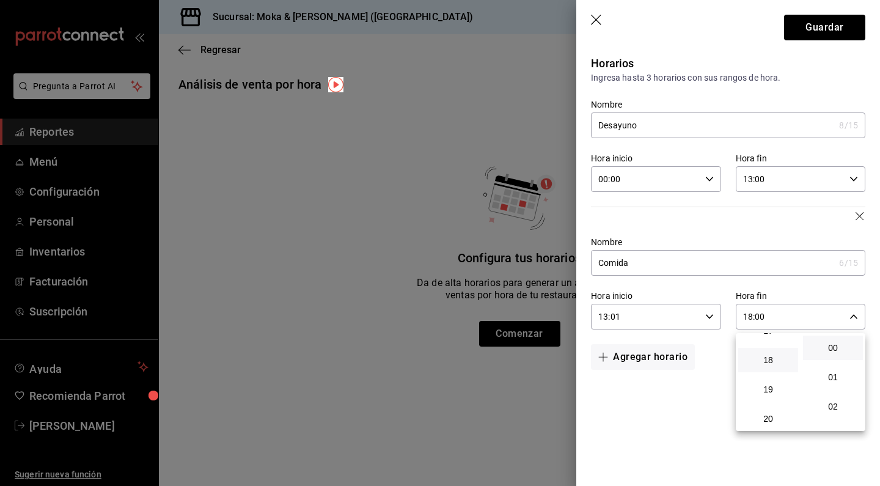
click at [814, 24] on div at bounding box center [440, 243] width 880 height 486
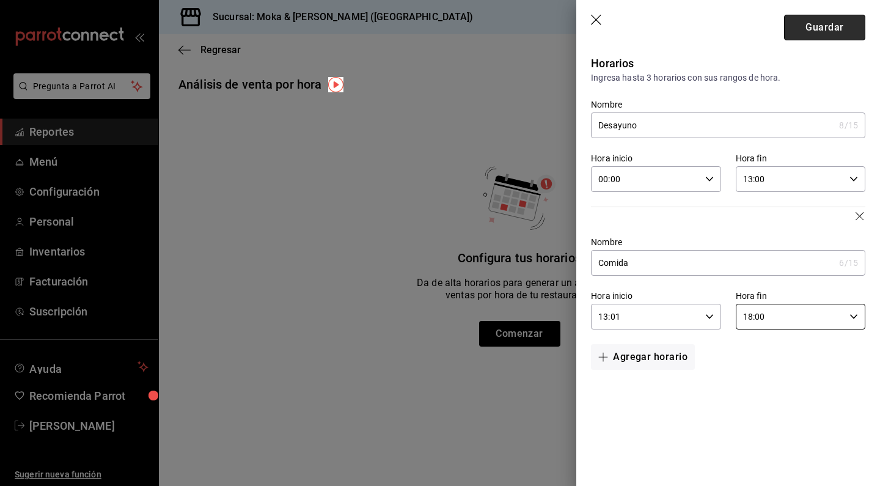
click at [814, 31] on button "Guardar" at bounding box center [824, 28] width 81 height 26
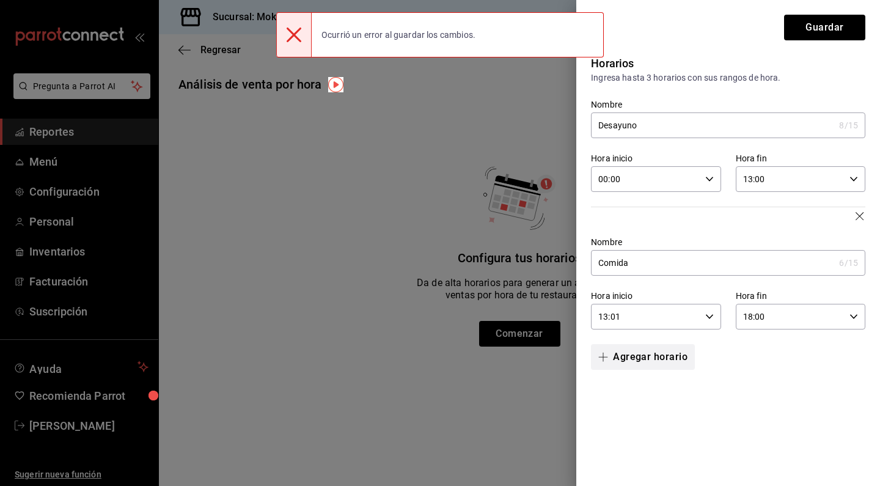
click at [651, 346] on button "Agregar horario" at bounding box center [643, 357] width 104 height 26
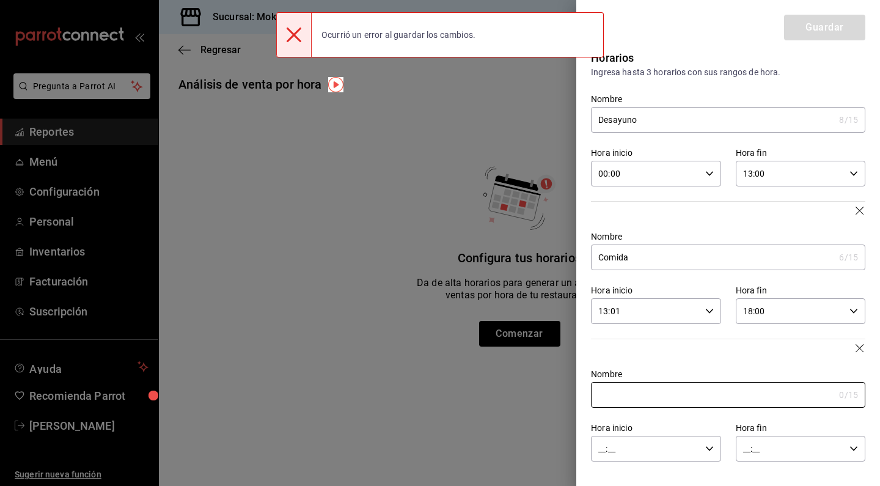
scroll to position [6, 0]
click at [616, 392] on input "Nombre" at bounding box center [712, 395] width 243 height 24
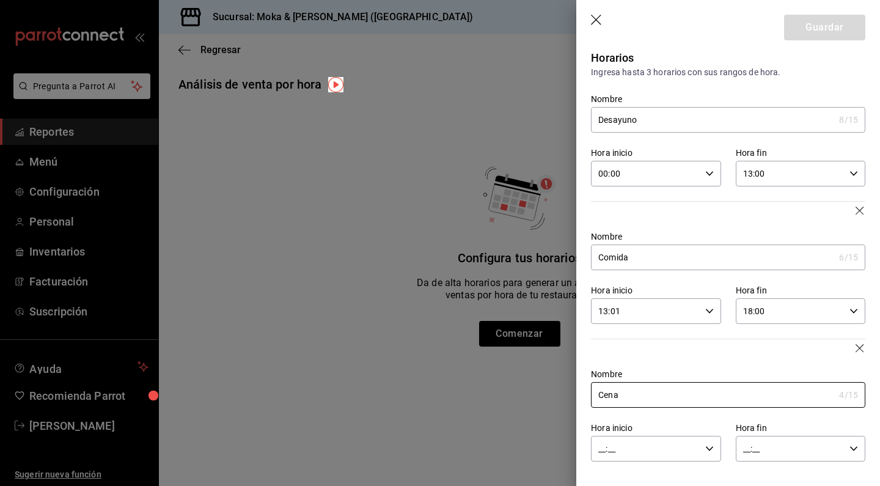
type input "Cena"
click at [608, 446] on input "__:__" at bounding box center [645, 448] width 109 height 24
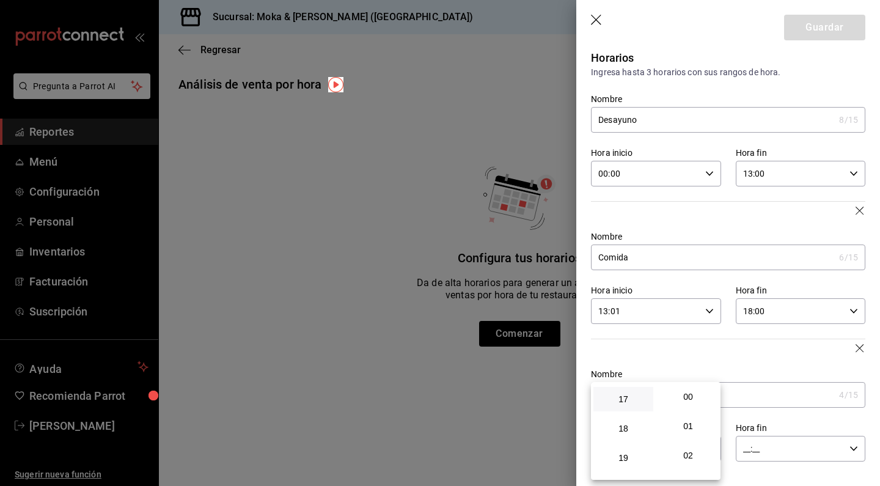
scroll to position [498, 0]
click at [630, 432] on span "18" at bounding box center [623, 427] width 45 height 10
click at [683, 424] on span "01" at bounding box center [688, 426] width 45 height 10
type input "18:01"
click at [767, 428] on div at bounding box center [440, 243] width 880 height 486
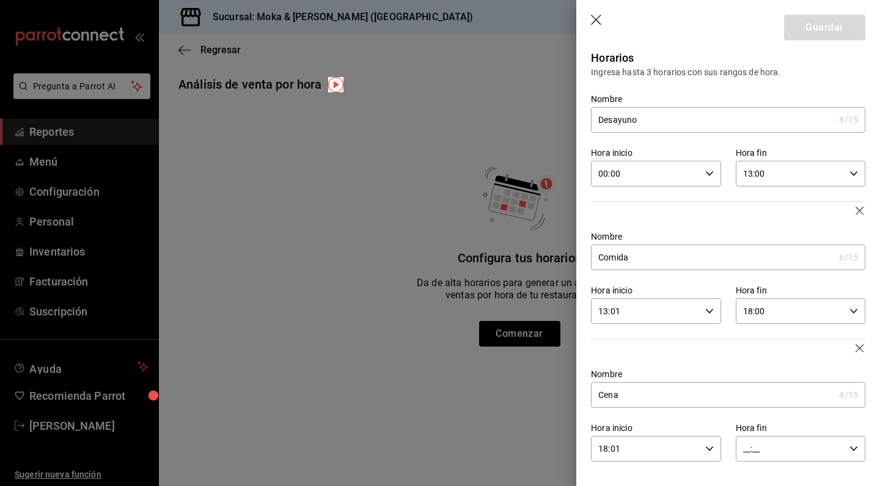
click at [768, 448] on input "__:__" at bounding box center [790, 448] width 109 height 24
click at [771, 461] on span "23" at bounding box center [768, 465] width 45 height 10
click at [839, 467] on span "59" at bounding box center [833, 465] width 45 height 10
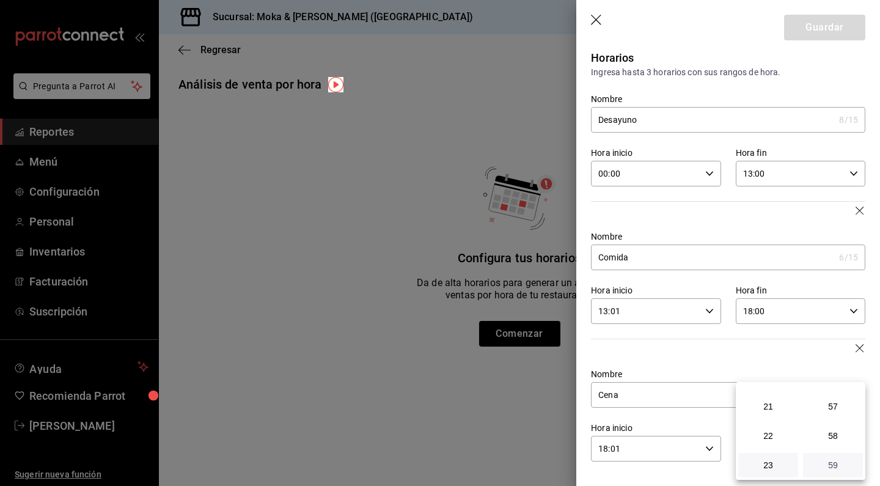
type input "23:59"
click at [810, 37] on div at bounding box center [440, 243] width 880 height 486
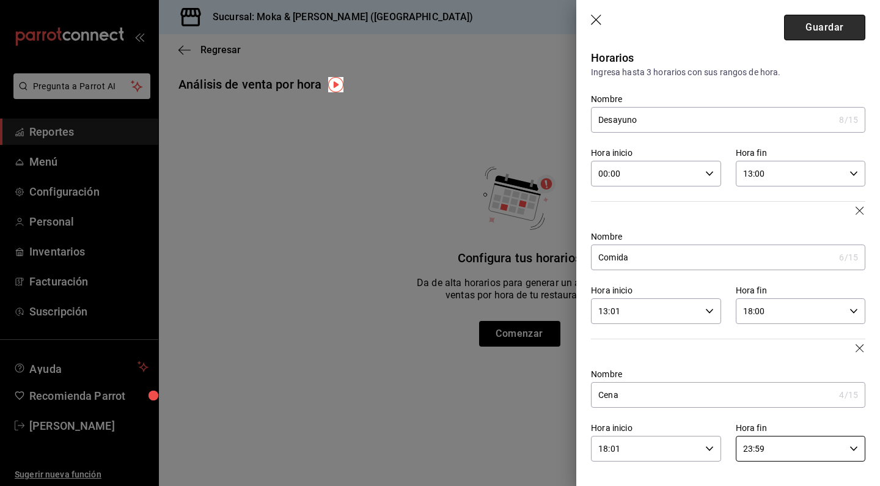
click at [824, 26] on button "Guardar" at bounding box center [824, 28] width 81 height 26
click at [824, 33] on button "Guardar" at bounding box center [824, 28] width 81 height 26
click at [590, 29] on header "Guardar" at bounding box center [728, 25] width 304 height 50
click at [600, 18] on icon "button" at bounding box center [597, 21] width 12 height 12
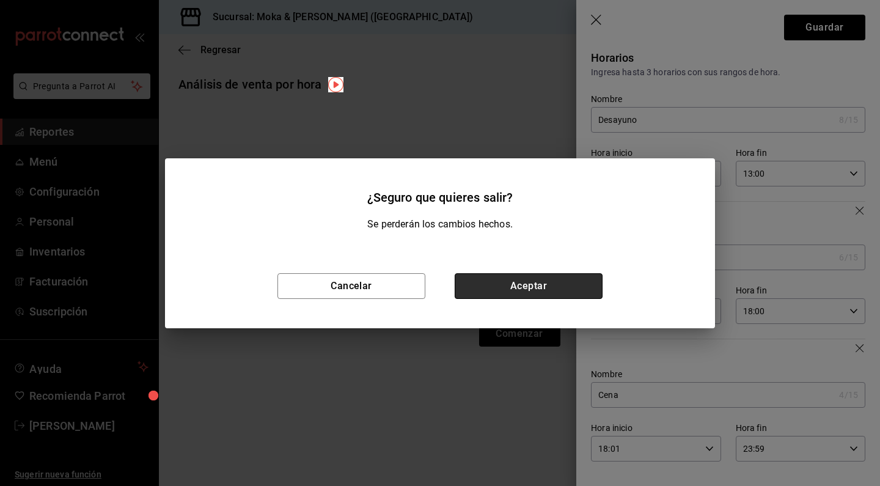
click at [519, 281] on button "Aceptar" at bounding box center [529, 286] width 148 height 26
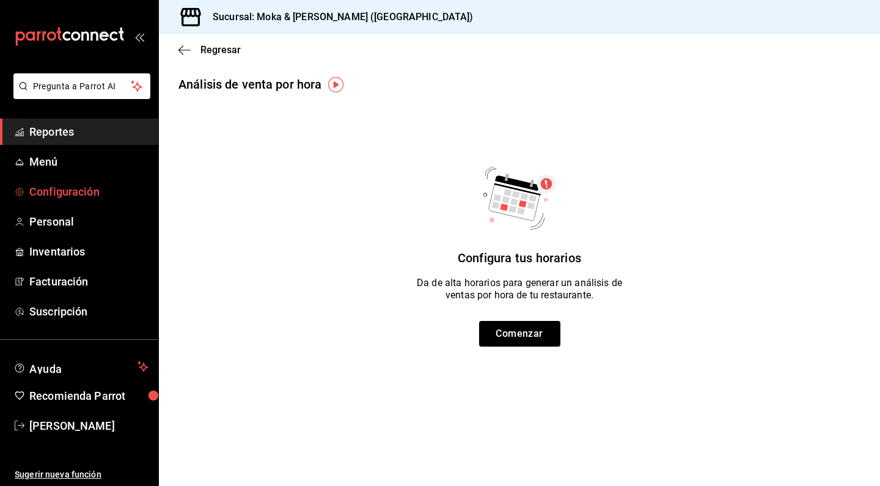
click at [89, 192] on span "Configuración" at bounding box center [88, 191] width 119 height 17
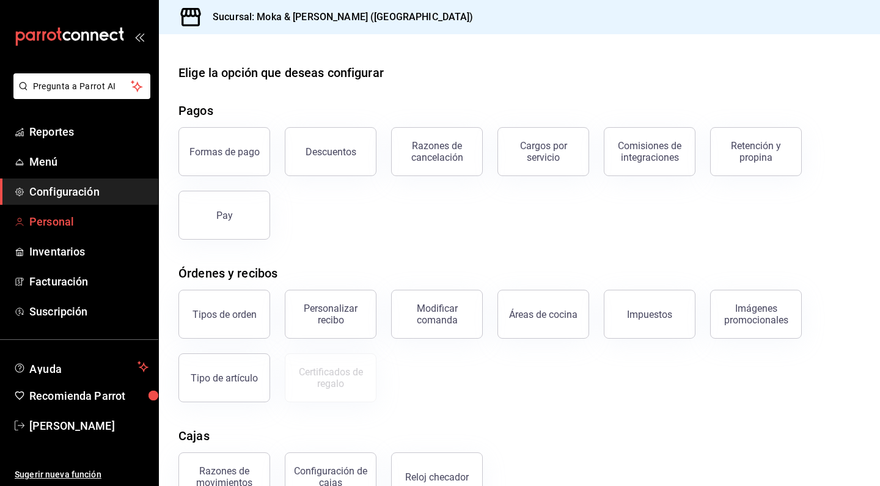
click at [59, 226] on span "Personal" at bounding box center [88, 221] width 119 height 17
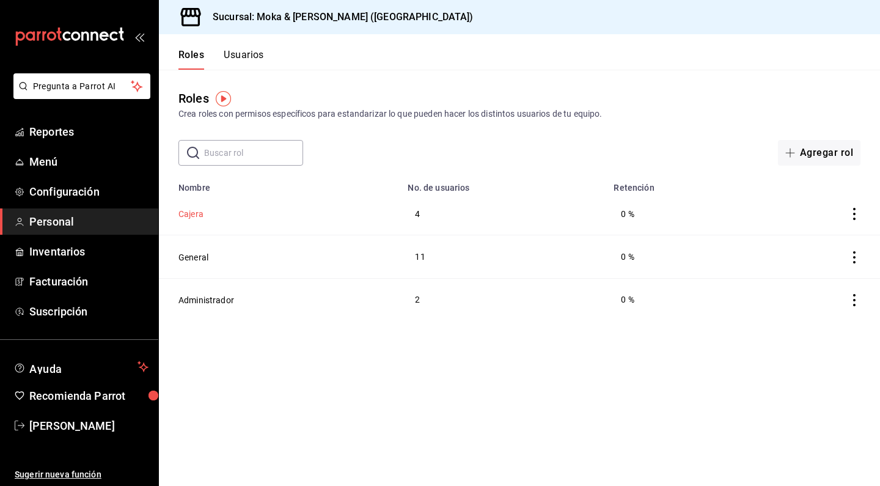
click at [197, 213] on button "Cajera" at bounding box center [190, 214] width 25 height 12
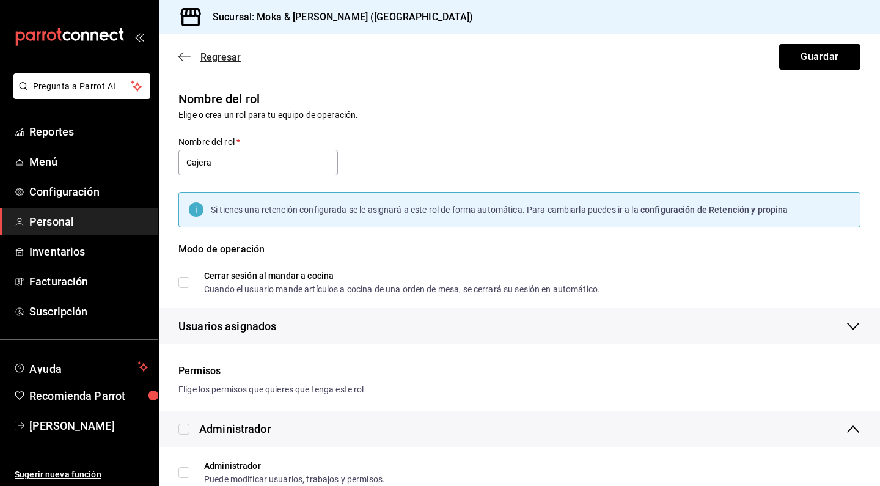
click at [185, 57] on icon "button" at bounding box center [184, 56] width 12 height 1
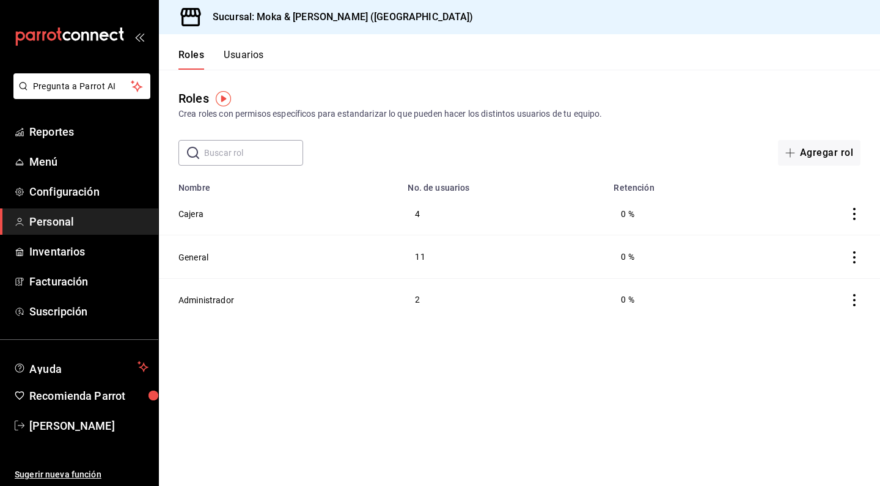
click at [244, 59] on button "Usuarios" at bounding box center [244, 59] width 40 height 21
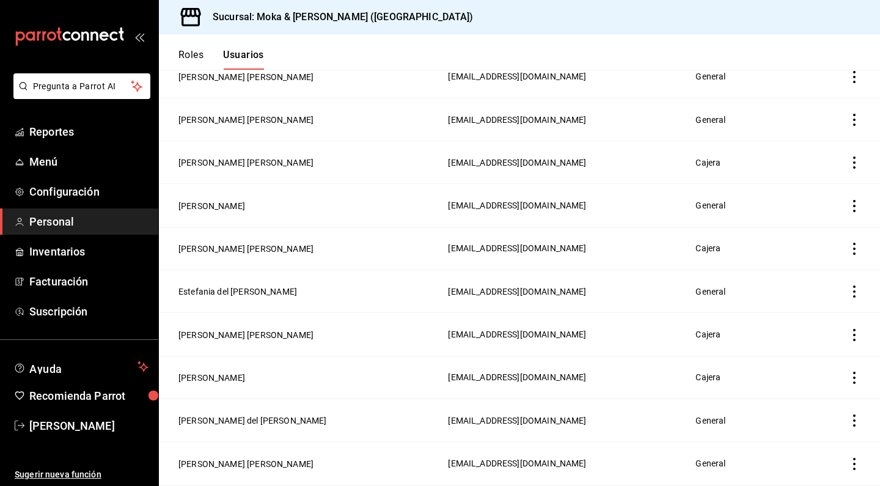
scroll to position [259, 0]
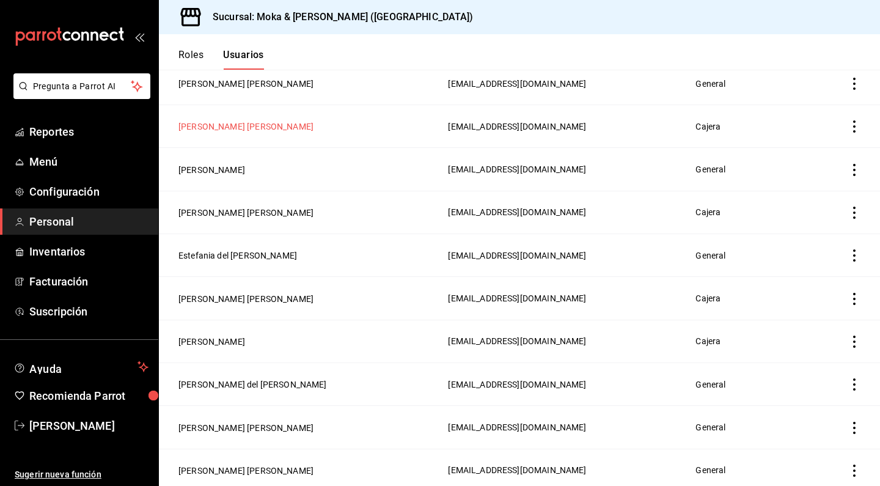
click at [244, 126] on button "[PERSON_NAME]" at bounding box center [245, 126] width 135 height 12
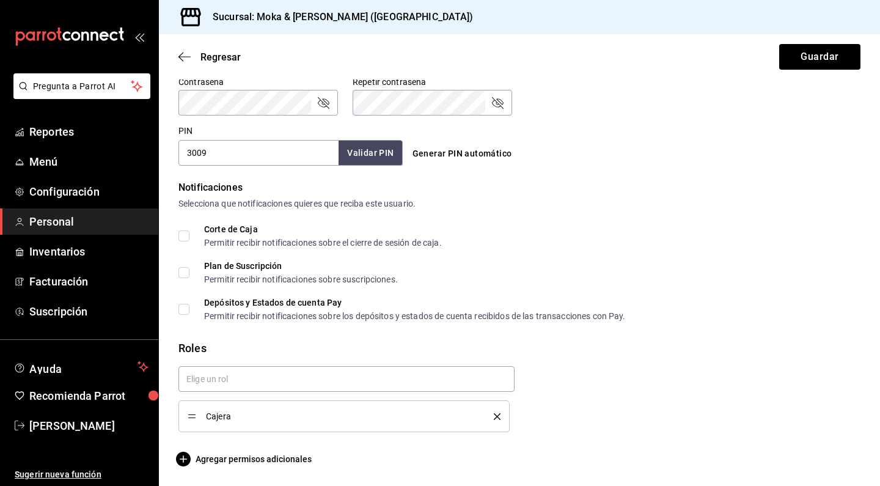
scroll to position [531, 0]
click at [345, 427] on li "Cajera" at bounding box center [343, 416] width 331 height 32
click at [337, 381] on input "text" at bounding box center [346, 379] width 336 height 26
click at [256, 400] on li "General" at bounding box center [346, 407] width 336 height 20
click at [499, 418] on icon "delete" at bounding box center [497, 416] width 7 height 7
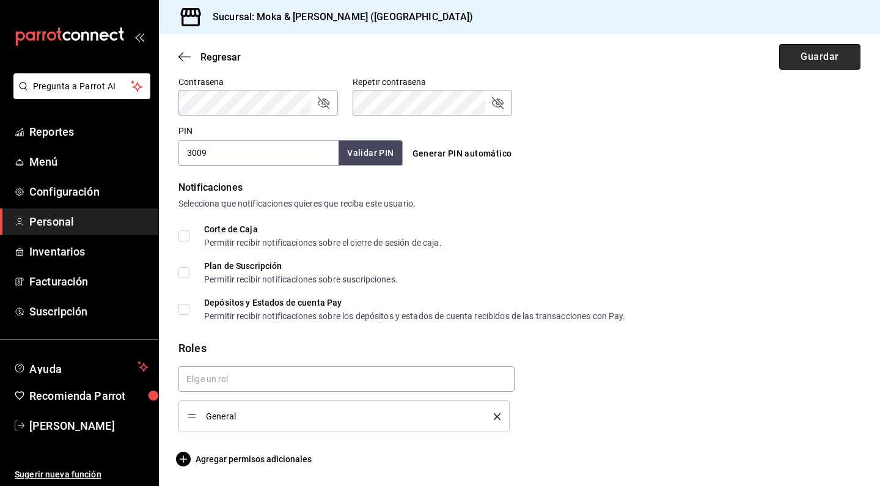
click at [804, 45] on button "Guardar" at bounding box center [819, 57] width 81 height 26
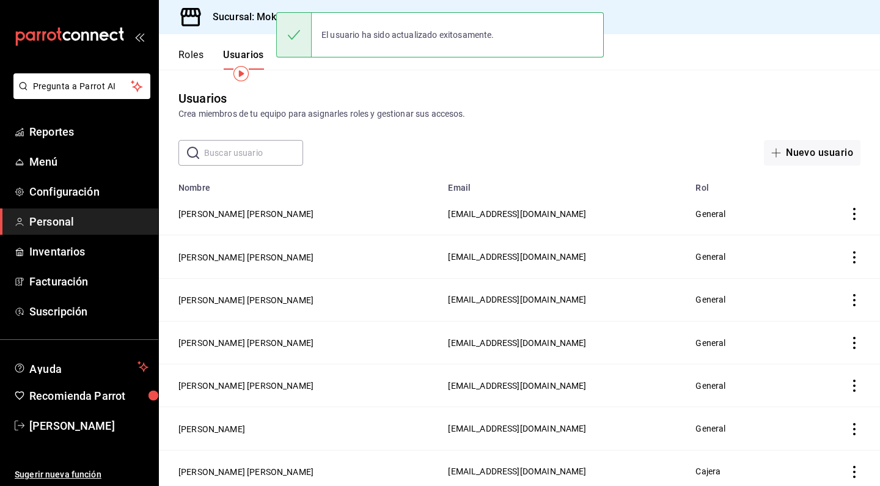
scroll to position [48, 0]
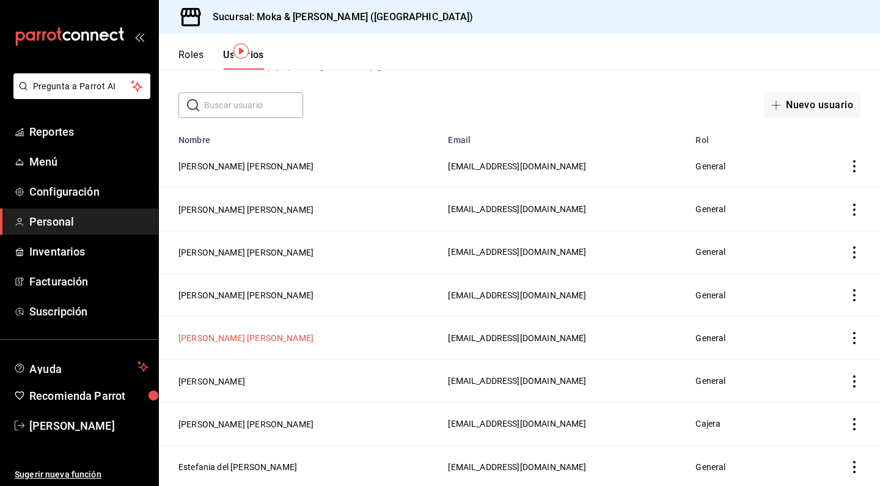
click at [257, 344] on button "[PERSON_NAME]" at bounding box center [245, 338] width 135 height 12
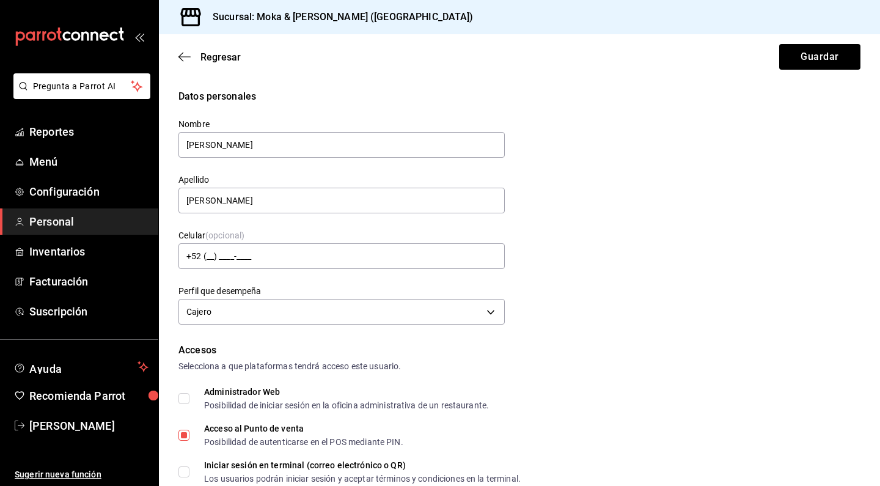
type input "+52 (52) 4622-6067"
click at [178, 56] on icon "button" at bounding box center [184, 56] width 12 height 11
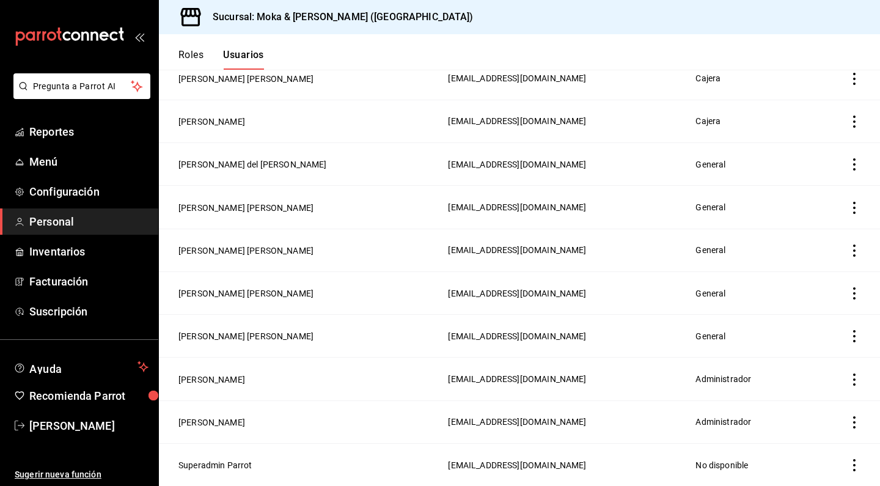
scroll to position [479, 0]
click at [209, 425] on button "[PERSON_NAME]" at bounding box center [211, 422] width 67 height 12
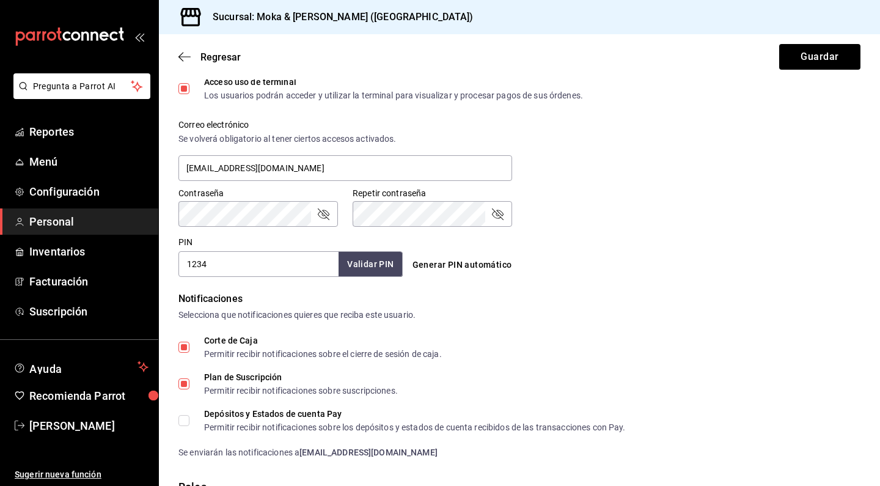
scroll to position [422, 0]
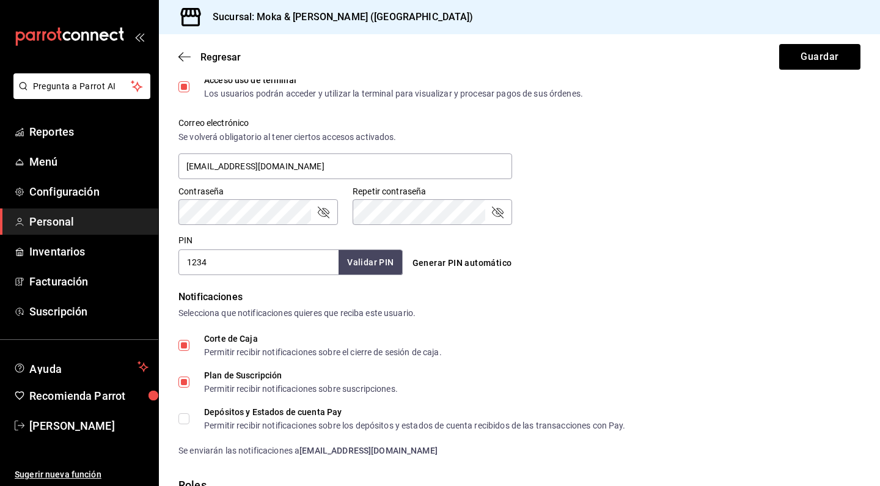
click at [249, 265] on input "1234" at bounding box center [258, 262] width 160 height 26
type input "8020"
click at [347, 271] on button "Validar PIN" at bounding box center [369, 262] width 65 height 26
click at [183, 348] on input "Corte de Caja Permitir recibir notificaciones sobre el cierre de sesión de caja." at bounding box center [183, 345] width 11 height 11
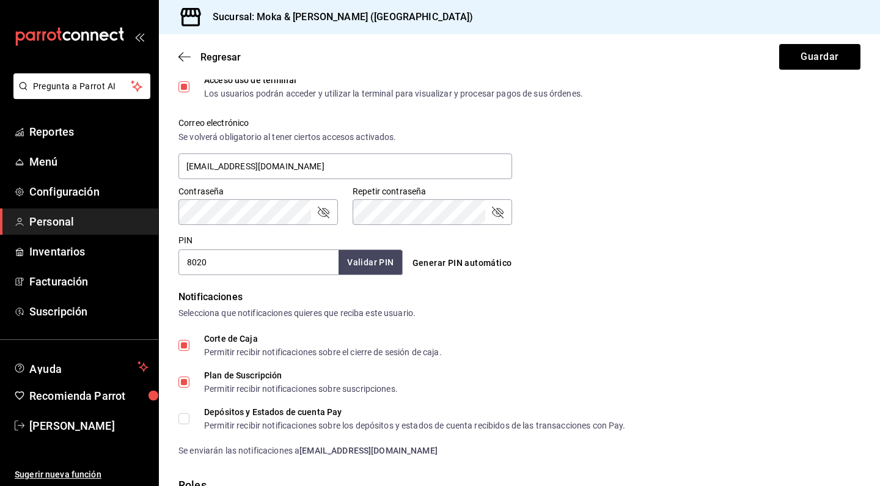
checkbox input "false"
click at [189, 415] on input "Depósitos y Estados de cuenta Pay Permitir recibir notificaciones sobre los dep…" at bounding box center [183, 418] width 11 height 11
checkbox input "true"
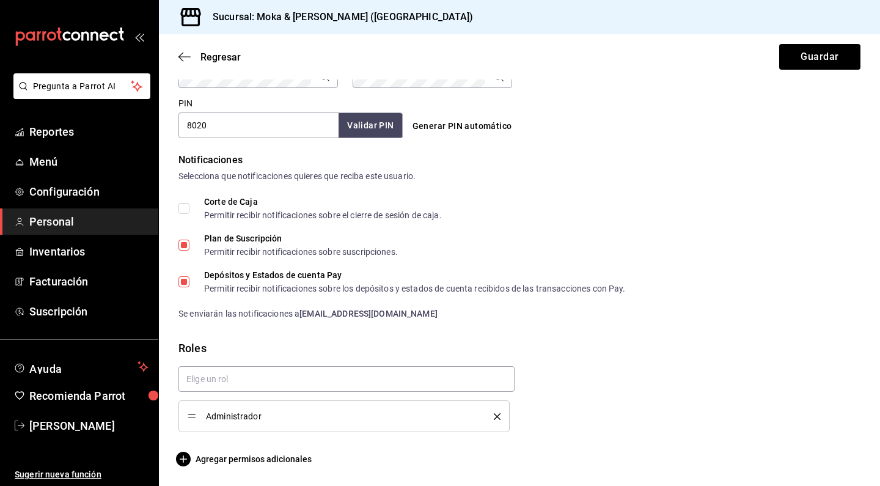
scroll to position [559, 0]
click at [800, 57] on button "Guardar" at bounding box center [819, 57] width 81 height 26
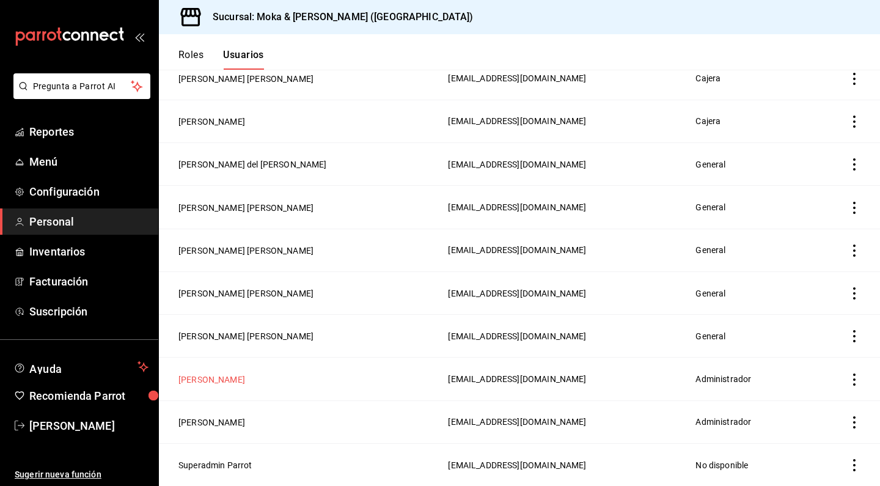
click at [212, 377] on button "Eduardo Cabrera" at bounding box center [211, 379] width 67 height 12
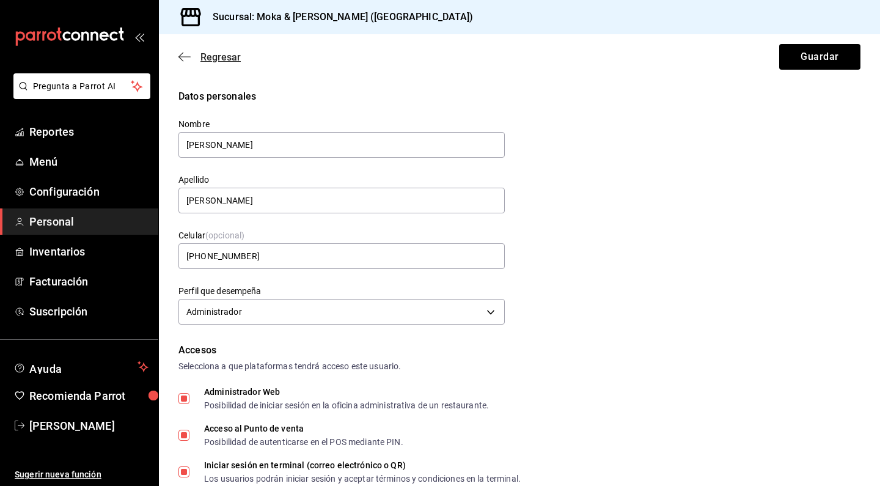
click at [191, 56] on span "Regresar" at bounding box center [209, 57] width 62 height 12
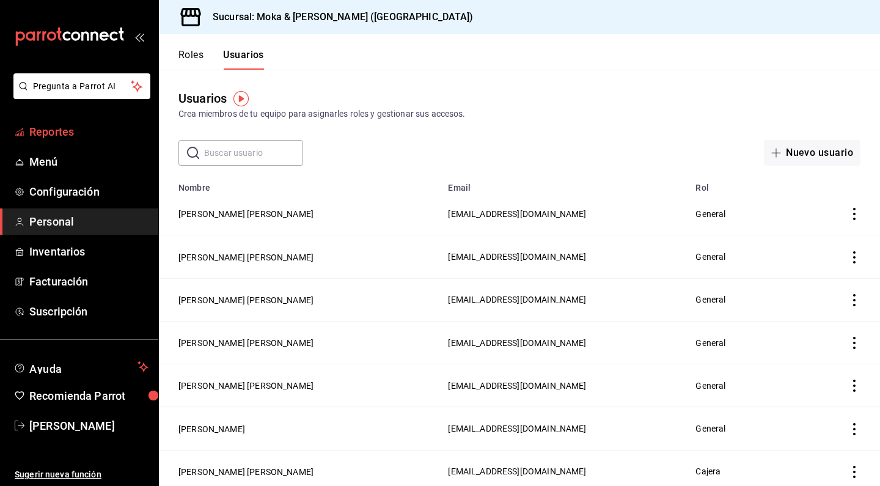
click at [65, 141] on link "Reportes" at bounding box center [79, 132] width 158 height 26
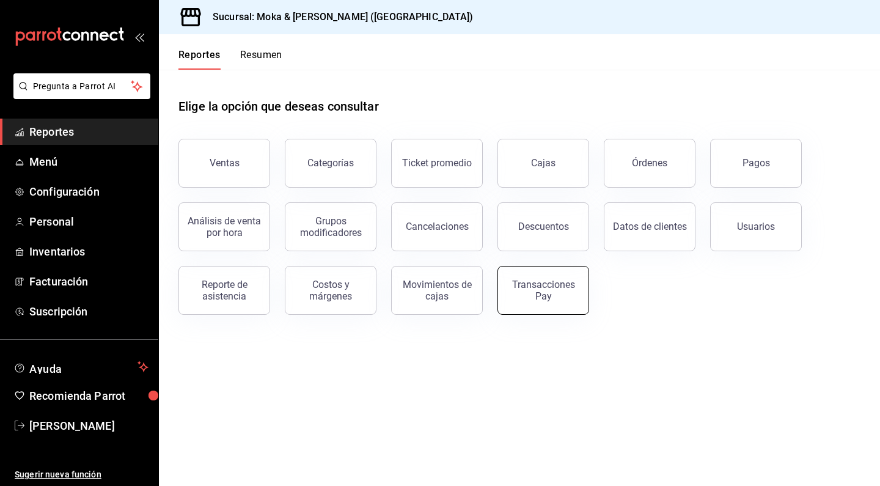
click at [532, 295] on div "Transacciones Pay" at bounding box center [544, 290] width 76 height 23
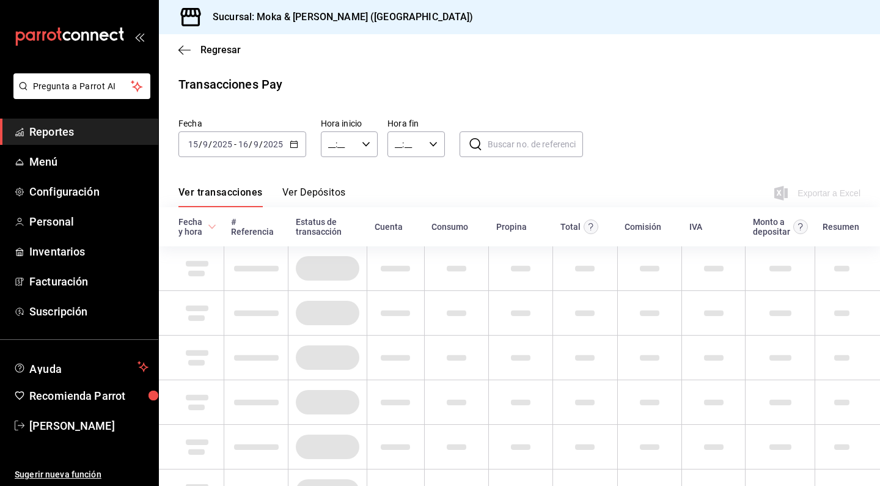
type input "00:00"
type input "23:59"
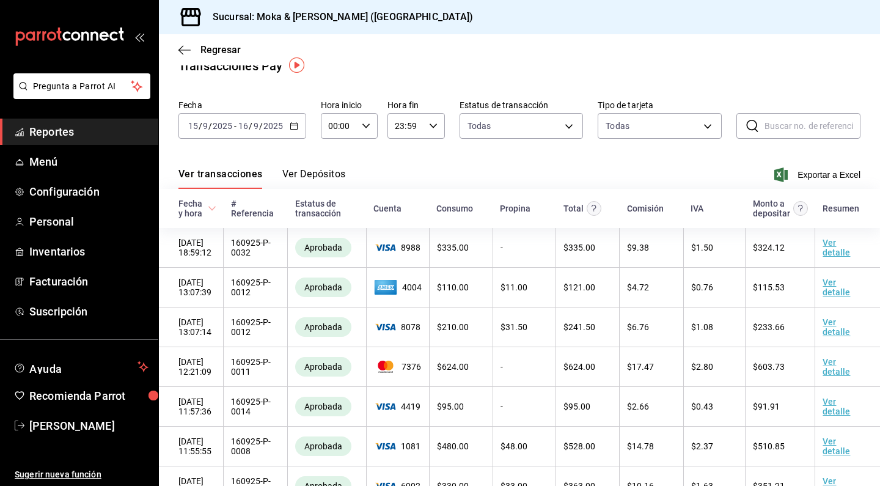
scroll to position [20, 0]
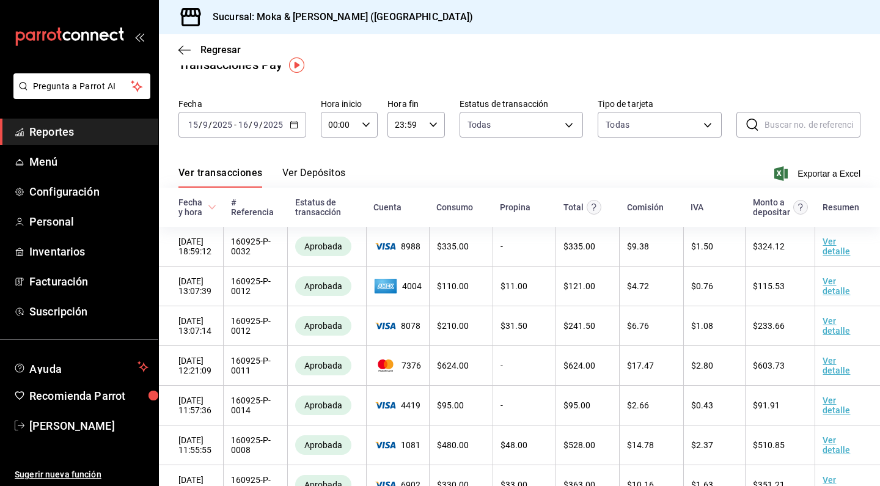
click at [340, 174] on button "Ver Depósitos" at bounding box center [314, 177] width 64 height 21
